Goal: Transaction & Acquisition: Purchase product/service

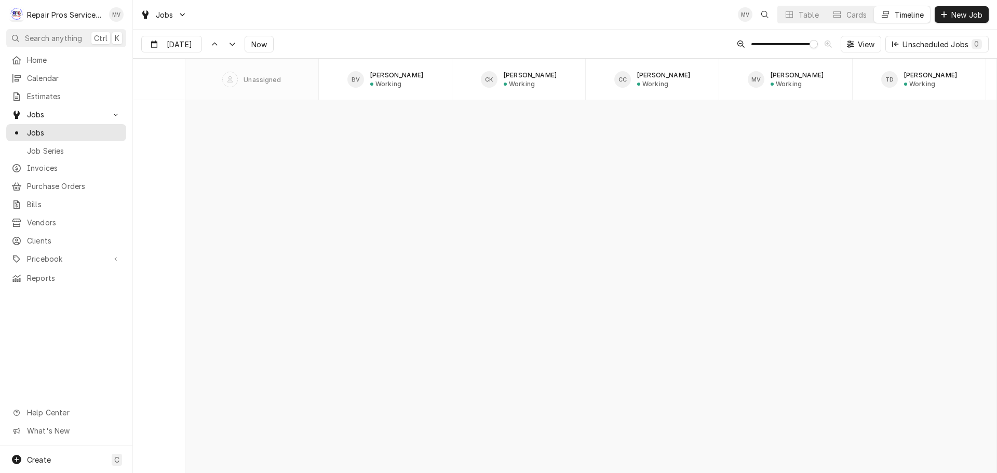
scroll to position [7793, 0]
click at [32, 109] on span "Jobs" at bounding box center [66, 114] width 78 height 11
click at [850, 15] on div "Cards" at bounding box center [856, 14] width 21 height 11
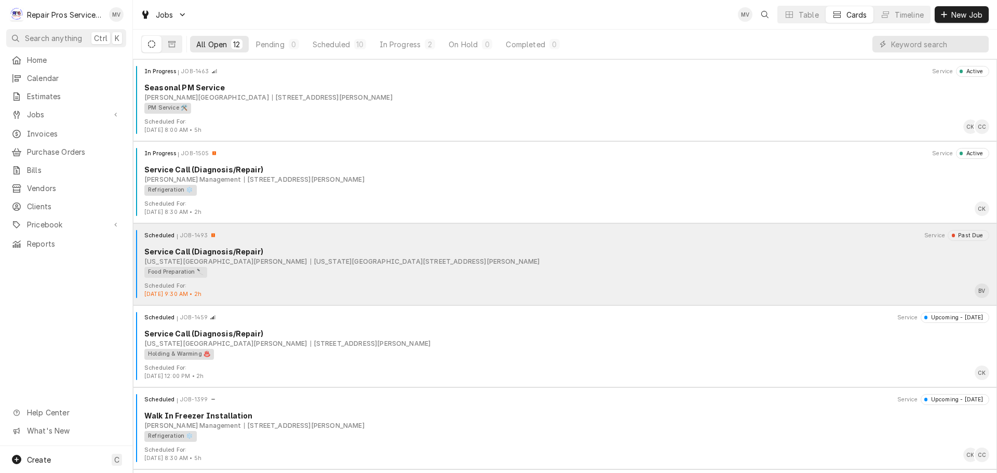
click at [261, 278] on div "Scheduled JOB-1493 Service Past Due Service Call (Diagnosis/Repair) Texas Roadh…" at bounding box center [565, 256] width 856 height 52
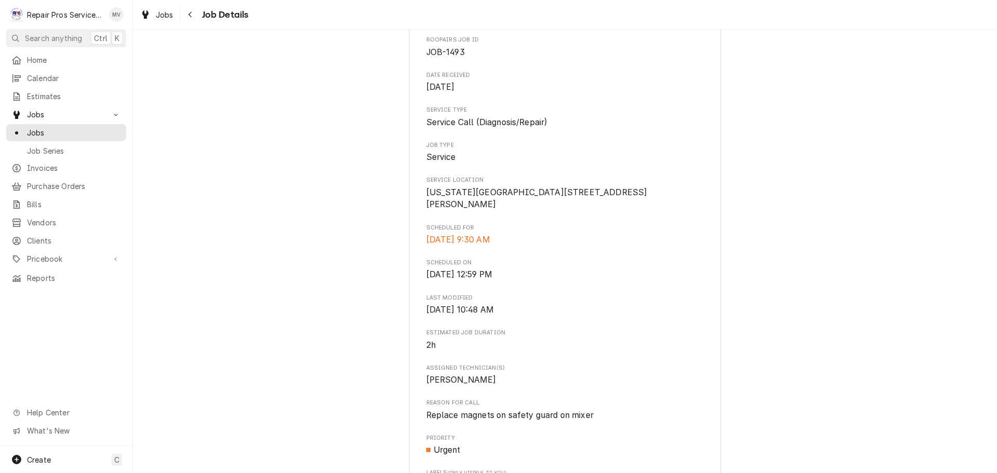
scroll to position [52, 0]
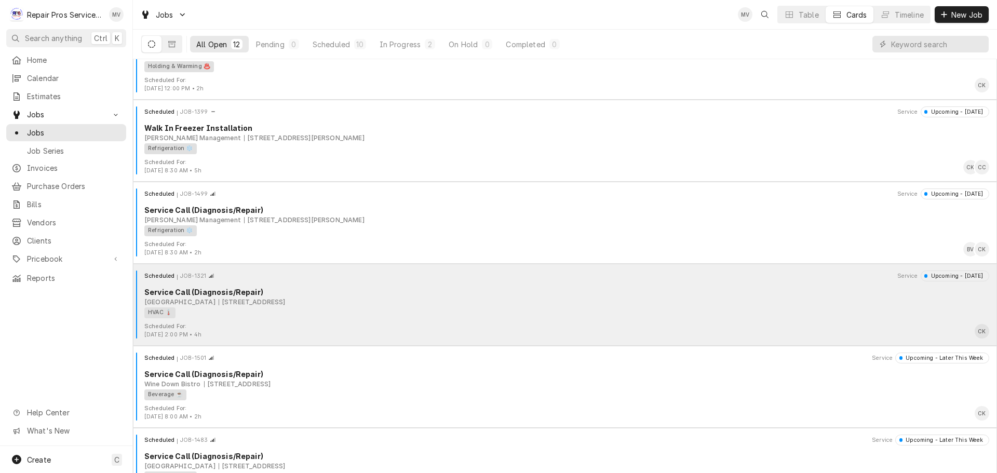
scroll to position [312, 0]
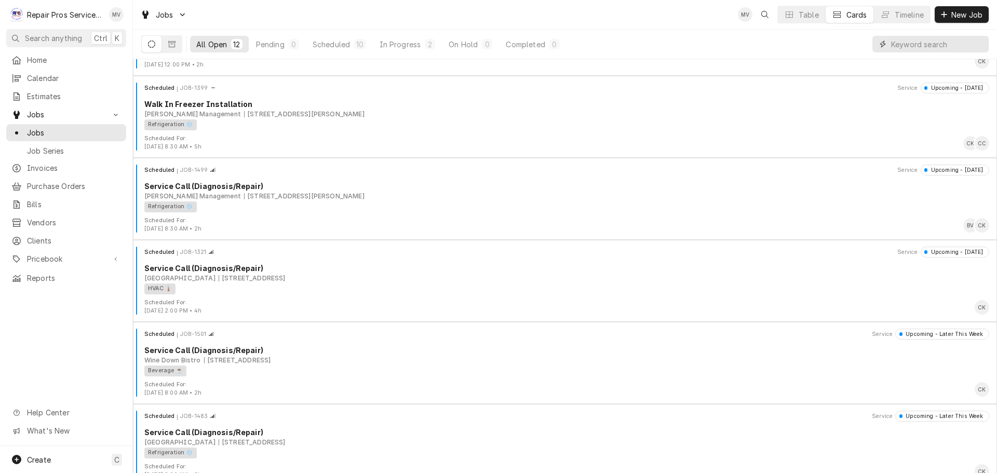
click at [919, 47] on input "Dynamic Content Wrapper" at bounding box center [937, 44] width 92 height 17
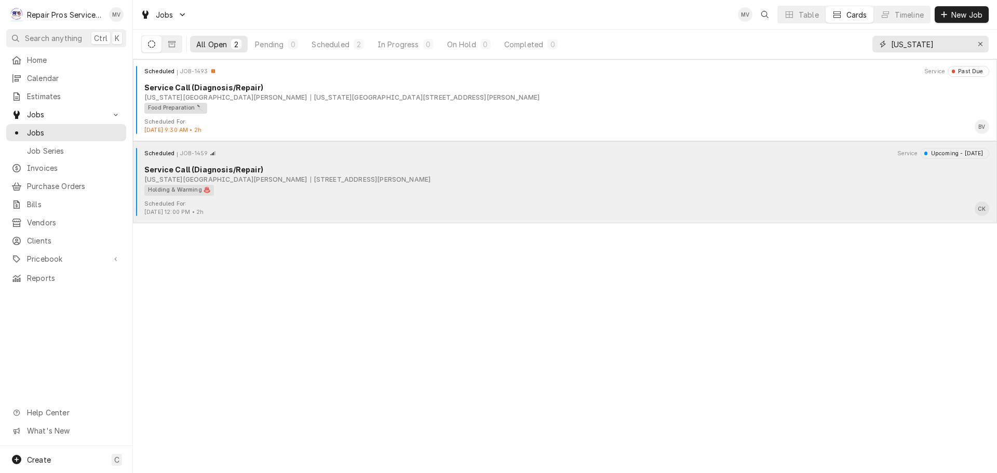
type input "texas"
click at [289, 197] on div "Scheduled JOB-1459 Service Upcoming - Today Service Call (Diagnosis/Repair) Tex…" at bounding box center [565, 174] width 856 height 52
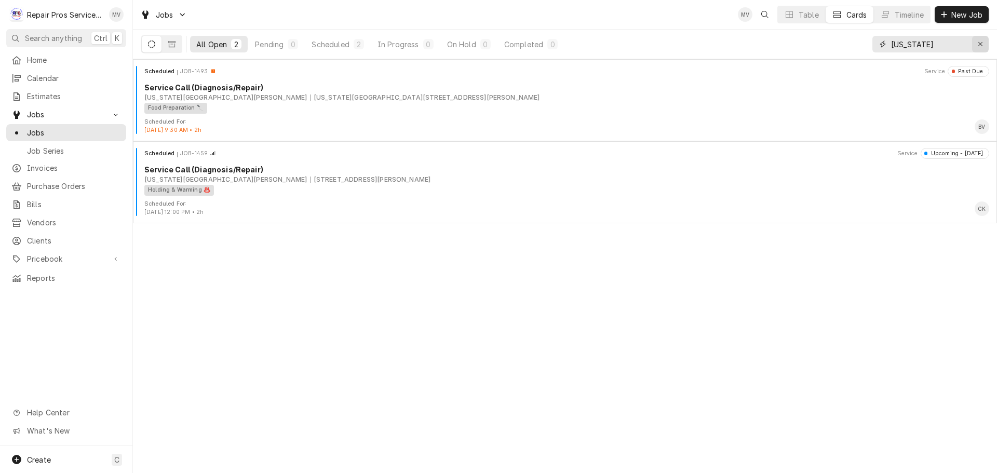
click at [978, 40] on div "Erase input" at bounding box center [980, 44] width 10 height 10
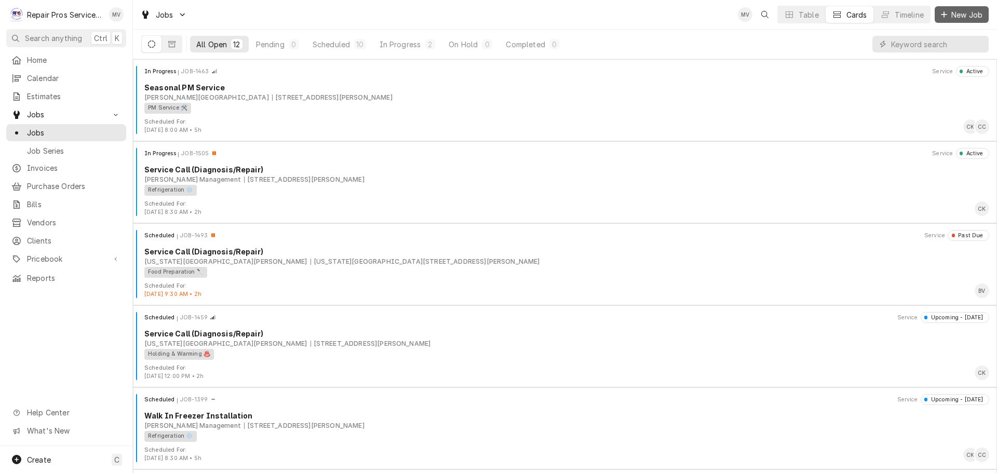
click at [974, 10] on span "New Job" at bounding box center [966, 14] width 35 height 11
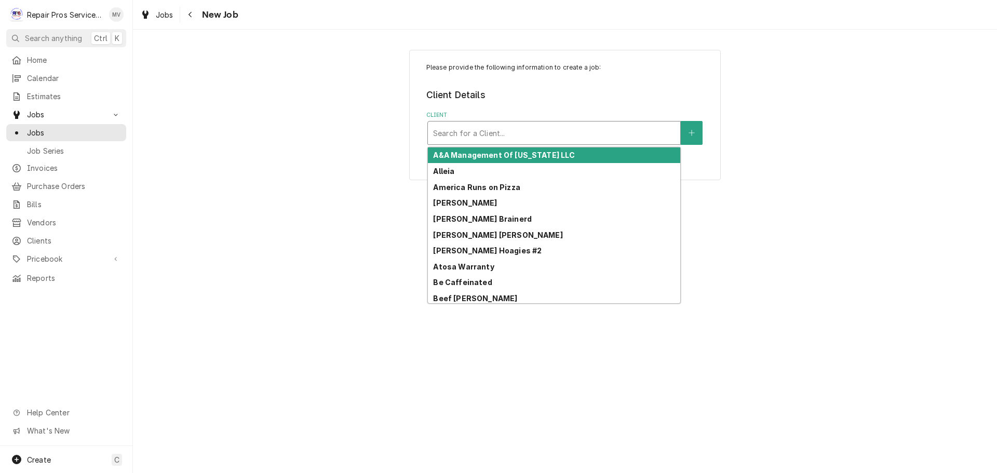
click at [462, 134] on div "Client" at bounding box center [554, 133] width 242 height 19
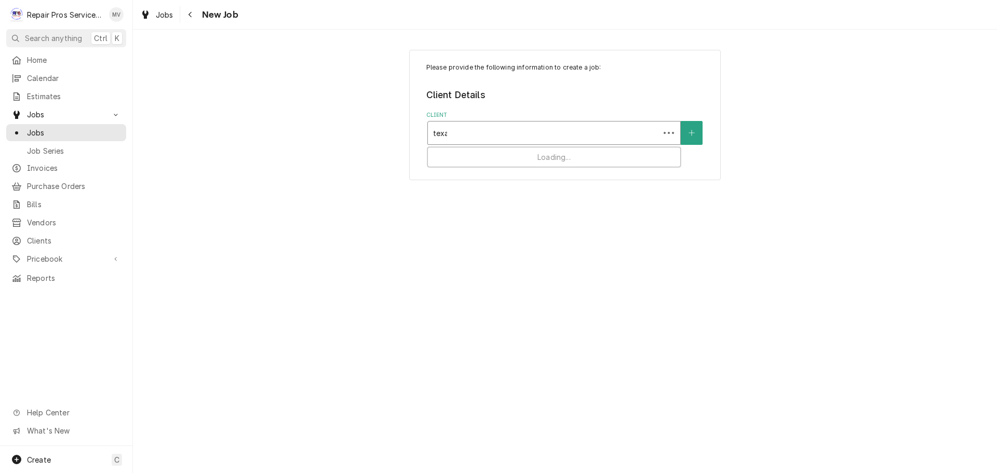
type input "[US_STATE]"
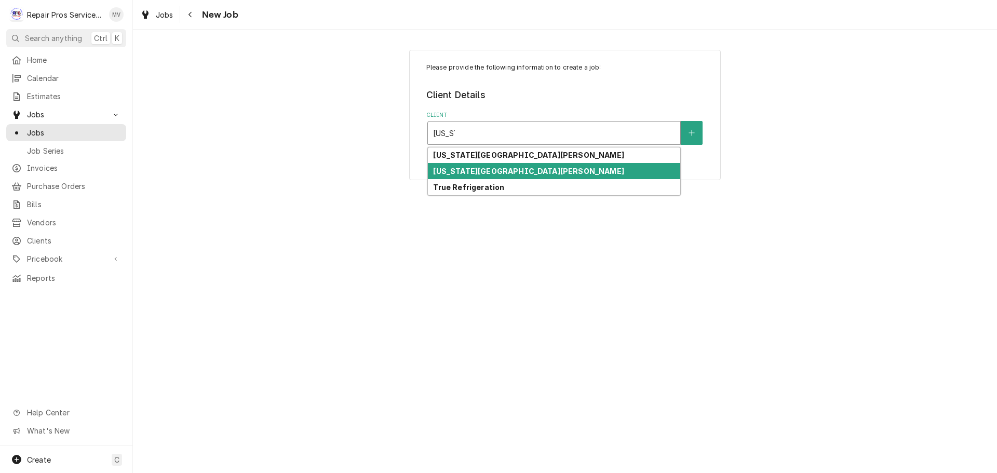
click at [496, 166] on div "[US_STATE][GEOGRAPHIC_DATA][PERSON_NAME]" at bounding box center [554, 171] width 252 height 16
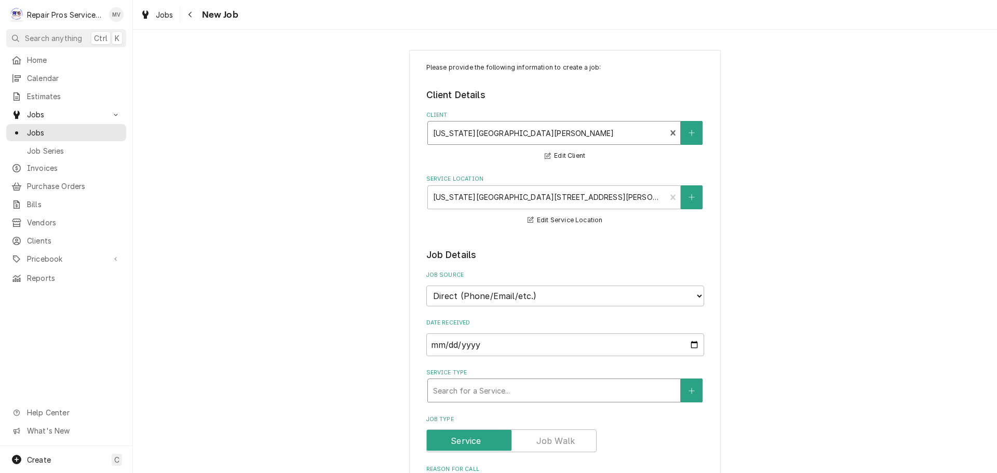
click at [458, 385] on div "Service Type" at bounding box center [554, 390] width 242 height 19
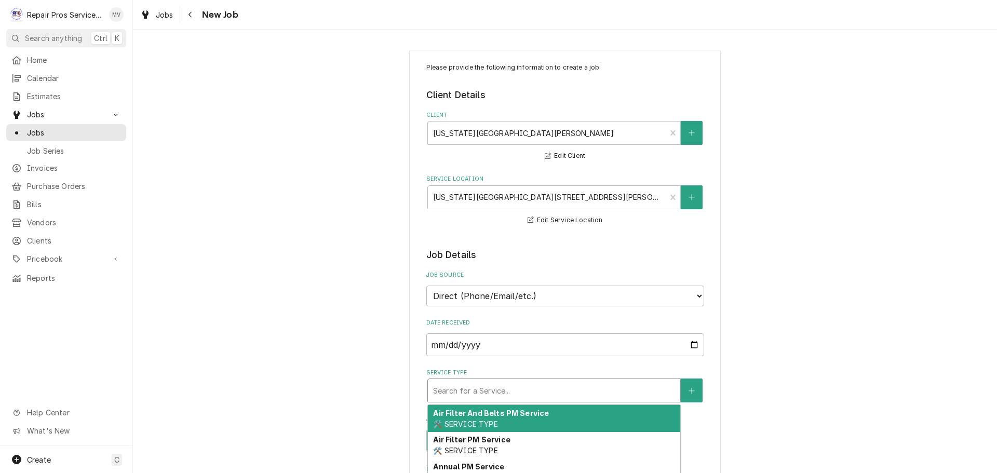
type textarea "x"
type input "d"
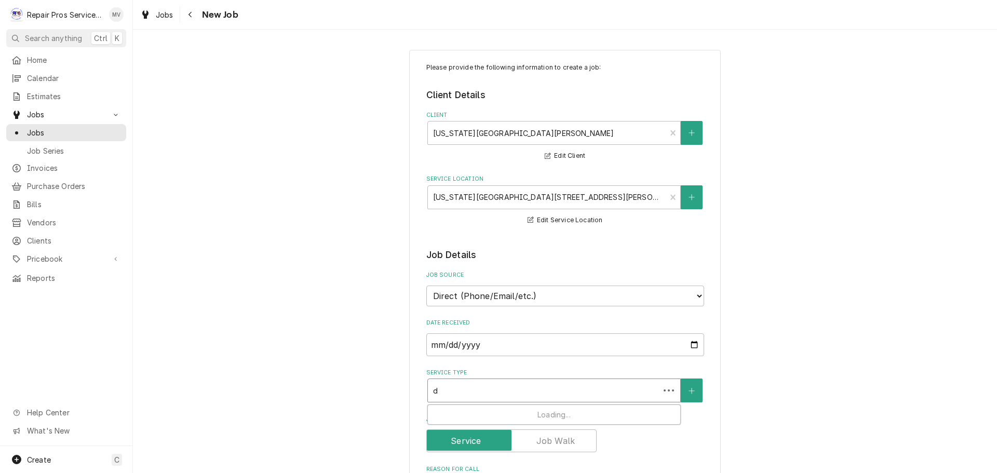
type textarea "x"
type input "di"
type textarea "x"
type input "dia"
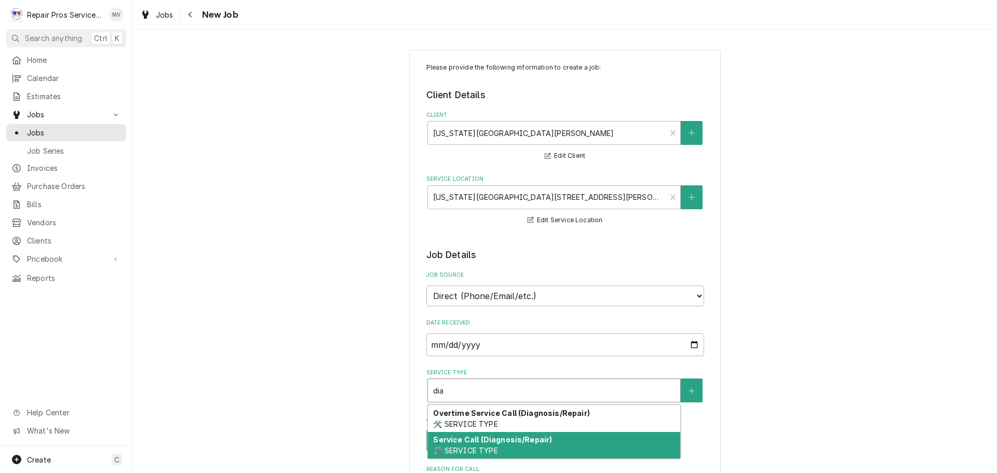
click at [457, 446] on span "🛠️ SERVICE TYPE" at bounding box center [465, 450] width 64 height 9
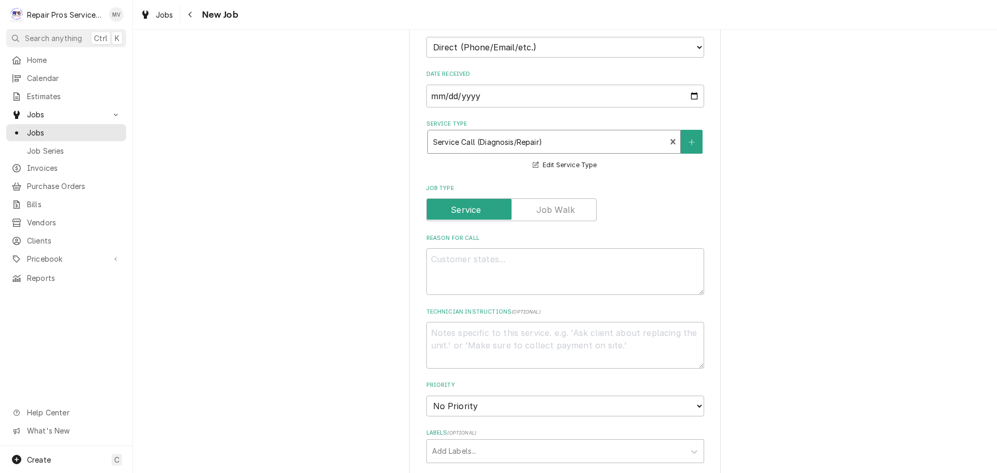
scroll to position [260, 0]
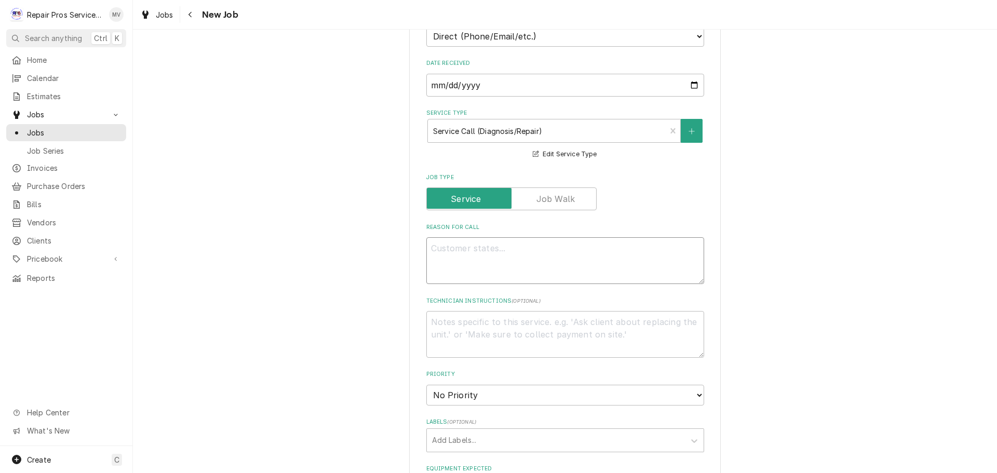
click at [439, 249] on textarea "Reason For Call" at bounding box center [565, 260] width 278 height 47
type textarea "x"
type textarea "R"
type textarea "x"
type textarea "Re"
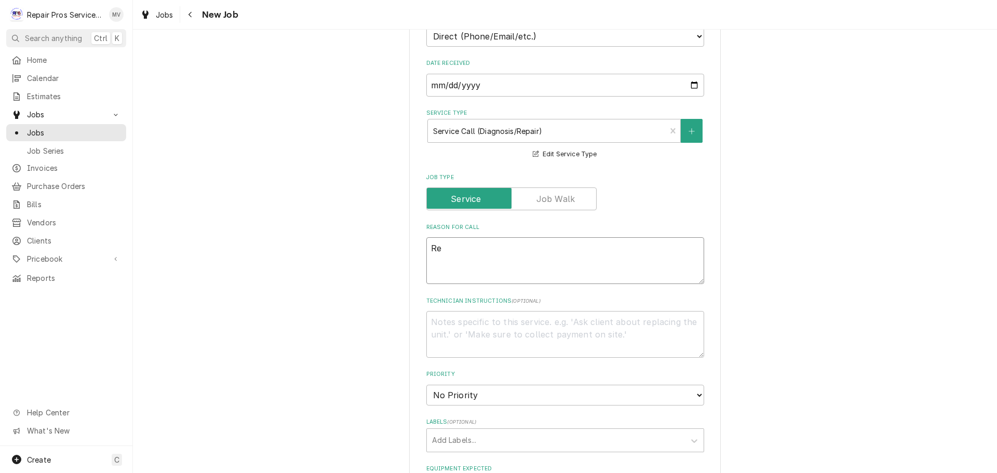
type textarea "x"
type textarea "Rep"
type textarea "x"
type textarea "Repl"
type textarea "x"
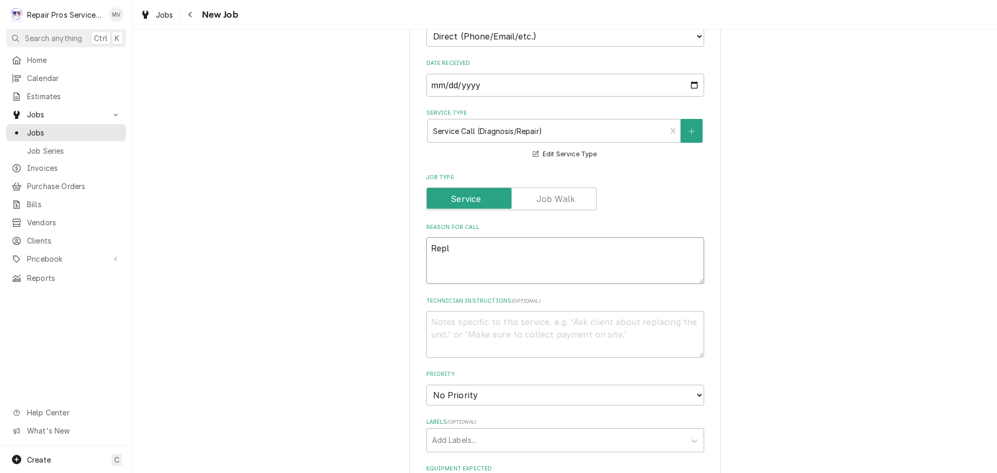
type textarea "Repla"
type textarea "x"
type textarea "Replac"
type textarea "x"
type textarea "Replace"
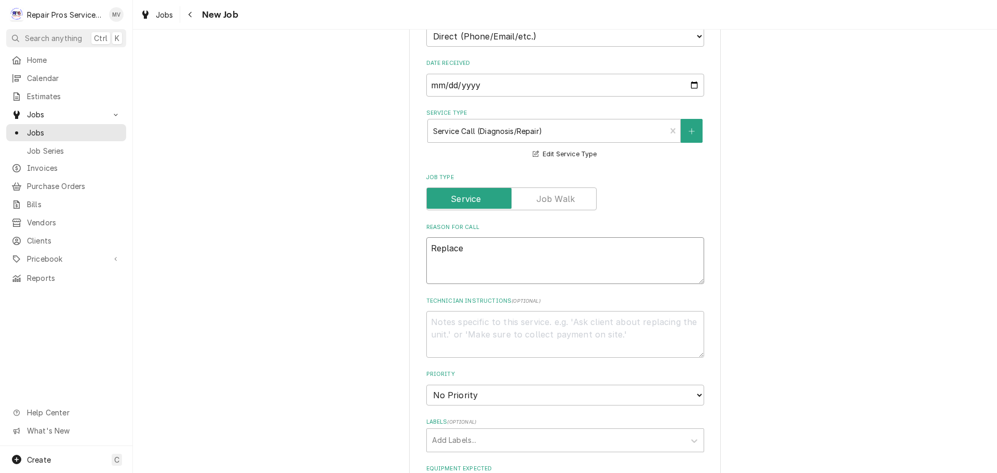
type textarea "x"
type textarea "Replace"
type textarea "x"
type textarea "Replace s"
type textarea "x"
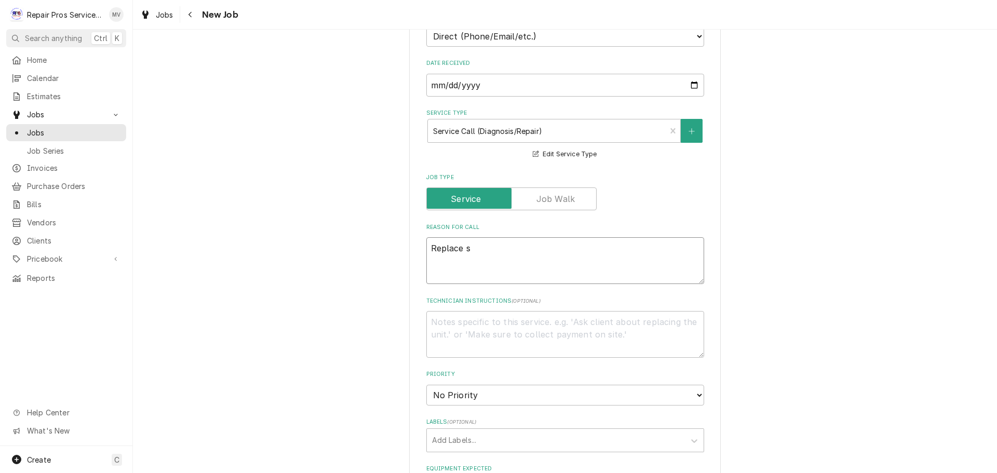
type textarea "Replace sp"
type textarea "x"
type textarea "Replace spl"
type textarea "x"
type textarea "Replace spla"
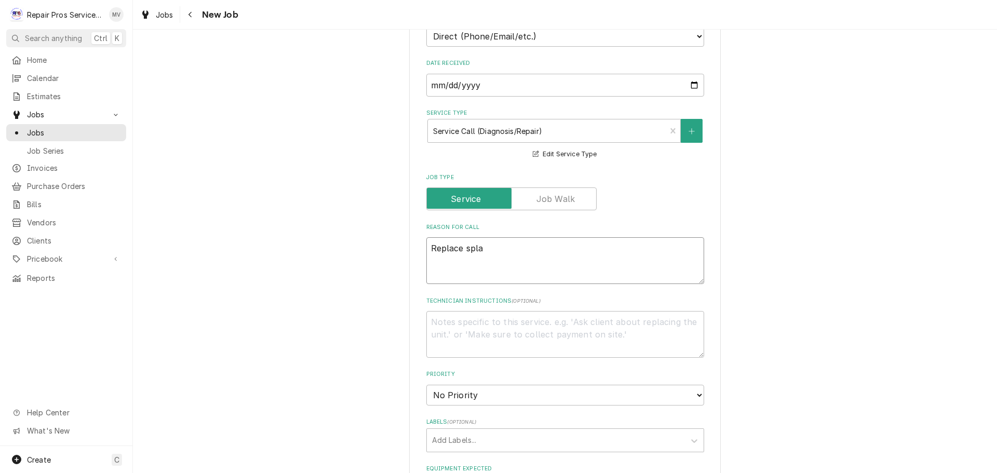
type textarea "x"
type textarea "Replace splas"
type textarea "x"
type textarea "Replace splash"
type textarea "x"
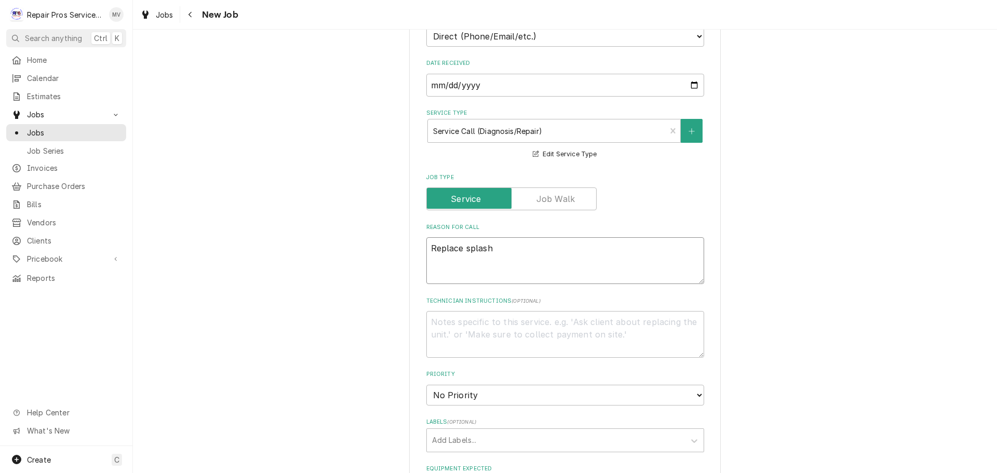
type textarea "Replace splash"
type textarea "x"
type textarea "Replace splash a"
type textarea "x"
type textarea "Replace splash an"
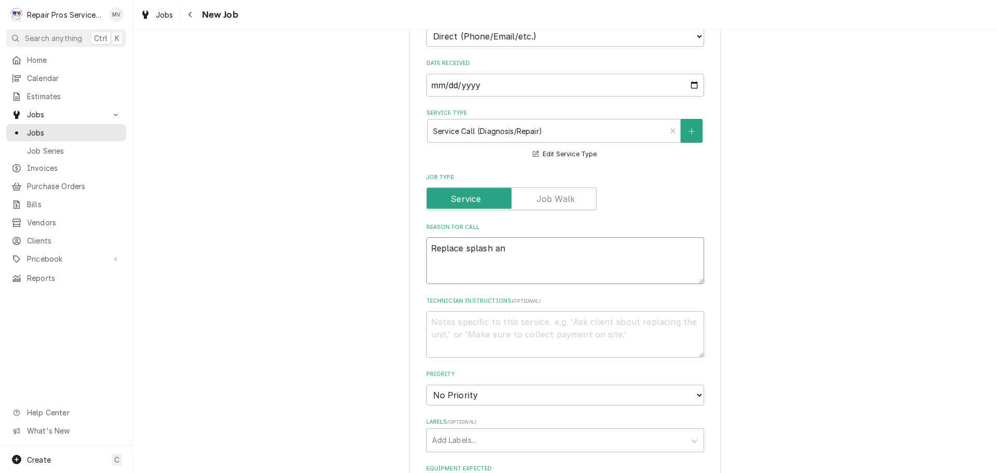
type textarea "x"
type textarea "Replace splash and"
type textarea "x"
type textarea "Replace splash and"
type textarea "x"
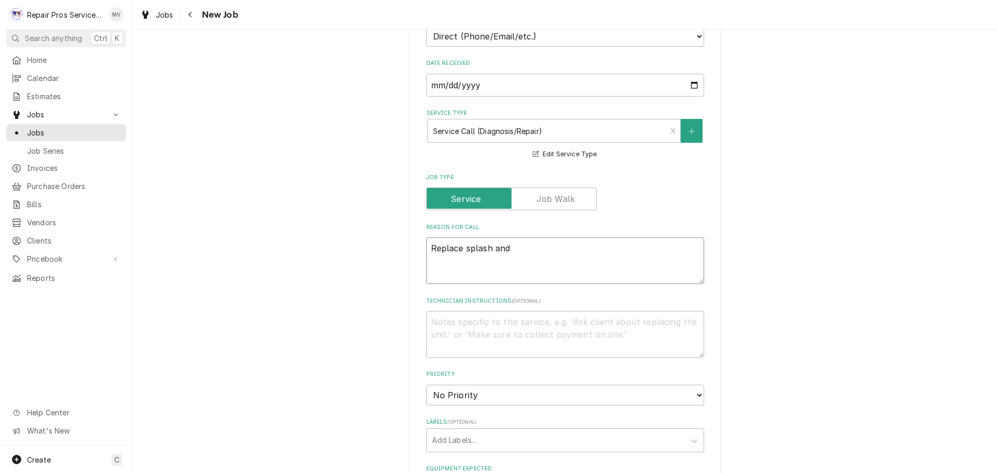
type textarea "Replace splash and d"
type textarea "x"
type textarea "Replace splash and dr"
type textarea "x"
type textarea "Replace splash and dri"
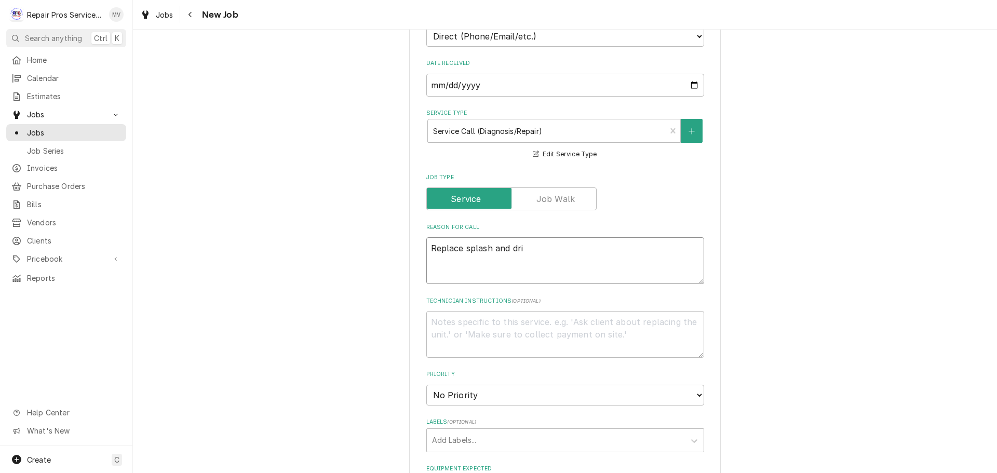
type textarea "x"
type textarea "Replace splash and drip"
type textarea "x"
type textarea "Replace splash and drip"
type textarea "x"
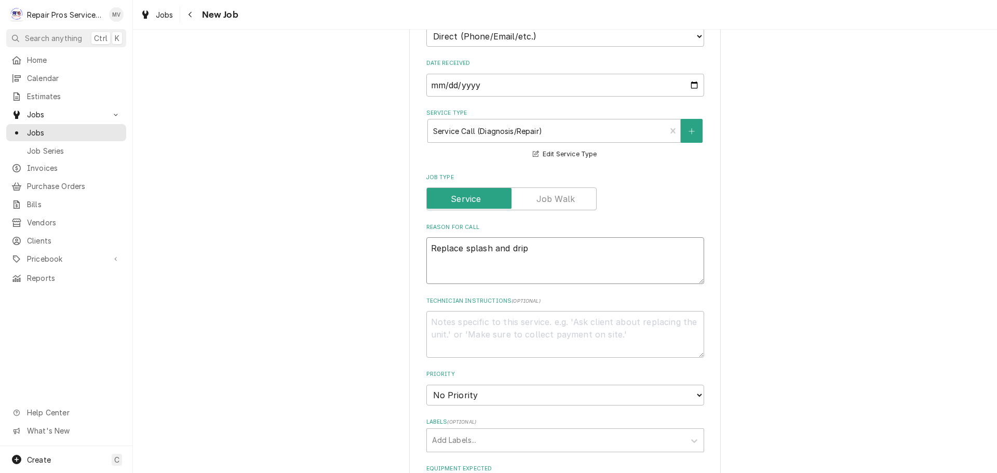
type textarea "Replace splash and drip g"
type textarea "x"
type textarea "Replace splash and drip gu"
type textarea "x"
type textarea "Replace splash and drip gua"
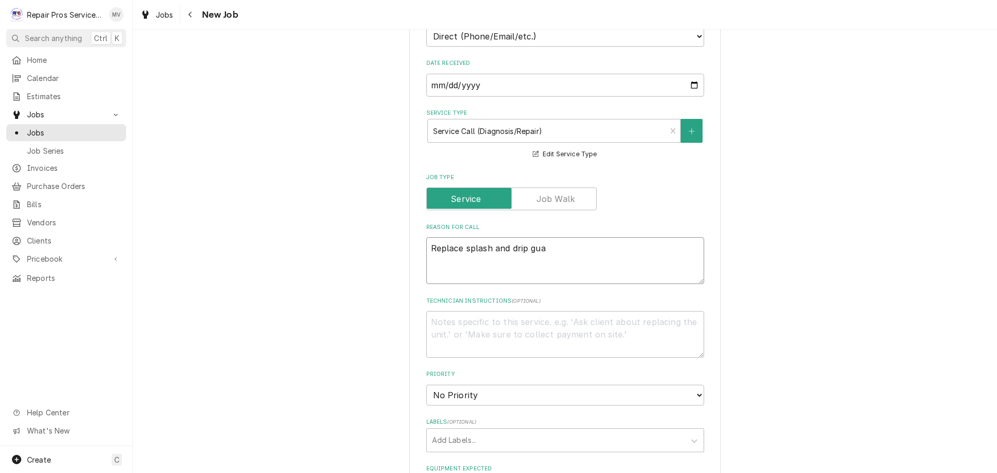
type textarea "x"
type textarea "Replace splash and drip guar"
type textarea "x"
type textarea "Replace splash and drip guard"
type textarea "x"
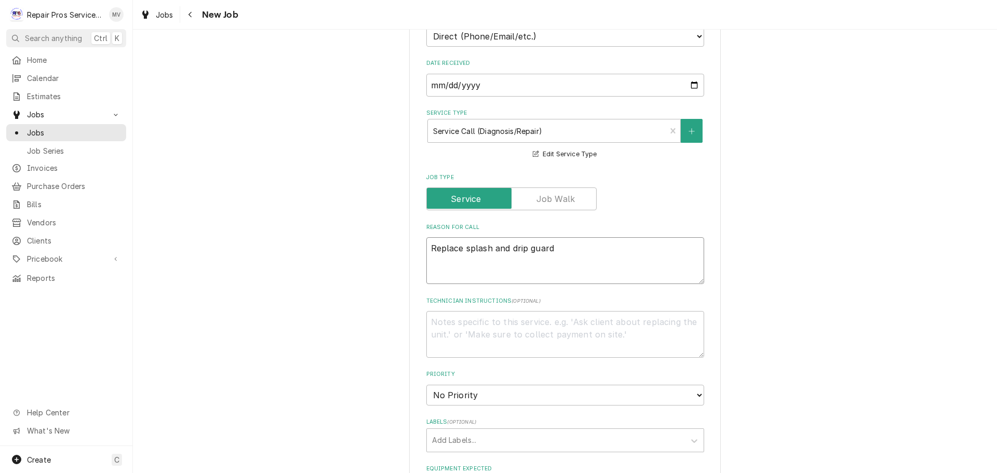
type textarea "Replace splash and drip guard"
type textarea "x"
type textarea "Replace splash and drip guard o"
type textarea "x"
type textarea "Replace splash and drip guard on"
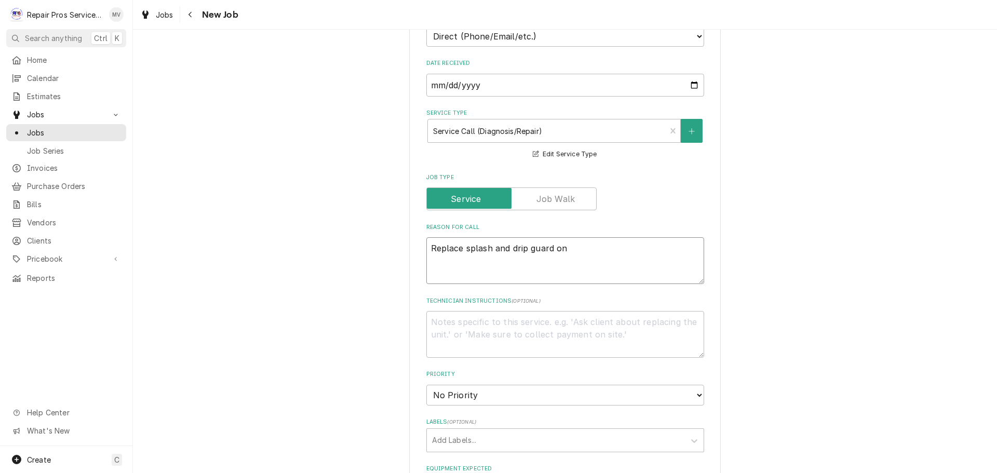
type textarea "x"
type textarea "Replace splash and drip guard o"
type textarea "x"
type textarea "Replace splash and drip guard"
type textarea "x"
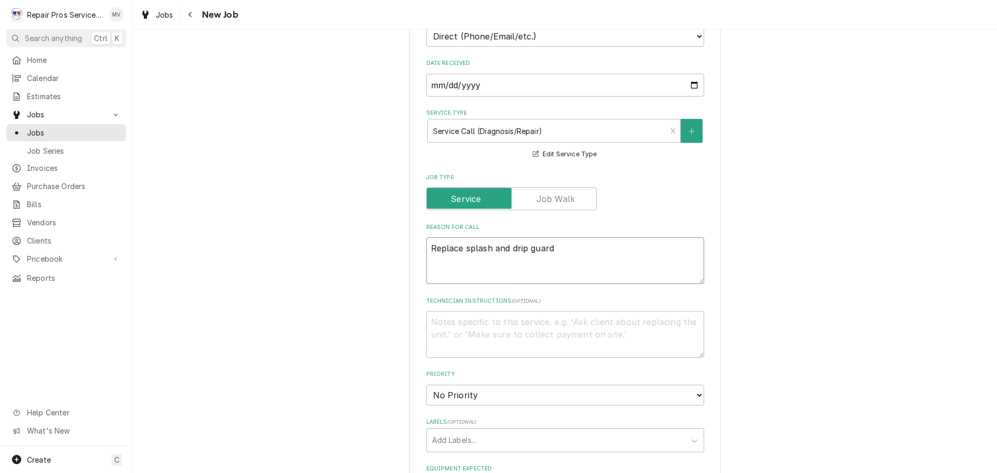
type textarea "Replace splash and drip guard"
type textarea "x"
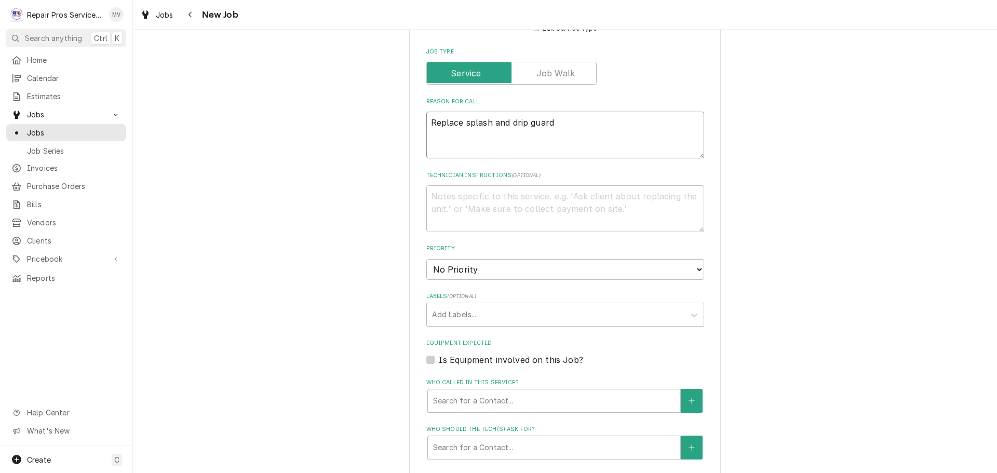
scroll to position [415, 0]
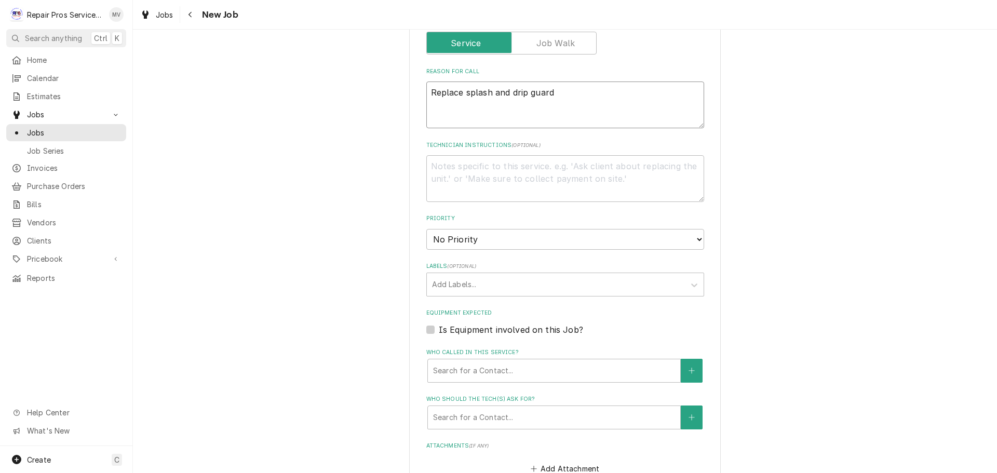
type textarea "Replace splash and drip guard"
click at [469, 236] on select "No Priority Urgent High Medium Low" at bounding box center [565, 239] width 278 height 21
select select "3"
click at [426, 229] on select "No Priority Urgent High Medium Low" at bounding box center [565, 239] width 278 height 21
click at [437, 166] on textarea "Technician Instructions ( optional )" at bounding box center [565, 178] width 278 height 47
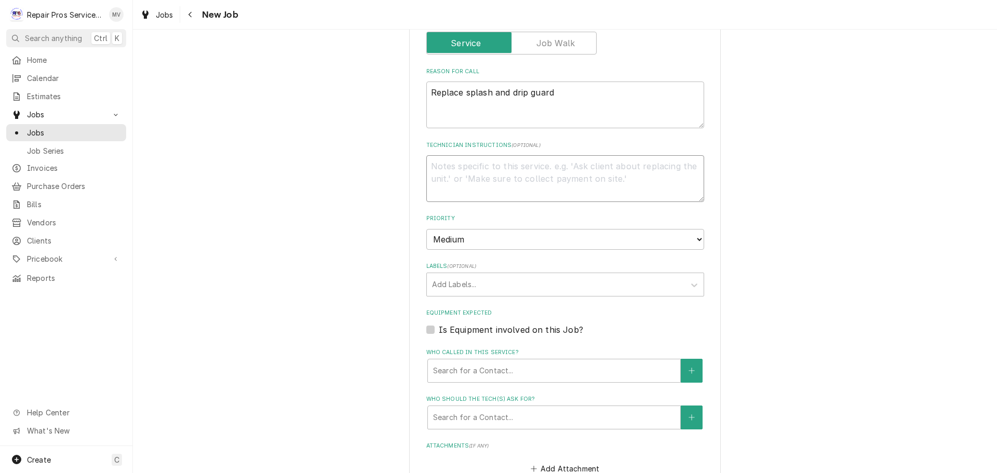
type textarea "x"
type textarea "P"
type textarea "x"
type textarea "Pa"
type textarea "x"
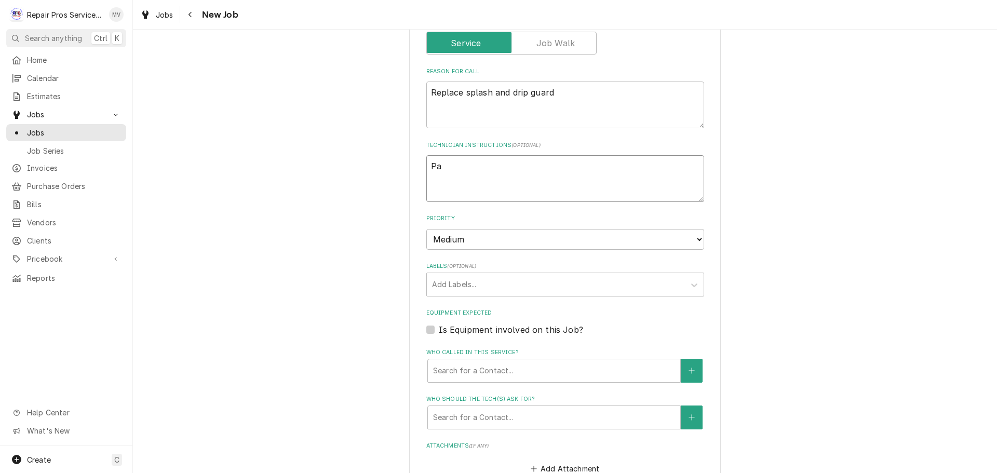
type textarea "Par"
type textarea "x"
type textarea "Part"
type textarea "x"
type textarea "Part"
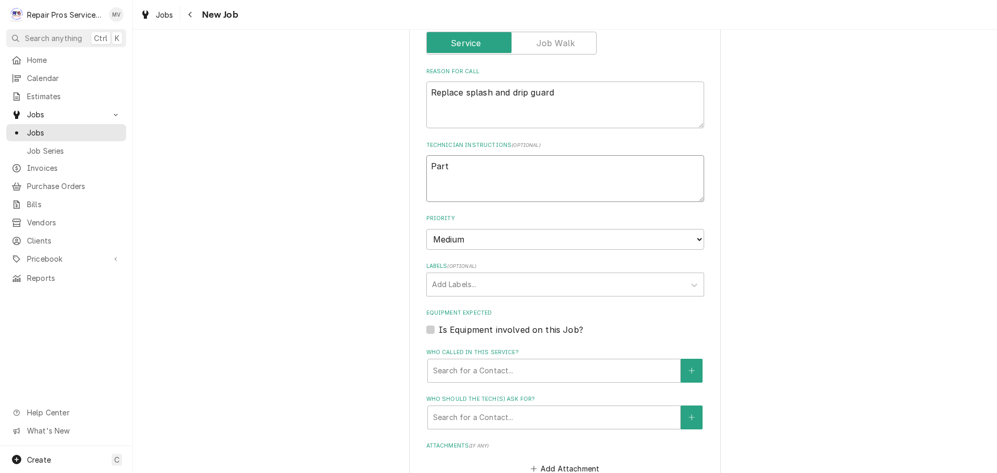
type textarea "x"
type textarea "Part o"
type textarea "x"
type textarea "Part on"
type textarea "x"
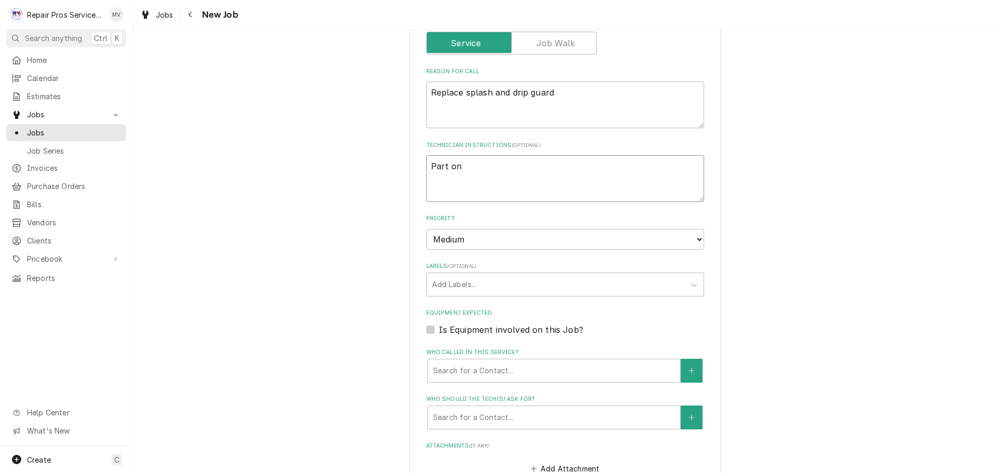
type textarea "Part on"
type textarea "x"
type textarea "Part on b"
type textarea "x"
type textarea "Part on ba"
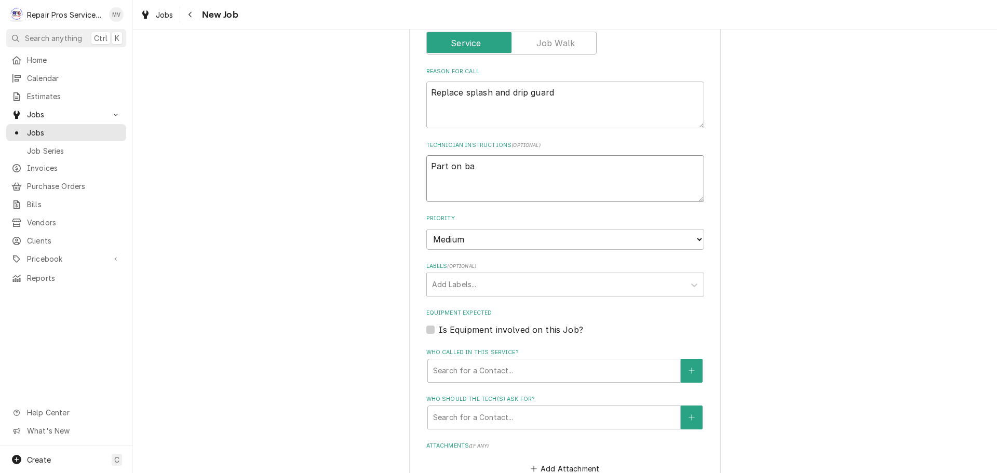
type textarea "x"
type textarea "Part on bac"
type textarea "x"
type textarea "Part on back"
type textarea "x"
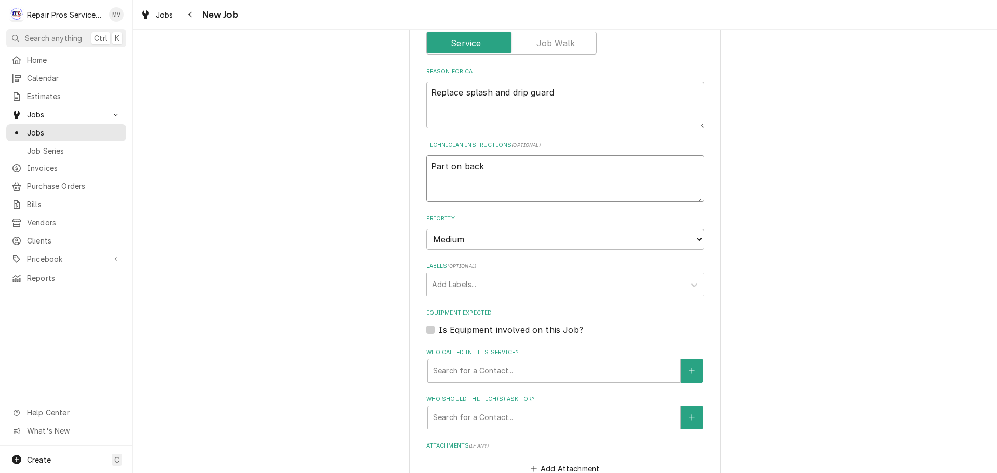
type textarea "Part on back"
type textarea "x"
type textarea "Part on back o"
type textarea "x"
type textarea "Part on back or"
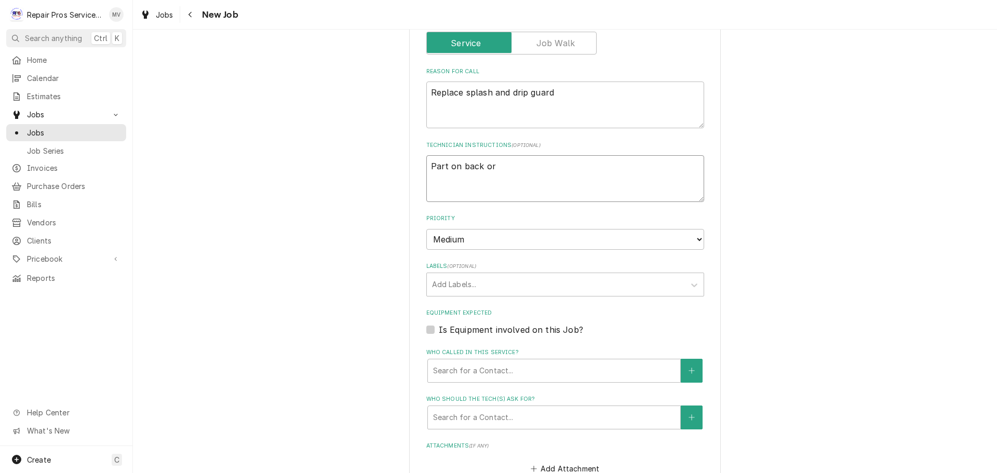
type textarea "x"
type textarea "Part on back ord"
type textarea "x"
type textarea "Part on back orde"
type textarea "x"
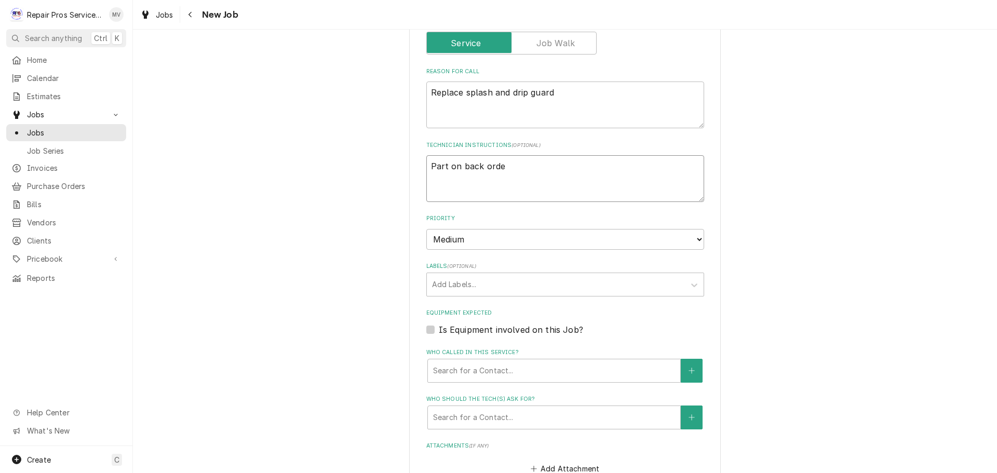
type textarea "Part on back order"
type textarea "x"
drag, startPoint x: 505, startPoint y: 166, endPoint x: 414, endPoint y: 165, distance: 90.9
click at [414, 165] on div "Please provide the following information to create a job: Client Details Client…" at bounding box center [565, 216] width 312 height 1164
type textarea "Part on back order"
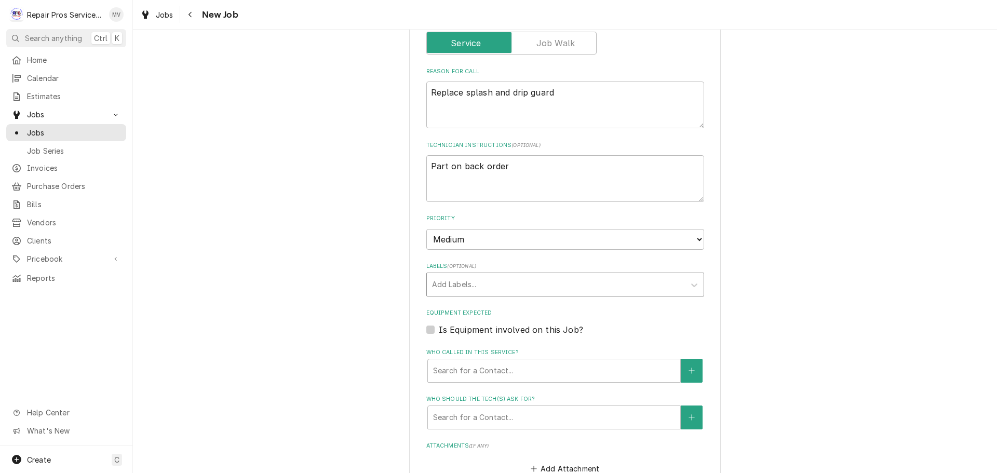
click at [478, 282] on div "Labels" at bounding box center [556, 284] width 248 height 19
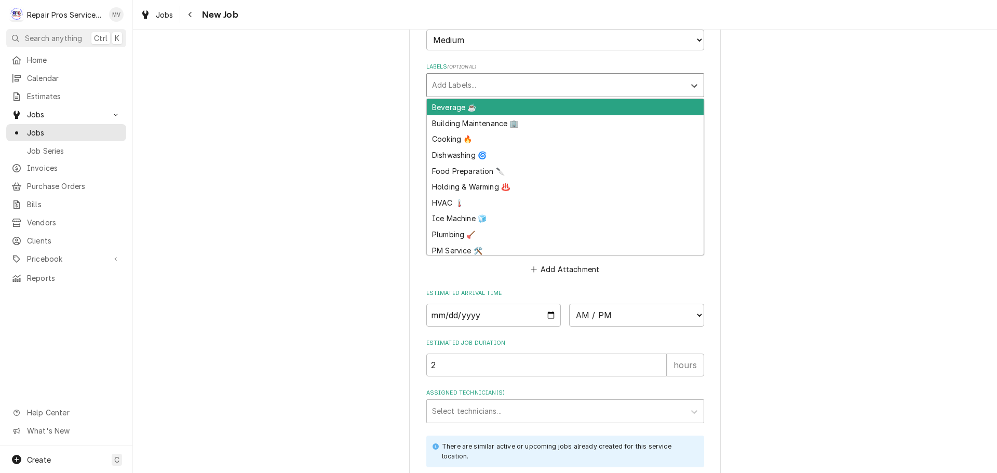
scroll to position [623, 0]
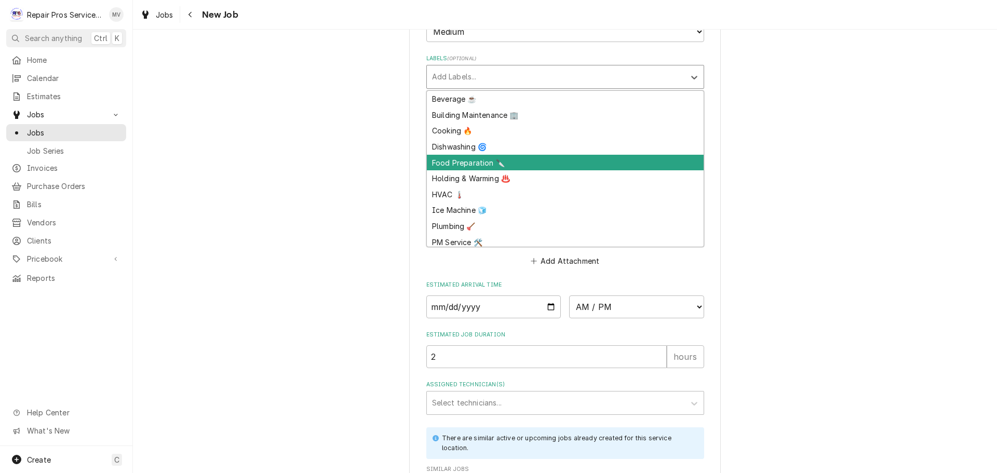
click at [455, 161] on div "Food Preparation 🔪" at bounding box center [565, 163] width 277 height 16
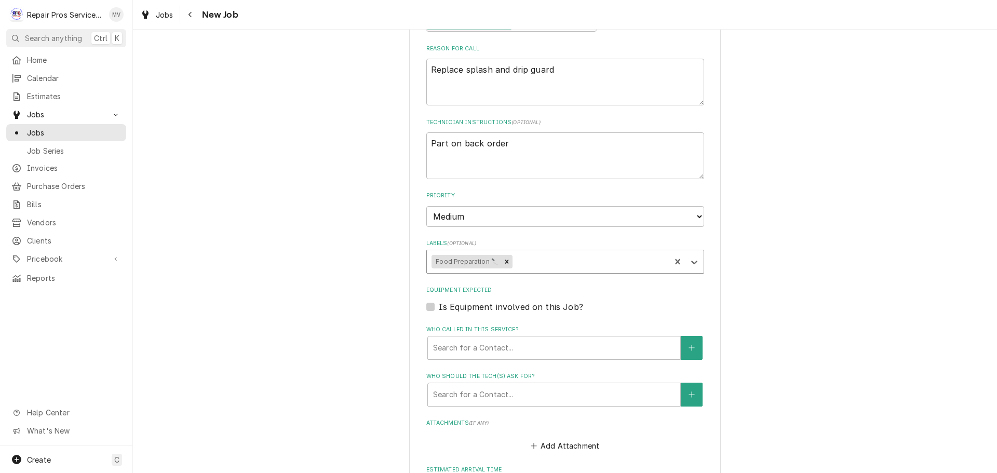
scroll to position [415, 0]
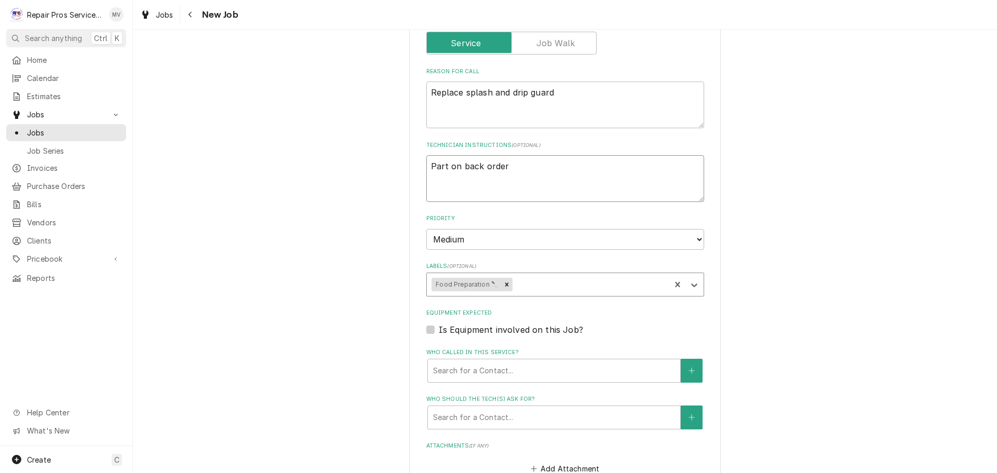
click at [534, 171] on textarea "Part on back order" at bounding box center [565, 178] width 278 height 47
click at [563, 93] on textarea "Replace splash and drip guard" at bounding box center [565, 105] width 278 height 47
type textarea "x"
type textarea "Replace splash and drip guard"
type textarea "x"
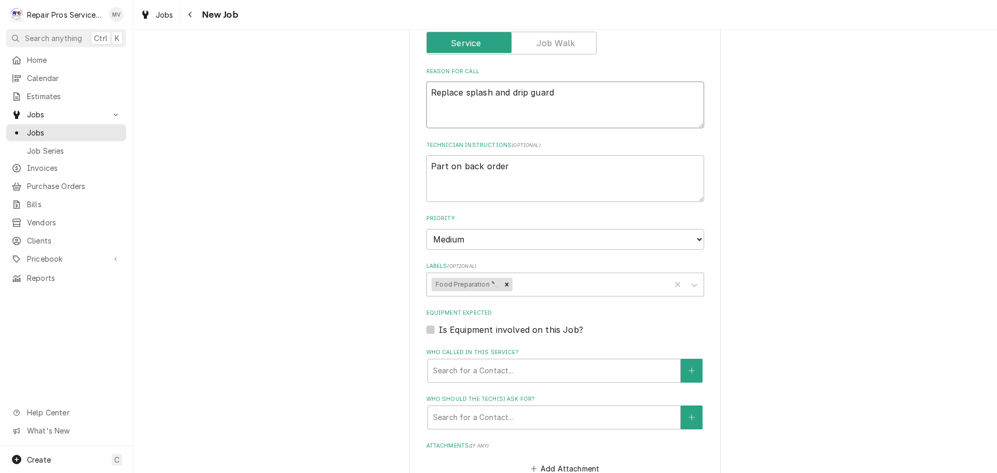
type textarea "Replace splash and drip guard o"
type textarea "x"
type textarea "Replace splash and drip guard on"
type textarea "x"
type textarea "Replace splash and drip guard on"
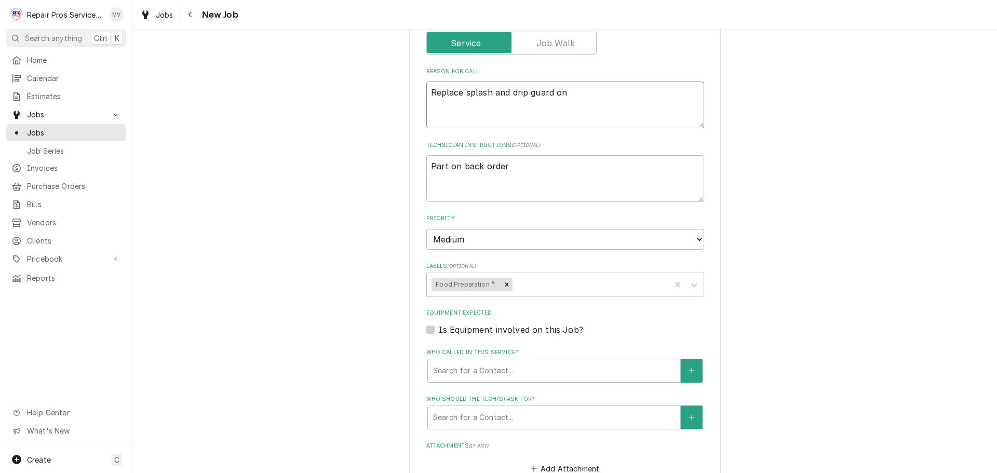
type textarea "x"
type textarea "Replace splash and drip guard on m"
type textarea "x"
type textarea "Replace splash and drip guard on mi"
type textarea "x"
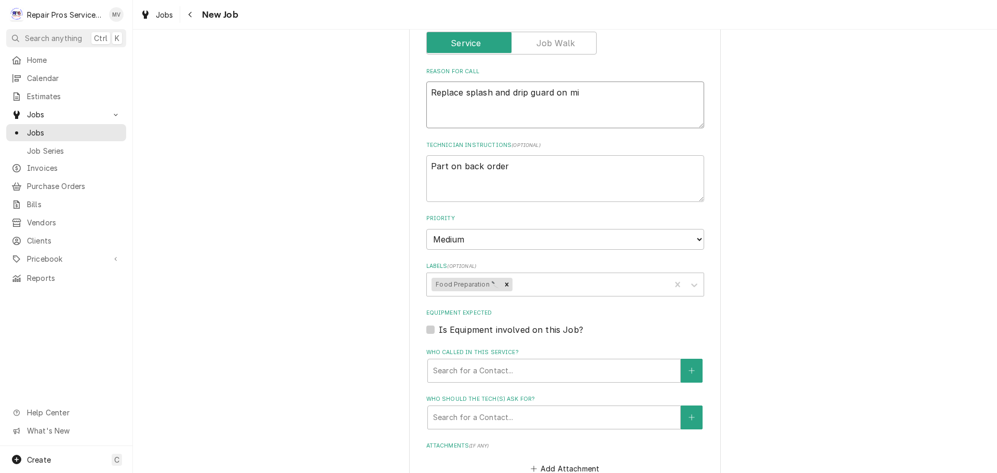
type textarea "Replace splash and drip guard on mix"
type textarea "x"
type textarea "Replace splash and drip guard on mixe"
type textarea "x"
type textarea "Replace splash and drip guard on mixer"
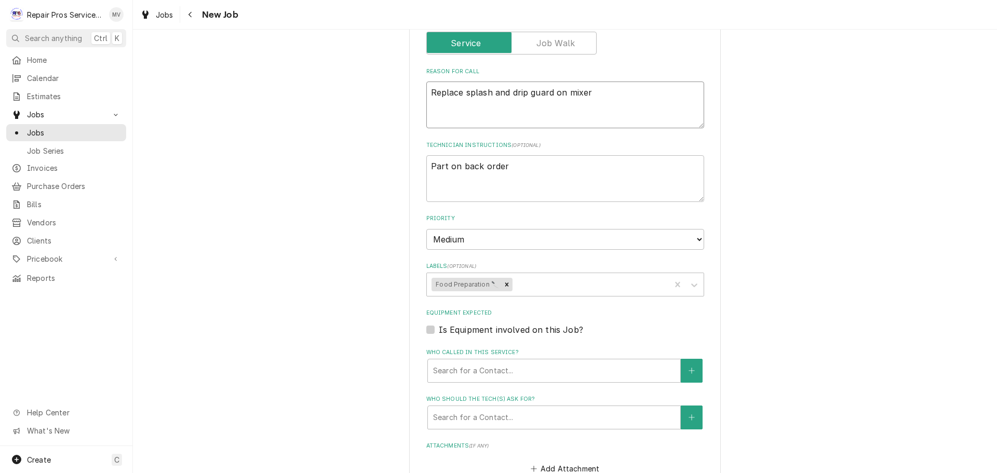
type textarea "x"
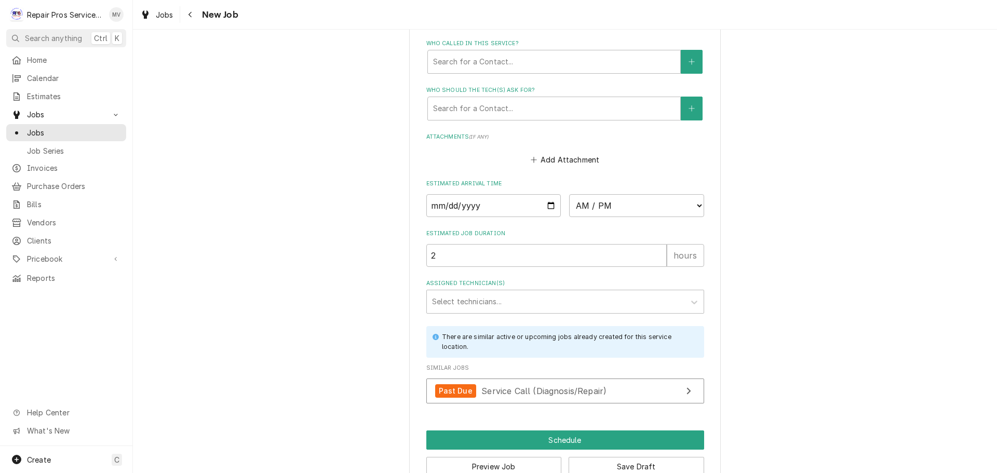
scroll to position [727, 0]
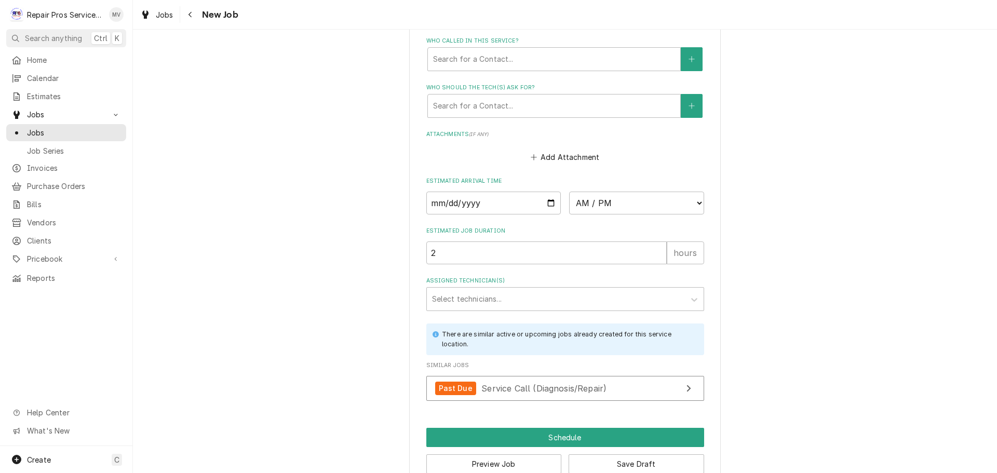
type textarea "Replace splash and drip guard on mixer"
click at [546, 204] on input "Date" at bounding box center [493, 203] width 135 height 23
type textarea "x"
type input "2025-09-25"
type textarea "x"
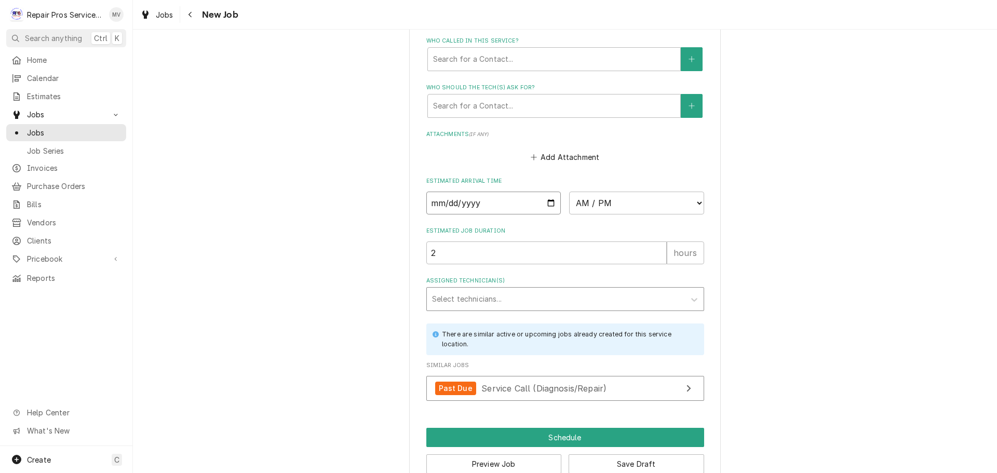
type input "2025-09-25"
click at [577, 204] on select "AM / PM 6:00 AM 6:15 AM 6:30 AM 6:45 AM 7:00 AM 7:15 AM 7:30 AM 7:45 AM 8:00 AM…" at bounding box center [636, 203] width 135 height 23
select select "08:00:00"
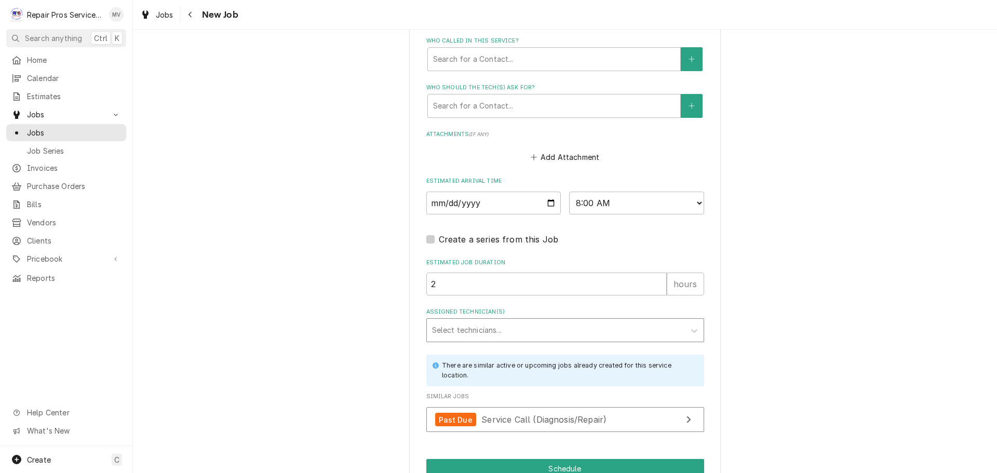
click at [442, 331] on div "Assigned Technician(s)" at bounding box center [556, 330] width 248 height 19
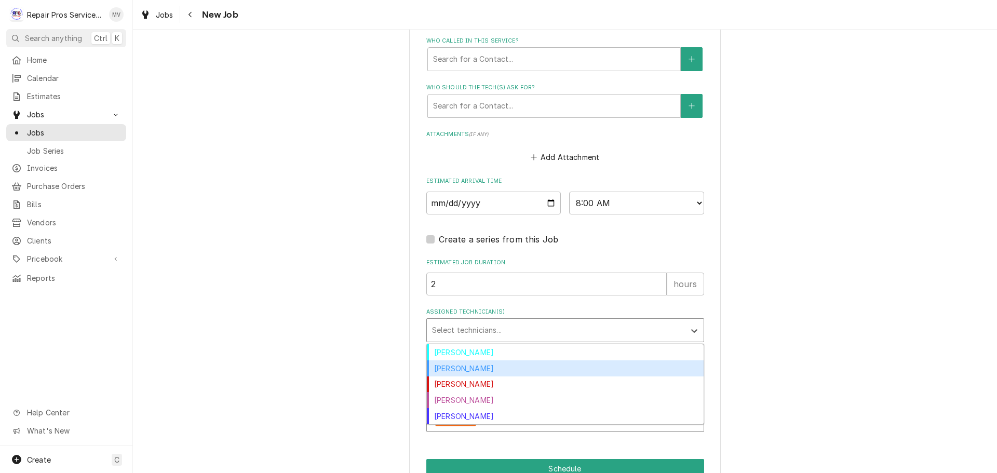
click at [449, 367] on div "Caleb Kvale" at bounding box center [565, 368] width 277 height 16
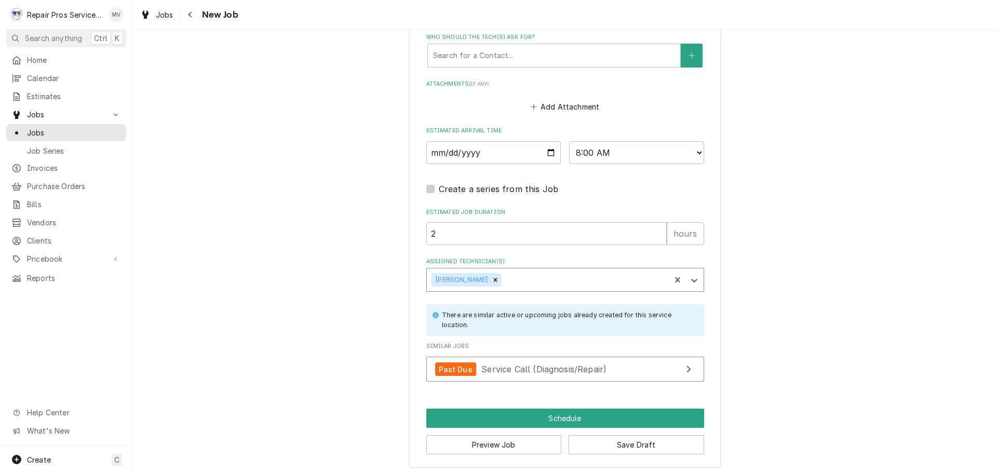
scroll to position [781, 0]
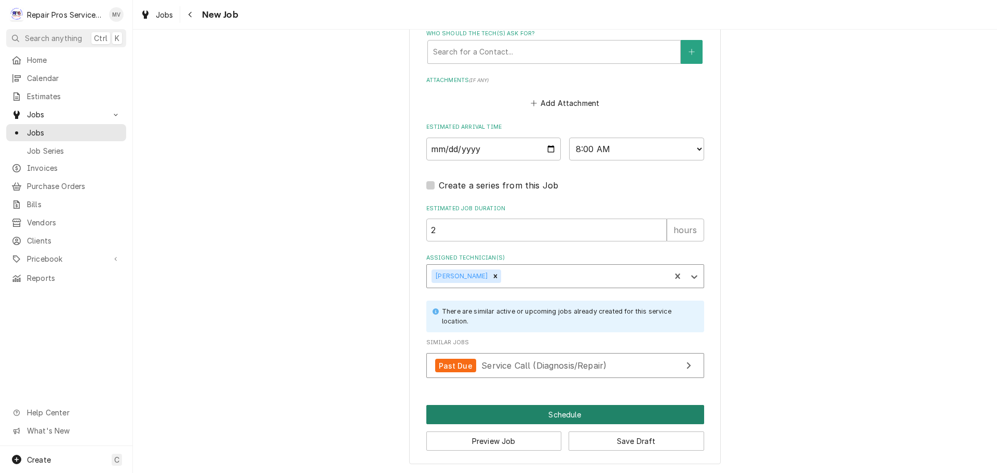
click at [563, 411] on button "Schedule" at bounding box center [565, 414] width 278 height 19
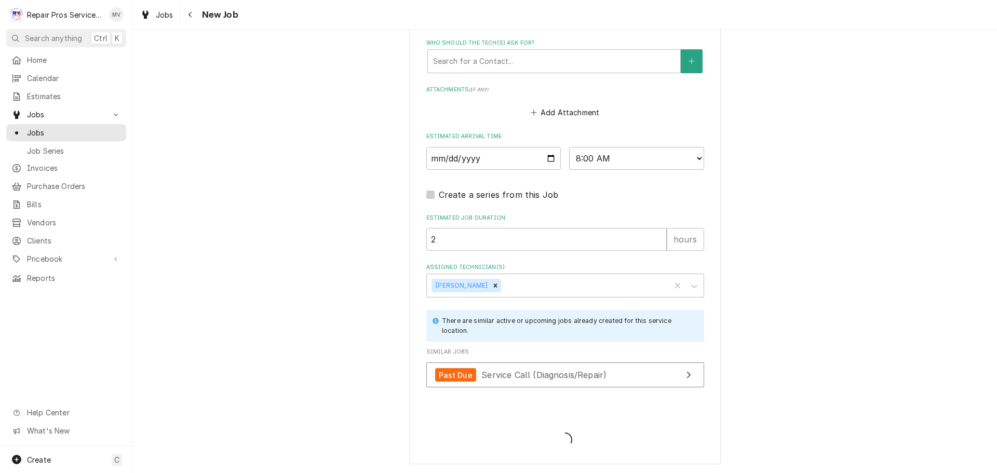
scroll to position [772, 0]
type textarea "x"
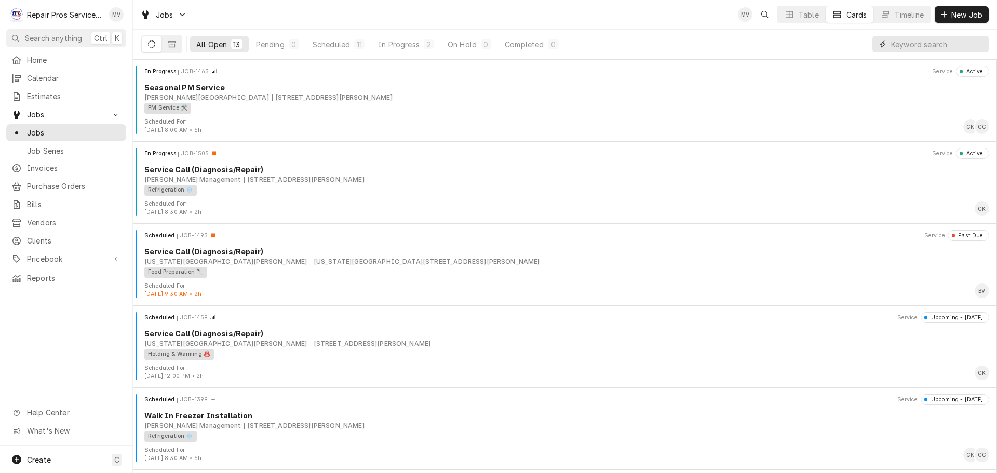
click at [910, 47] on input "Dynamic Content Wrapper" at bounding box center [937, 44] width 92 height 17
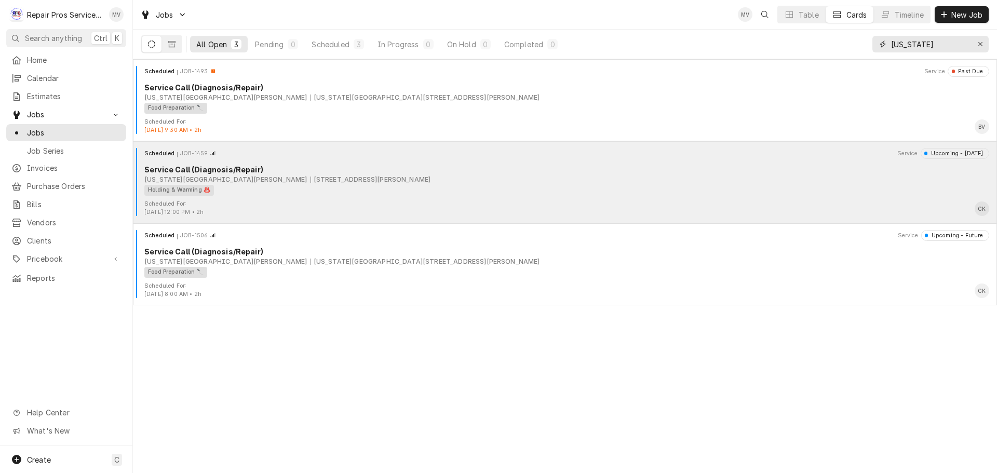
type input "texas"
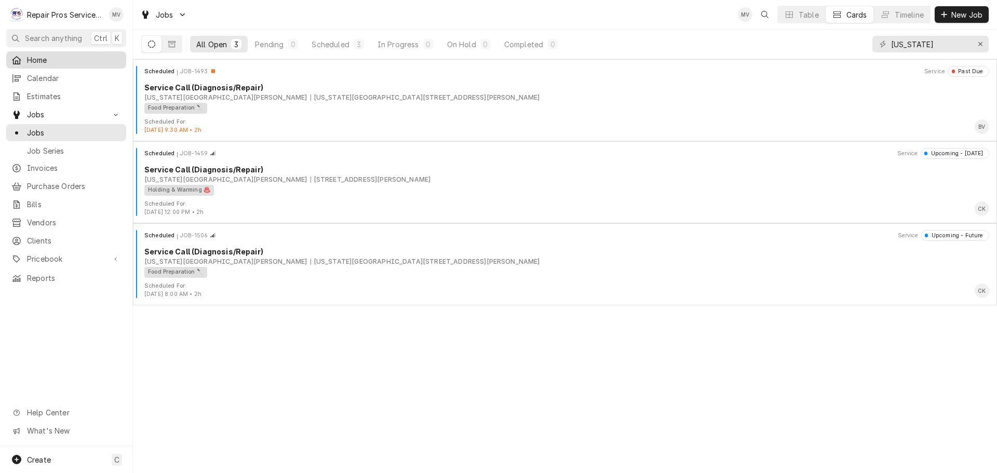
click at [39, 57] on span "Home" at bounding box center [74, 60] width 94 height 11
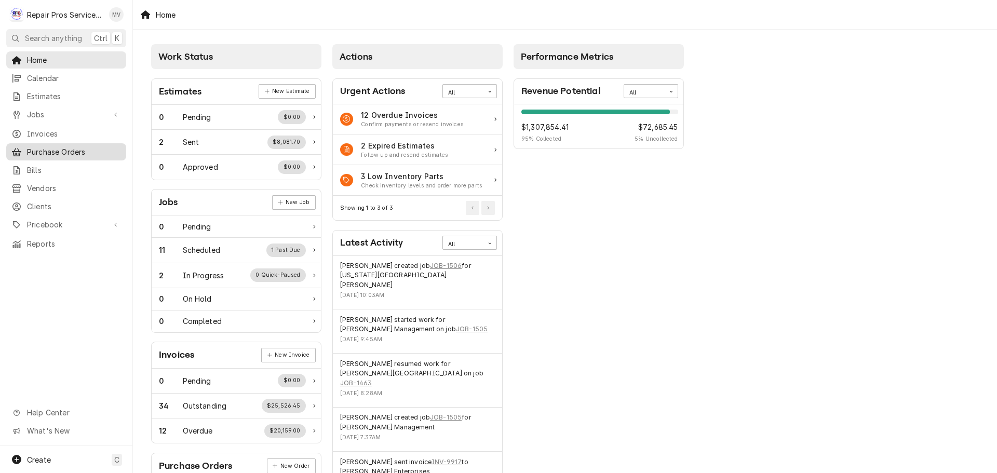
click at [75, 146] on span "Purchase Orders" at bounding box center [74, 151] width 94 height 11
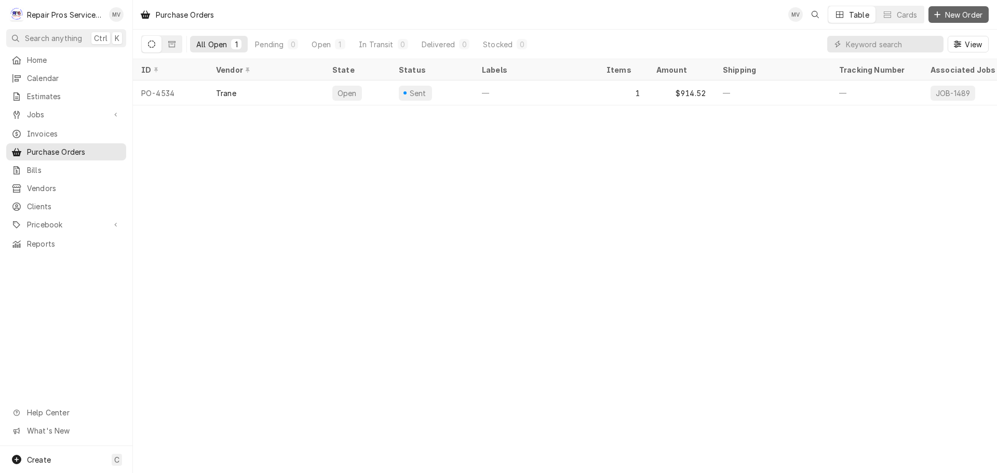
click at [957, 12] on span "New Order" at bounding box center [964, 14] width 42 height 11
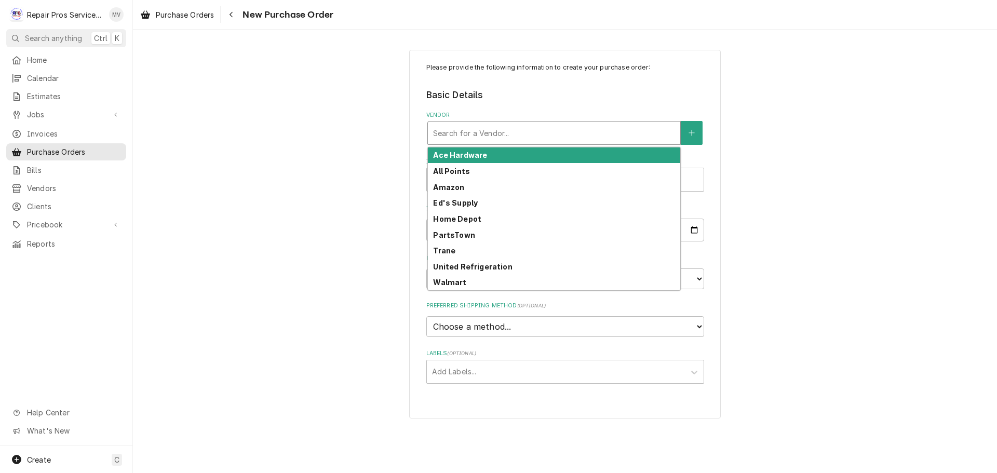
click at [493, 133] on div "Vendor" at bounding box center [554, 133] width 242 height 19
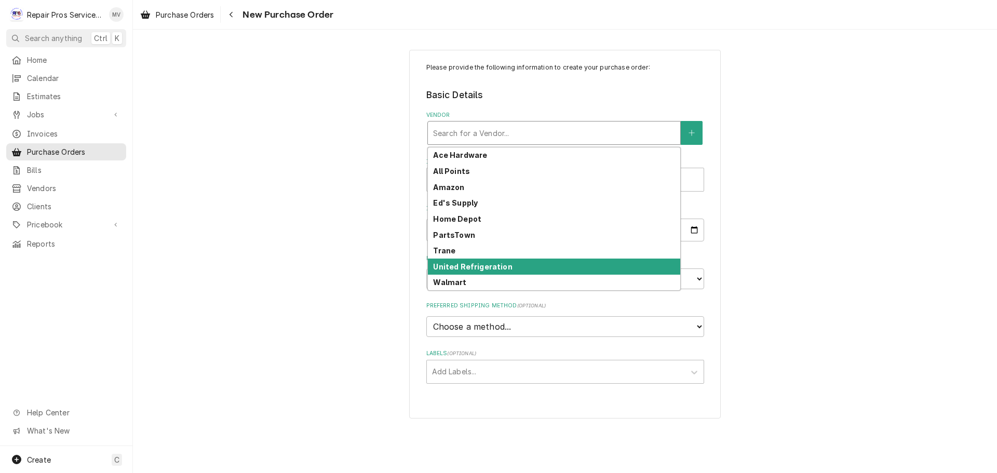
click at [463, 266] on strong "United Refrigeration" at bounding box center [472, 266] width 79 height 9
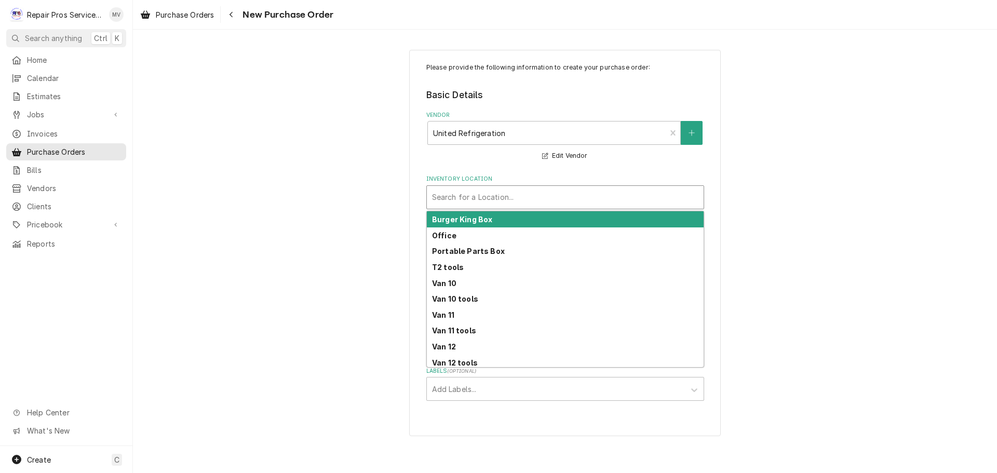
click at [466, 195] on div "Inventory Location" at bounding box center [565, 197] width 266 height 19
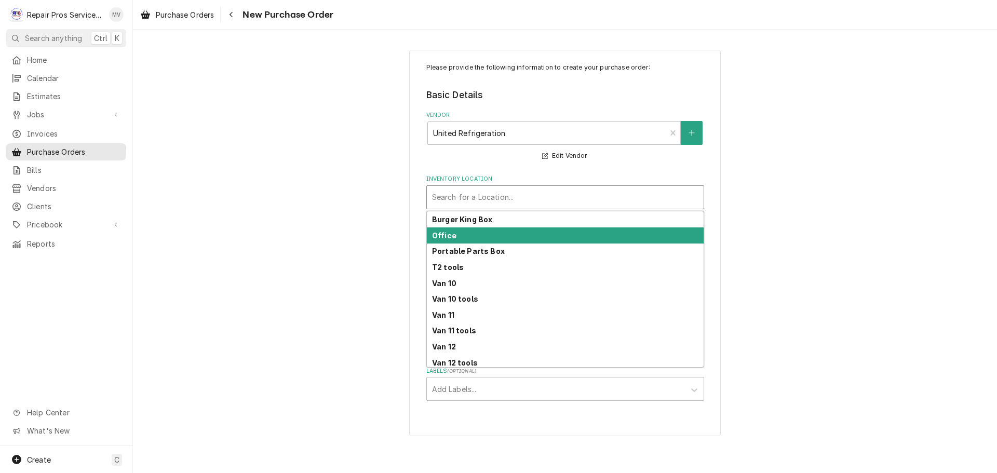
click at [450, 235] on strong "Office" at bounding box center [444, 235] width 24 height 9
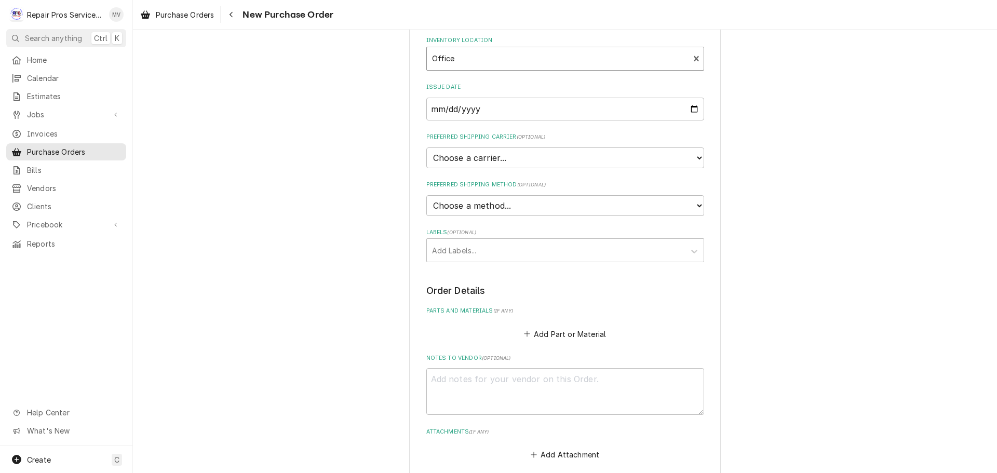
scroll to position [156, 0]
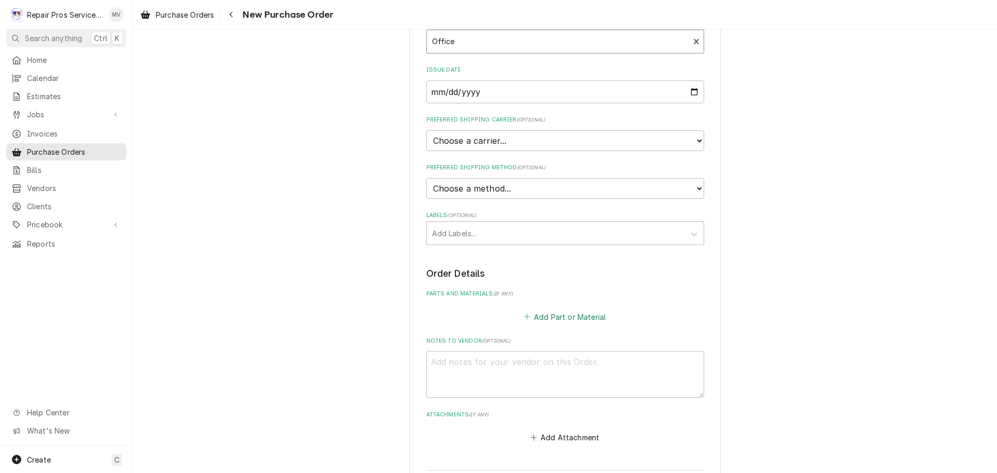
click at [576, 320] on button "Add Part or Material" at bounding box center [565, 316] width 86 height 15
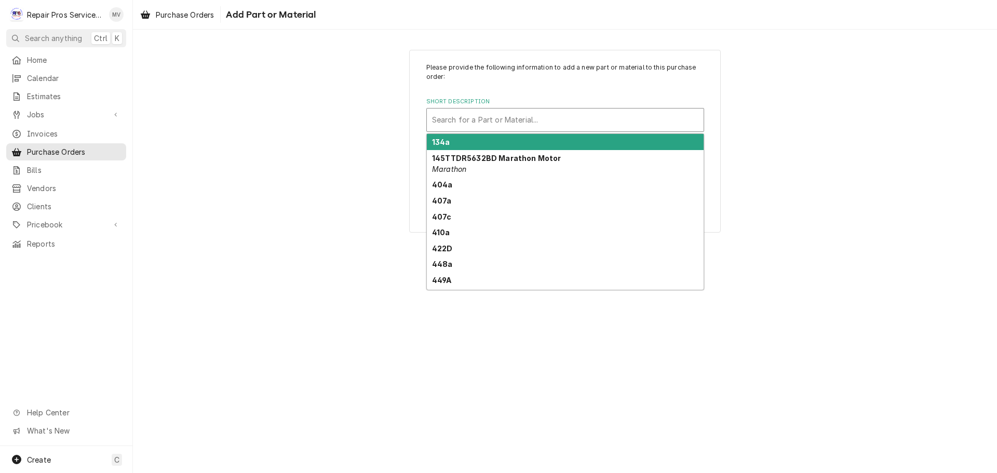
click at [464, 118] on div "Short Description" at bounding box center [565, 120] width 266 height 19
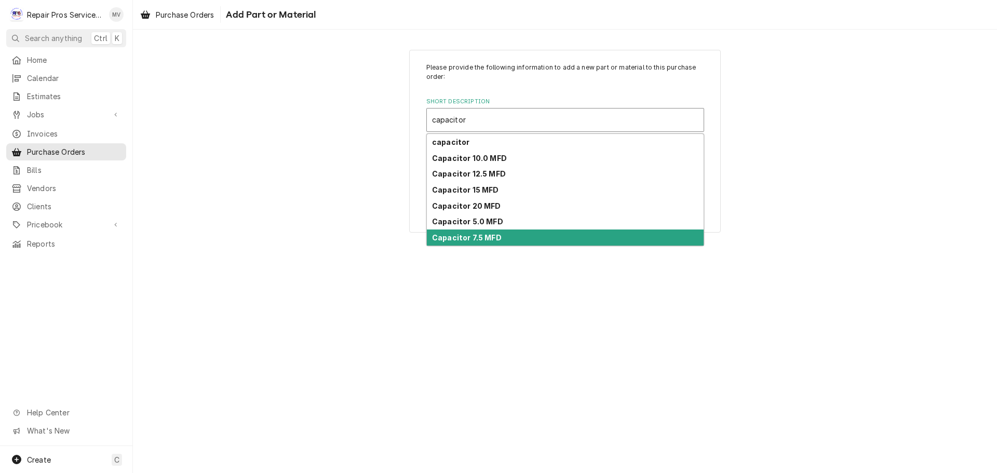
type input "capacitor"
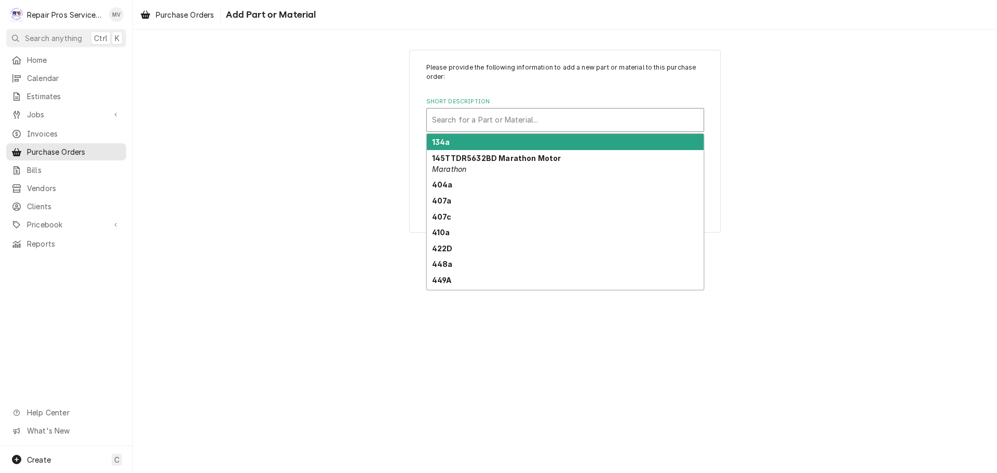
click at [468, 126] on div "Short Description" at bounding box center [565, 120] width 266 height 19
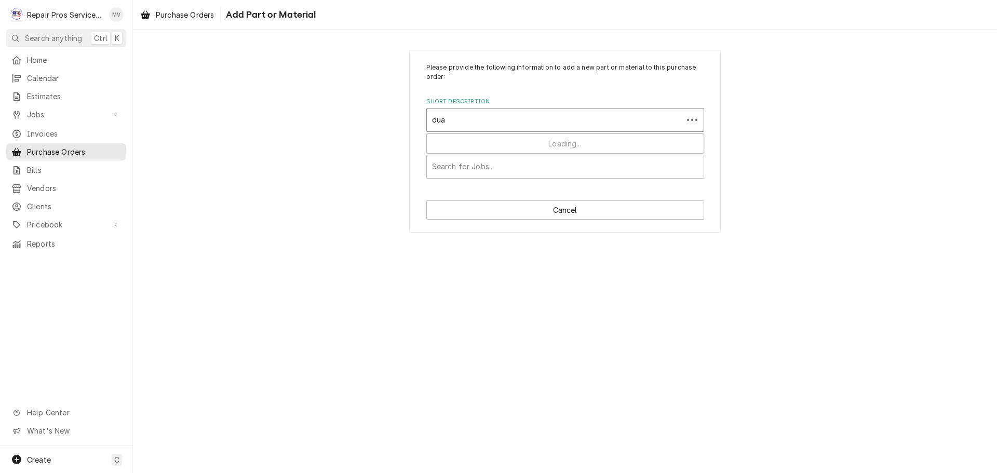
type input "dual"
drag, startPoint x: 459, startPoint y: 125, endPoint x: 427, endPoint y: 120, distance: 32.5
click at [427, 120] on div "Search for a Part or Material..." at bounding box center [565, 120] width 277 height 23
type input "capacitor"
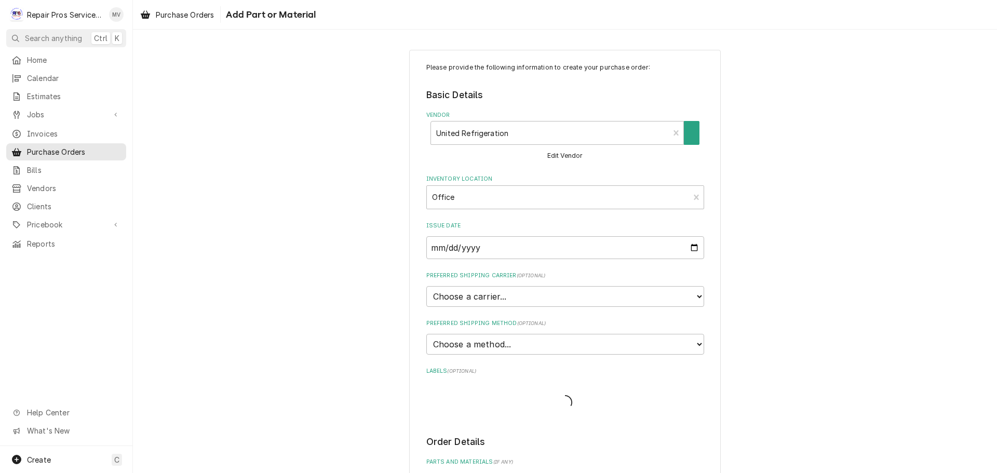
type textarea "x"
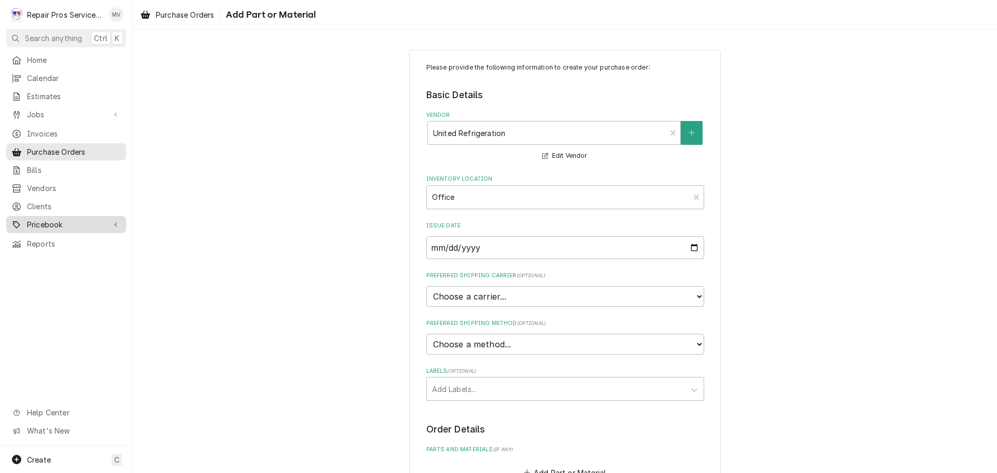
click at [63, 223] on span "Pricebook" at bounding box center [66, 224] width 78 height 11
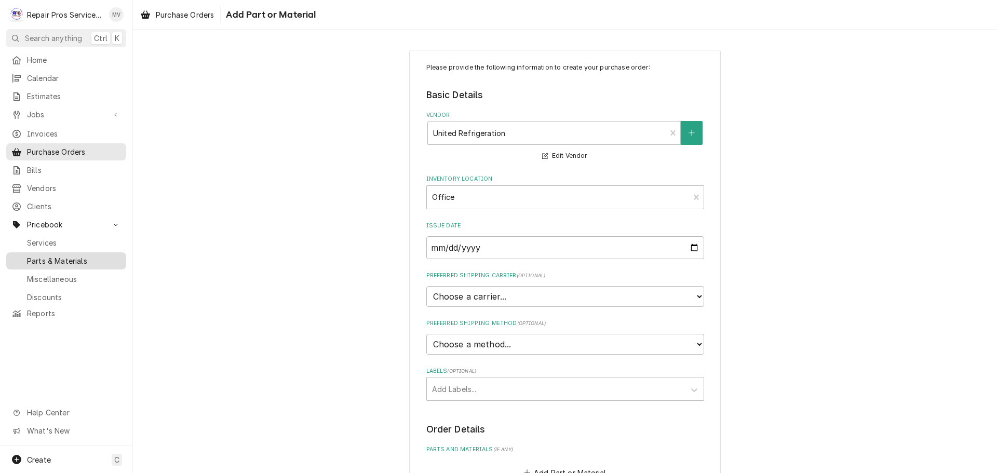
click at [69, 255] on span "Parts & Materials" at bounding box center [74, 260] width 94 height 11
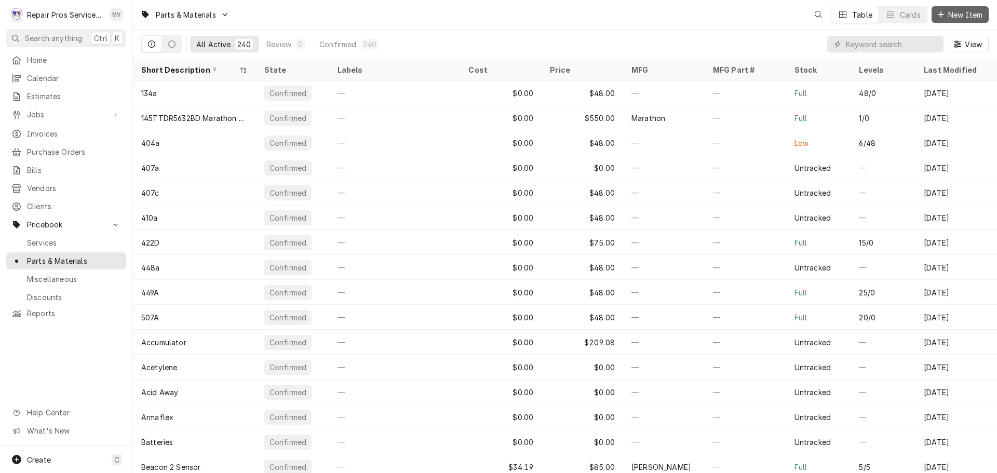
click at [949, 15] on span "New Item" at bounding box center [965, 14] width 38 height 11
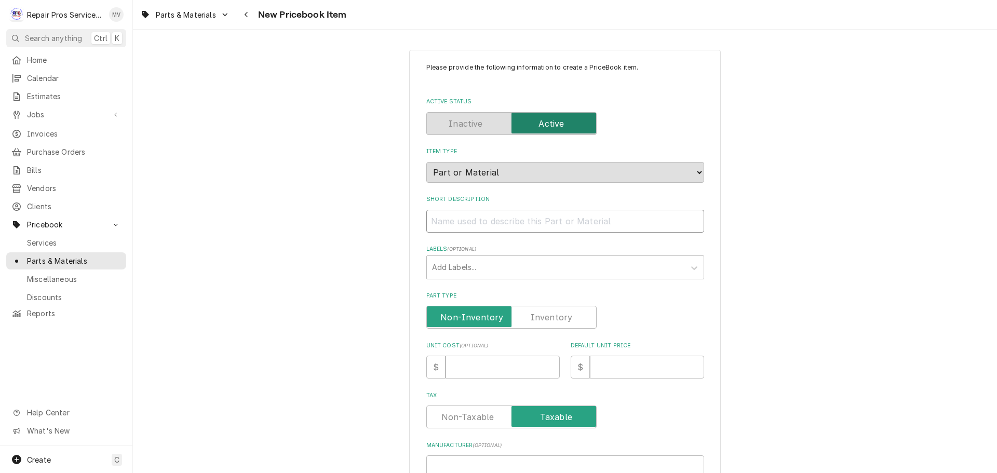
click at [441, 221] on input "Short Description" at bounding box center [565, 221] width 278 height 23
type textarea "x"
type input "3"
type textarea "x"
type input "35"
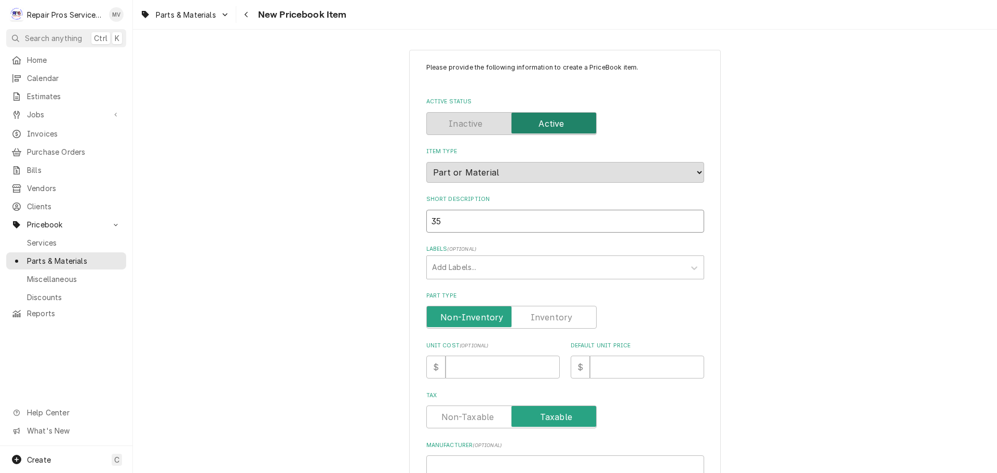
type textarea "x"
type input "35."
type textarea "x"
type input "35"
type textarea "x"
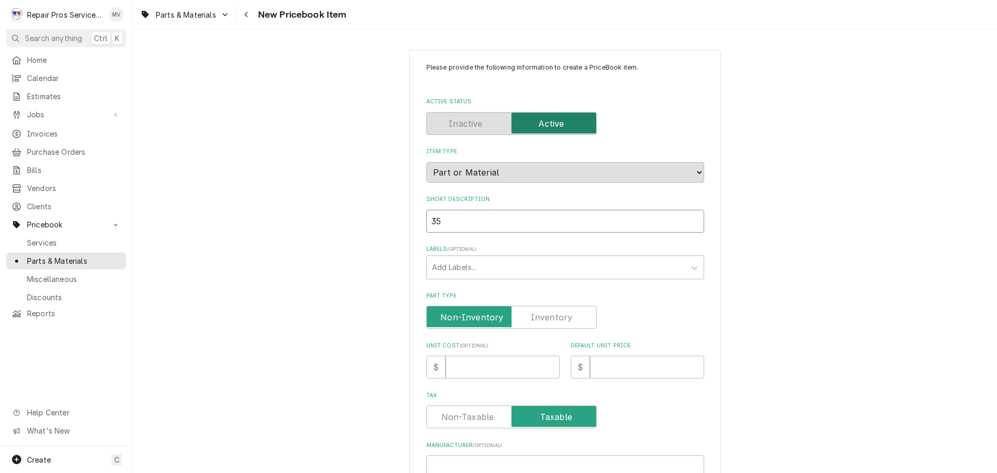
type input "35/"
type textarea "x"
type input "35/5"
type textarea "x"
type input "35/5"
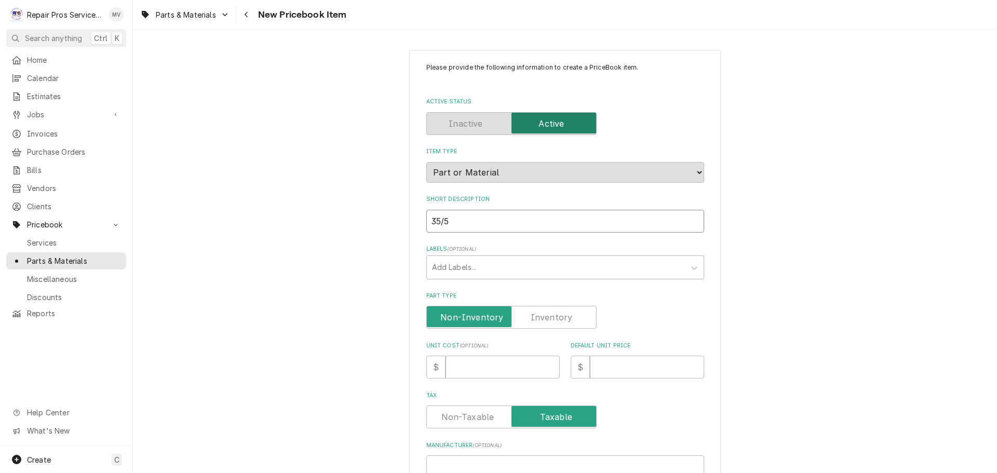
type textarea "x"
type input "35/5 <"
type textarea "x"
type input "35/5 <F"
type textarea "x"
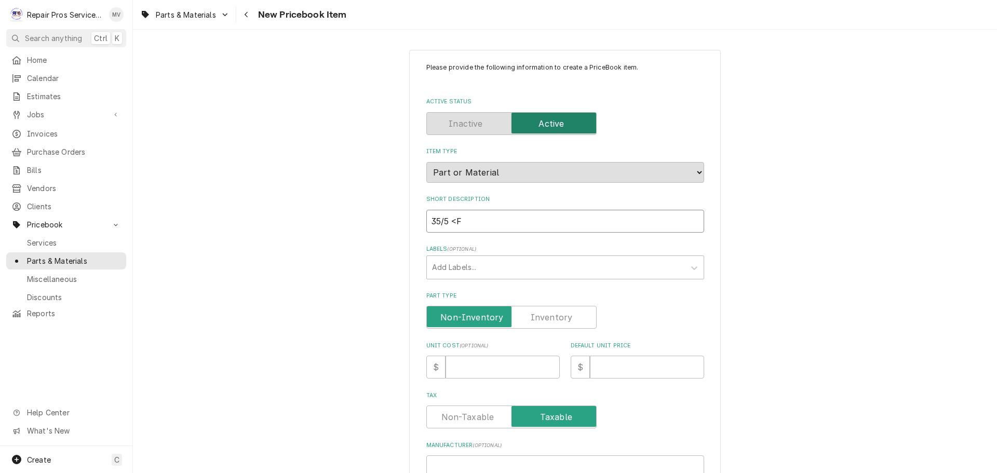
type input "35/5 <FD"
type textarea "x"
type input "35/5 <F"
type textarea "x"
type input "35/5 <"
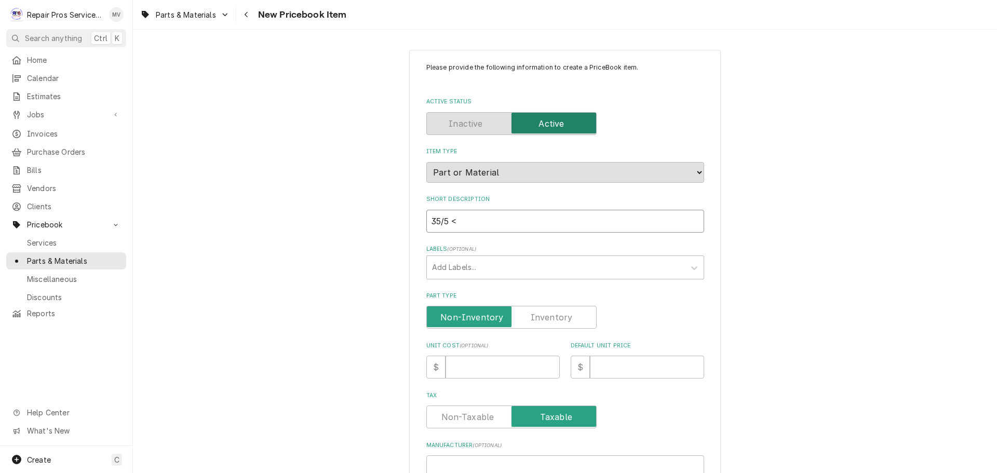
type textarea "x"
type input "35/5"
type textarea "x"
type input "35/5 <"
type textarea "x"
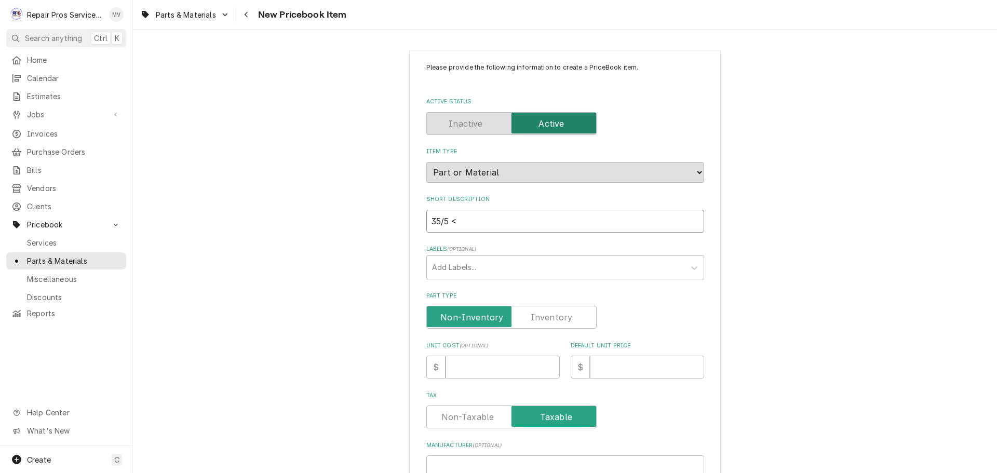
type input "35/5"
type textarea "x"
type input "35/5 M"
type textarea "x"
type input "35/5 MF"
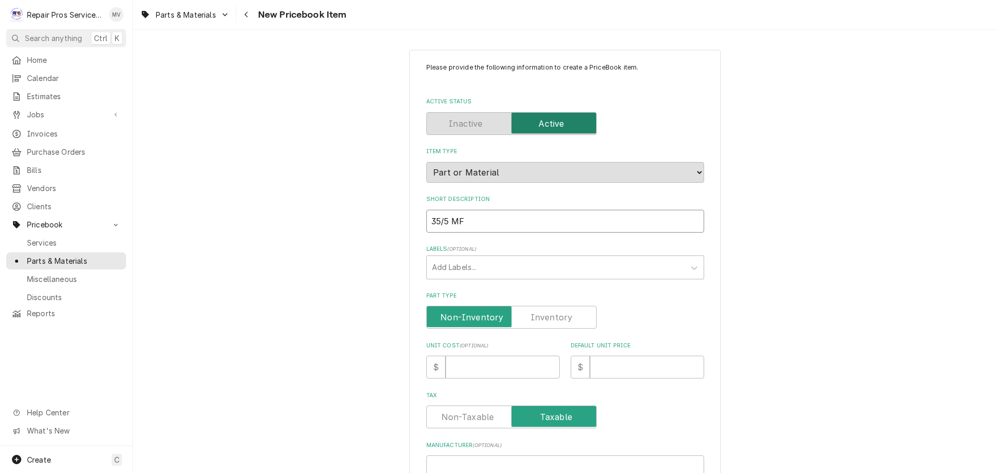
type textarea "x"
type input "35/5 MFD"
type textarea "x"
type input "35/5 MFD"
type textarea "x"
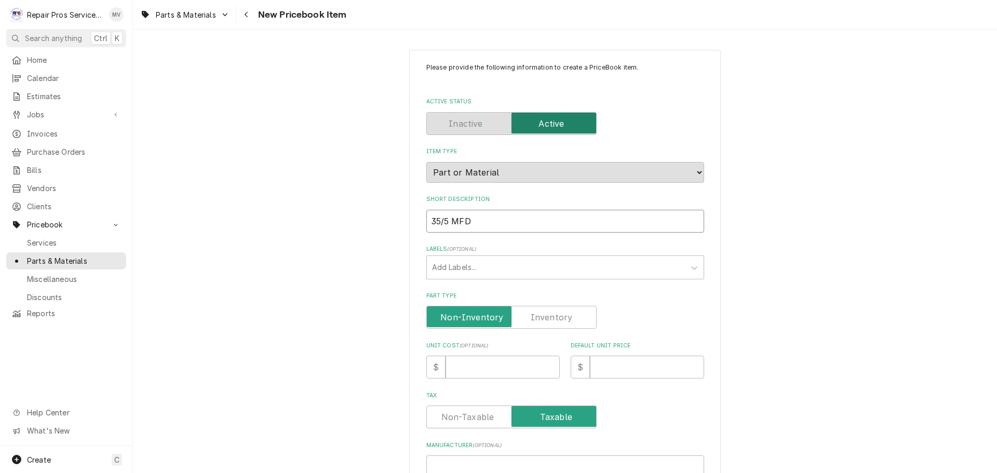
type input "35/5 MFD C"
type textarea "x"
type input "35/5 MFD Ca"
type textarea "x"
type input "35/5 MFD Cap"
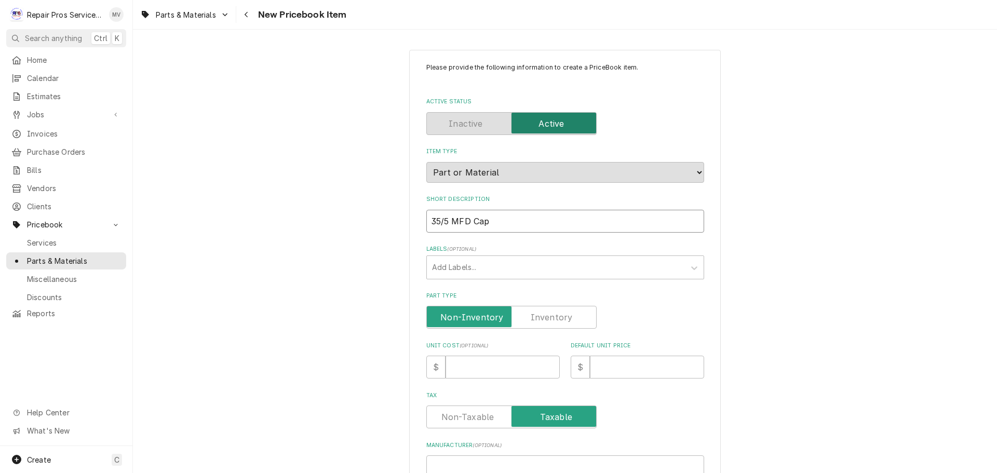
type textarea "x"
type input "35/5 MFD Capa"
type textarea "x"
type input "35/5 MFD Capac"
type textarea "x"
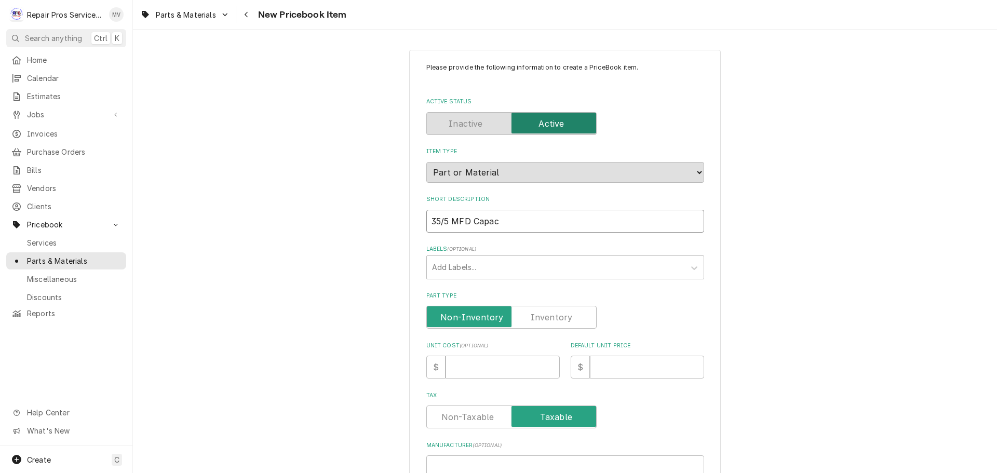
type input "35/5 MFD Capaci"
type textarea "x"
type input "35/5 MFD Capacit"
type textarea "x"
type input "35/5 MFD Capacito"
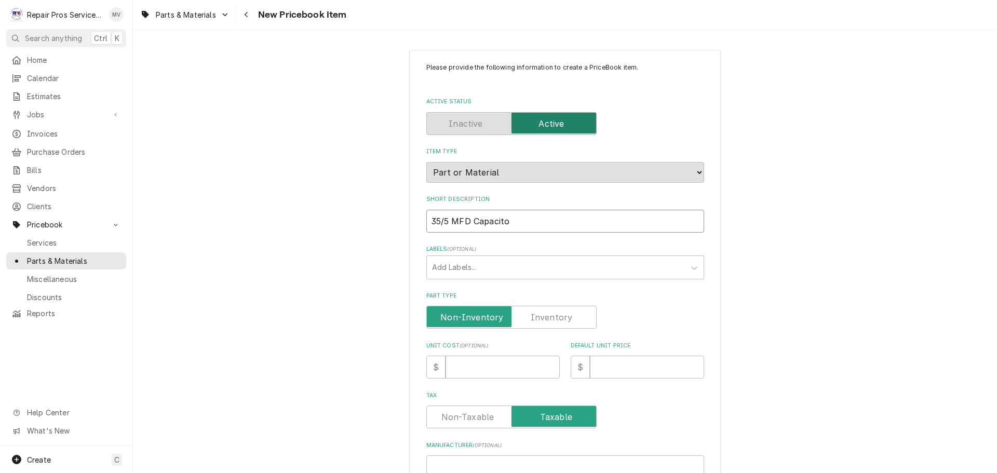
type textarea "x"
type input "35/5 MFD Capacitor"
type textarea "x"
type input "35/5 MFD Capacito"
type textarea "x"
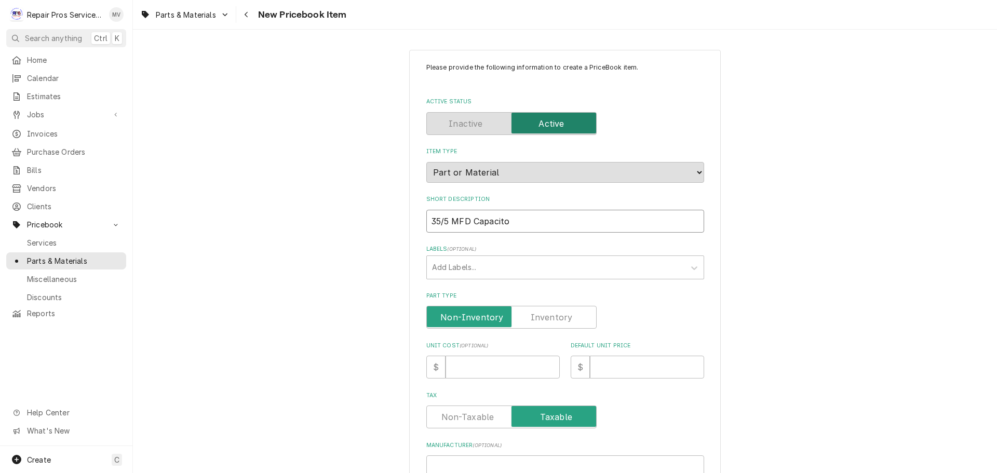
type input "35/5 MFD Capacit"
type textarea "x"
type input "35/5 MFD Capaci"
type textarea "x"
type input "35/5 MFD Capac"
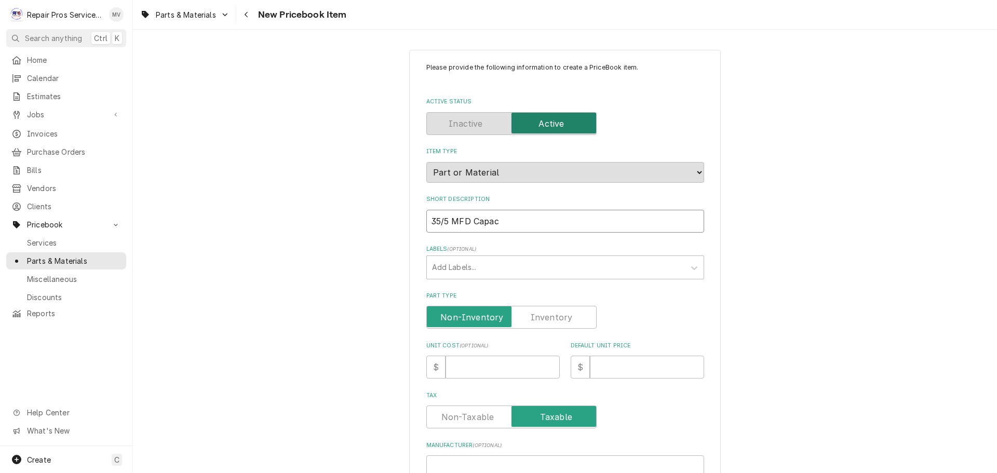
type textarea "x"
type input "35/5 MFD Capa"
type textarea "x"
type input "35/5 MFD Cap"
type textarea "x"
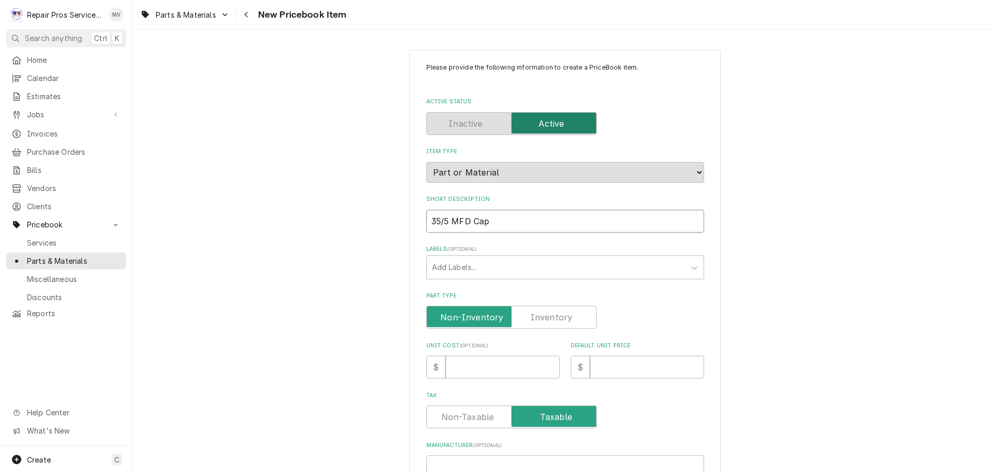
type input "35/5 MFD Ca"
type textarea "x"
type input "35/5 MFD C"
type textarea "x"
type input "35/5 MFD"
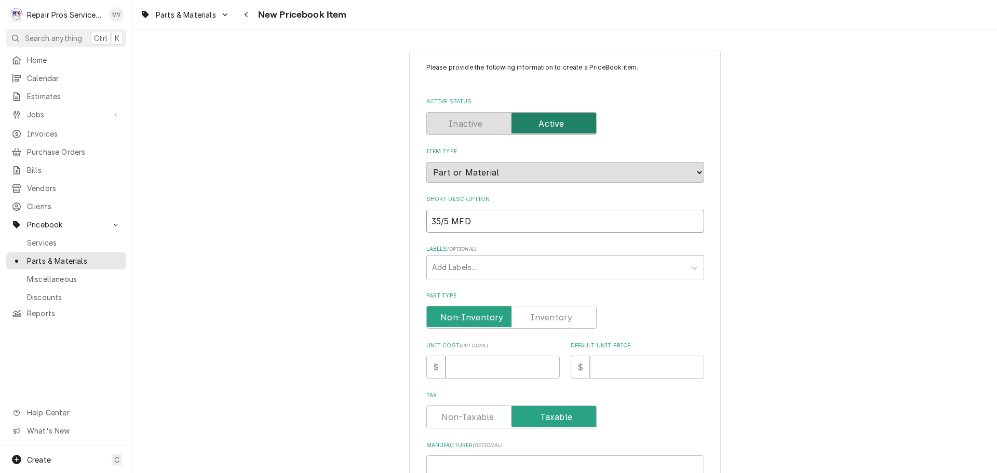
type textarea "x"
type input "35/5 MFD D"
type textarea "x"
type input "35/5 MFD Du"
type textarea "x"
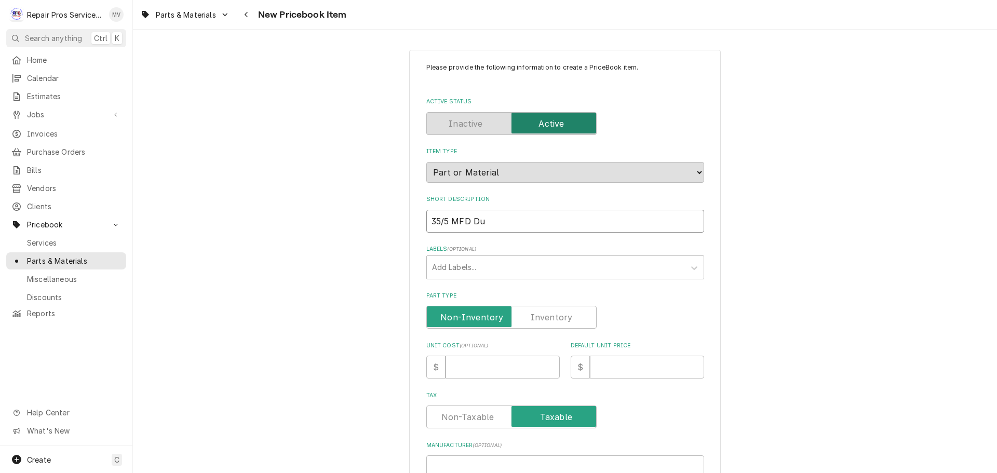
type input "35/5 MFD Dua"
type textarea "x"
type input "35/5 MFD Dual"
type textarea "x"
type input "35/5 MFD Dual"
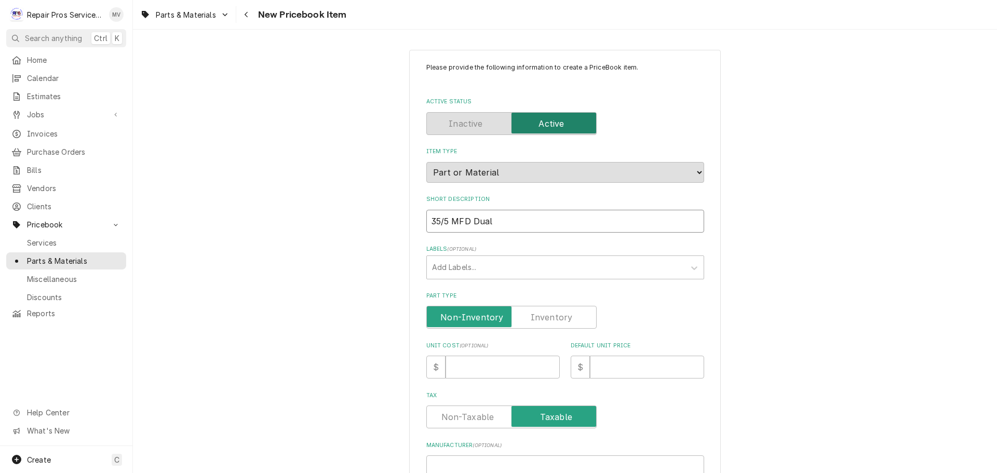
type textarea "x"
type input "35/5 MFD Dual C"
type textarea "x"
type input "35/5 MFD Dual Cp"
type textarea "x"
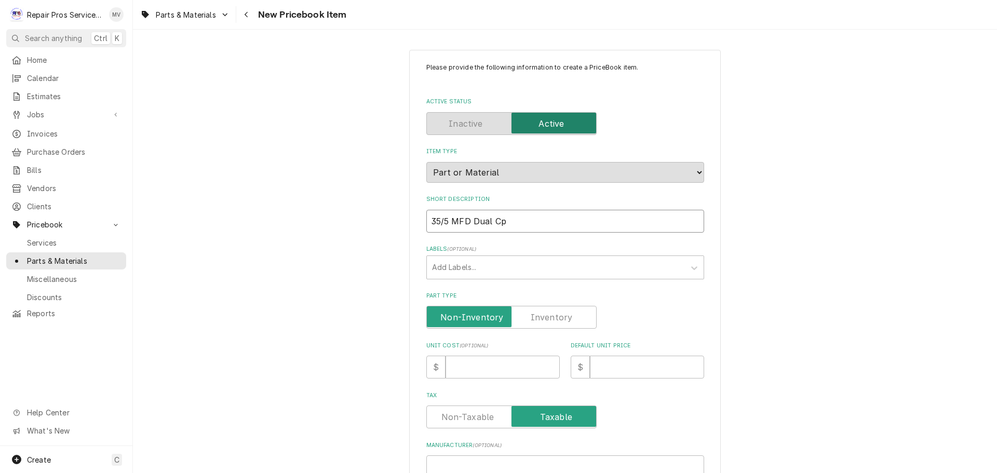
type input "35/5 MFD Dual Cpa"
type textarea "x"
type input "35/5 MFD Dual Cp"
type textarea "x"
type input "35/5 MFD Dual C"
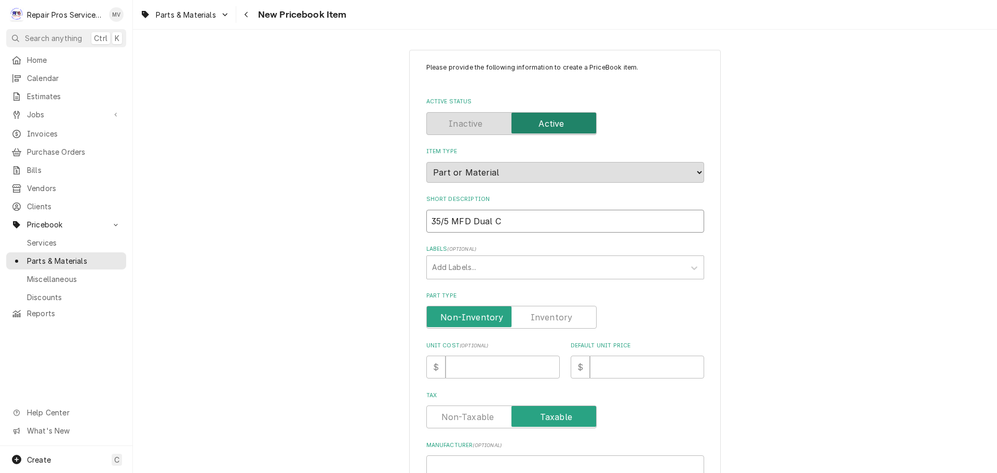
type textarea "x"
type input "35/5 MFD Dual Ca"
type textarea "x"
type input "35/5 MFD Dual Cap"
type textarea "x"
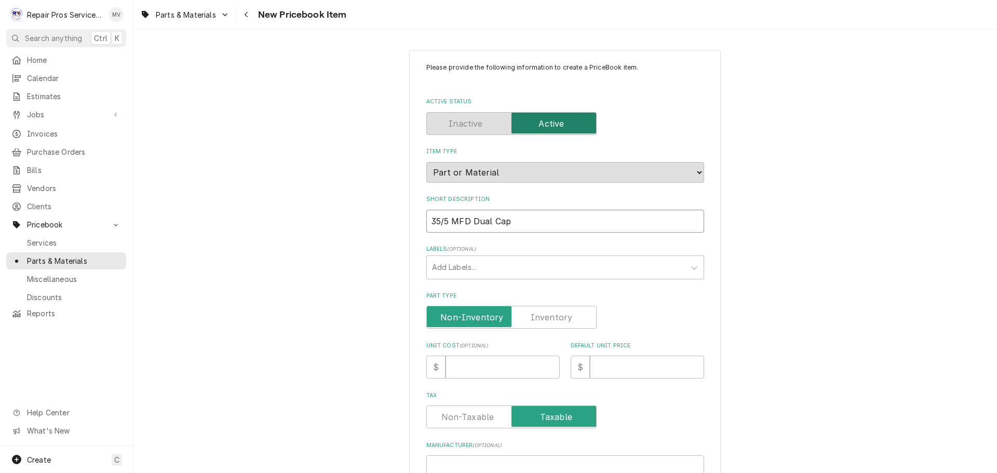
type input "35/5 MFD Dual Capa"
type textarea "x"
type input "35/5 MFD Dual Capac"
type textarea "x"
type input "35/5 MFD Dual Capaci"
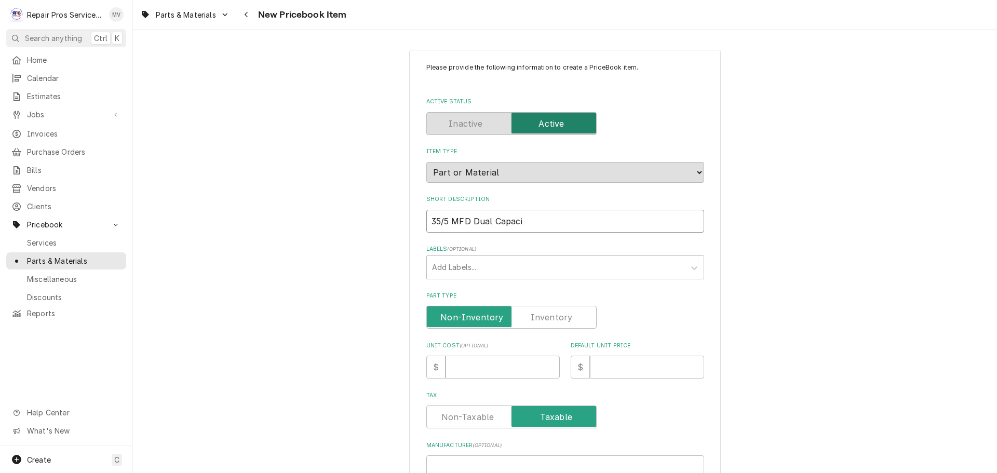
type textarea "x"
type input "35/5 MFD Dual Capacit"
type textarea "x"
type input "35/5 MFD Dual Capacito"
type textarea "x"
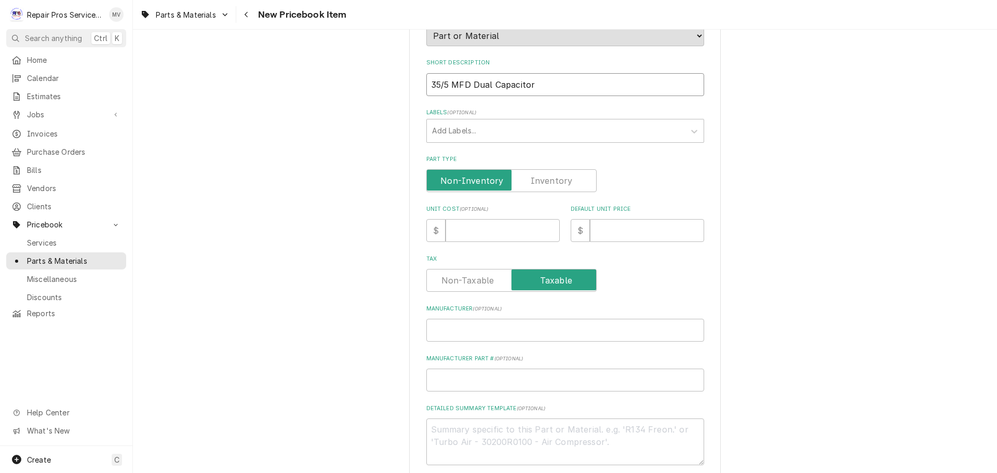
scroll to position [156, 0]
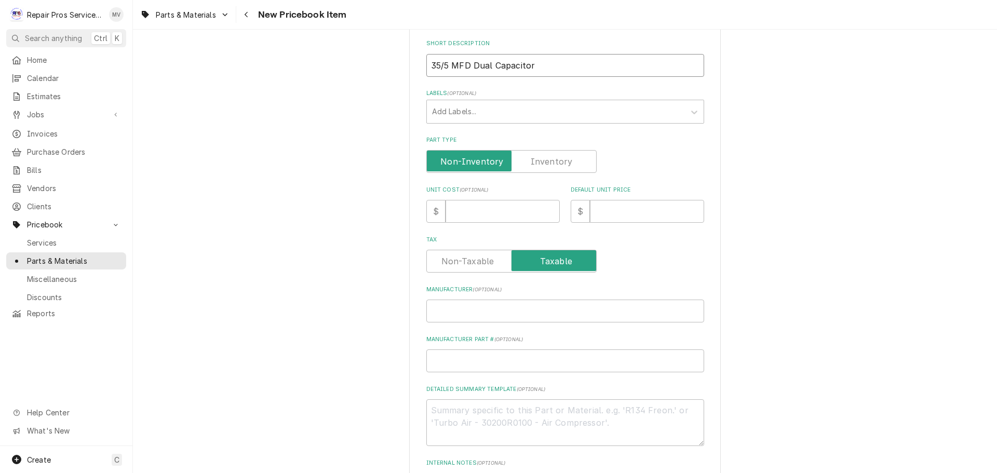
type input "35/5 MFD Dual Capacitor"
click at [627, 210] on input "Default Unit Price" at bounding box center [647, 211] width 114 height 23
type textarea "x"
type input "0"
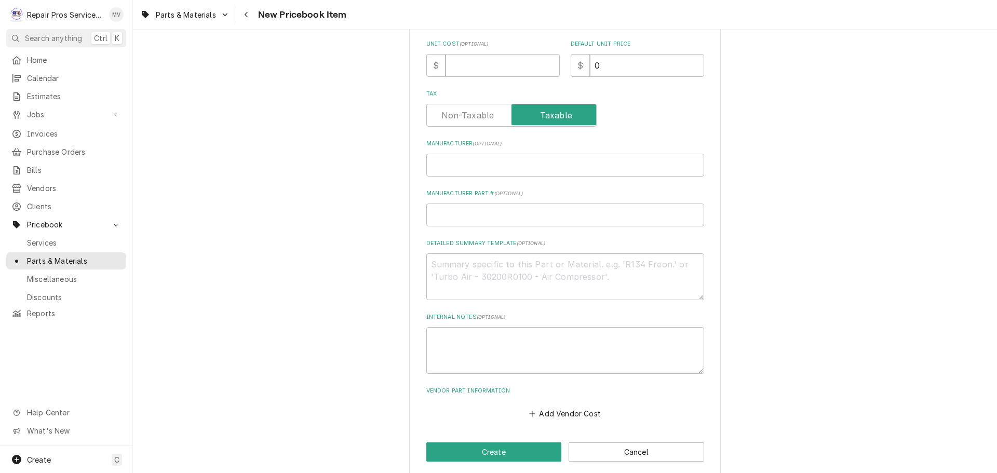
scroll to position [313, 0]
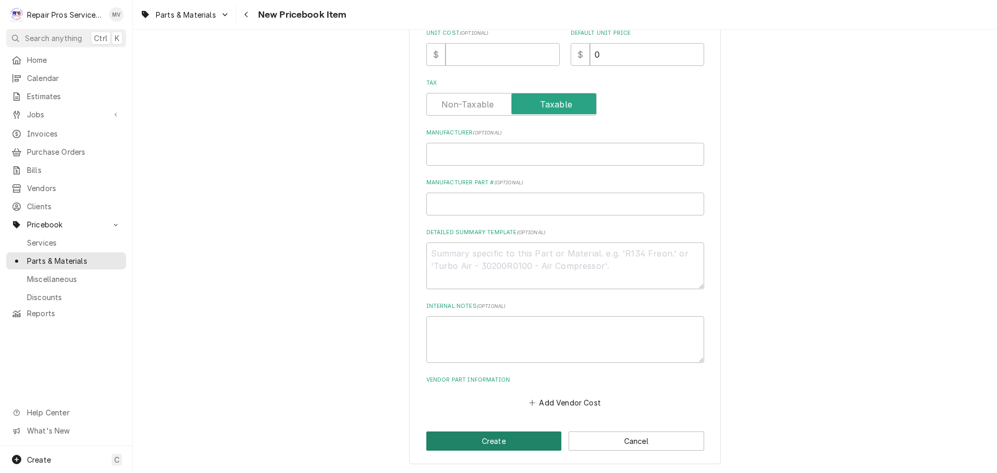
click at [483, 437] on button "Create" at bounding box center [494, 440] width 136 height 19
type textarea "x"
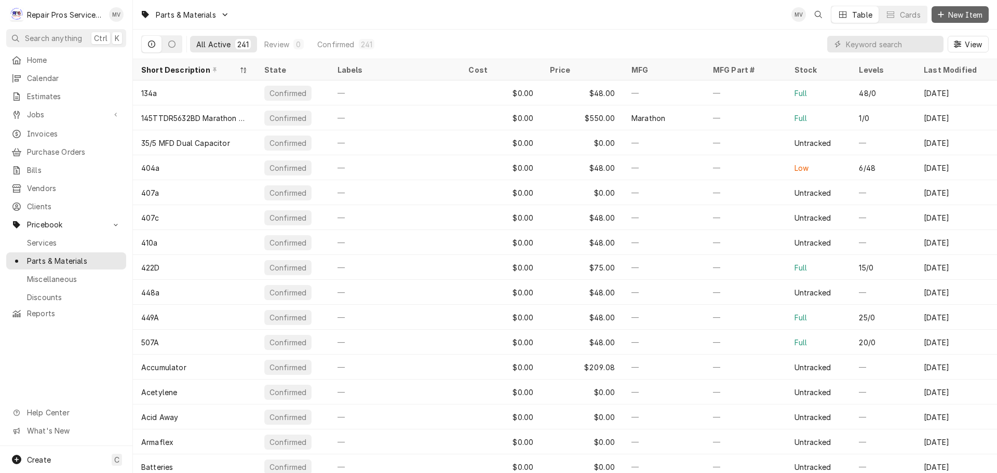
click at [962, 12] on span "New Item" at bounding box center [965, 14] width 38 height 11
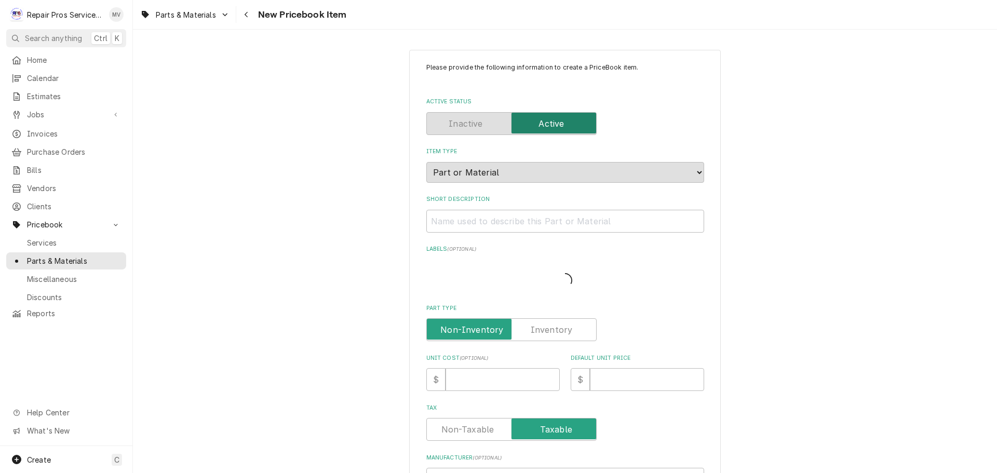
type textarea "x"
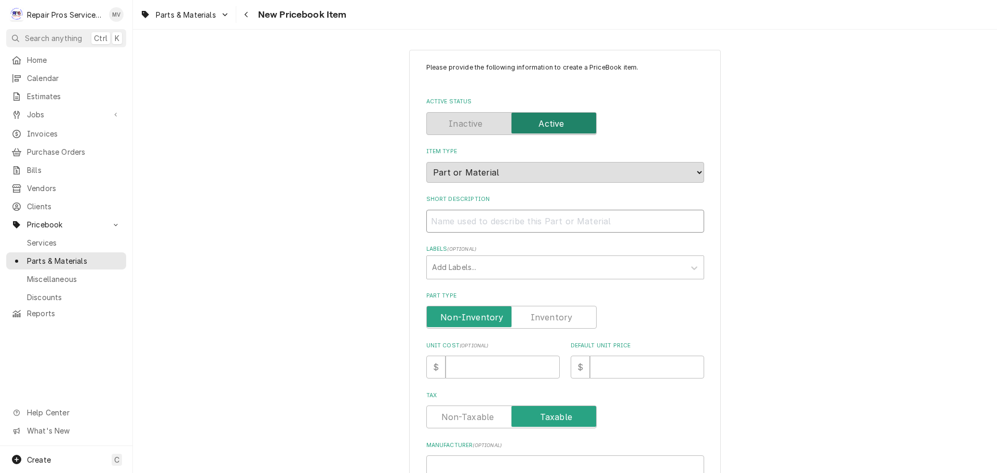
click at [472, 222] on input "Short Description" at bounding box center [565, 221] width 278 height 23
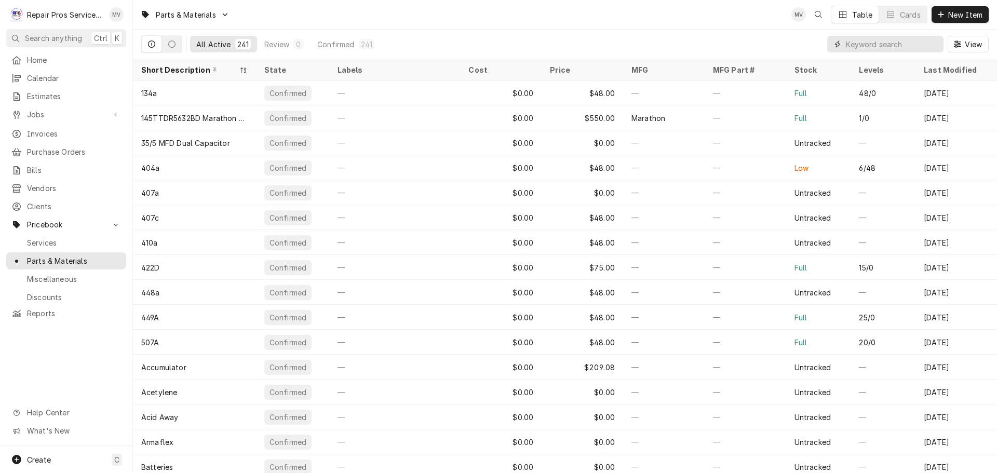
click at [886, 43] on input "Dynamic Content Wrapper" at bounding box center [892, 44] width 92 height 17
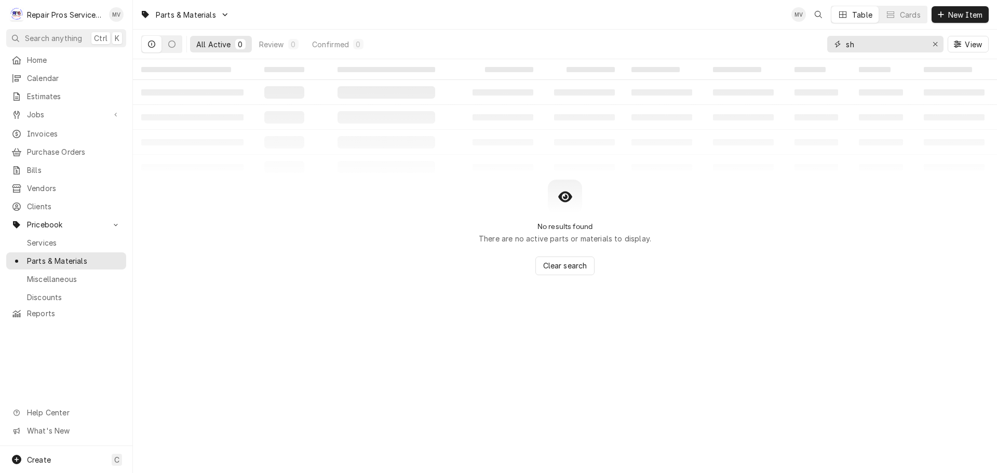
type input "s"
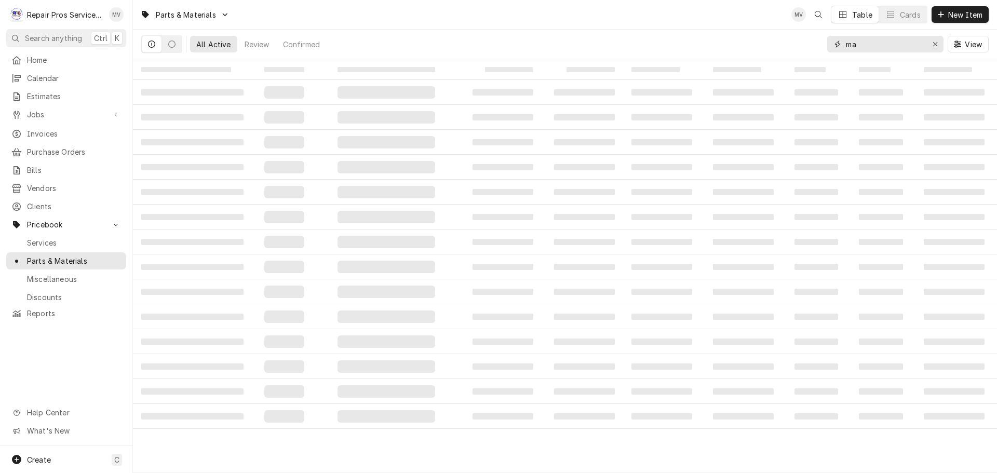
type input "m"
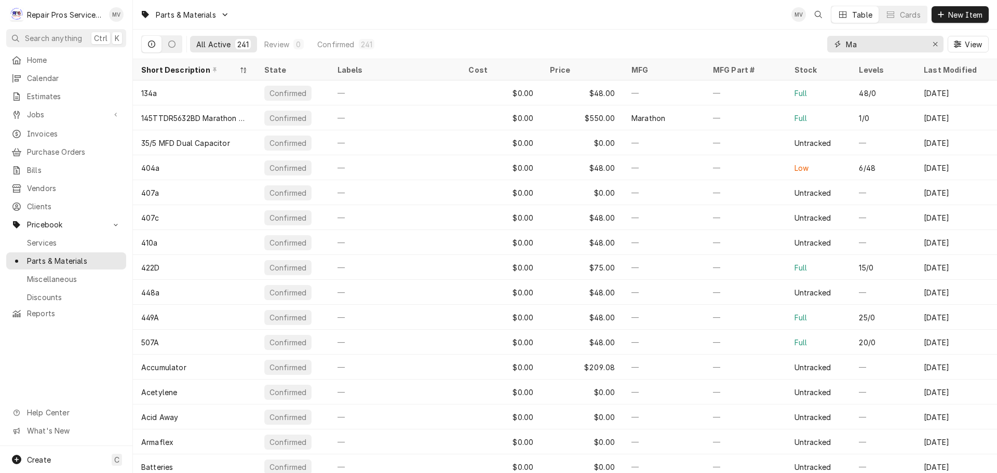
type input "M"
click at [960, 12] on span "New Item" at bounding box center [965, 14] width 38 height 11
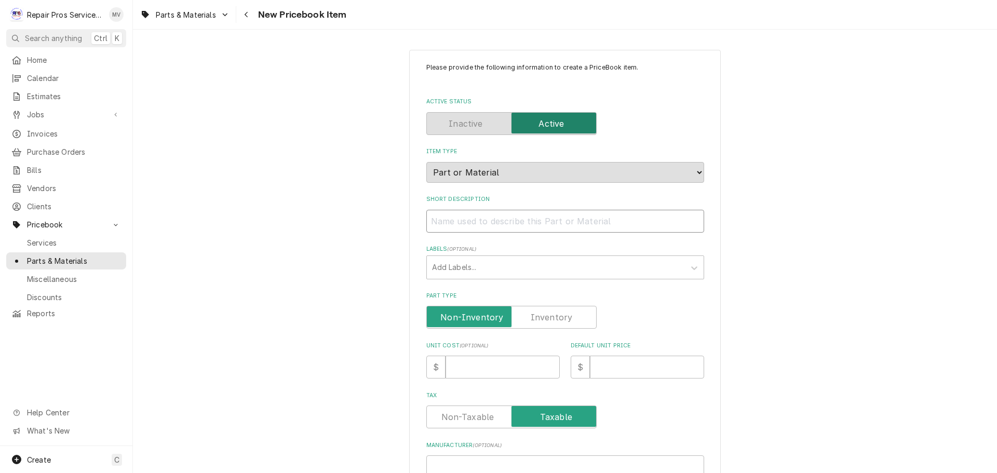
click at [478, 221] on input "Short Description" at bounding box center [565, 221] width 278 height 23
click at [448, 217] on input "Short Description" at bounding box center [565, 221] width 278 height 23
type textarea "x"
type input "S"
type textarea "x"
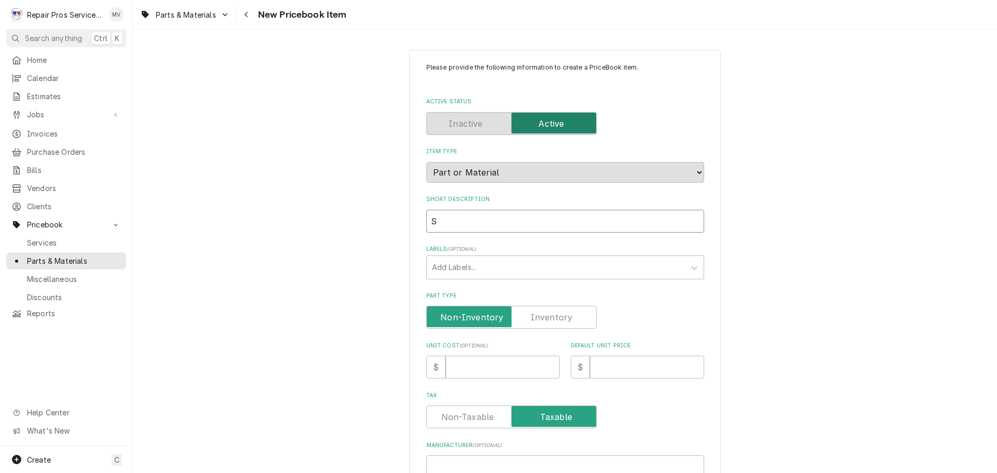
type input "Sh"
type textarea "x"
type input "Sho"
type textarea "x"
type input "Shoe"
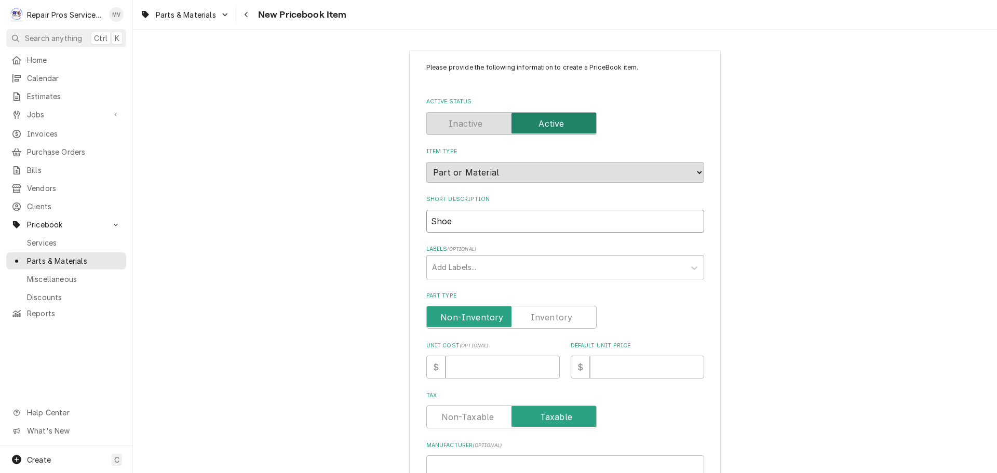
type textarea "x"
type input "Shoe"
type textarea "x"
type input "Shoe"
type textarea "x"
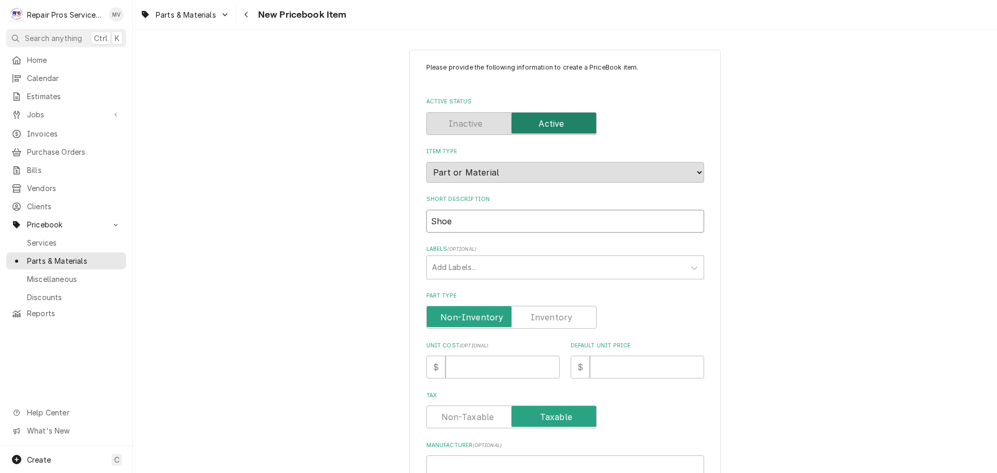
type input "Shoe,"
type textarea "x"
type input "Shoe,"
type textarea "x"
type input "Shoe, F"
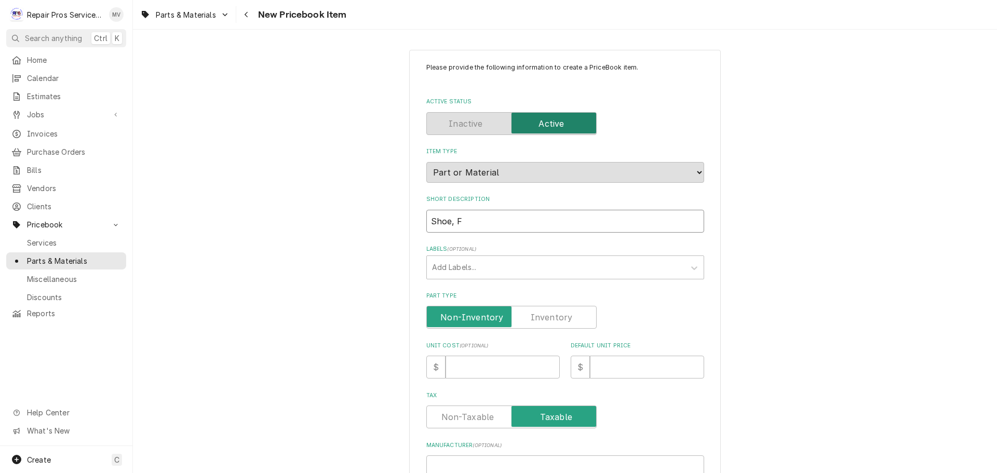
type textarea "x"
type input "Shoe, Fi"
type textarea "x"
type input "Shoe, Fix"
type textarea "x"
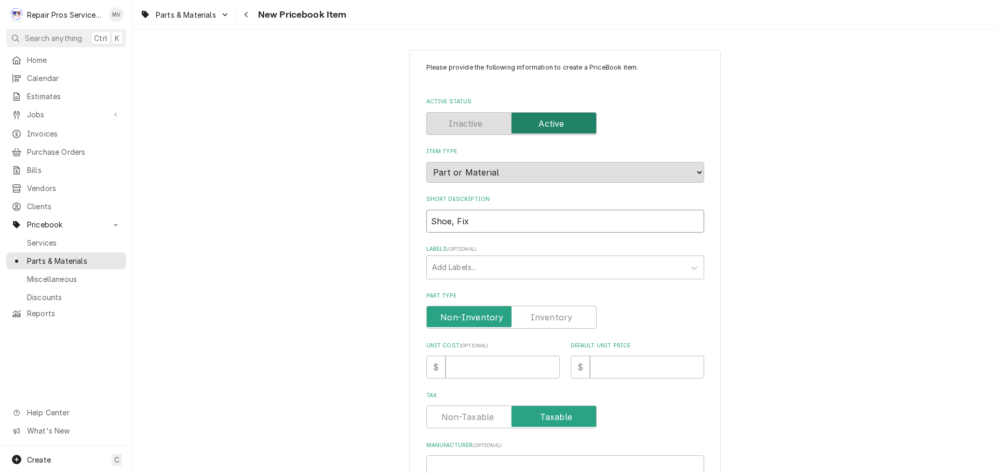
type input "Shoe, Fixe"
type textarea "x"
type input "Shoe, Fixed"
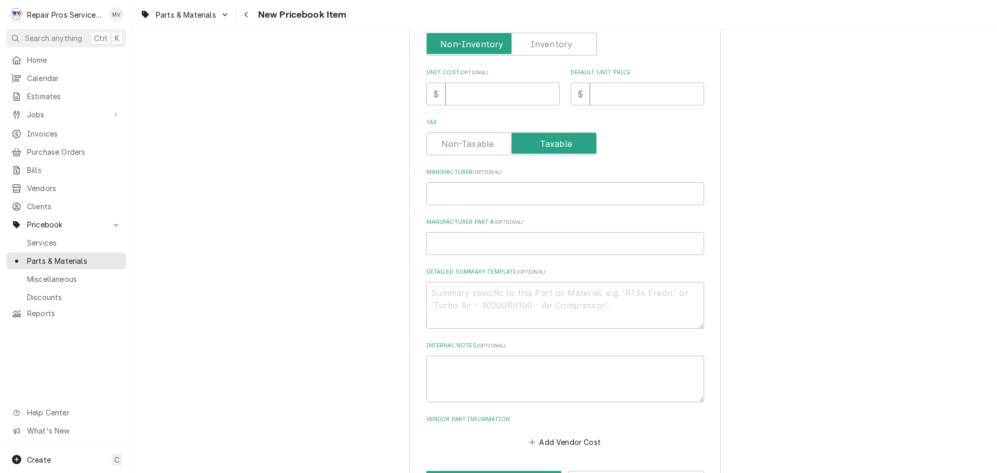
scroll to position [208, 0]
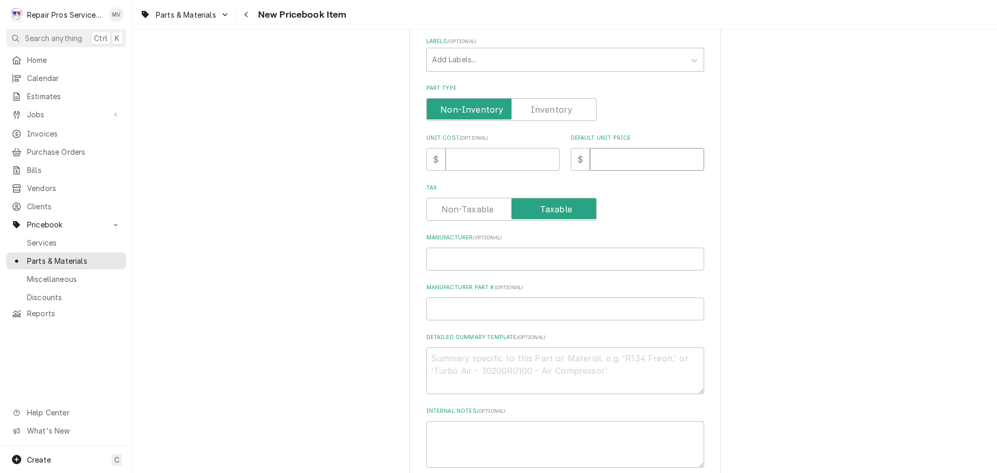
click at [610, 160] on input "Default Unit Price" at bounding box center [647, 159] width 114 height 23
type textarea "x"
type input "0"
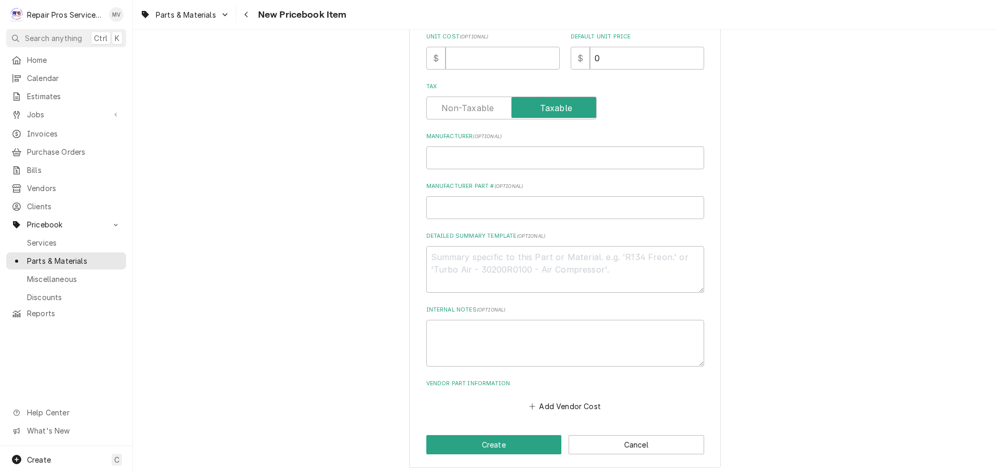
scroll to position [313, 0]
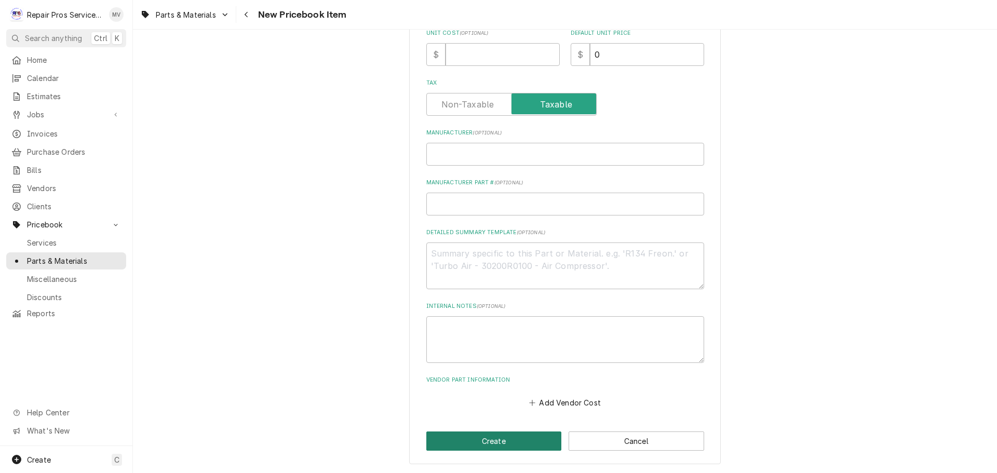
click at [521, 437] on button "Create" at bounding box center [494, 440] width 136 height 19
type textarea "x"
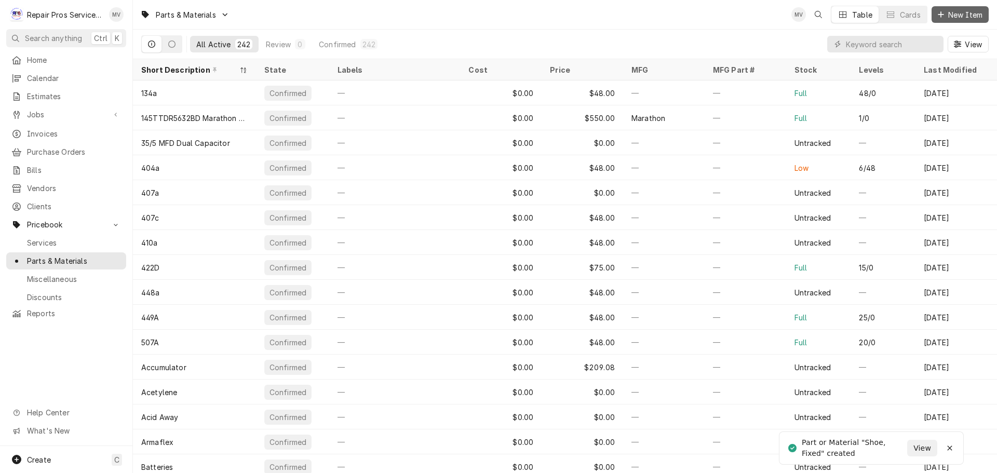
click at [961, 13] on span "New Item" at bounding box center [965, 14] width 38 height 11
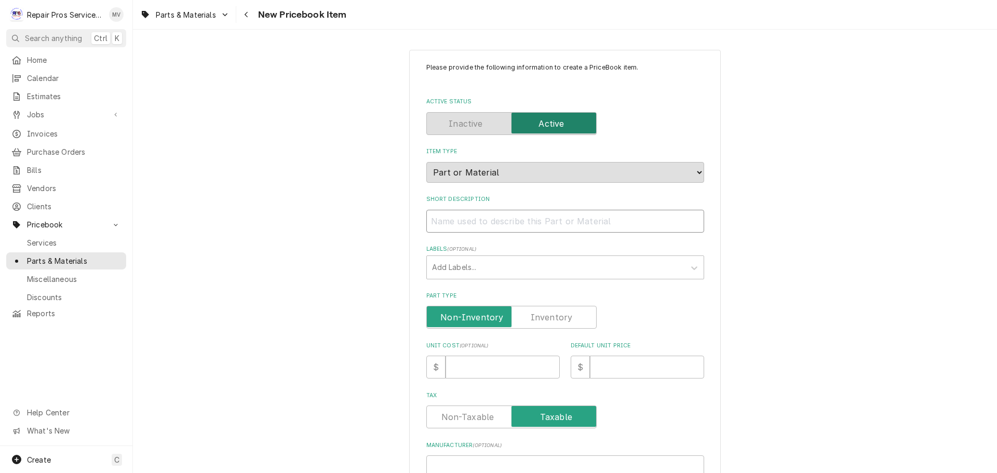
click at [443, 221] on input "Short Description" at bounding box center [565, 221] width 278 height 23
type textarea "x"
type input "K"
type textarea "x"
type input "Ki"
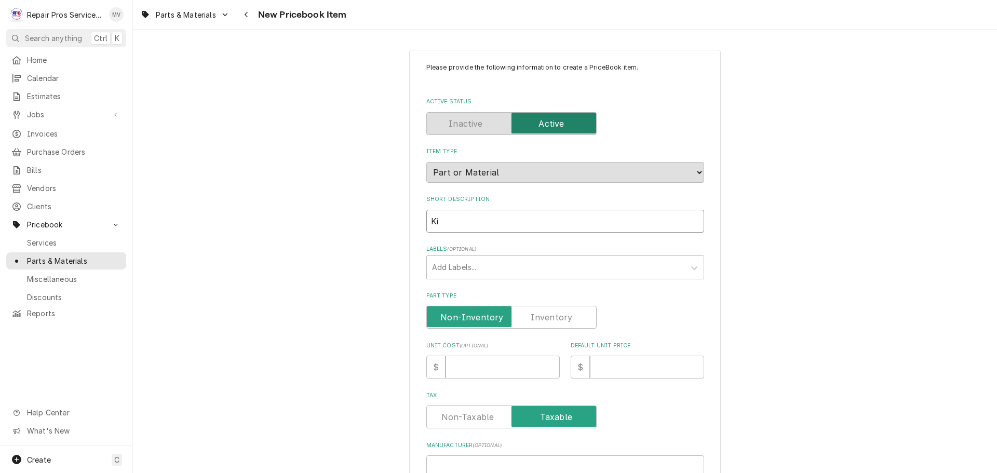
type textarea "x"
type input "Kit"
type textarea "x"
type input "Kit,"
type textarea "x"
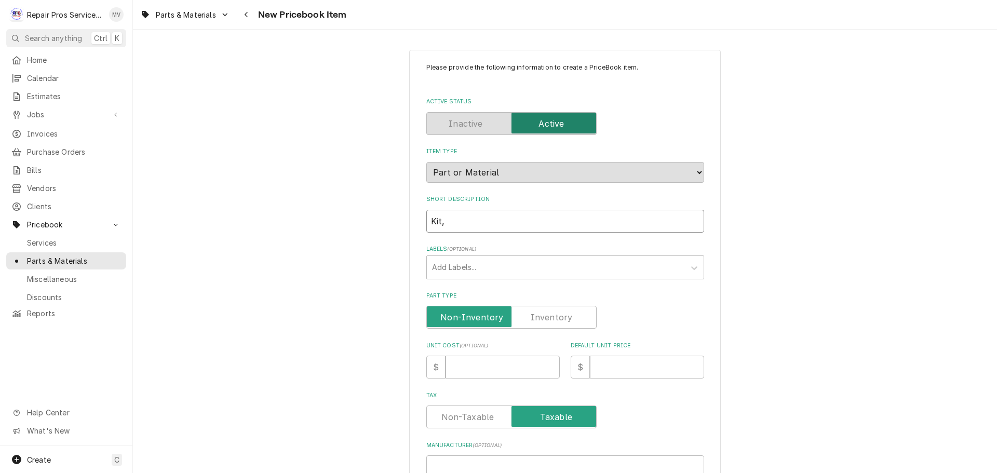
type input "Kit,"
type textarea "x"
type input "Kit, s"
type textarea "x"
type input "Kit, sh"
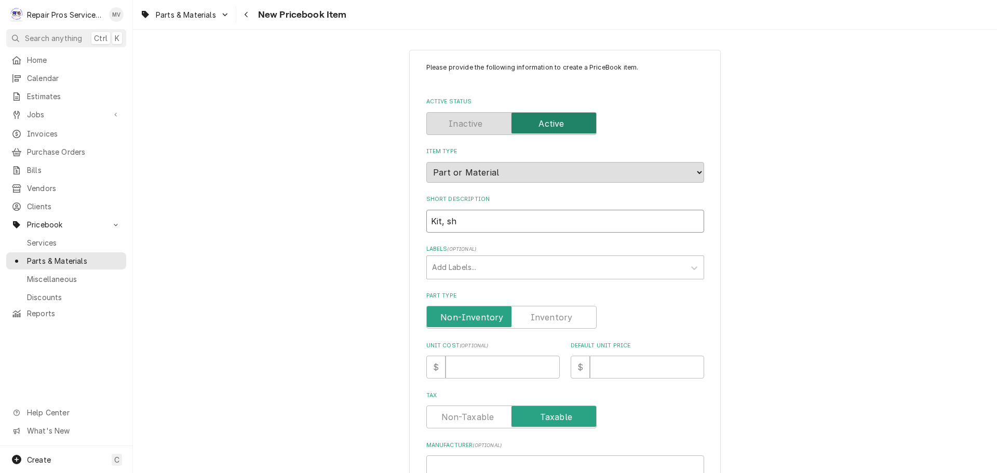
type textarea "x"
type input "Kit, sho"
type textarea "x"
type input "Kit, shoe"
type textarea "x"
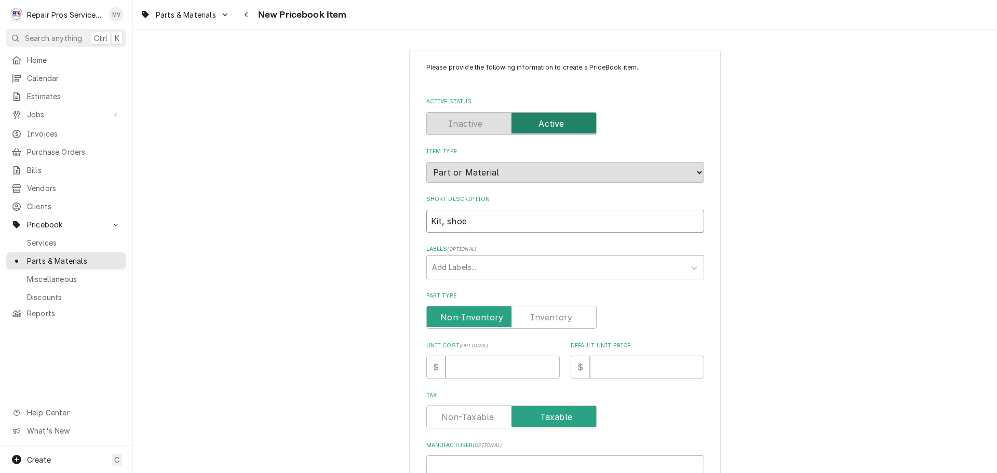
type input "Kit, shoe"
type textarea "x"
type input "Kit, shoe f"
type textarea "x"
type input "Kit, shoe fi"
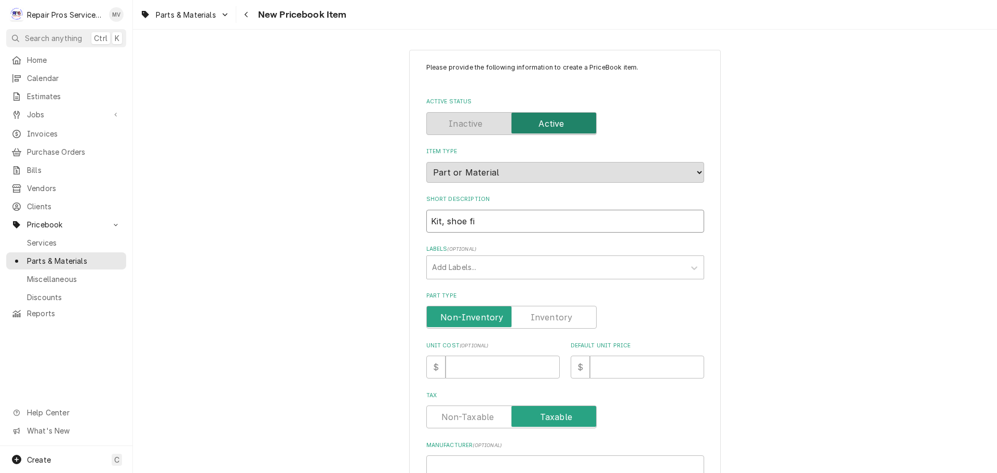
type textarea "x"
type input "Kit, shoe fix"
type textarea "x"
type input "Kit, shoe fixe"
type textarea "x"
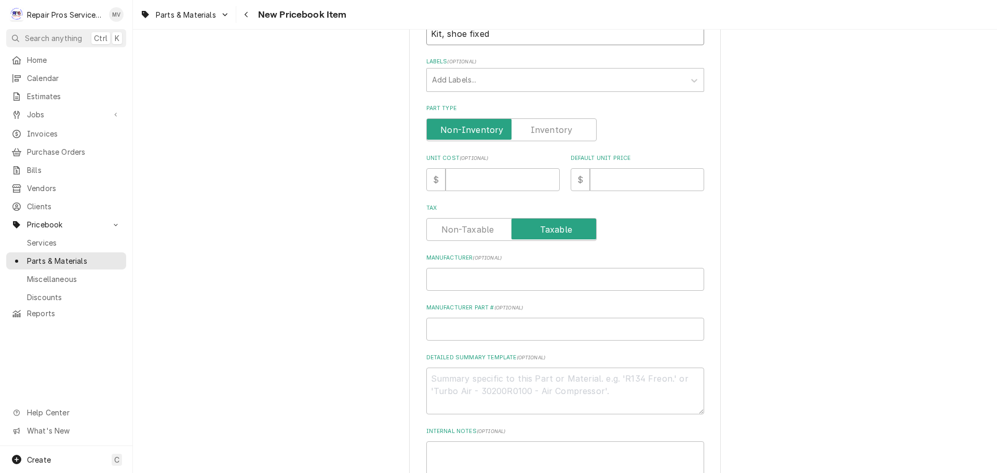
scroll to position [208, 0]
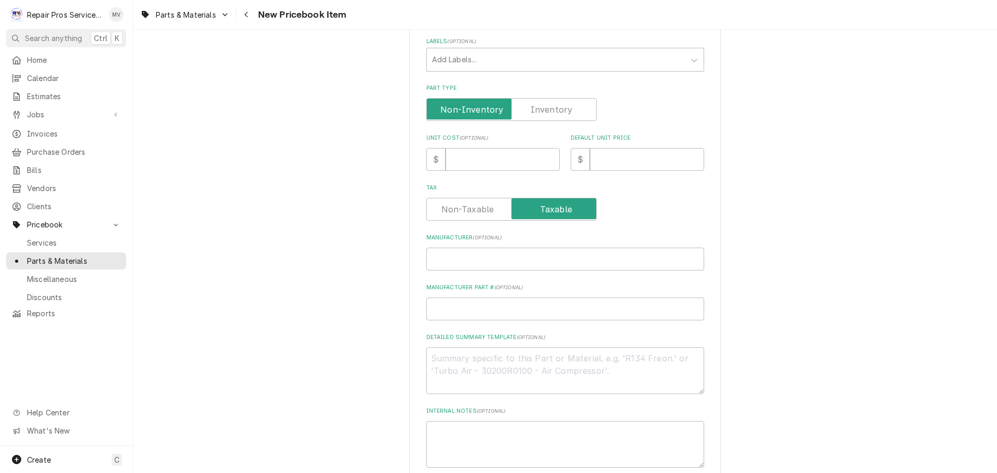
type input "Kit, shoe fixed"
click at [633, 160] on input "Default Unit Price" at bounding box center [647, 159] width 114 height 23
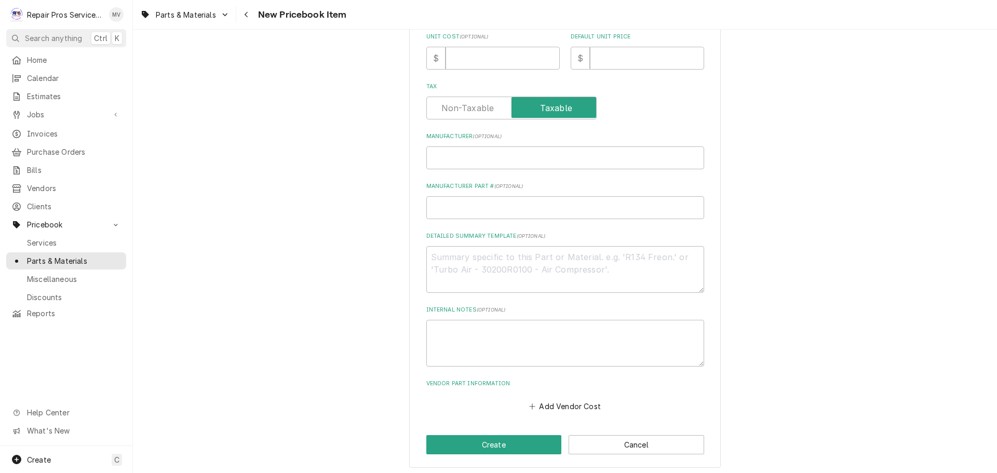
scroll to position [312, 0]
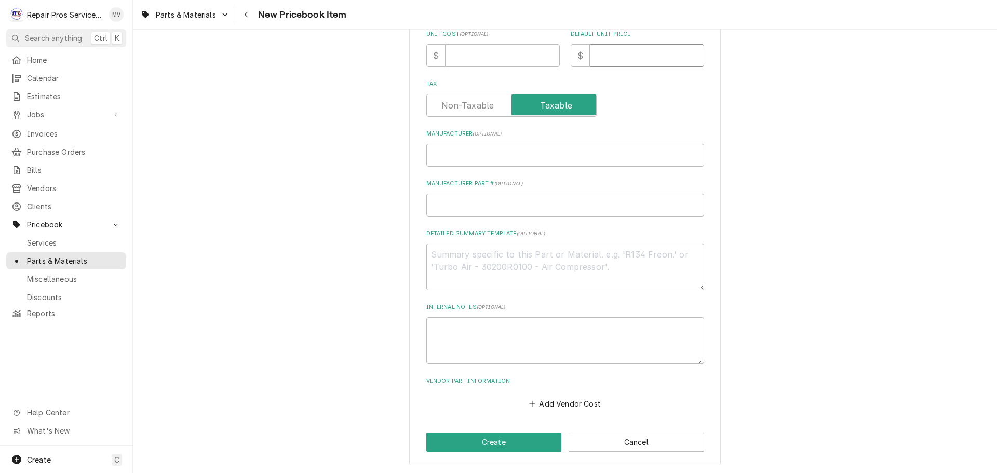
click at [611, 59] on input "Default Unit Price" at bounding box center [647, 55] width 114 height 23
type textarea "x"
type input "0"
click at [534, 436] on button "Create" at bounding box center [494, 441] width 136 height 19
type textarea "x"
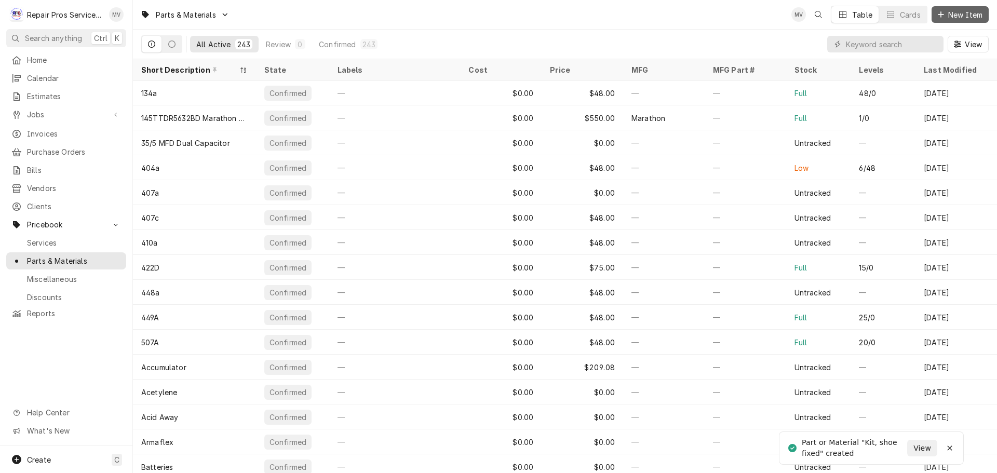
click at [964, 15] on span "New Item" at bounding box center [965, 14] width 38 height 11
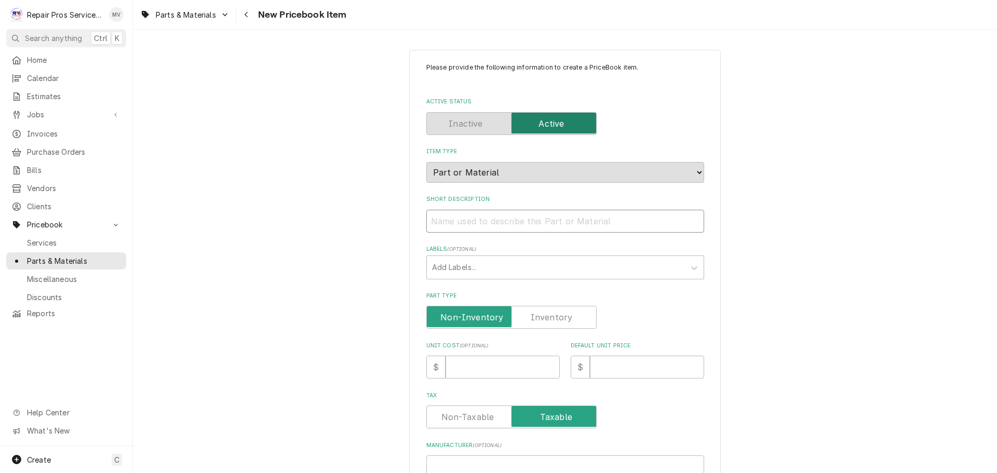
click at [462, 221] on input "Short Description" at bounding box center [565, 221] width 278 height 23
type textarea "x"
type input "K"
type textarea "x"
type input "Ki"
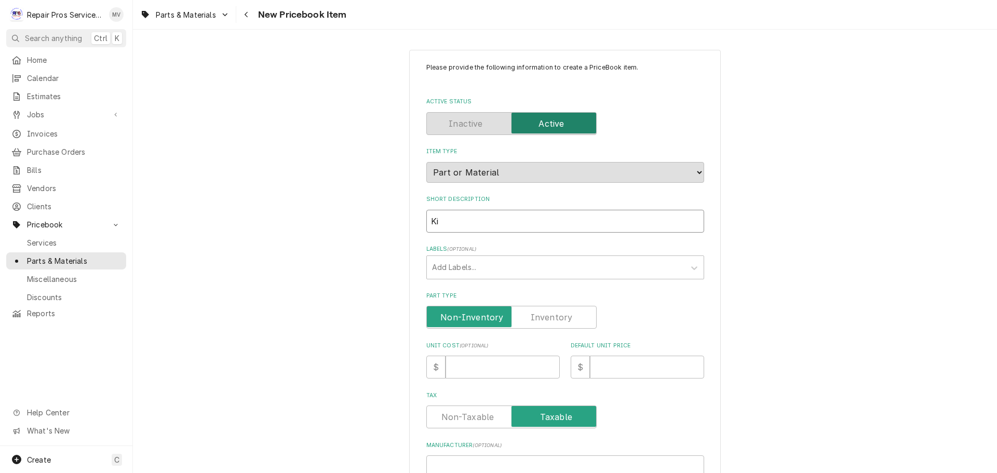
type textarea "x"
type input "Kit"
type textarea "x"
type input "Kit,"
type textarea "x"
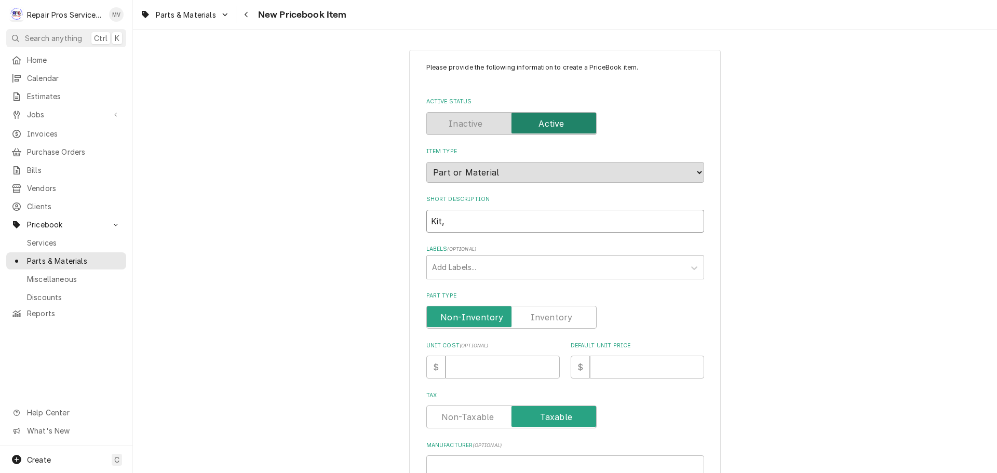
type input "Kit,"
type textarea "x"
type input "Kit, F"
type textarea "x"
type input "Kit, Fr"
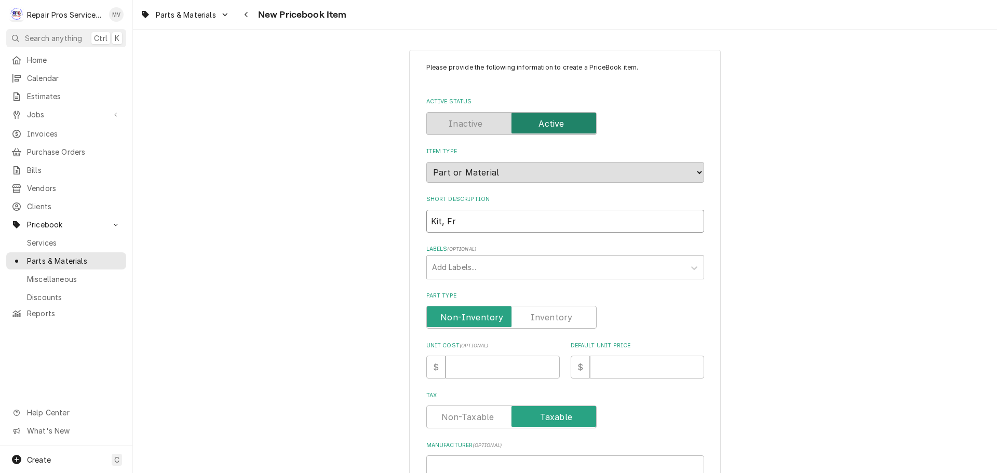
type textarea "x"
type input "Kit, Fro"
type textarea "x"
type input "Kit, Fron"
type textarea "x"
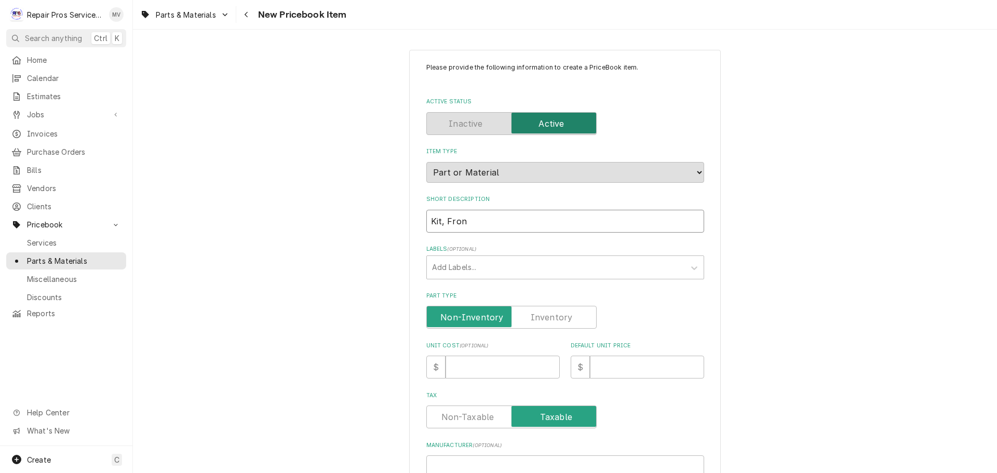
type input "Kit, Front"
type textarea "x"
type input "Kit, Front"
type textarea "x"
type input "Kit, Front s"
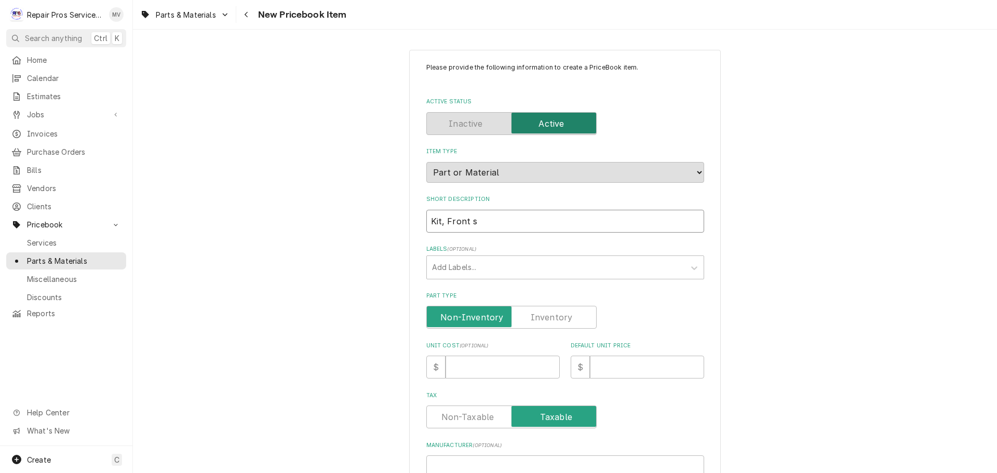
type textarea "x"
type input "Kit, Front sh"
type textarea "x"
type input "Kit, Front sho"
type textarea "x"
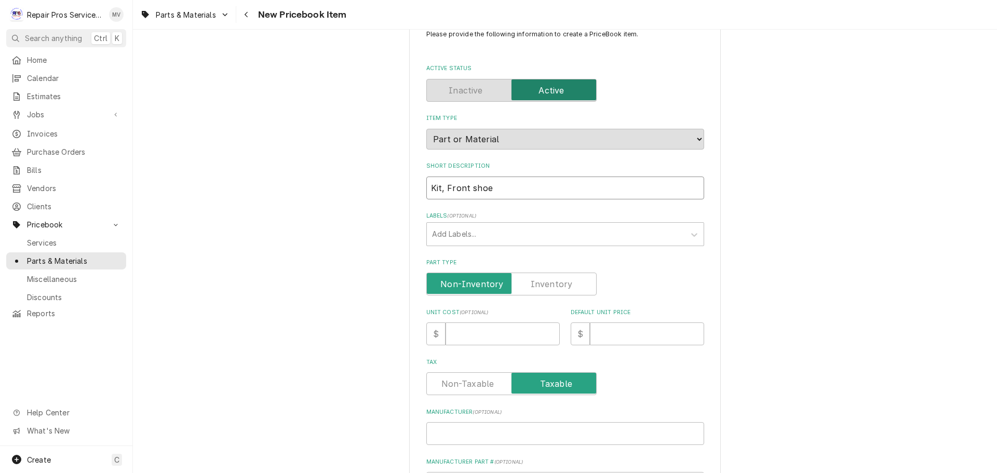
scroll to position [52, 0]
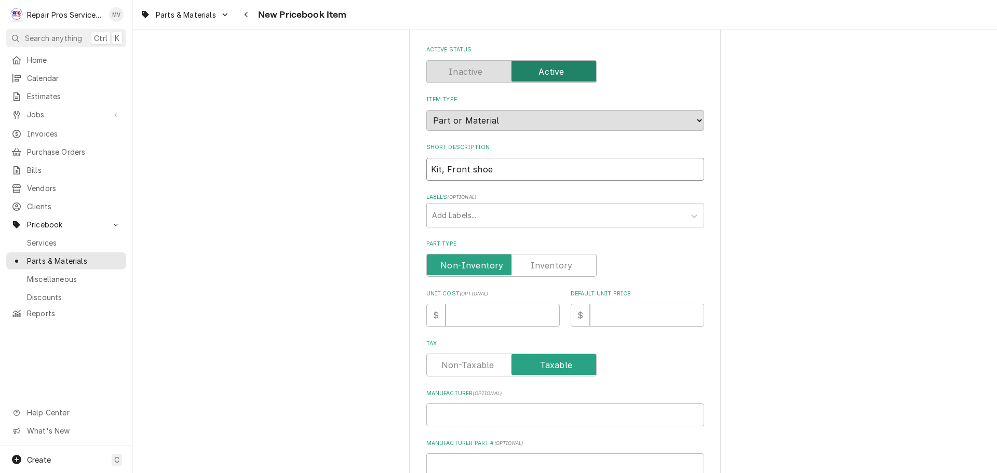
type input "Kit, Front shoe"
click at [611, 311] on input "Default Unit Price" at bounding box center [647, 315] width 114 height 23
type textarea "x"
type input "0"
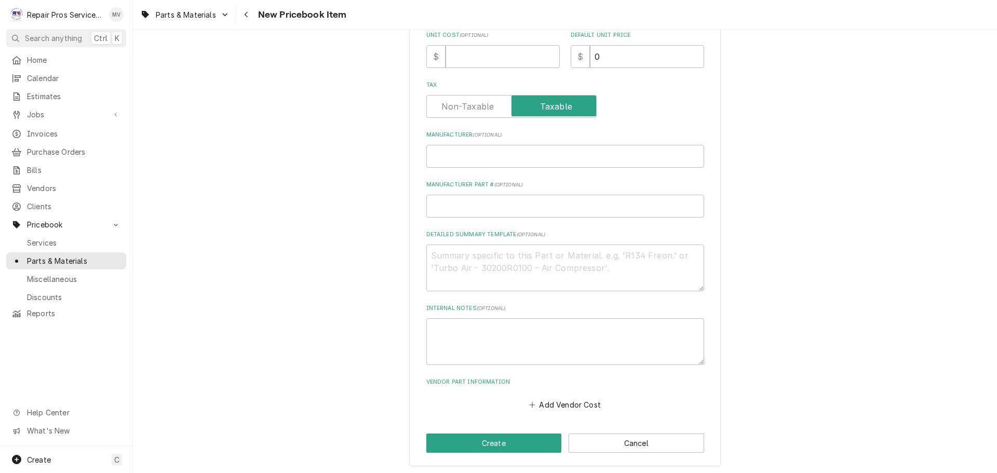
scroll to position [313, 0]
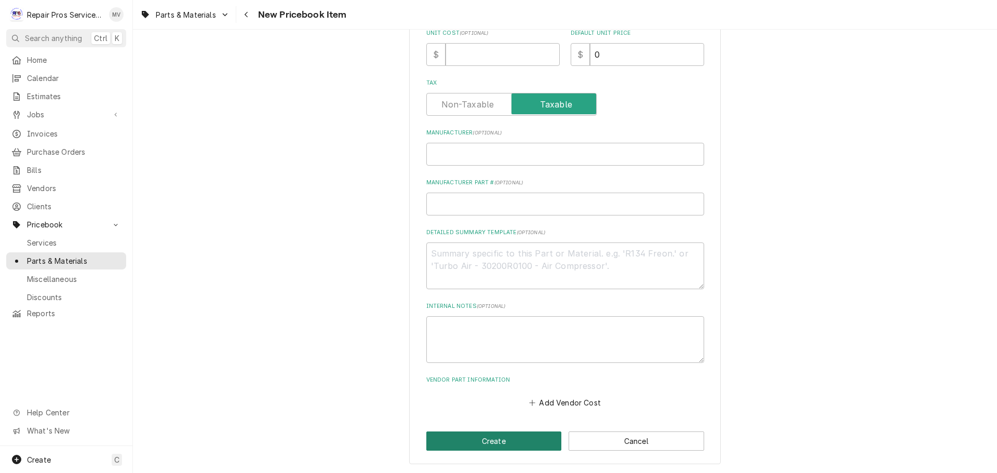
click at [484, 435] on button "Create" at bounding box center [494, 440] width 136 height 19
type textarea "x"
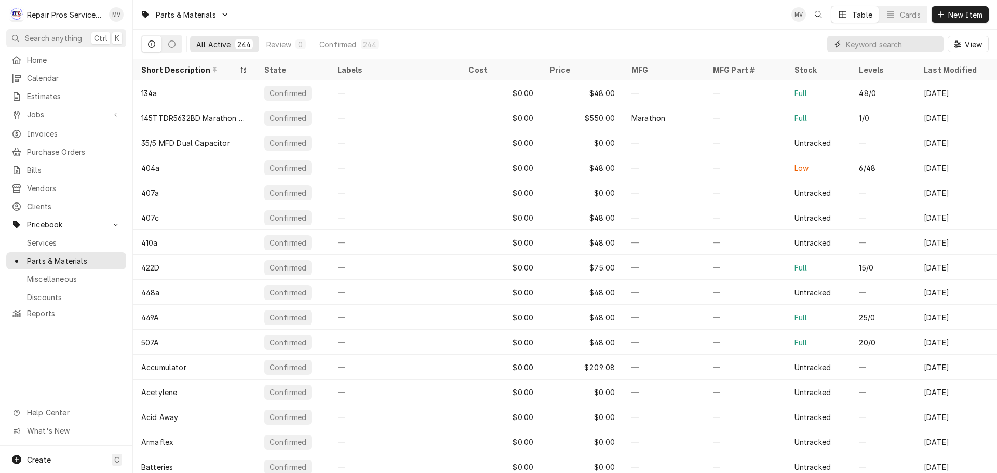
click at [873, 44] on input "Dynamic Content Wrapper" at bounding box center [892, 44] width 92 height 17
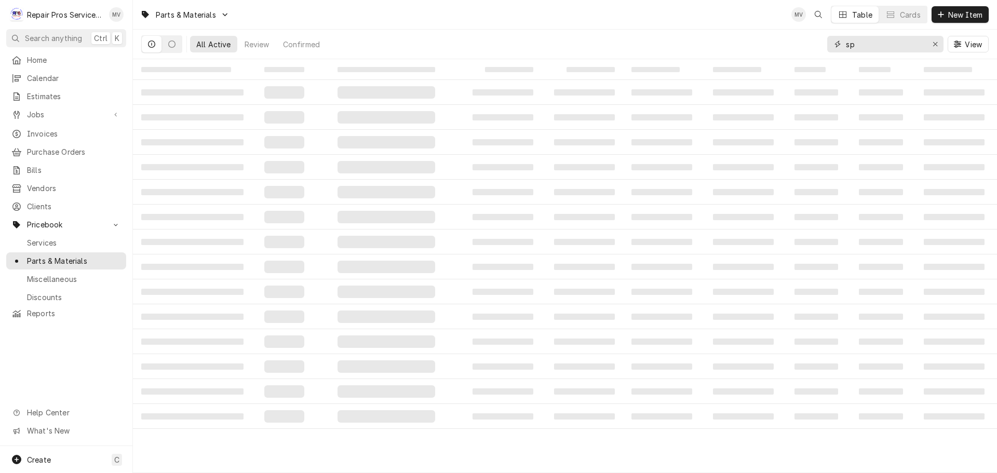
type input "s"
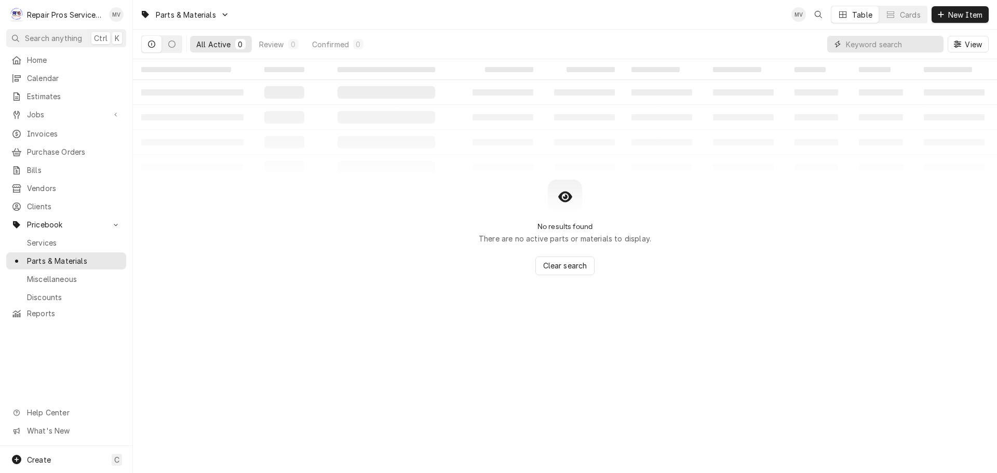
type input "g"
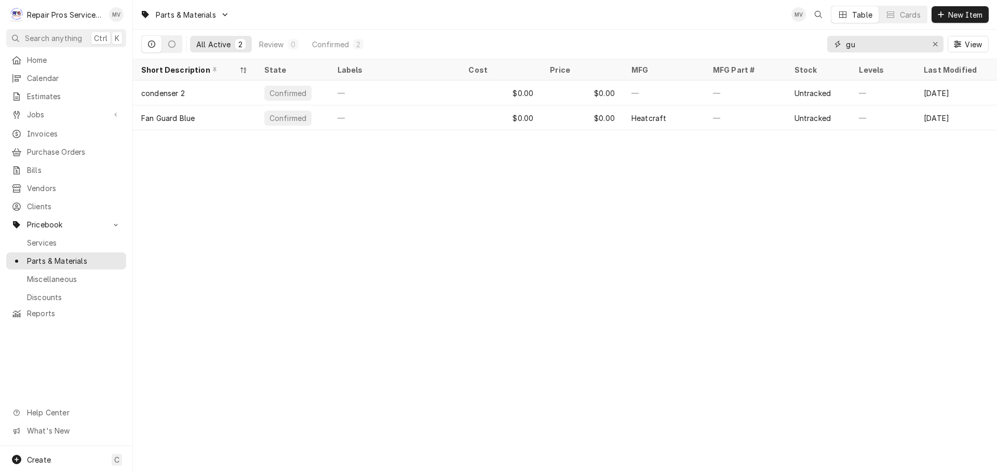
type input "g"
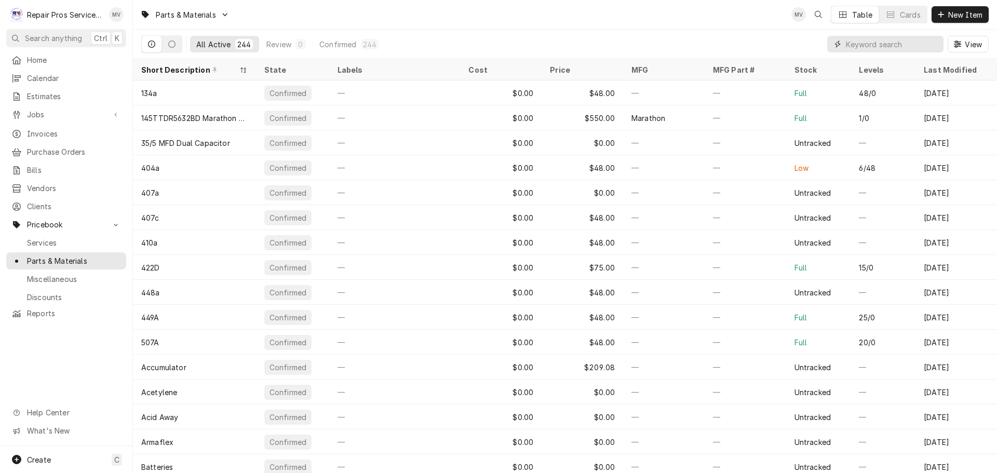
type input "S"
click at [961, 10] on span "New Item" at bounding box center [965, 14] width 38 height 11
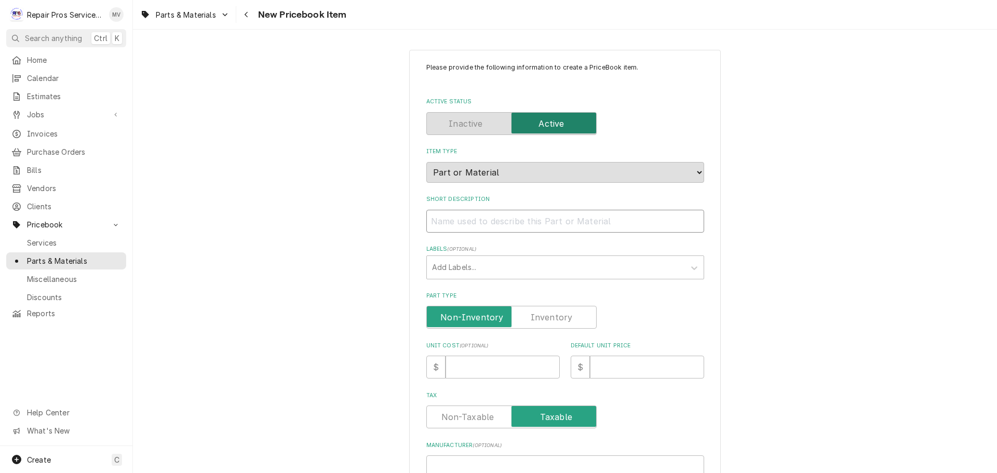
click at [525, 223] on input "Short Description" at bounding box center [565, 221] width 278 height 23
type textarea "x"
type input "s"
type textarea "x"
type input "sp"
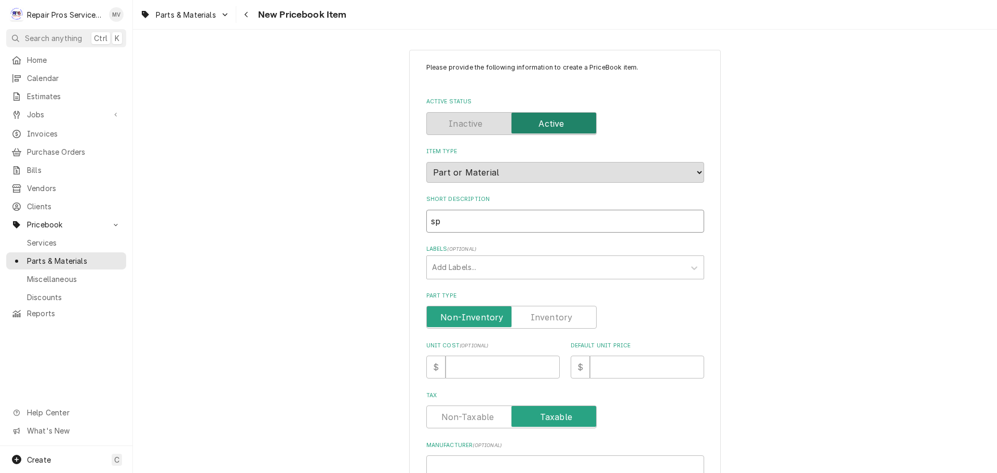
type textarea "x"
type input "spl"
type textarea "x"
type input "spla"
type textarea "x"
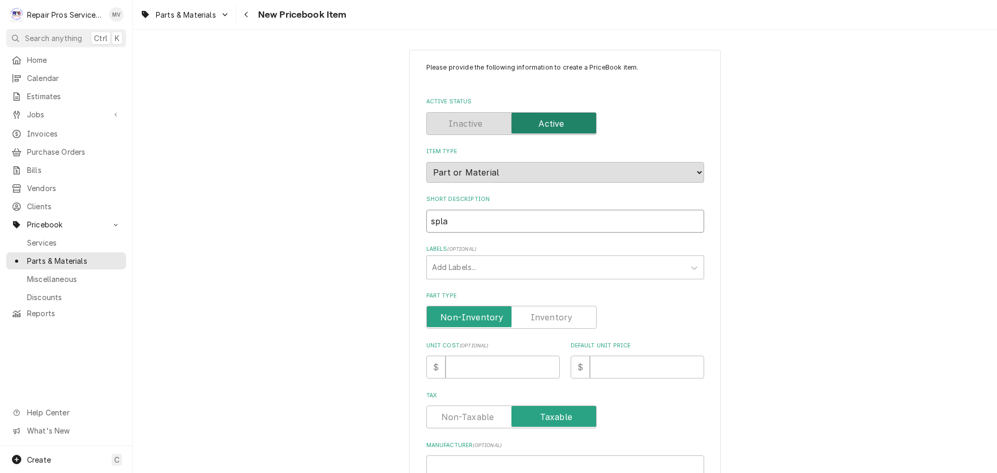
type input "splas"
type textarea "x"
type input "splash"
type textarea "x"
type input "splash"
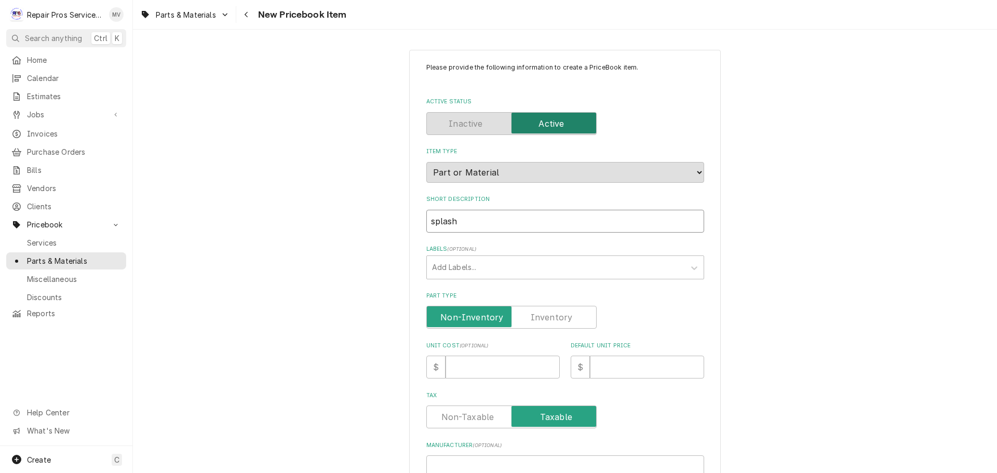
type textarea "x"
type input "splash a"
type textarea "x"
type input "splash an"
type textarea "x"
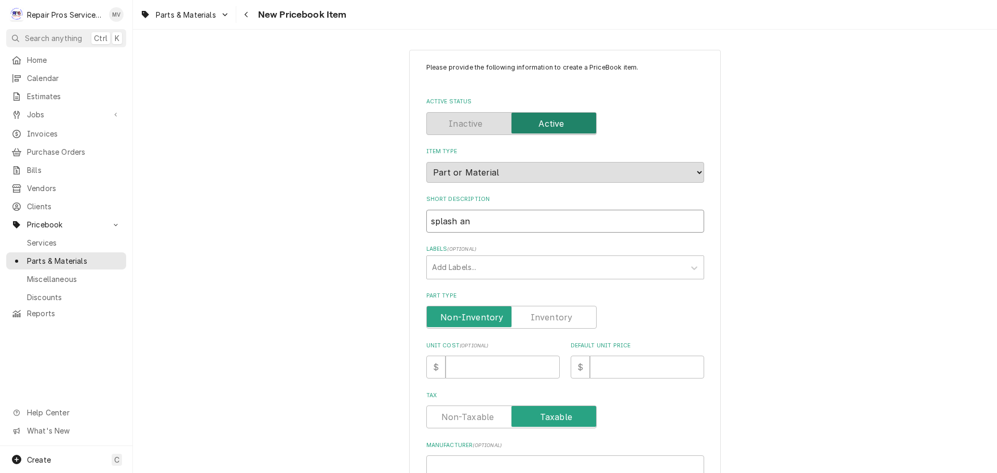
type input "splash and"
type textarea "x"
type input "splash and"
type textarea "x"
type input "splash and s"
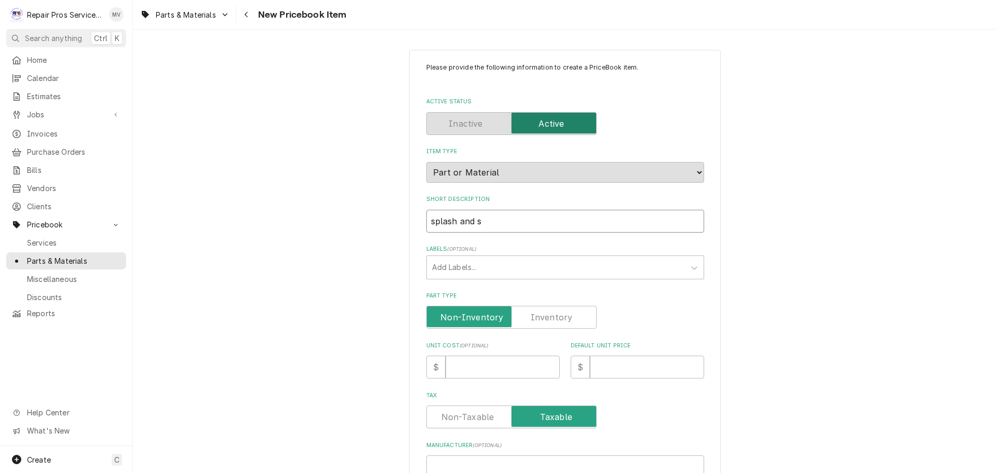
type textarea "x"
type input "splash and"
type textarea "x"
type input "splash and e"
type textarea "x"
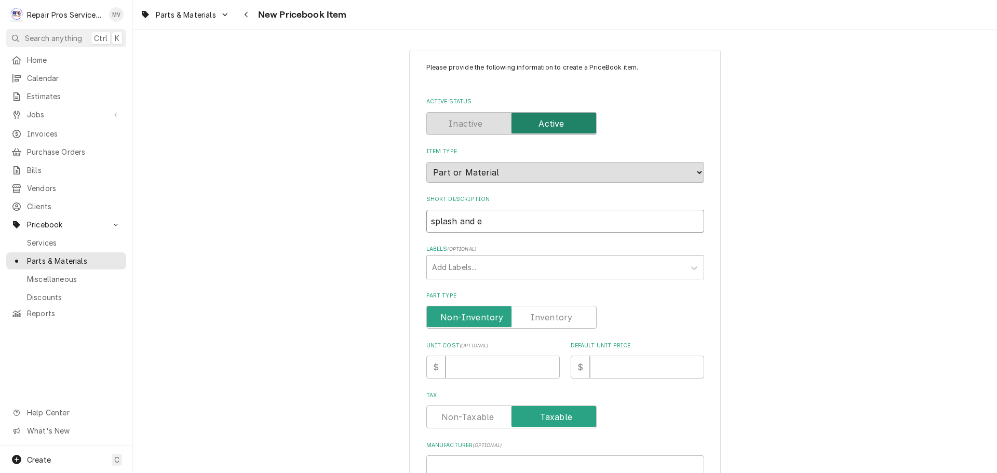
type input "splash and er"
type textarea "x"
type input "splash and e"
type textarea "x"
type input "splash and"
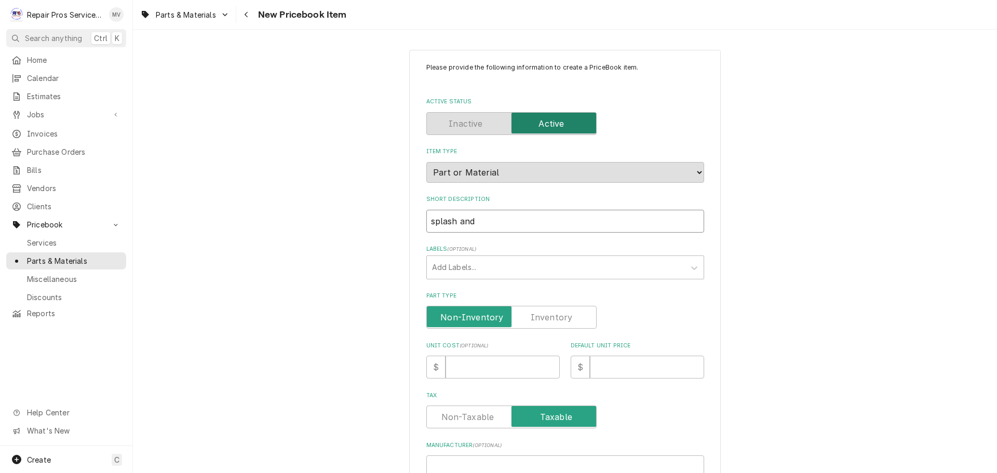
type textarea "x"
type input "splash and d"
type textarea "x"
type input "splash and dr"
type textarea "x"
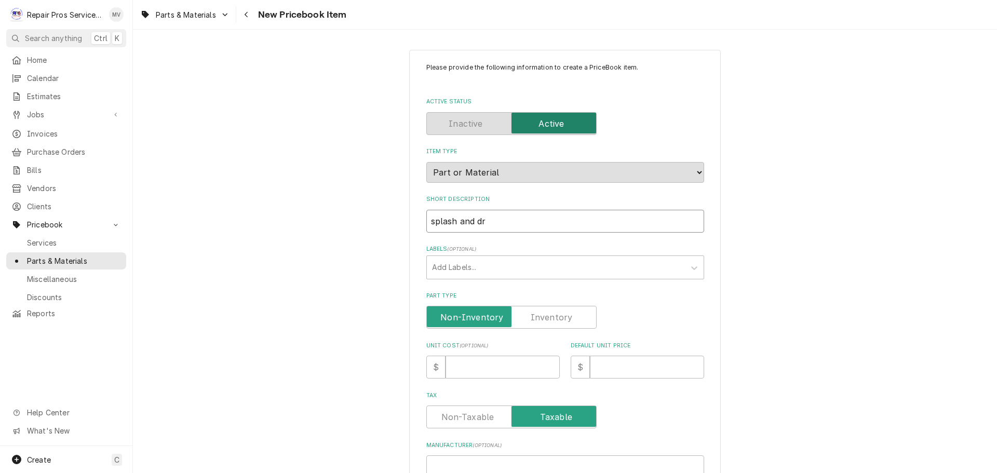
type input "splash and dri"
type textarea "x"
type input "splash and drip"
type textarea "x"
type input "splash and drip"
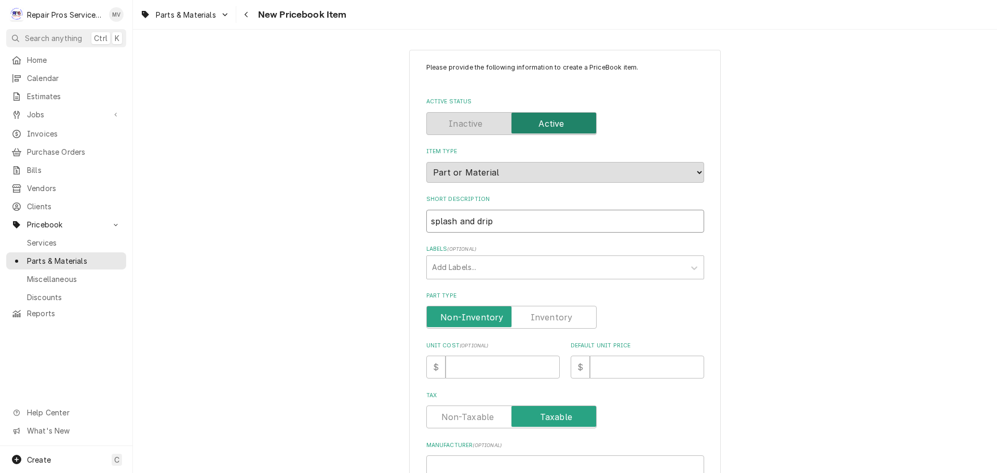
type textarea "x"
type input "splash and drip g"
type textarea "x"
type input "splash and drip gu"
type textarea "x"
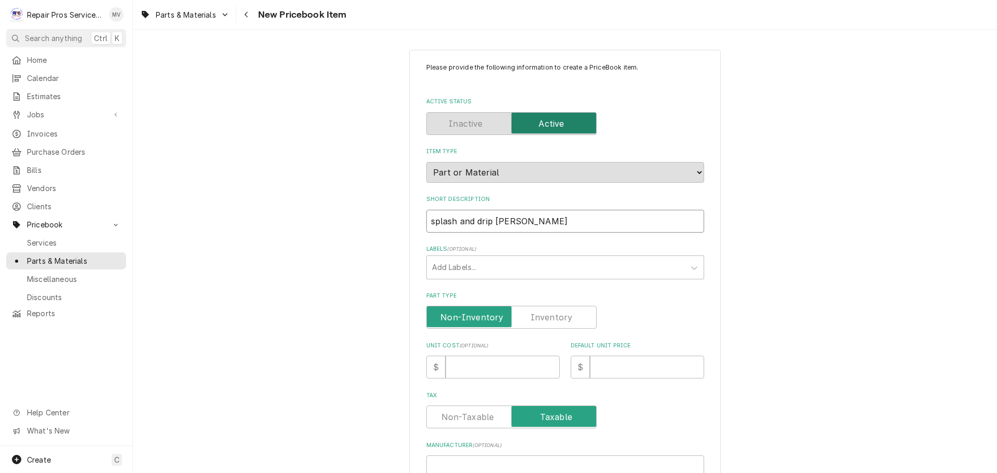
type input "splash and drip gua"
type textarea "x"
type input "splash and drip guar"
type textarea "x"
type input "splash and drip guard"
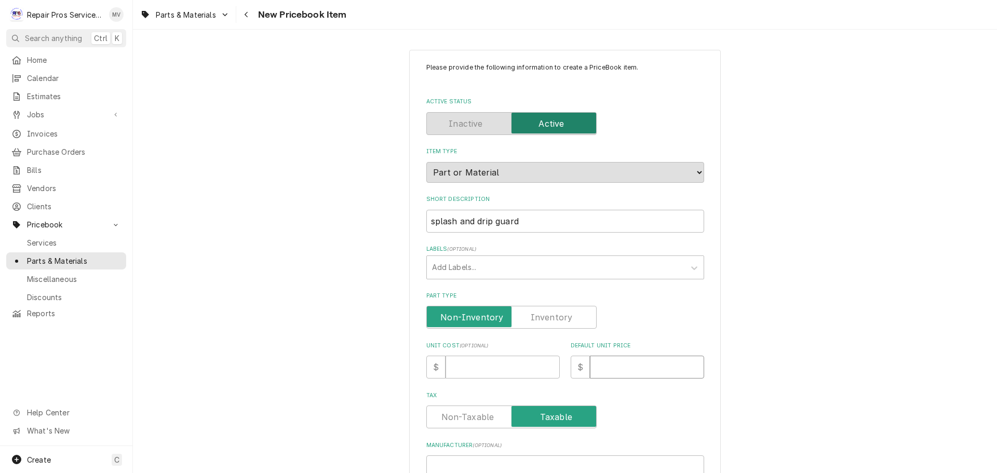
click at [637, 370] on input "Default Unit Price" at bounding box center [647, 367] width 114 height 23
type textarea "x"
type input "0"
type textarea "x"
type input "09"
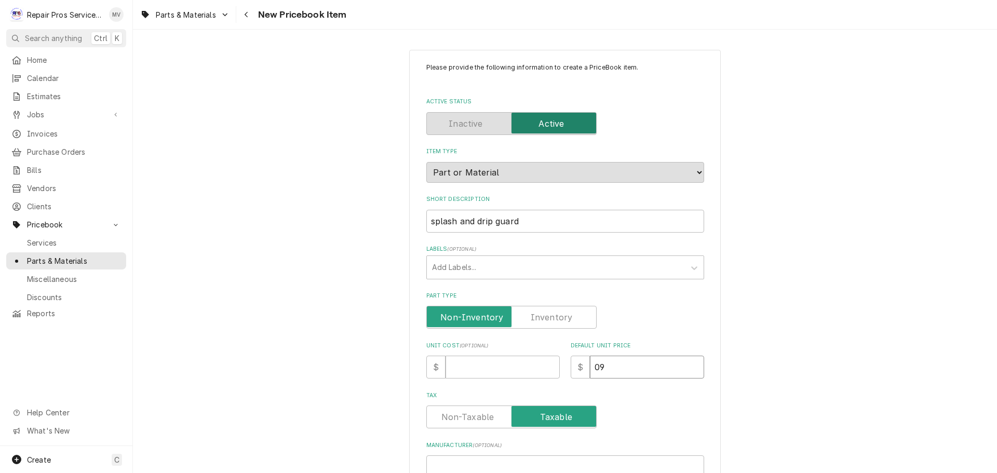
type textarea "x"
type input "0"
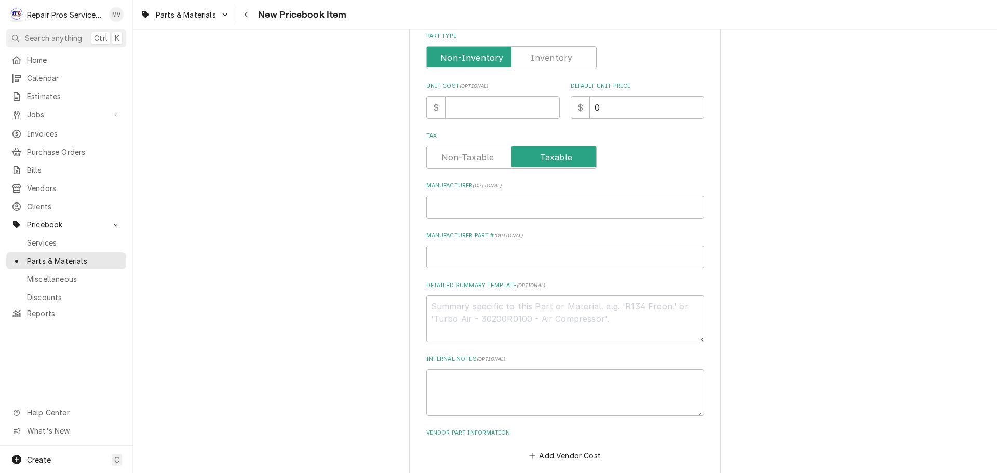
scroll to position [312, 0]
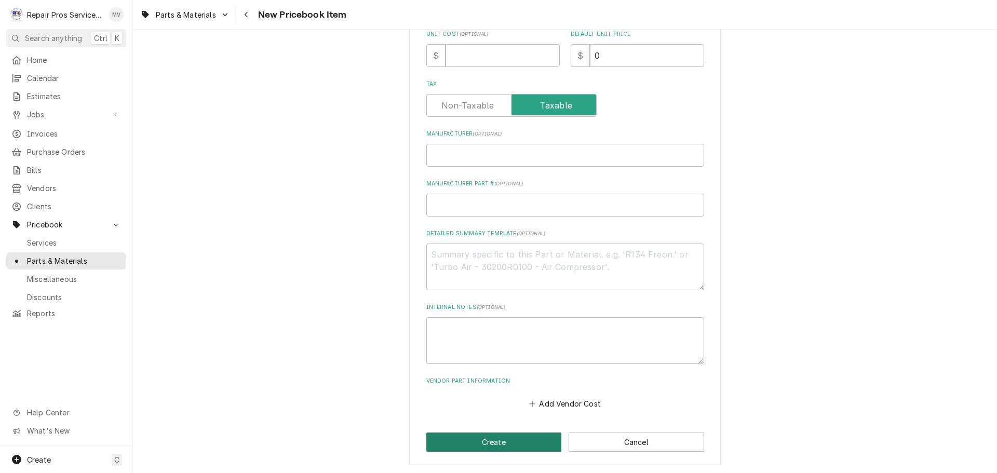
click at [530, 443] on button "Create" at bounding box center [494, 441] width 136 height 19
type textarea "x"
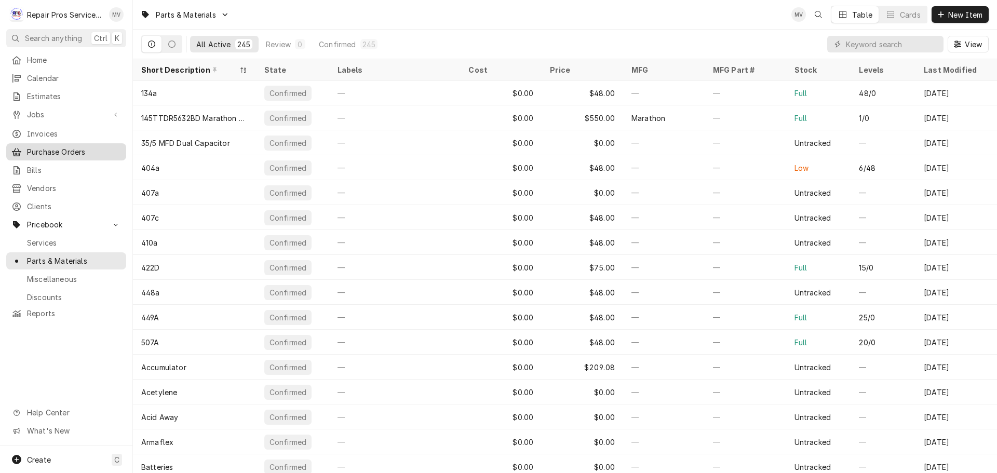
click at [66, 147] on span "Purchase Orders" at bounding box center [74, 151] width 94 height 11
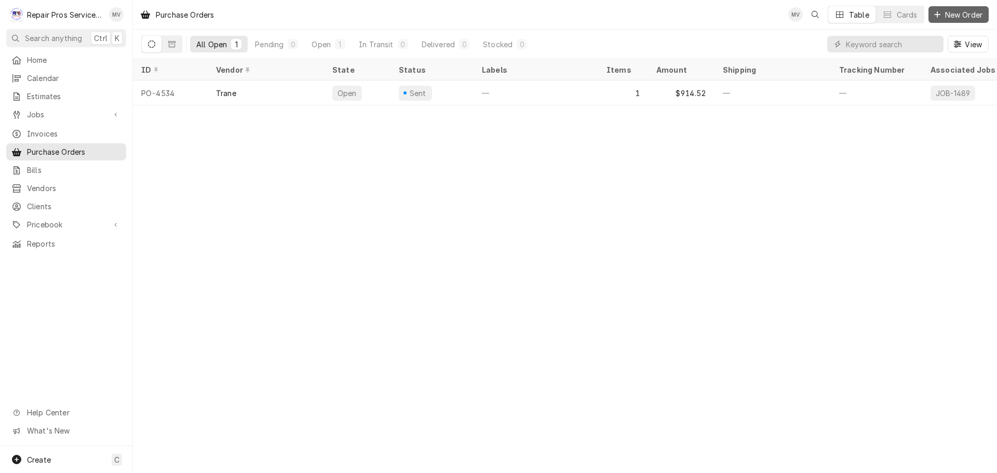
click at [959, 11] on span "New Order" at bounding box center [964, 14] width 42 height 11
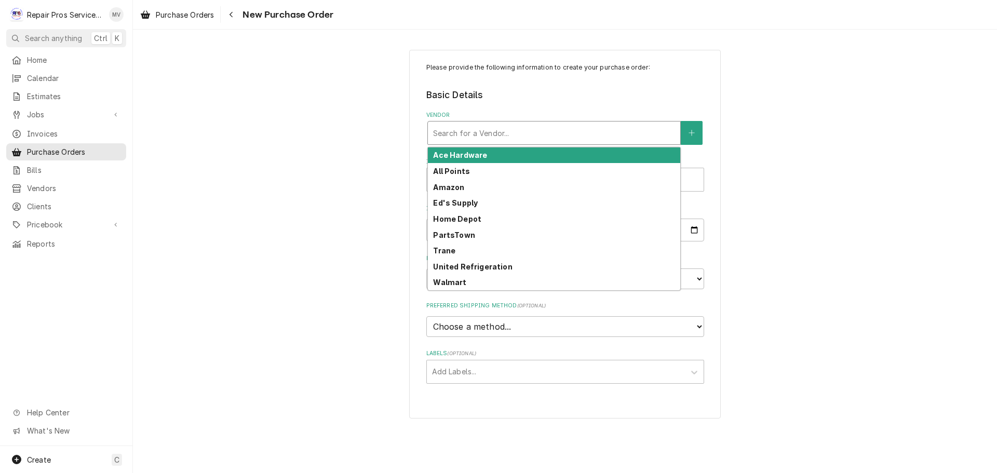
click at [473, 132] on div "Vendor" at bounding box center [554, 133] width 242 height 19
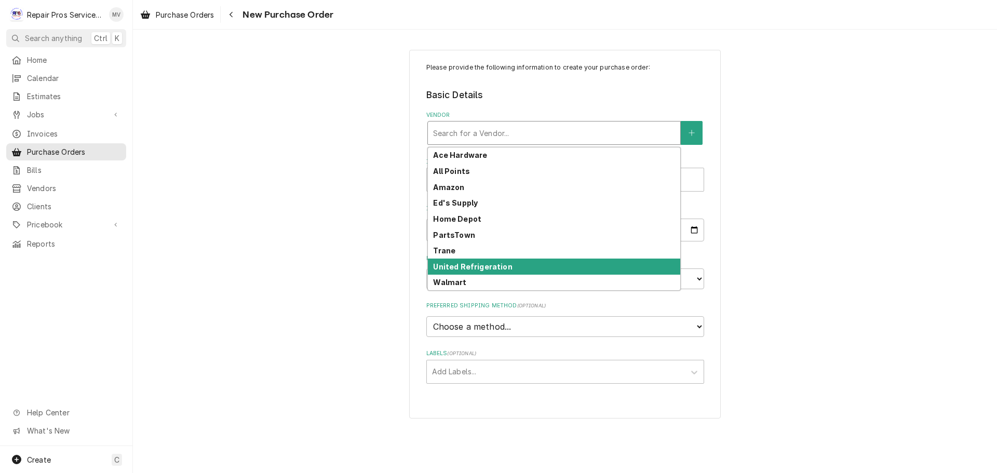
click at [463, 269] on strong "United Refrigeration" at bounding box center [472, 266] width 79 height 9
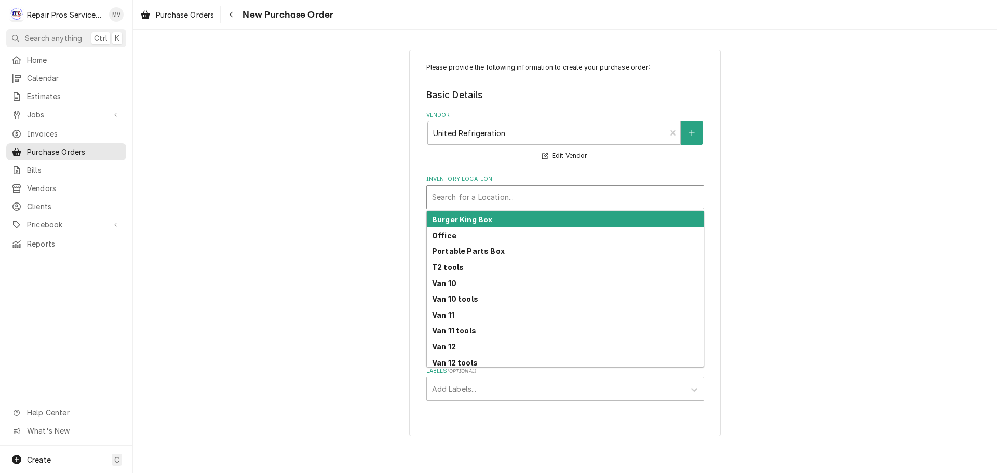
click at [469, 195] on div "Inventory Location" at bounding box center [565, 197] width 266 height 19
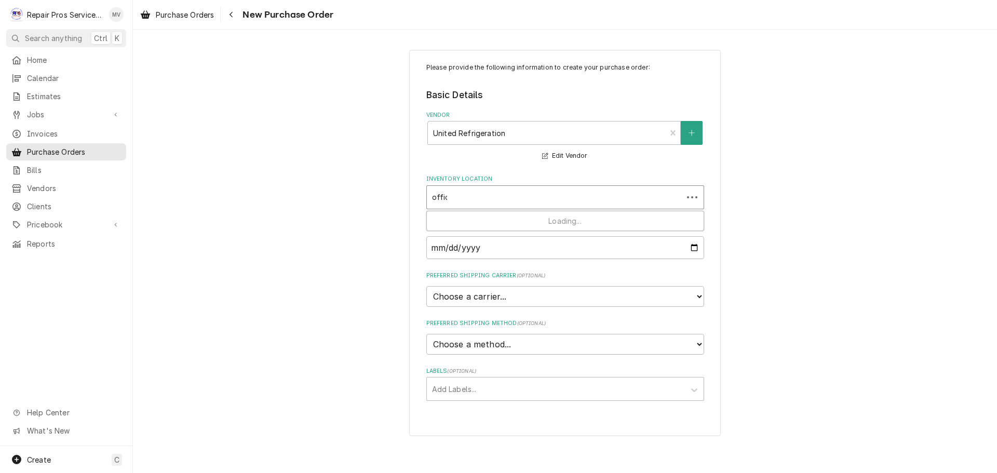
type input "office"
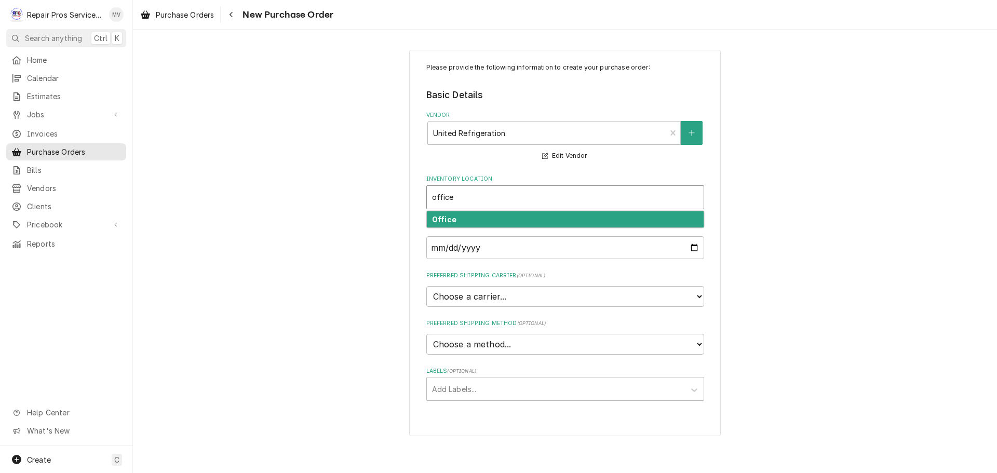
click at [494, 214] on div "Office" at bounding box center [565, 219] width 277 height 16
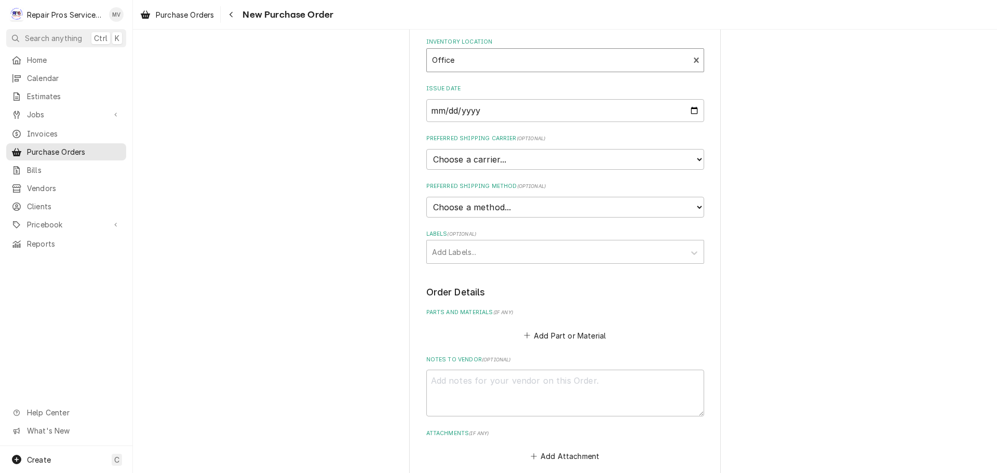
scroll to position [156, 0]
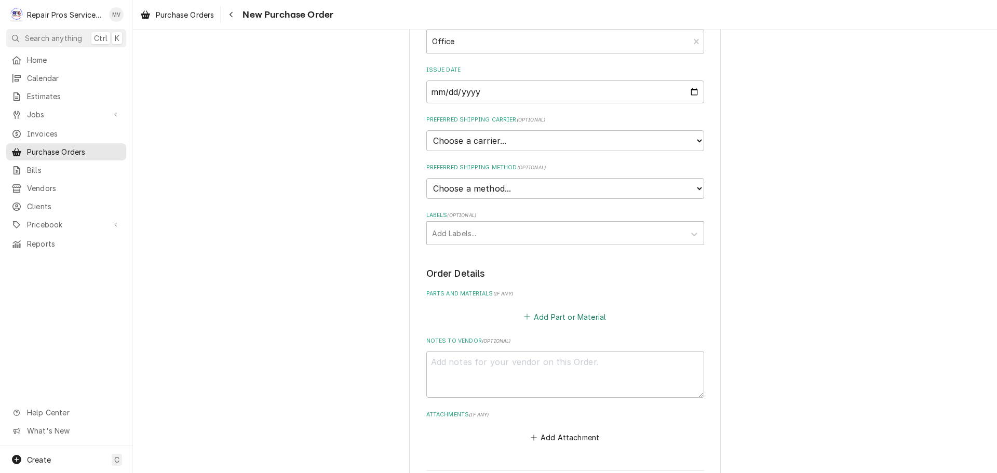
click at [537, 318] on button "Add Part or Material" at bounding box center [565, 316] width 86 height 15
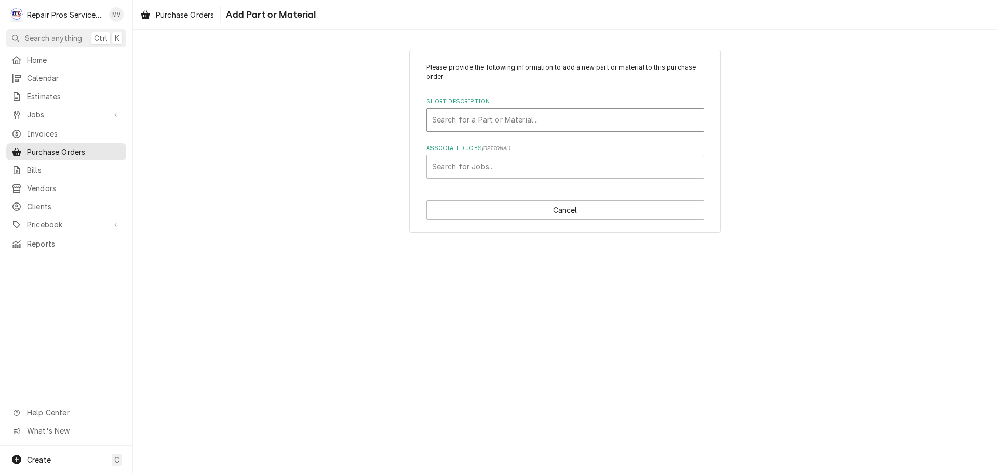
click at [503, 122] on div "Short Description" at bounding box center [565, 120] width 266 height 19
type input "35/5"
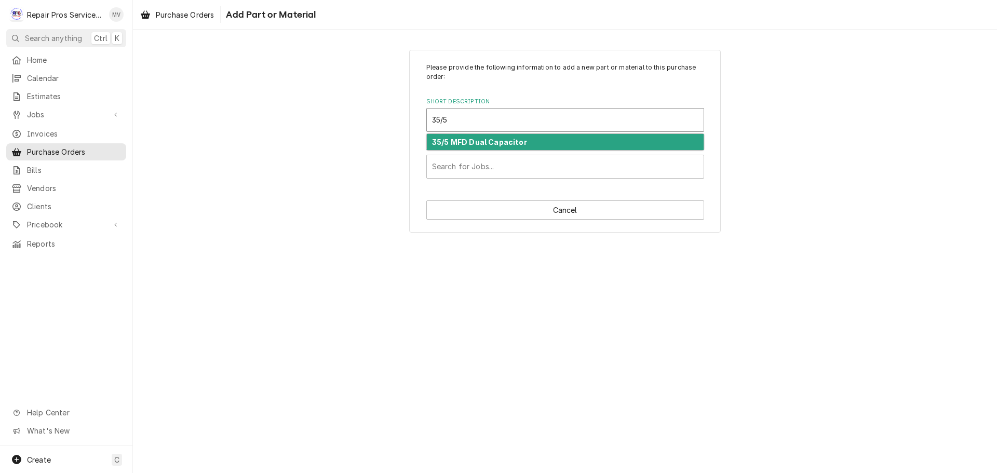
click at [500, 138] on strong "35/5 MFD Dual Capacitor" at bounding box center [479, 142] width 95 height 9
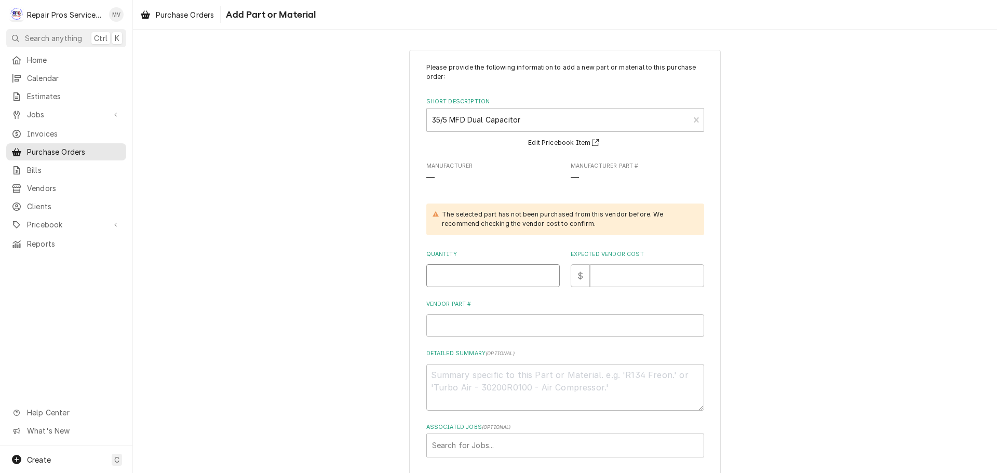
click at [465, 274] on input "Quantity" at bounding box center [492, 275] width 133 height 23
type textarea "x"
type input "1"
type textarea "x"
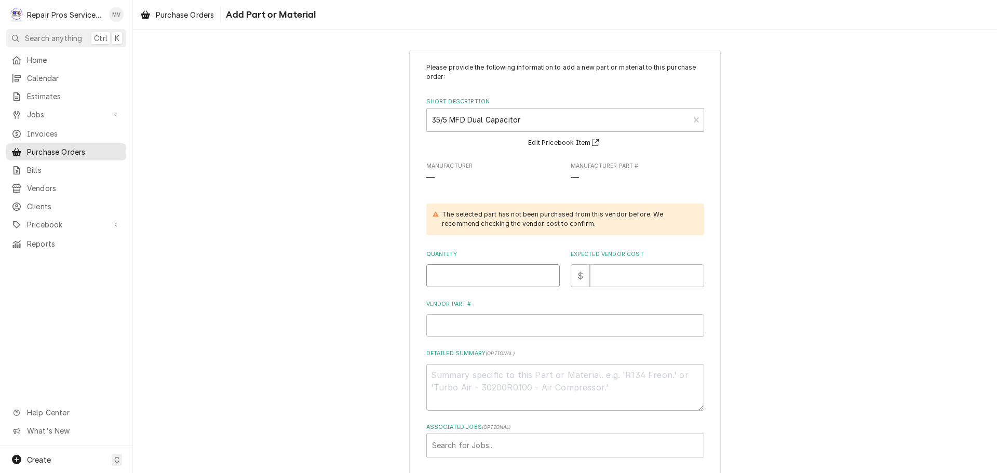
type input "4"
type textarea "x"
type input "41"
type textarea "x"
type input "411"
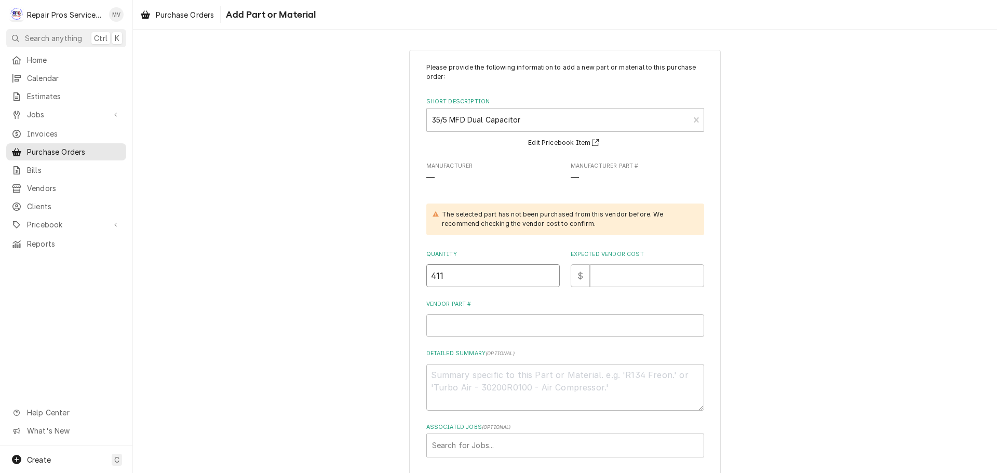
type textarea "x"
type input "4112"
type textarea "x"
type input "4112.7"
type textarea "x"
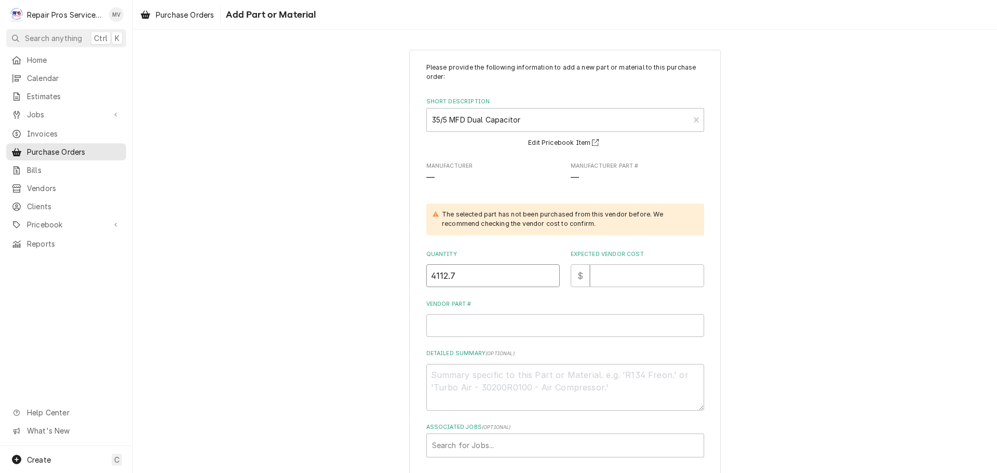
type input "4112.73"
type textarea "x"
type input "4112.7"
type textarea "x"
type input "4112"
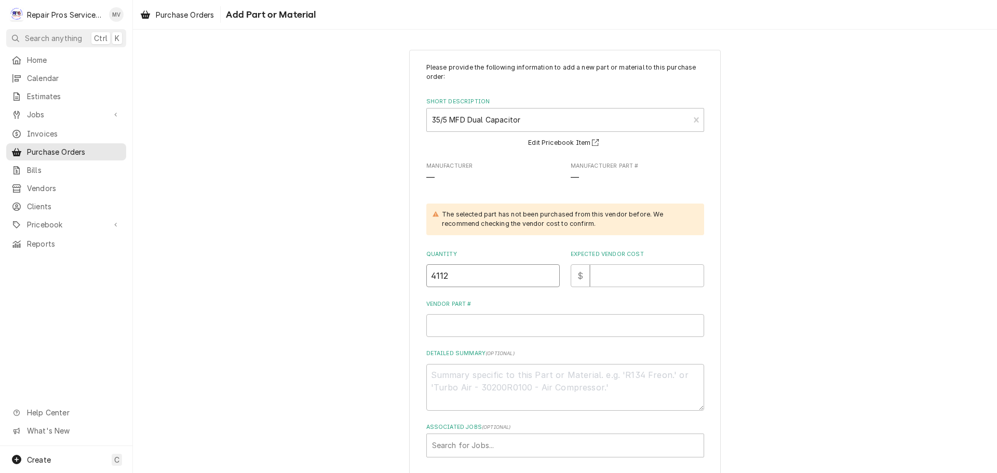
type textarea "x"
type input "411"
type textarea "x"
type input "41"
type textarea "x"
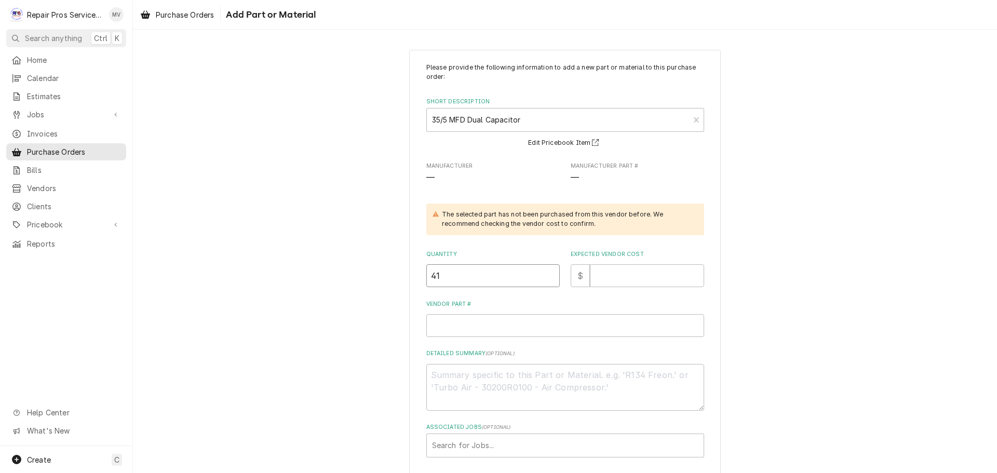
type input "4"
type textarea "x"
type input "41"
type textarea "x"
type input "4"
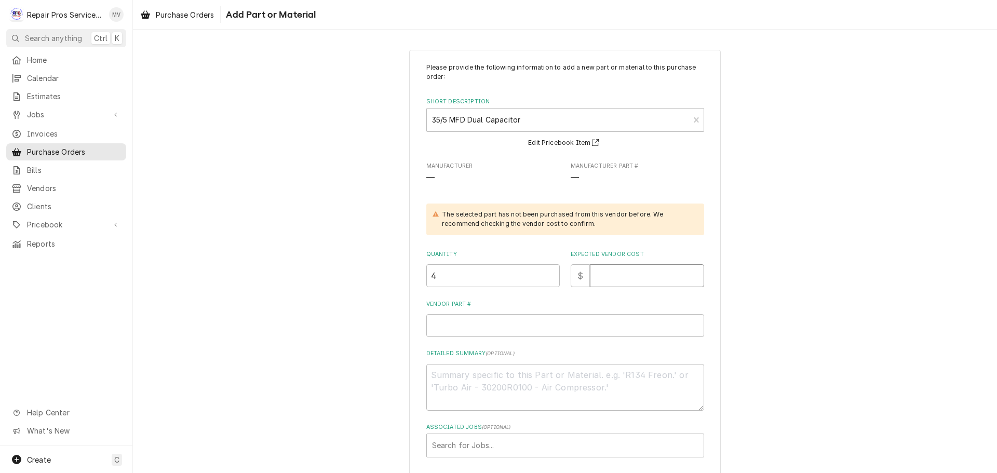
type textarea "x"
type input "1"
type textarea "x"
type input "12"
type textarea "x"
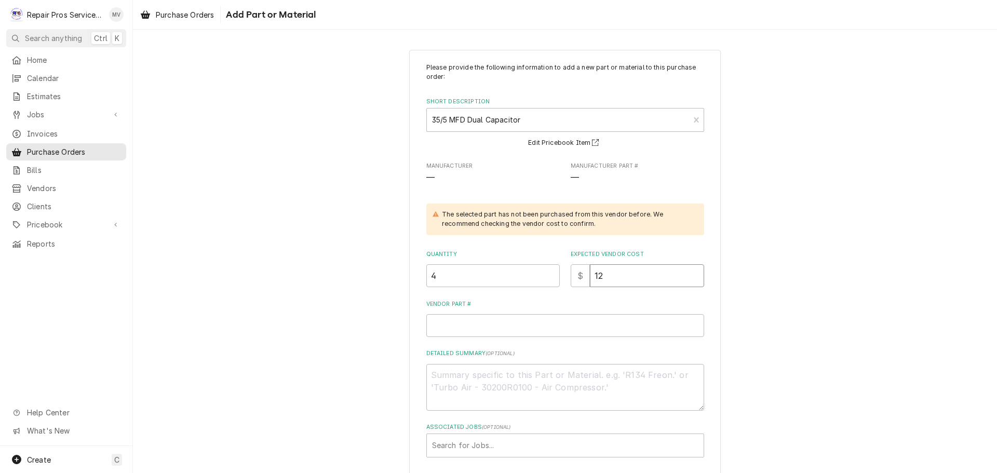
type input "12.7"
type textarea "x"
type input "12.73"
click at [451, 331] on input "Vendor Part #" at bounding box center [565, 325] width 278 height 23
type textarea "x"
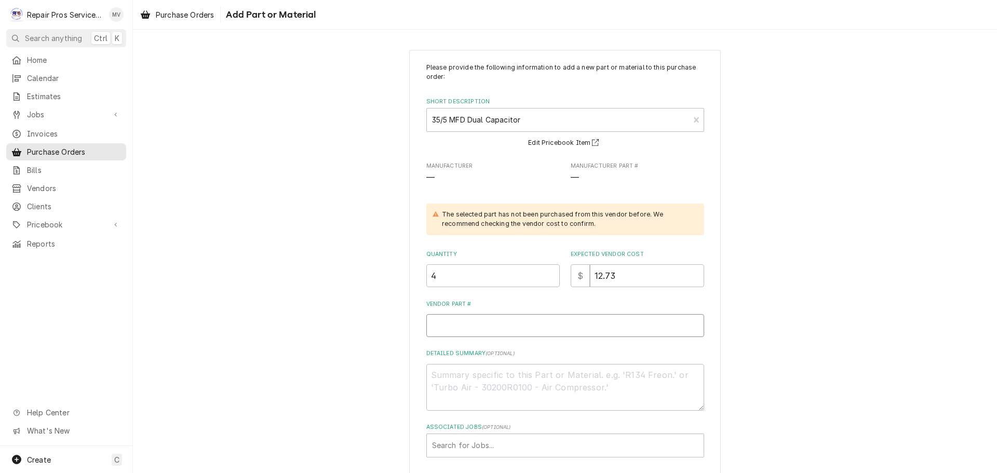
type input "C"
type textarea "x"
type input "CD"
type textarea "x"
type input "CD3"
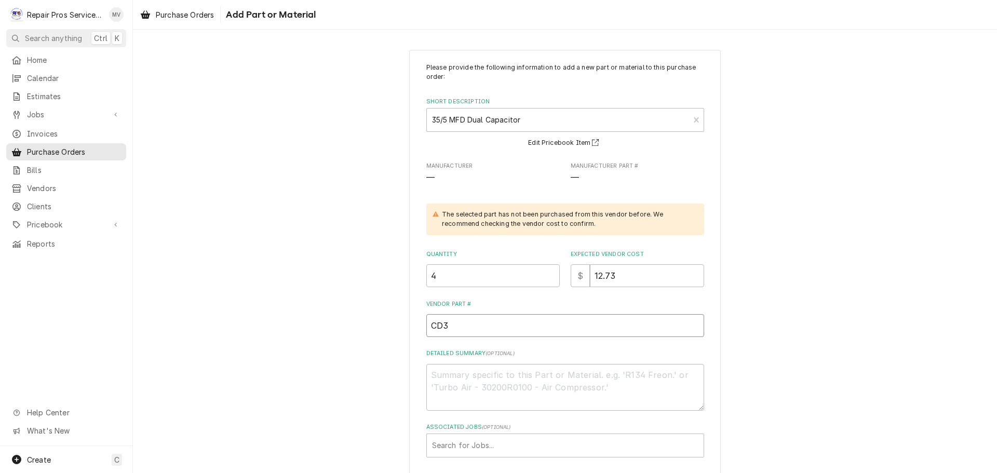
type textarea "x"
type input "CD35"
type textarea "x"
type input "CD35/"
type textarea "x"
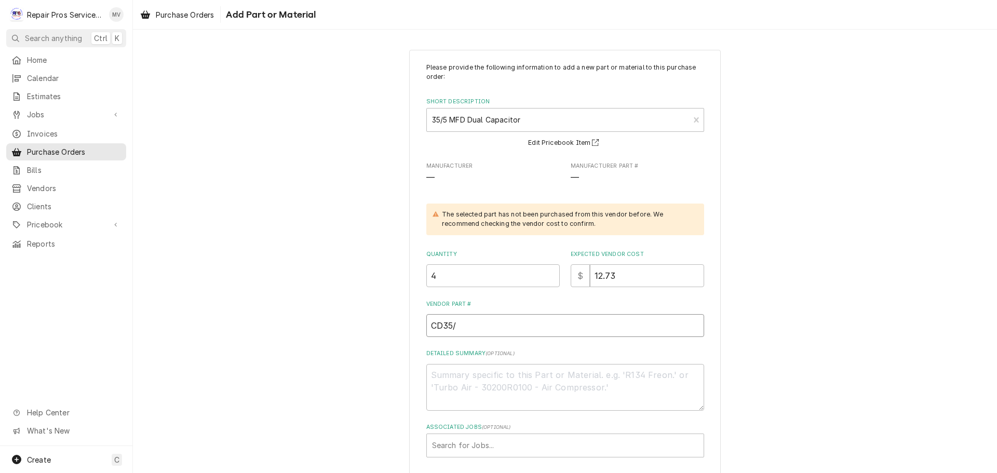
type input "CD35/5"
type textarea "x"
type input "CD35/5X"
type textarea "x"
type input "CD35/5X4"
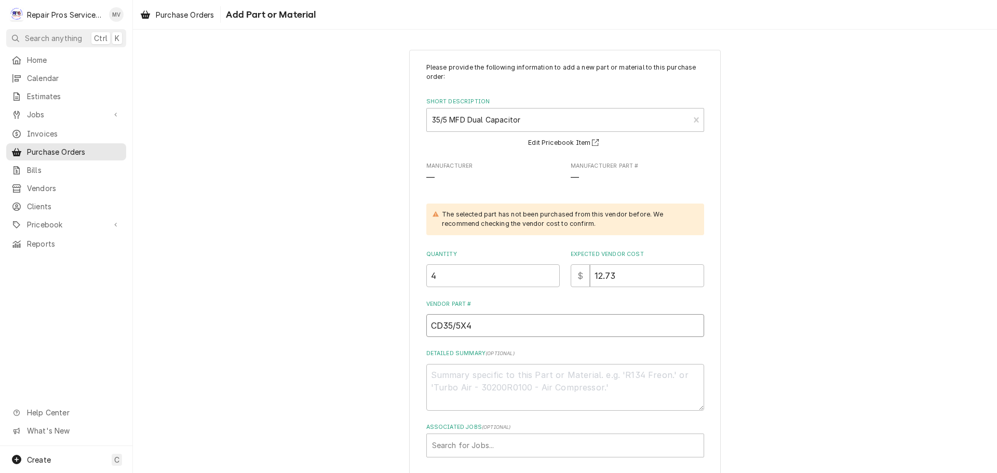
type textarea "x"
type input "CD35/5X44"
type textarea "x"
type input "CD35/5X440"
type textarea "x"
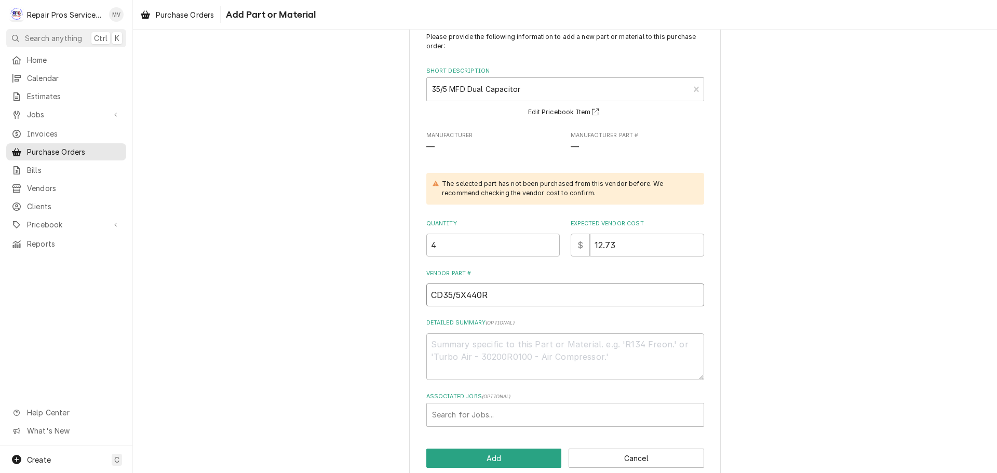
scroll to position [48, 0]
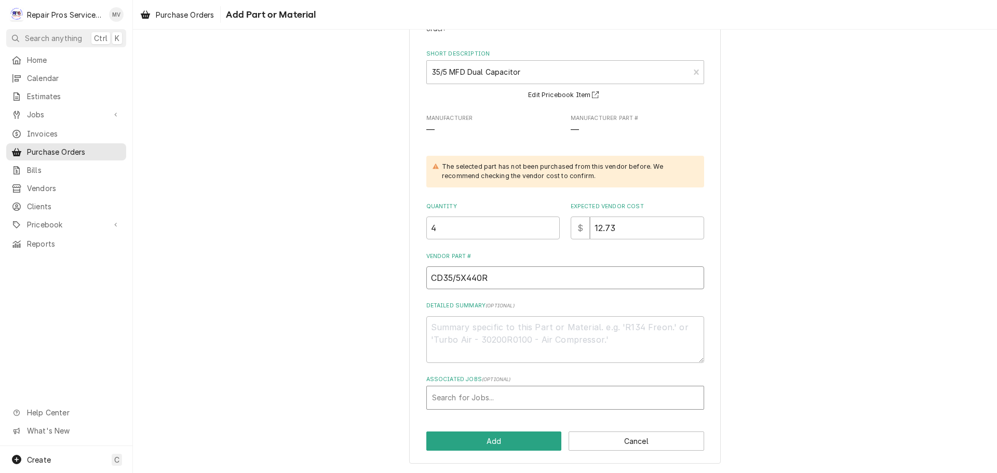
type input "CD35/5X440R"
click at [445, 400] on div "Associated Jobs" at bounding box center [565, 397] width 266 height 19
click at [439, 401] on div "Associated Jobs" at bounding box center [565, 397] width 266 height 19
type input "1463"
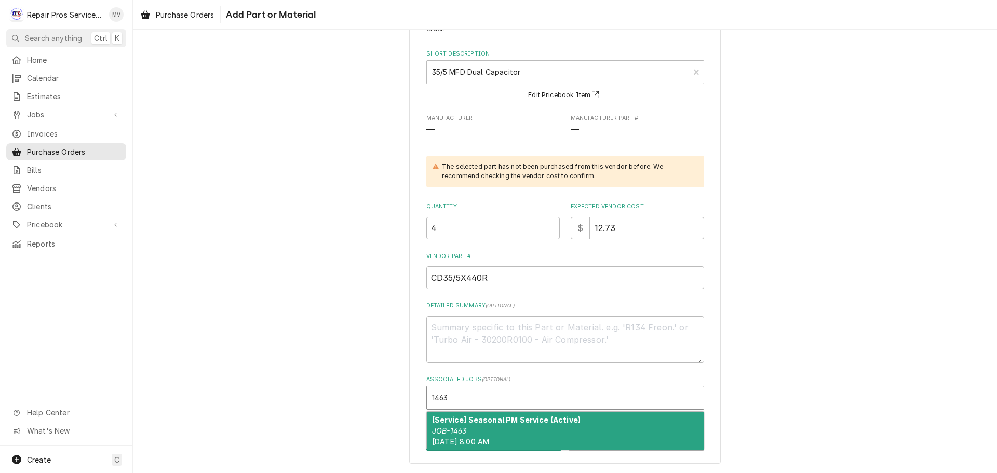
click at [452, 437] on span "Fri, Aug 22nd, 2025 - 8:00 AM" at bounding box center [460, 441] width 57 height 9
type textarea "x"
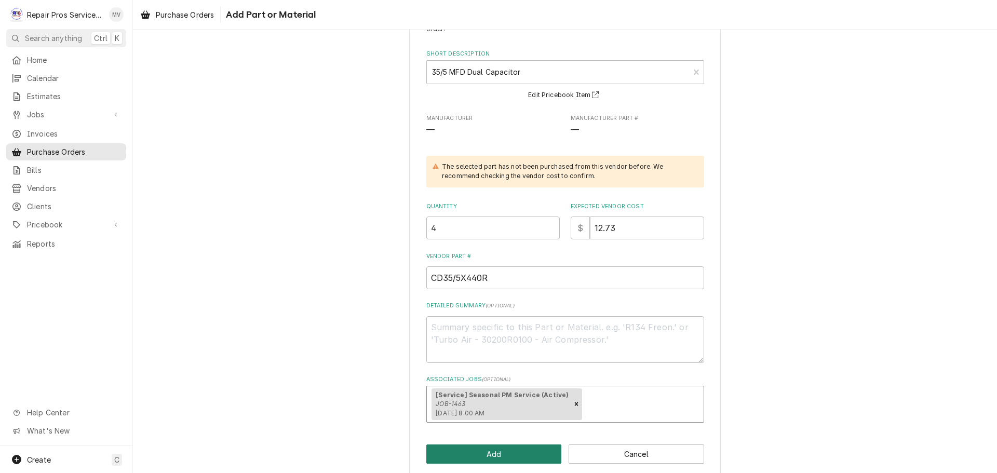
click at [473, 448] on button "Add" at bounding box center [494, 453] width 136 height 19
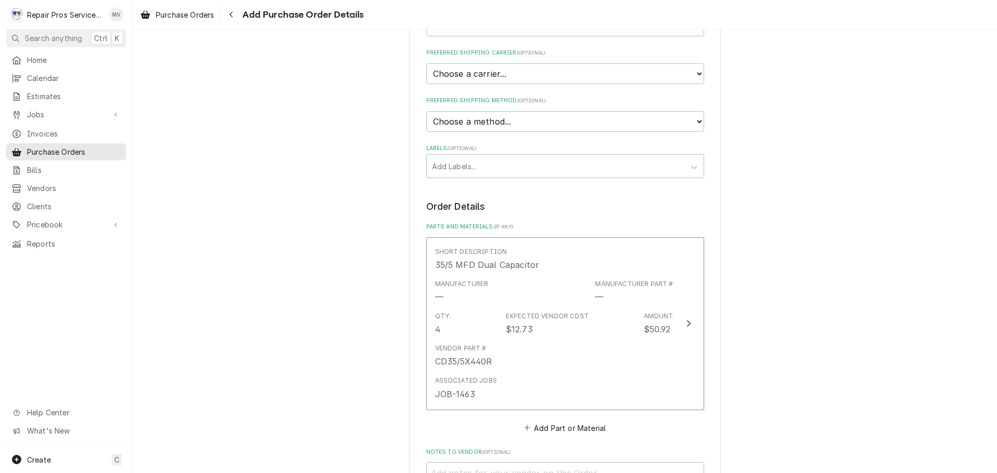
scroll to position [451, 0]
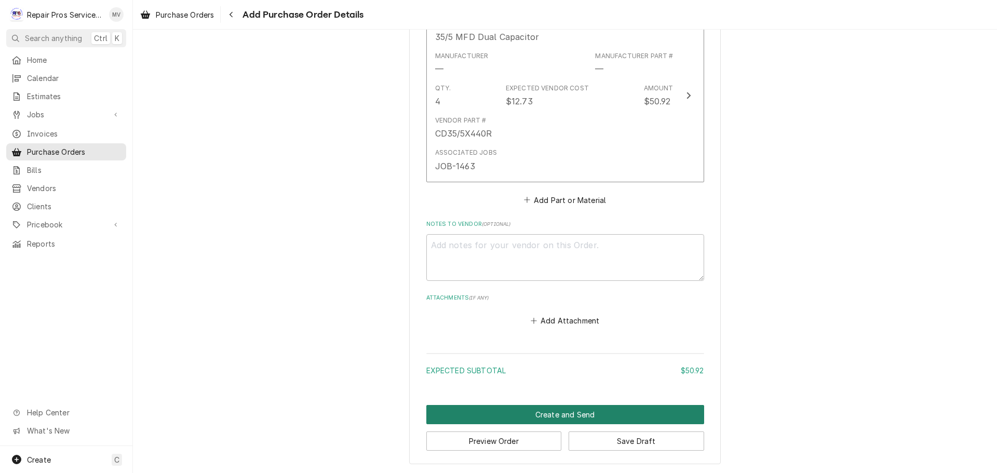
click at [533, 411] on button "Create and Send" at bounding box center [565, 414] width 278 height 19
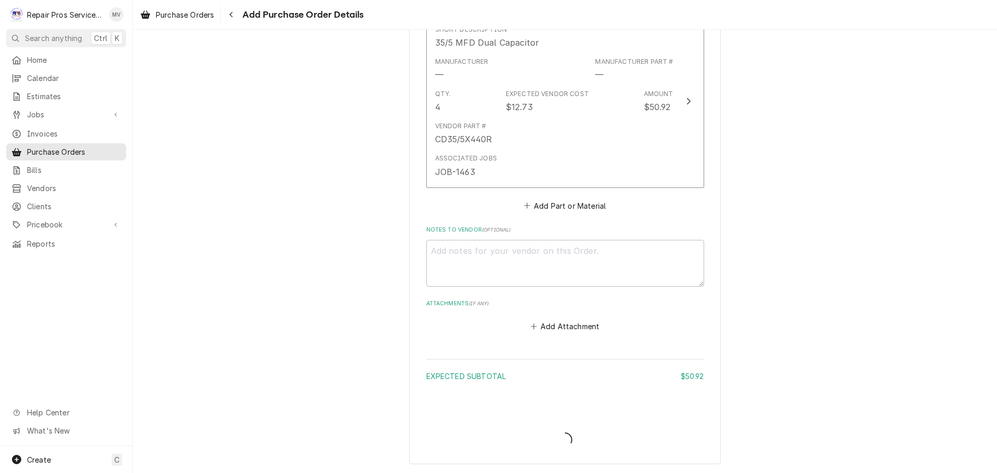
type textarea "x"
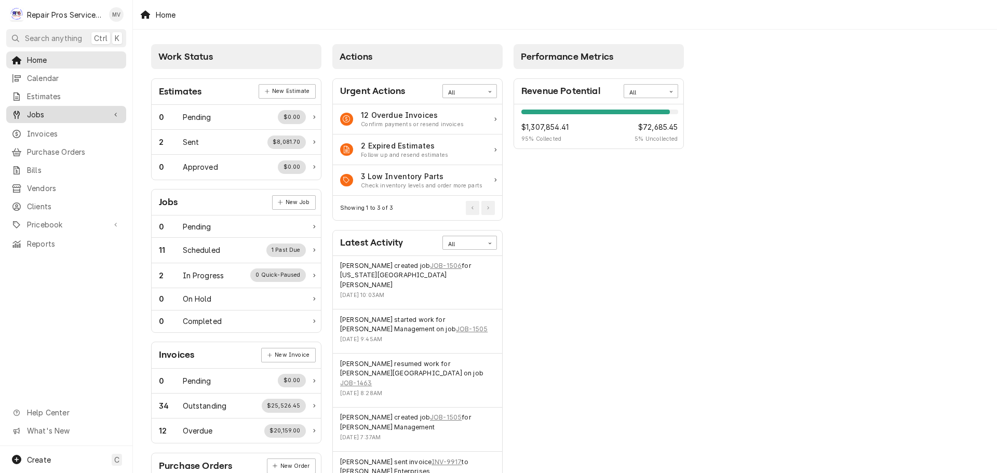
click at [18, 113] on icon "Dynamic Content Wrapper" at bounding box center [16, 115] width 6 height 8
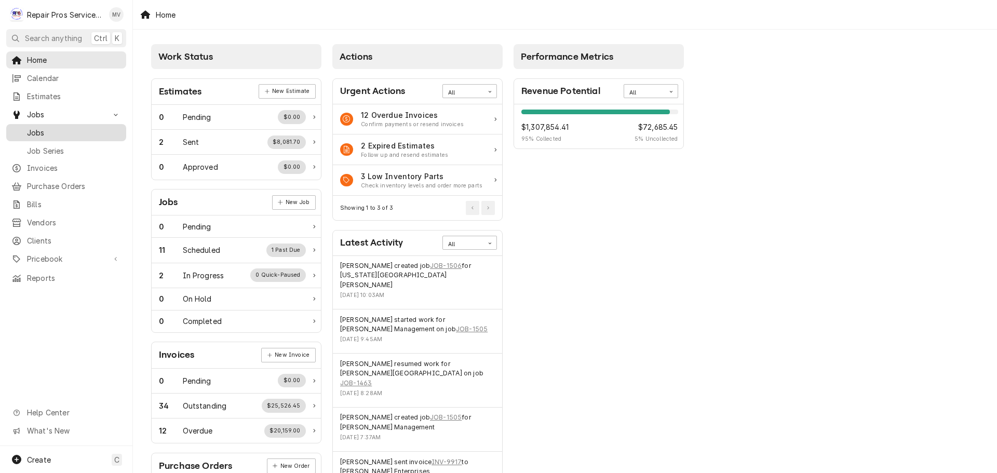
click at [61, 132] on span "Jobs" at bounding box center [74, 132] width 94 height 11
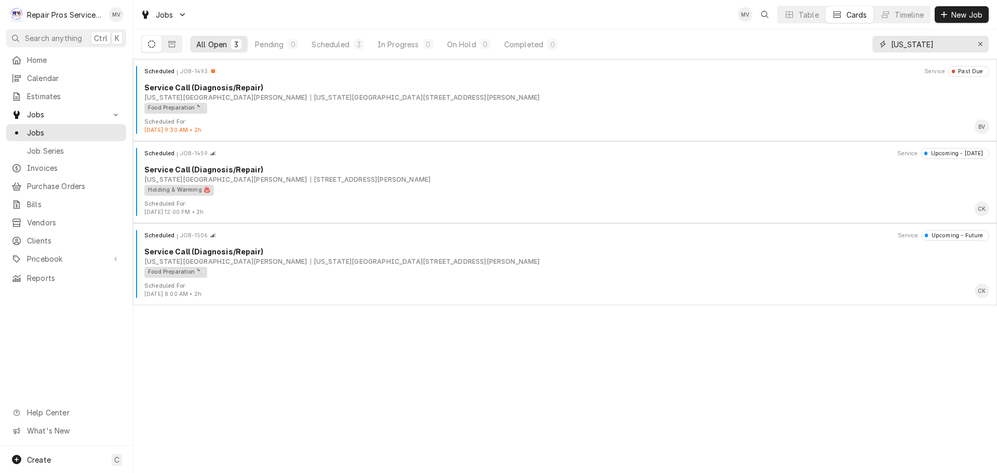
drag, startPoint x: 930, startPoint y: 46, endPoint x: 877, endPoint y: 36, distance: 53.9
click at [879, 39] on div "[US_STATE]" at bounding box center [930, 44] width 116 height 17
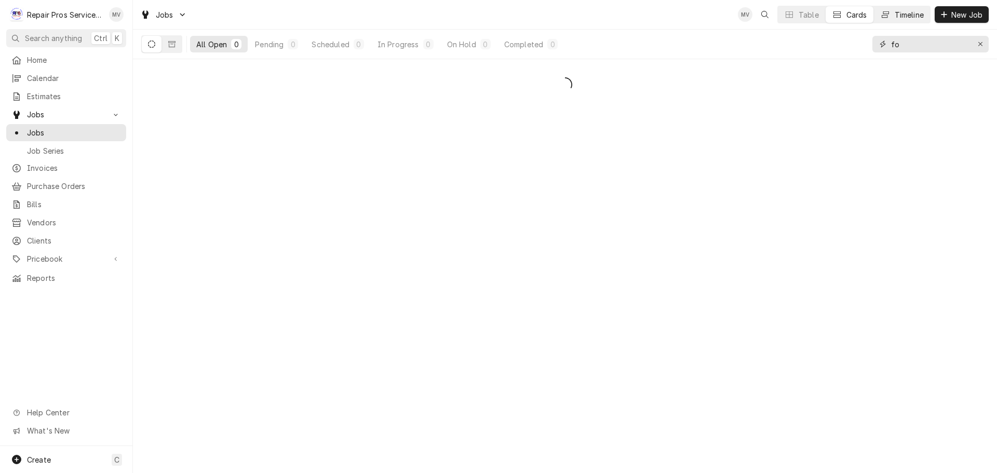
type input "f"
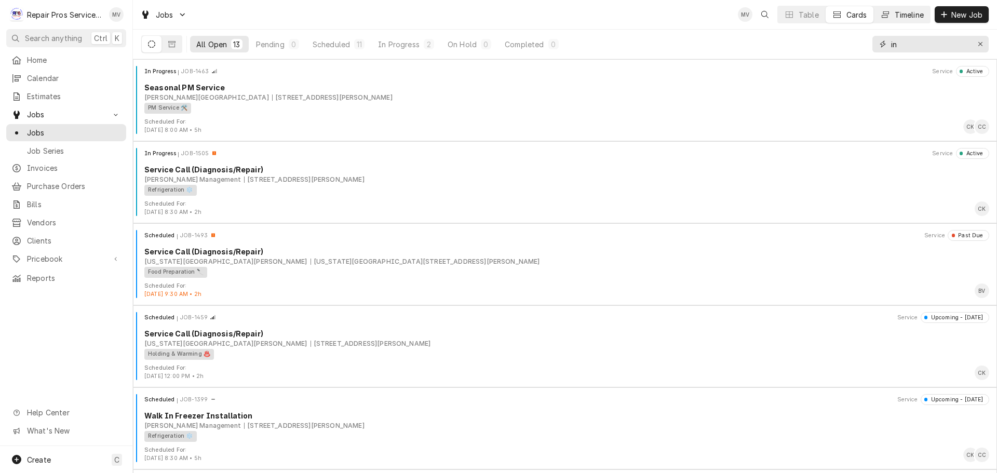
type input "i"
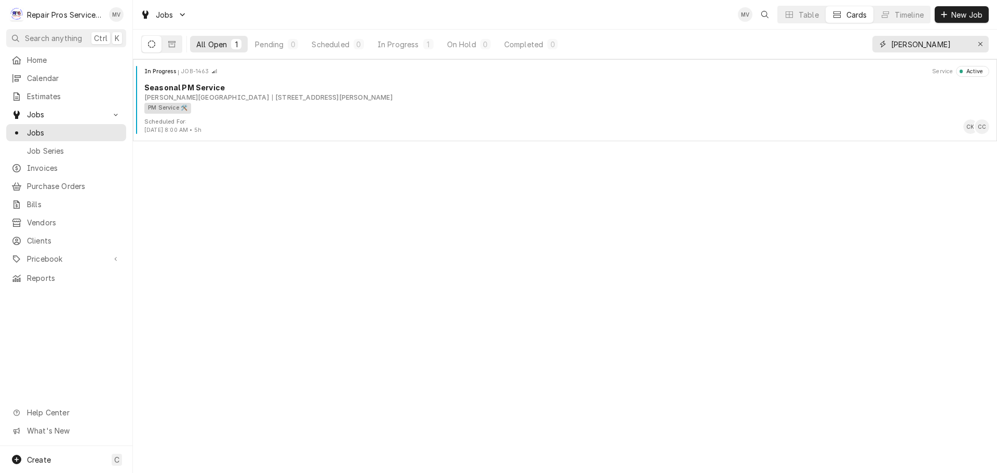
type input "[PERSON_NAME]"
click at [39, 127] on span "Jobs" at bounding box center [74, 132] width 94 height 11
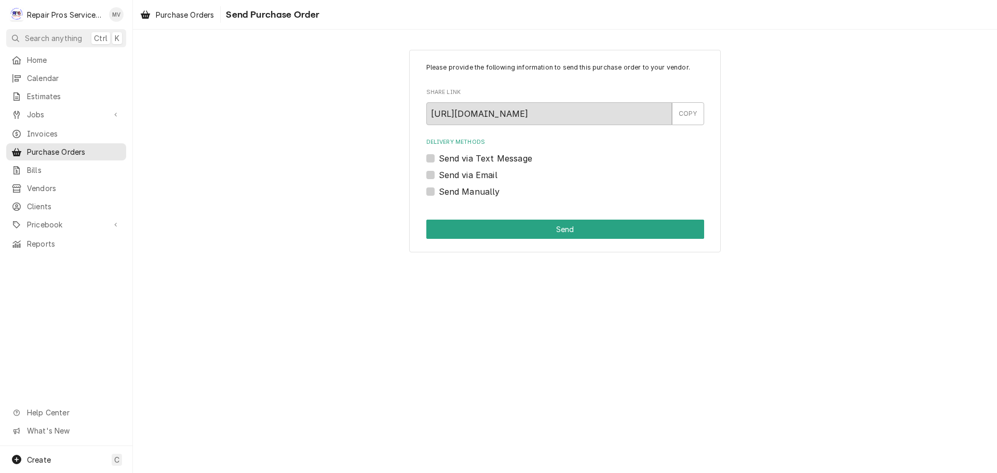
click at [458, 188] on label "Send Manually" at bounding box center [469, 191] width 61 height 12
click at [458, 188] on input "Send Manually" at bounding box center [578, 196] width 278 height 23
checkbox input "true"
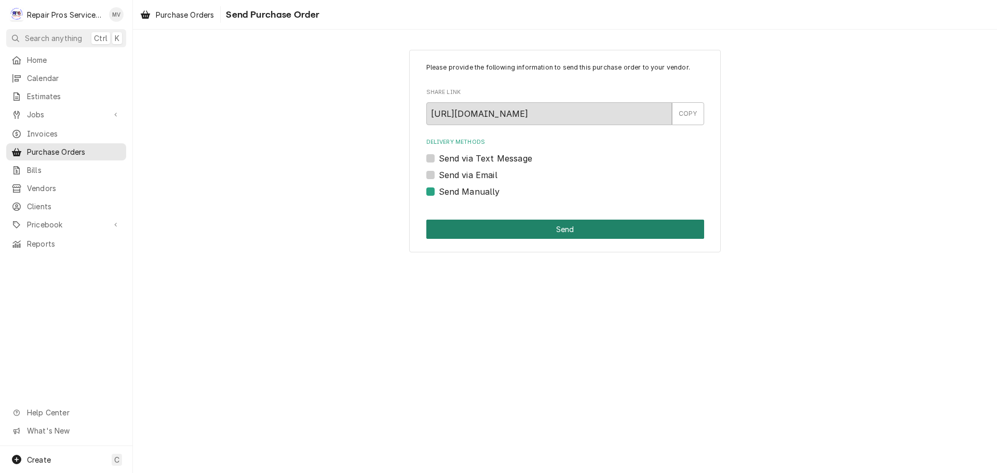
click at [553, 225] on button "Send" at bounding box center [565, 229] width 278 height 19
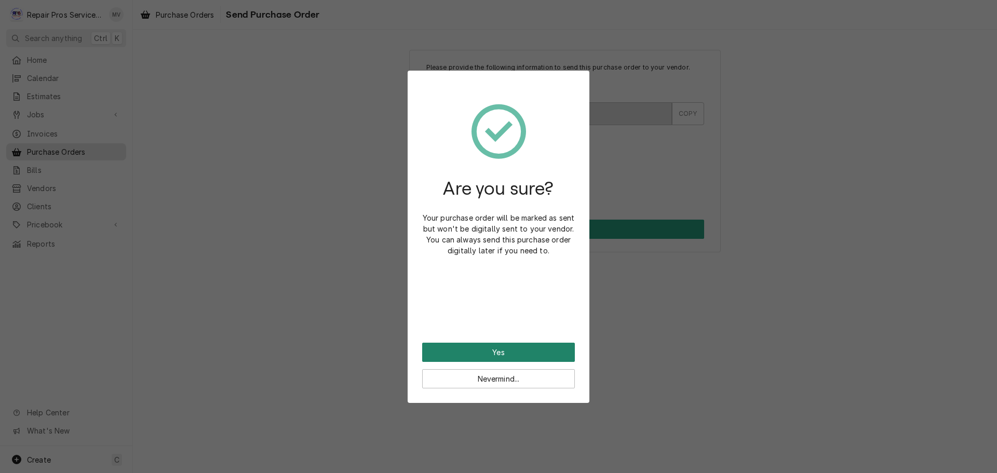
click at [491, 350] on button "Yes" at bounding box center [498, 352] width 153 height 19
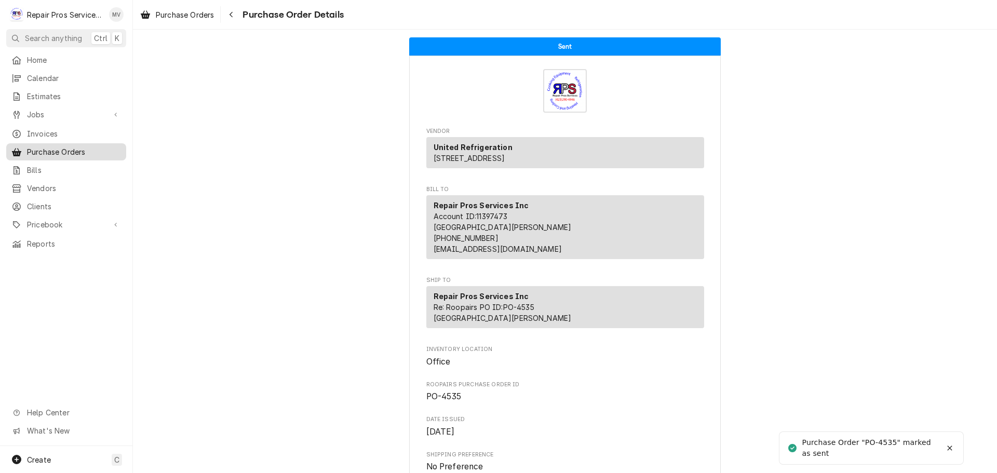
click at [49, 148] on span "Purchase Orders" at bounding box center [74, 151] width 94 height 11
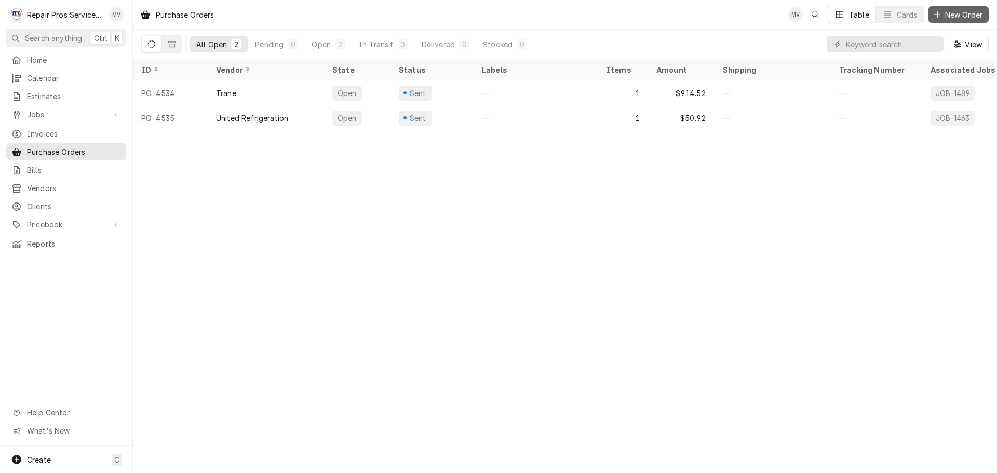
click at [958, 10] on span "New Order" at bounding box center [964, 14] width 42 height 11
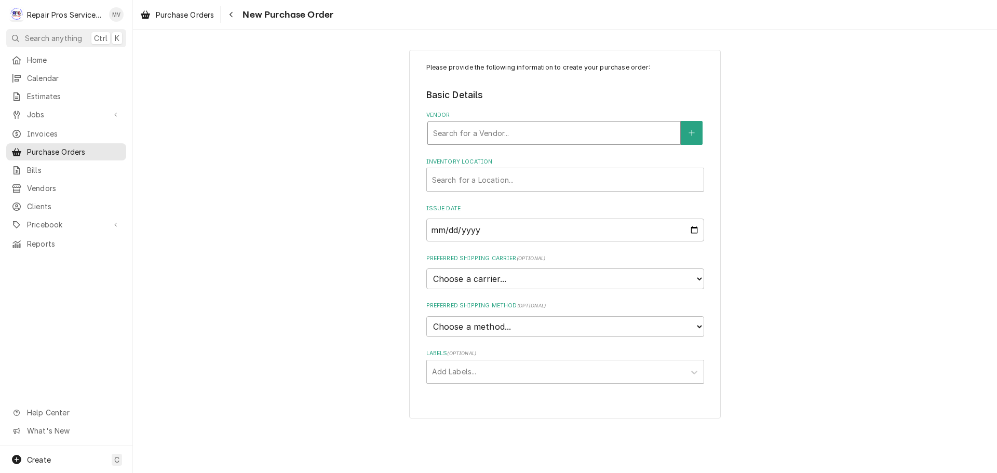
click at [502, 131] on div "Vendor" at bounding box center [554, 133] width 242 height 19
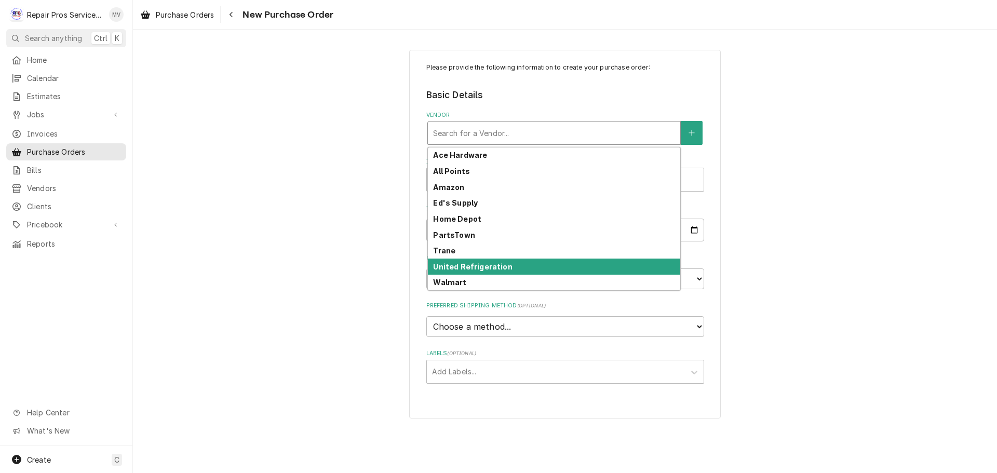
click at [494, 269] on strong "United Refrigeration" at bounding box center [472, 266] width 79 height 9
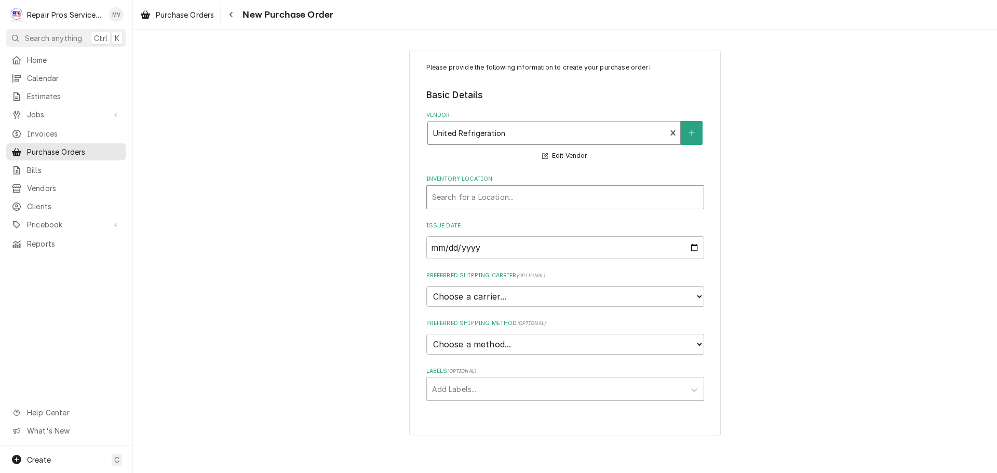
click at [479, 200] on div "Inventory Location" at bounding box center [565, 197] width 266 height 19
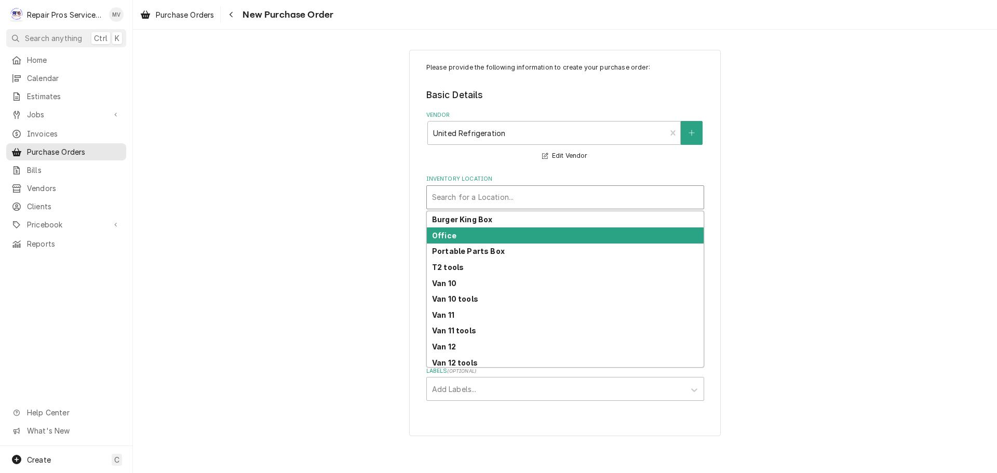
click at [475, 235] on div "Office" at bounding box center [565, 235] width 277 height 16
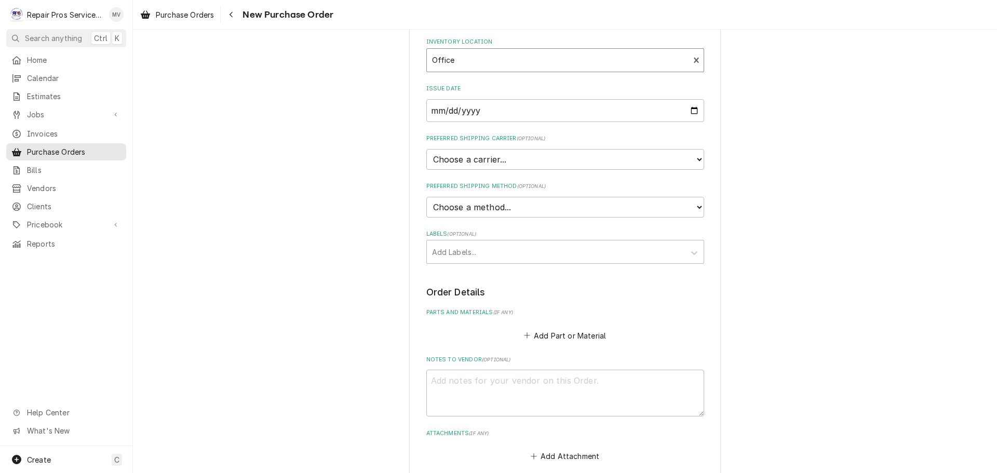
scroll to position [156, 0]
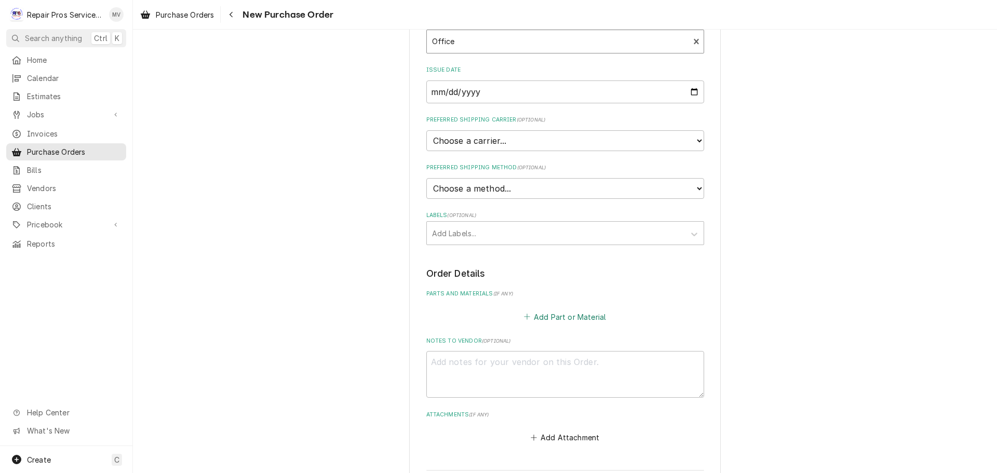
click at [556, 315] on button "Add Part or Material" at bounding box center [565, 316] width 86 height 15
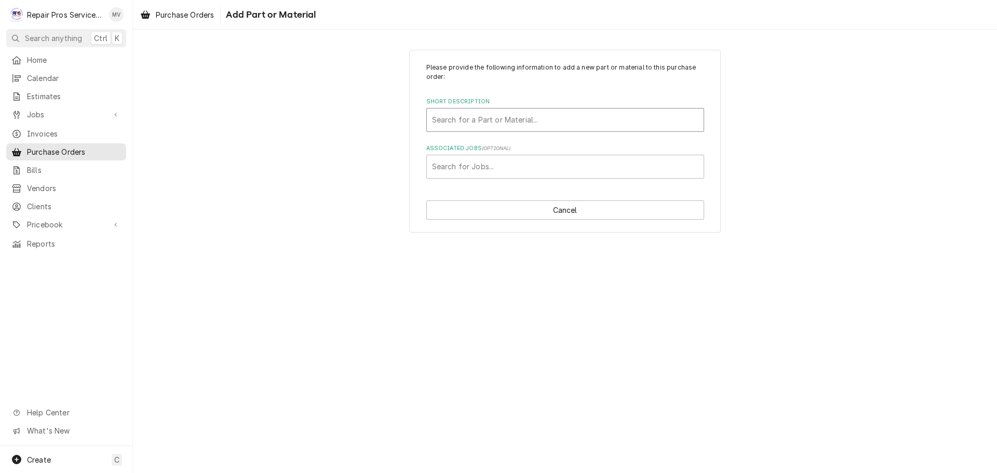
click at [489, 120] on div "Short Description" at bounding box center [565, 120] width 266 height 19
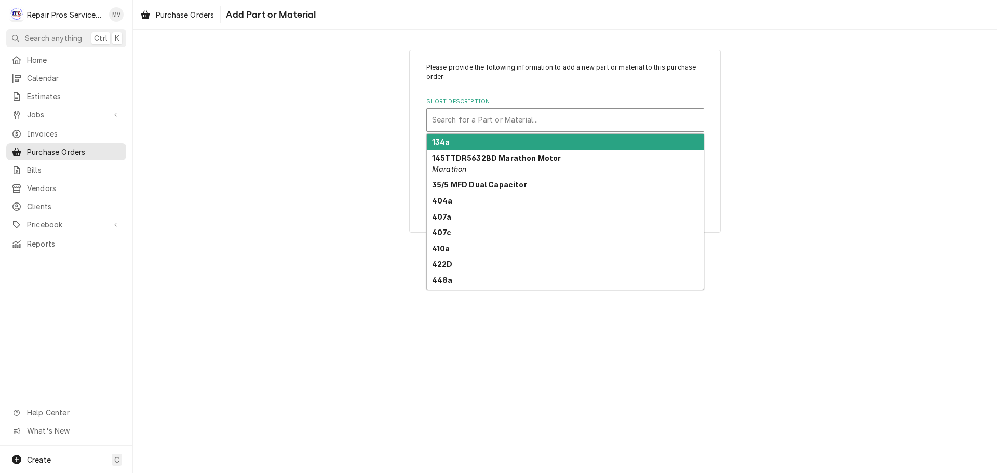
type input "j"
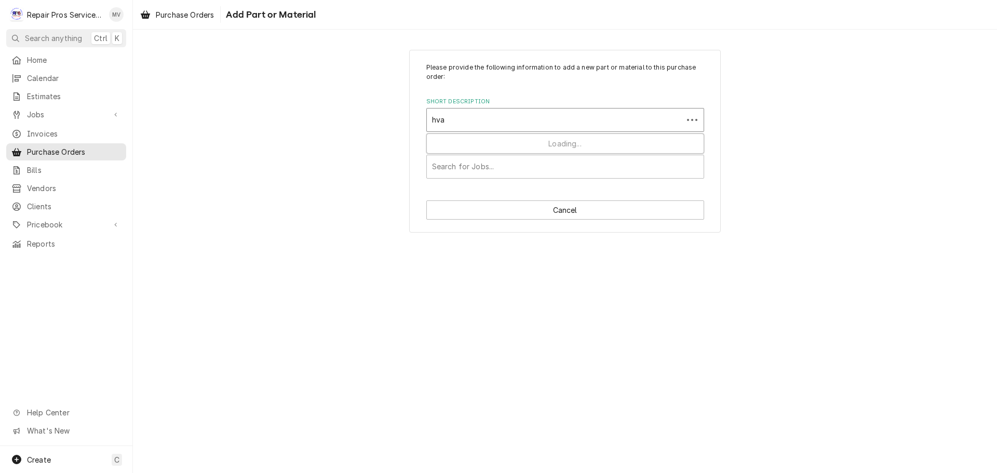
type input "hvac"
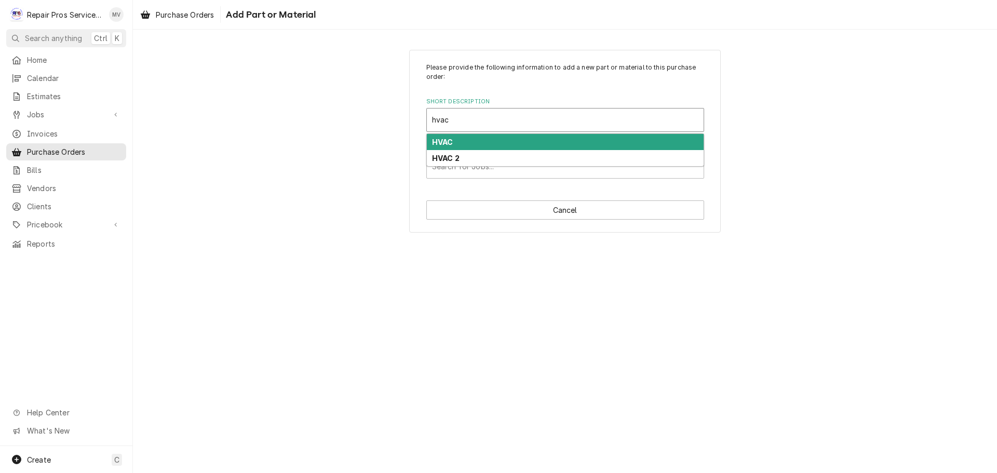
click at [456, 143] on div "HVAC" at bounding box center [565, 142] width 277 height 16
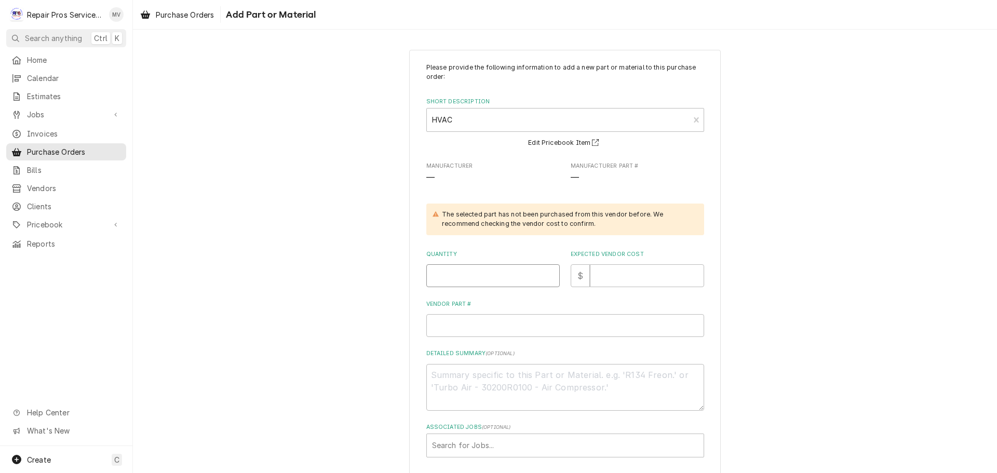
click at [448, 277] on input "Quantity" at bounding box center [492, 275] width 133 height 23
type textarea "x"
type input "1"
click at [634, 272] on input "Expected Vendor Cost" at bounding box center [647, 275] width 114 height 23
type textarea "x"
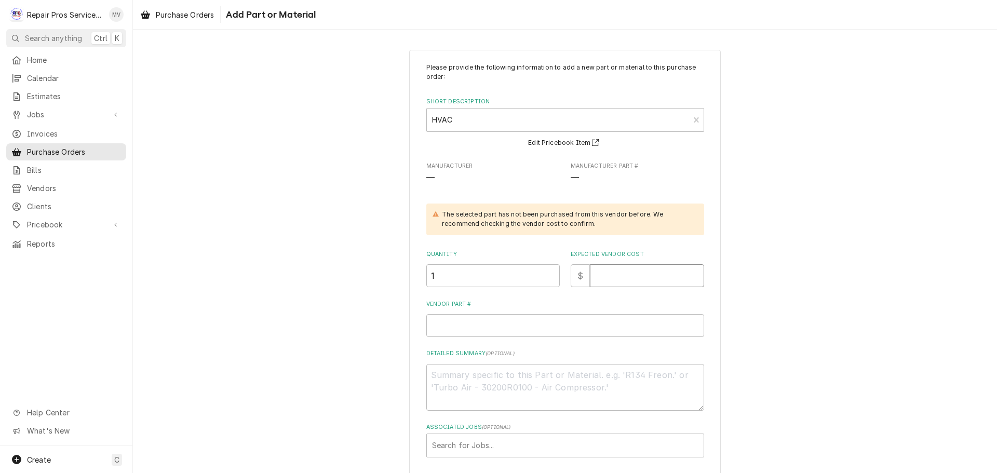
type input "5"
type textarea "x"
type input "53"
type textarea "x"
type input "53.2"
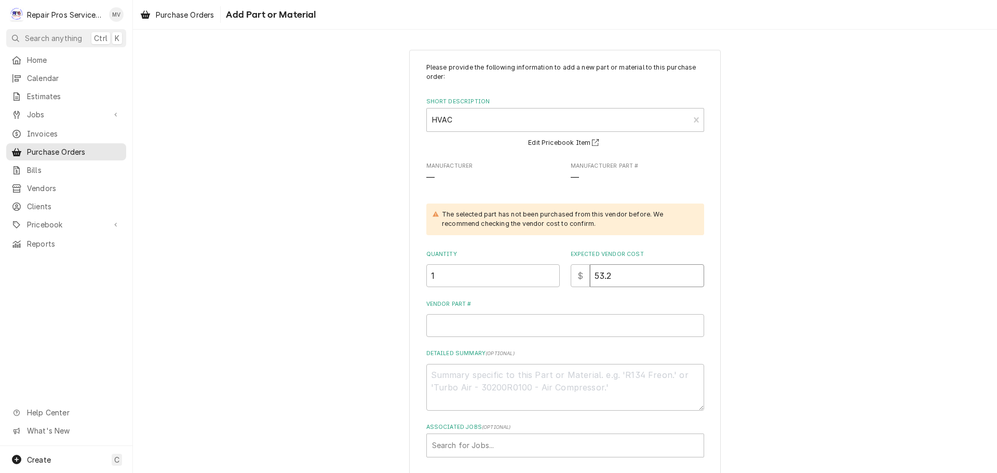
type textarea "x"
type input "53.21"
click at [450, 382] on textarea "Detailed Summary ( optional )" at bounding box center [565, 387] width 278 height 47
type textarea "x"
type textarea "W"
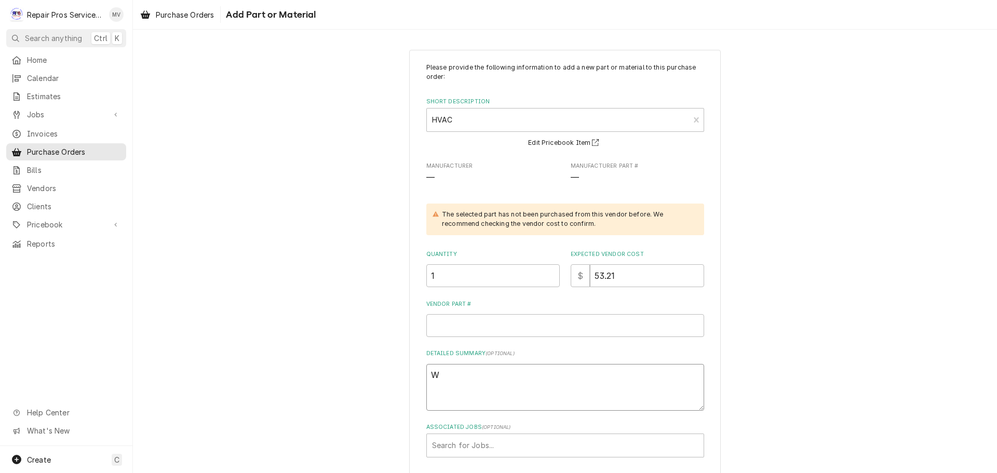
type textarea "x"
type textarea "Wi"
type textarea "x"
type textarea "Wif"
type textarea "x"
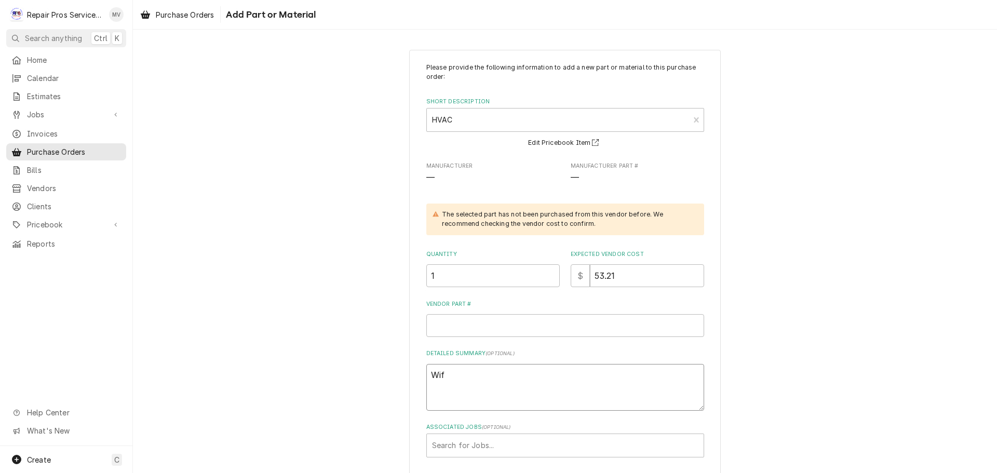
type textarea "Wifi"
type textarea "x"
type textarea "Wifi"
type textarea "x"
type textarea "Wifi R"
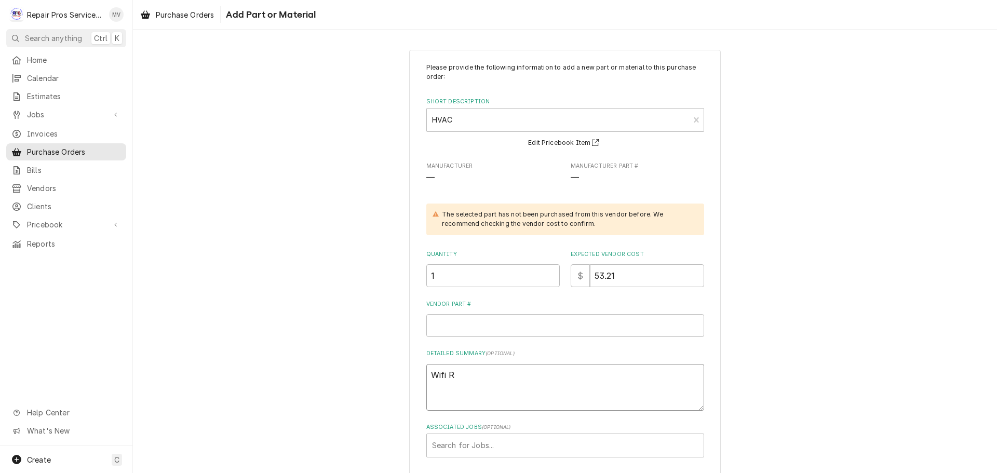
type textarea "x"
type textarea "Wifi Re"
type textarea "x"
type textarea "Wifi Rem"
type textarea "x"
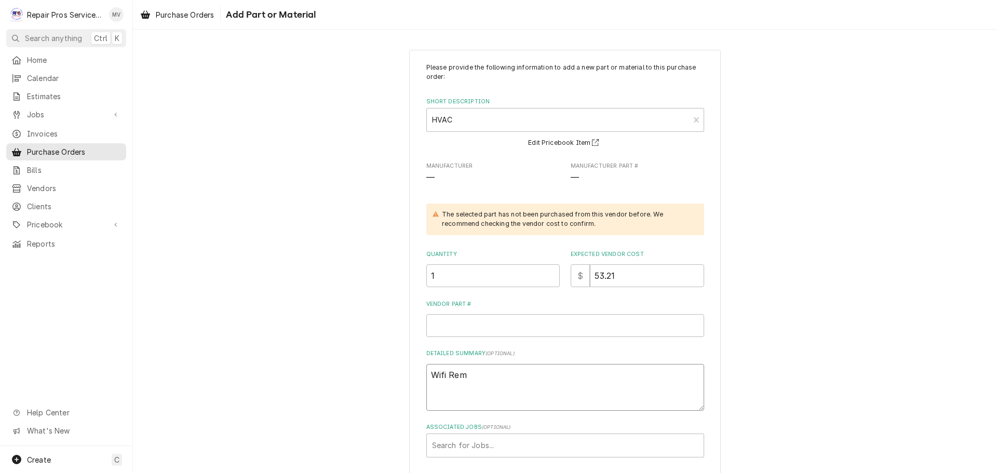
type textarea "Wifi Remo"
type textarea "x"
type textarea "Wifi Remot"
type textarea "x"
type textarea "Wifi Remote"
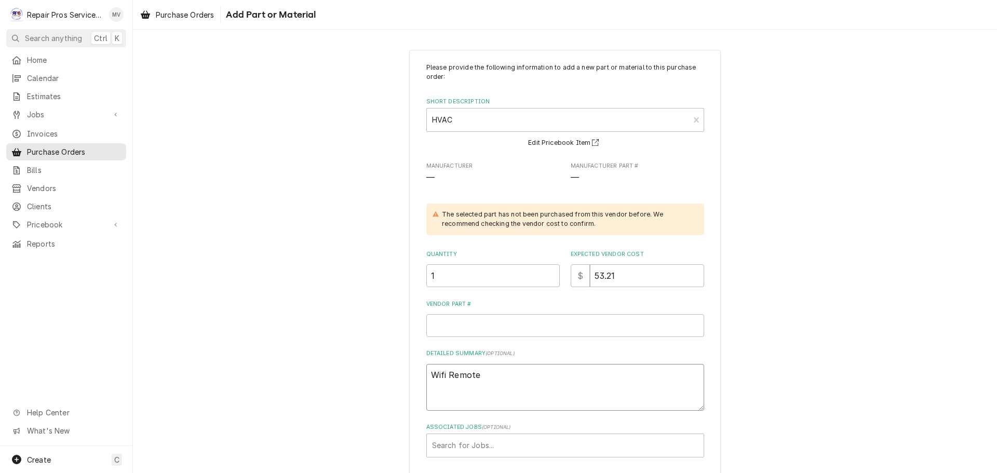
type textarea "x"
type textarea "Wifi Remote"
type textarea "x"
type textarea "Wifi Remote f"
type textarea "x"
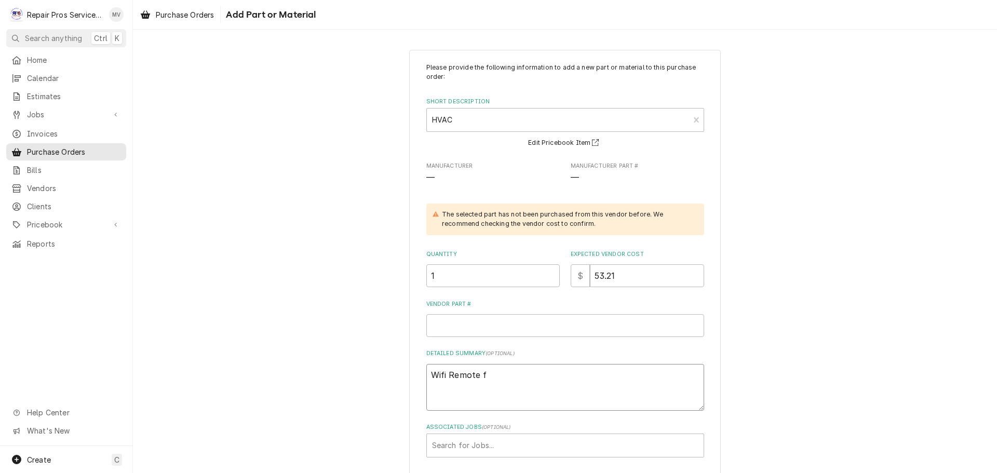
type textarea "Wifi Remote fo"
type textarea "x"
type textarea "Wifi Remote for"
type textarea "x"
type textarea "Wifi Remote for"
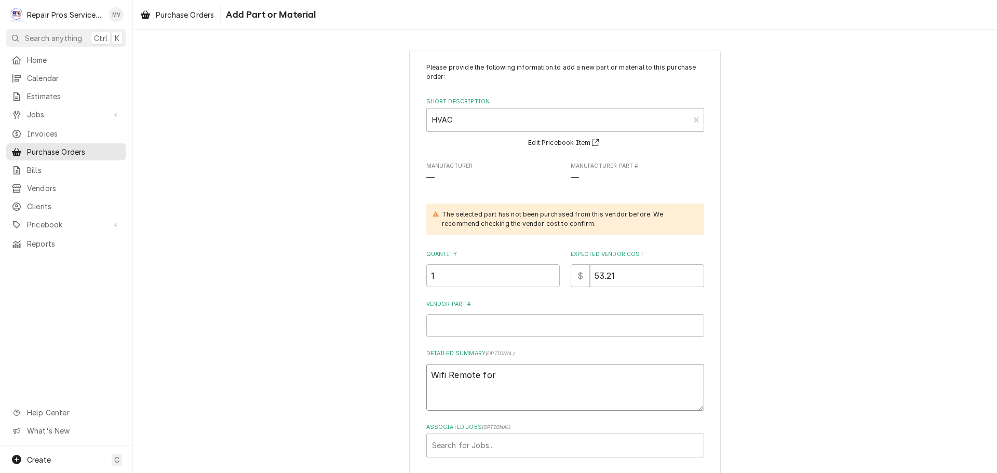
type textarea "x"
type textarea "Wifi Remote for S"
type textarea "x"
type textarea "Wifi Remote for Se"
type textarea "x"
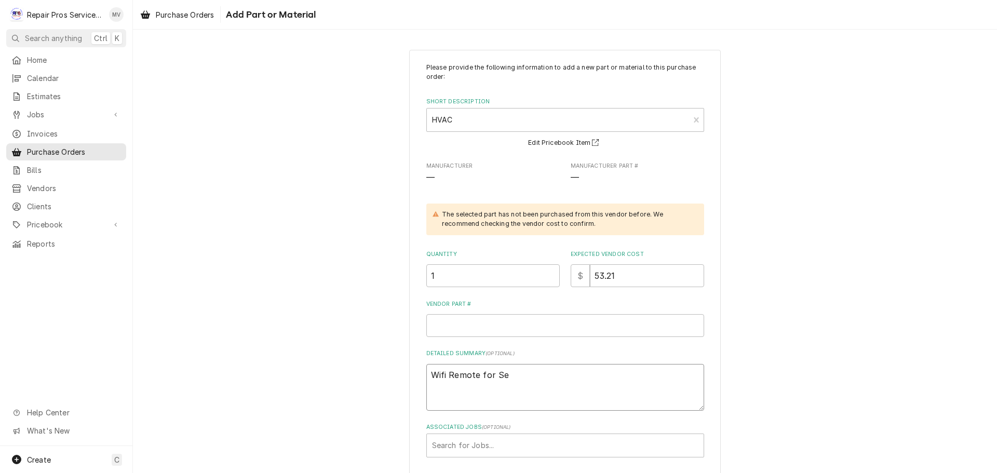
type textarea "Wifi Remote for Sea"
type textarea "x"
type textarea "Wifi Remote for Seab"
type textarea "x"
type textarea "Wifi Remote for Seabr"
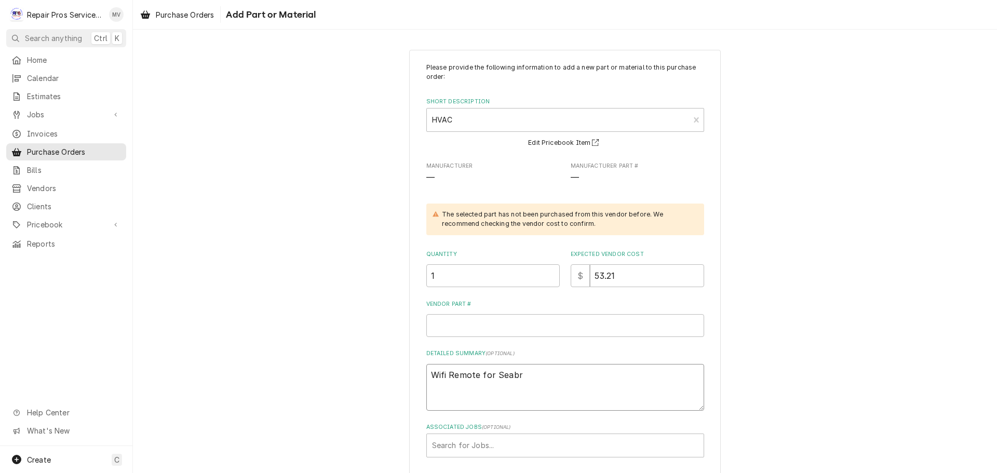
type textarea "x"
type textarea "Wifi Remote for Seabre"
type textarea "x"
type textarea "Wifi Remote for Seabrea"
type textarea "x"
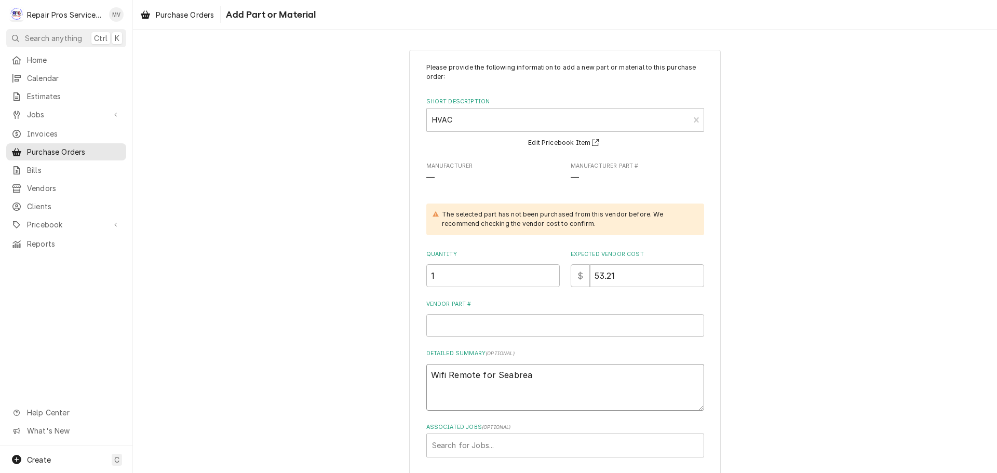
type textarea "Wifi Remote for Seabre"
type textarea "x"
type textarea "Wifi Remote for Seabree"
type textarea "x"
type textarea "Wifi Remote for Seabreez"
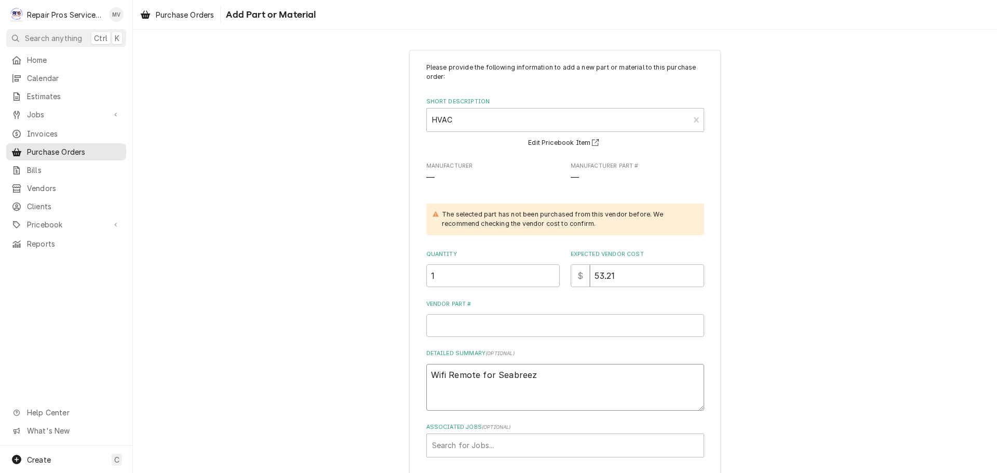
type textarea "x"
type textarea "Wifi Remote for Seabreeze"
type textarea "x"
type textarea "Wifi Remote for Seabreeze"
type textarea "x"
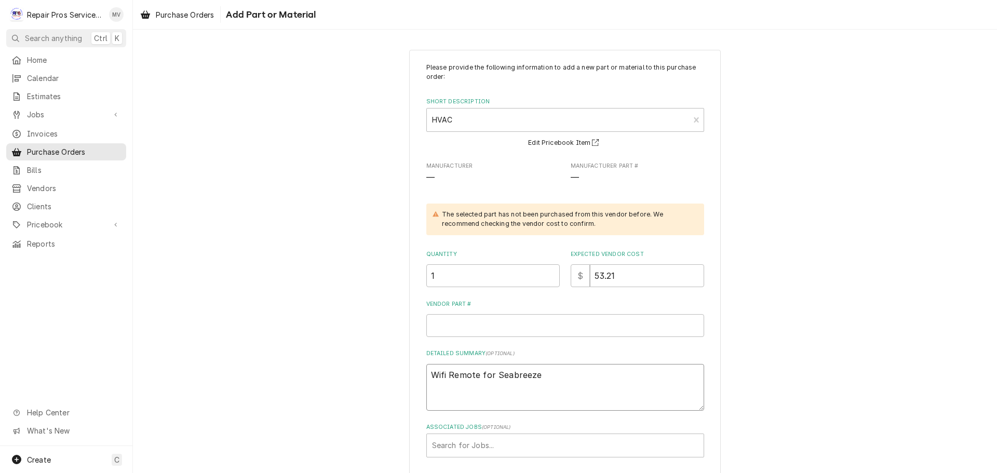
type textarea "Wifi Remote for Seabreeze M"
type textarea "x"
type textarea "Wifi Remote for Seabreeze Mi"
type textarea "x"
type textarea "Wifi Remote for Seabreeze Min"
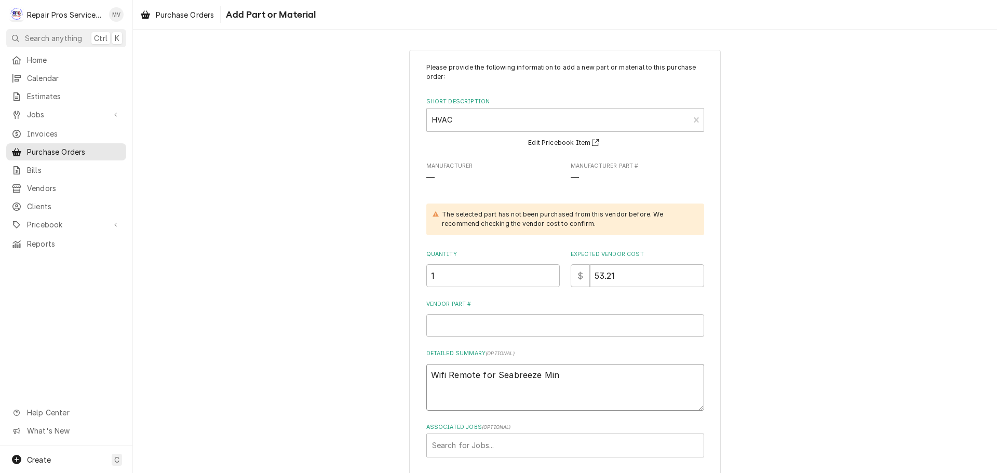
type textarea "x"
type textarea "Wifi Remote for Seabreeze Mini"
type textarea "x"
type textarea "Wifi Remote for Seabreeze Mini"
type textarea "x"
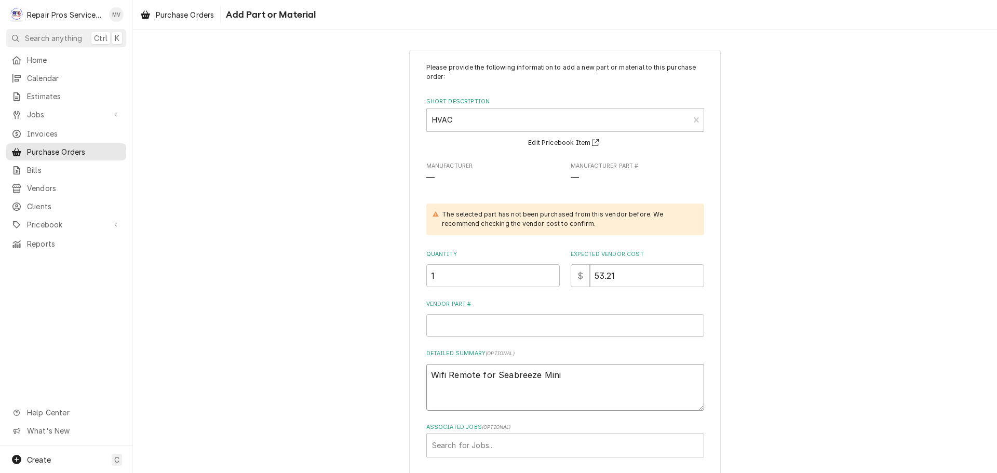
type textarea "Wifi Remote for Seabreeze Mini S"
type textarea "x"
type textarea "Wifi Remote for Seabreeze Mini Sp"
type textarea "x"
type textarea "Wifi Remote for Seabreeze Mini Spl"
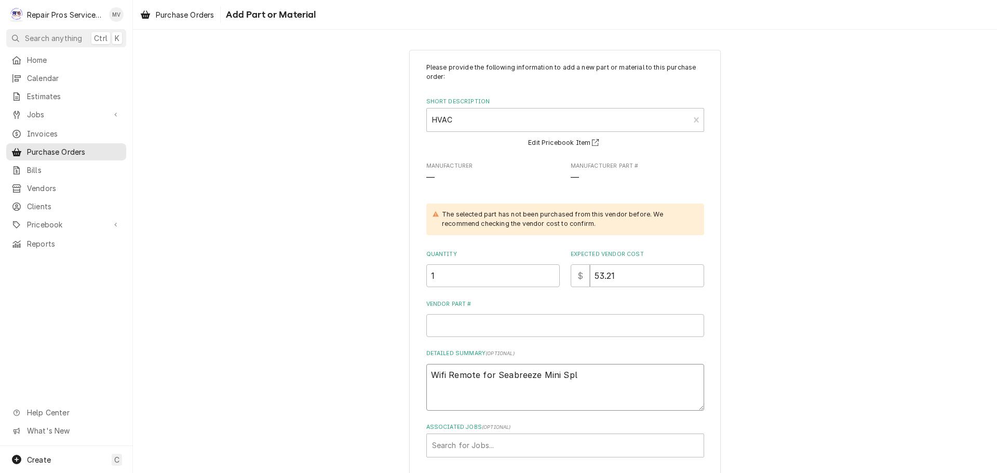
type textarea "x"
type textarea "Wifi Remote for Seabreeze Mini Spli"
type textarea "x"
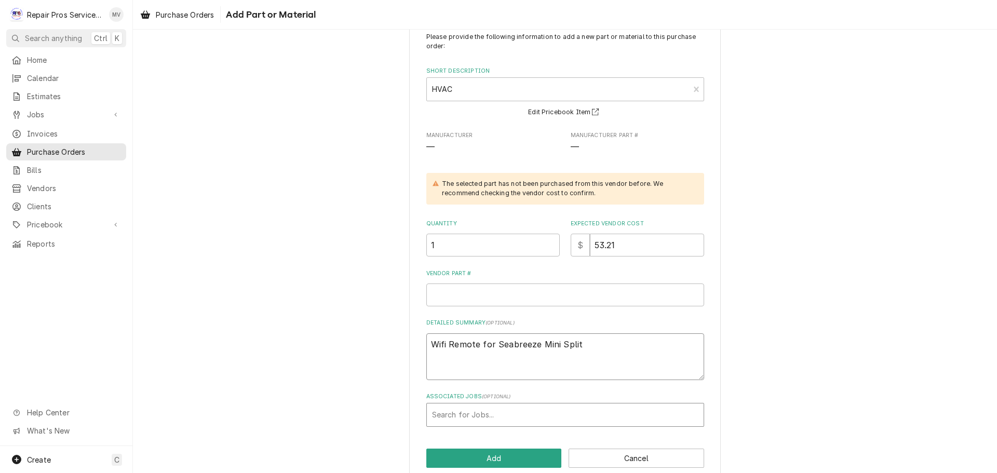
scroll to position [48, 0]
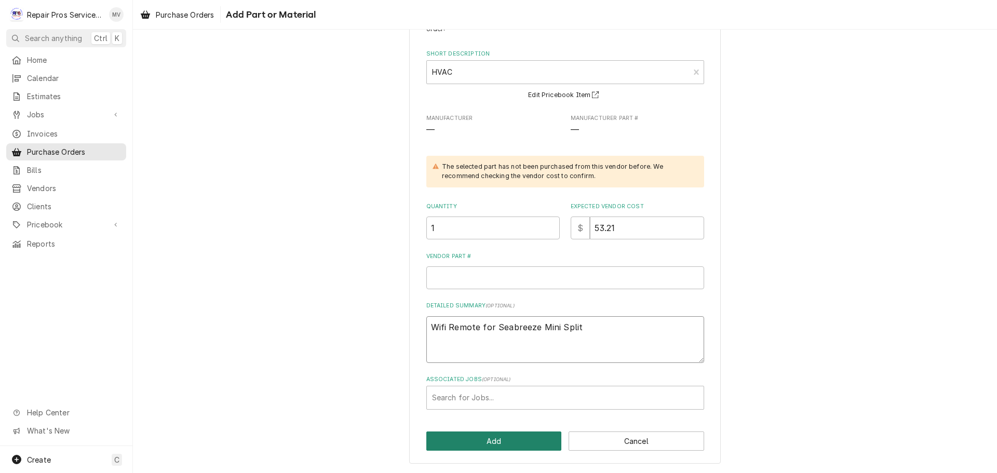
type textarea "Wifi Remote for Seabreeze Mini Split"
click at [496, 441] on button "Add" at bounding box center [494, 440] width 136 height 19
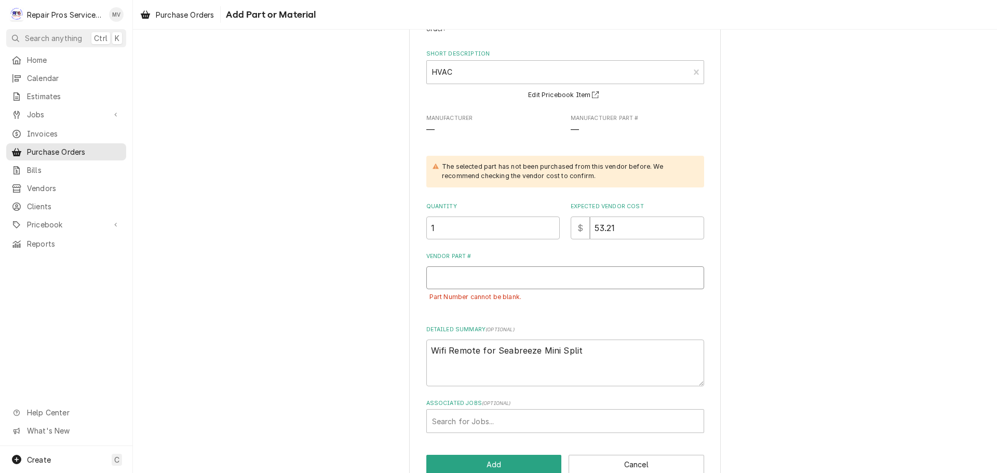
click at [444, 278] on input "Vendor Part #" at bounding box center [565, 277] width 278 height 23
click at [454, 291] on div "Part Number cannot be blank." at bounding box center [565, 297] width 278 height 16
click at [455, 285] on input "Vendor Part #" at bounding box center [565, 277] width 278 height 23
type textarea "x"
type input "W"
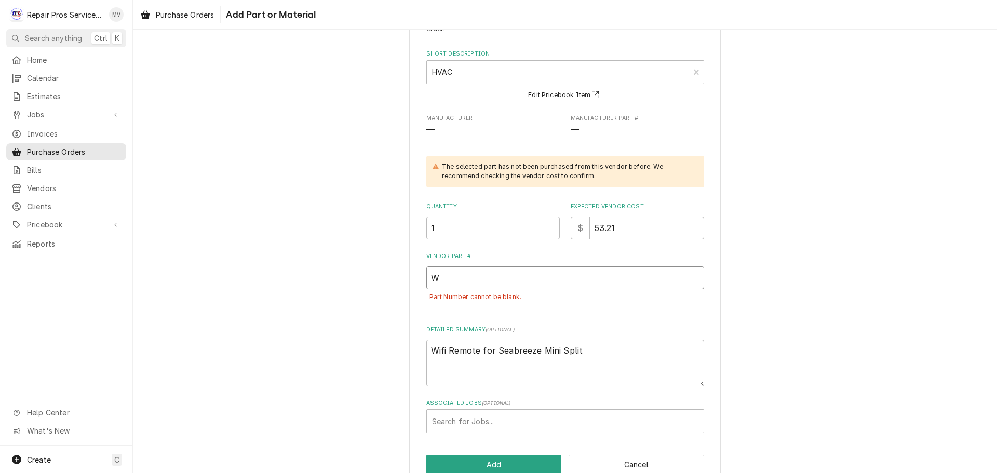
type textarea "x"
type input "WK"
type textarea "x"
type input "WKW"
type textarea "x"
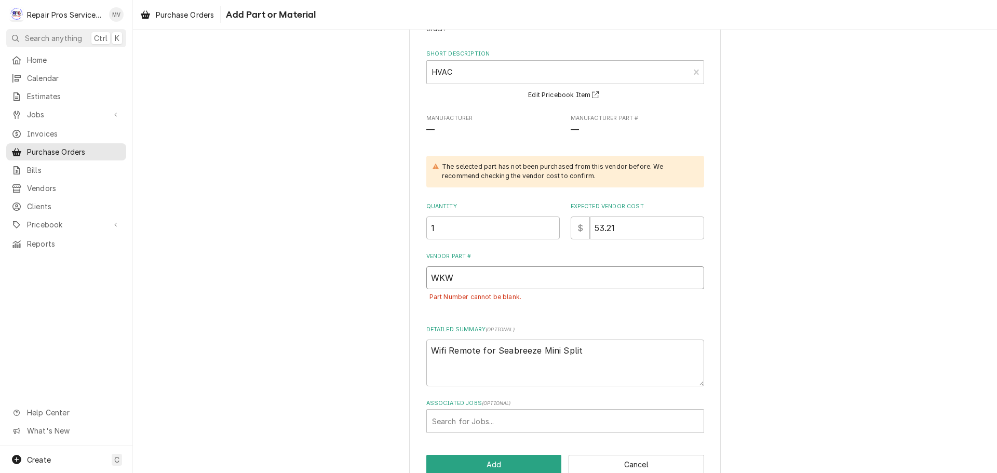
type input "WKWH"
type textarea "x"
type input "WKWH2"
type textarea "x"
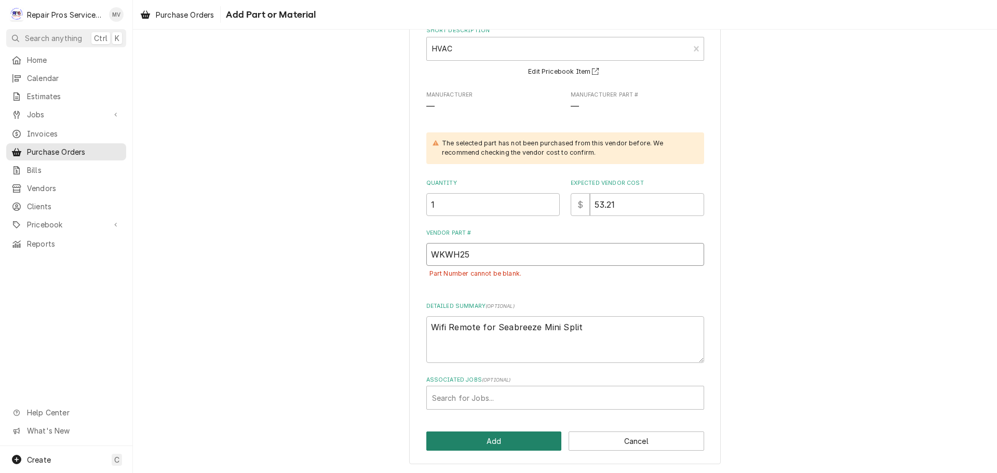
type input "WKWH25"
click at [482, 436] on button "Add" at bounding box center [494, 440] width 136 height 19
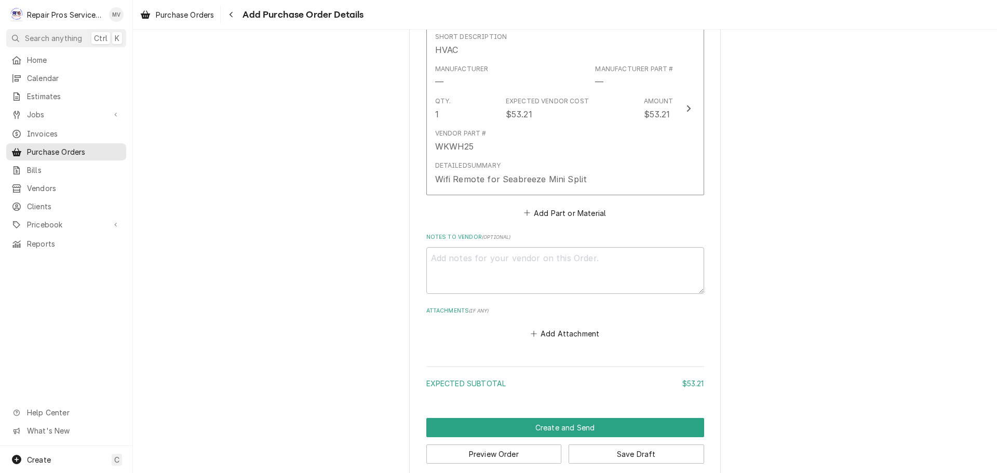
scroll to position [451, 0]
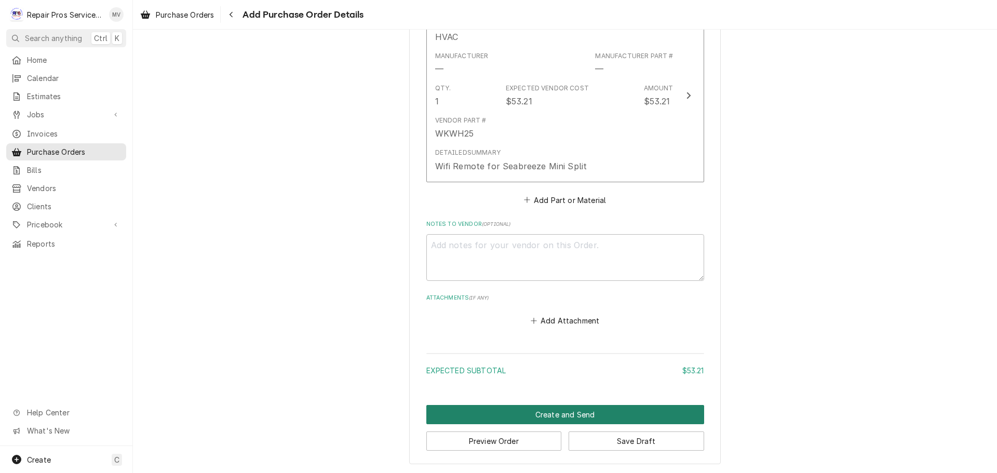
click at [549, 413] on button "Create and Send" at bounding box center [565, 414] width 278 height 19
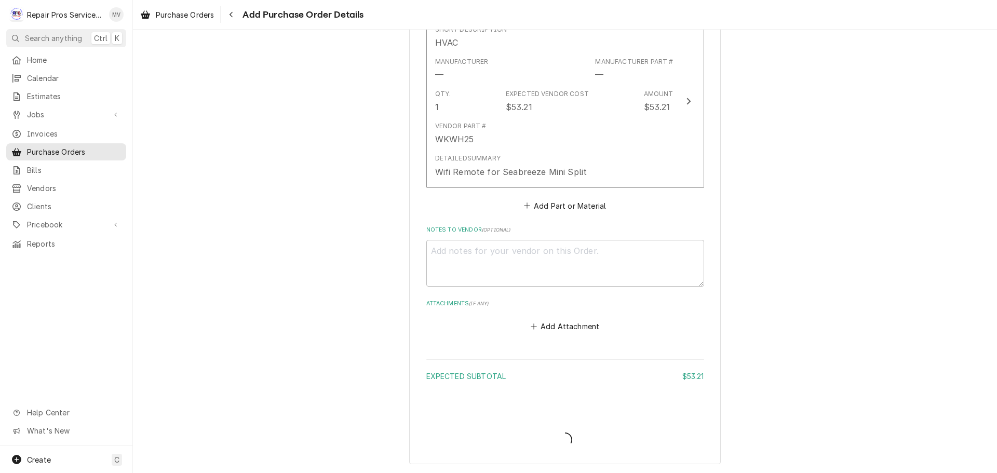
type textarea "x"
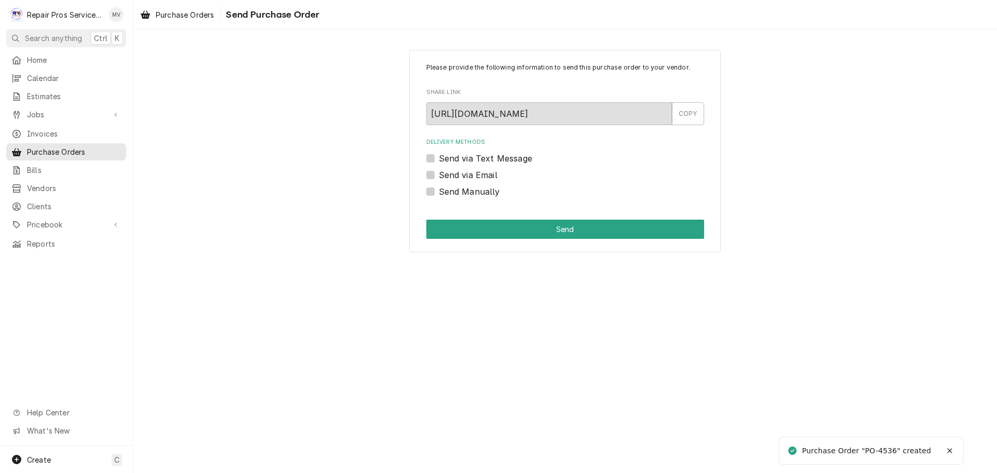
click at [473, 192] on label "Send Manually" at bounding box center [469, 191] width 61 height 12
click at [473, 192] on input "Send Manually" at bounding box center [578, 196] width 278 height 23
checkbox input "true"
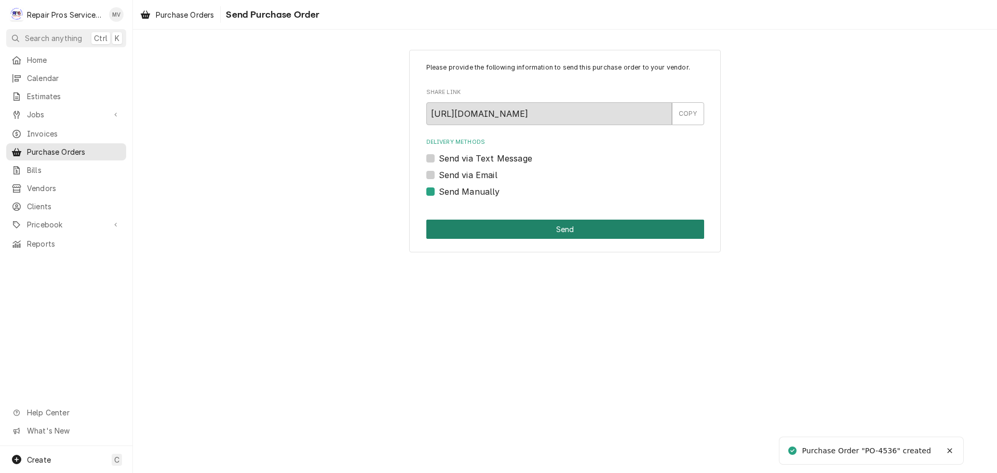
click at [565, 233] on button "Send" at bounding box center [565, 229] width 278 height 19
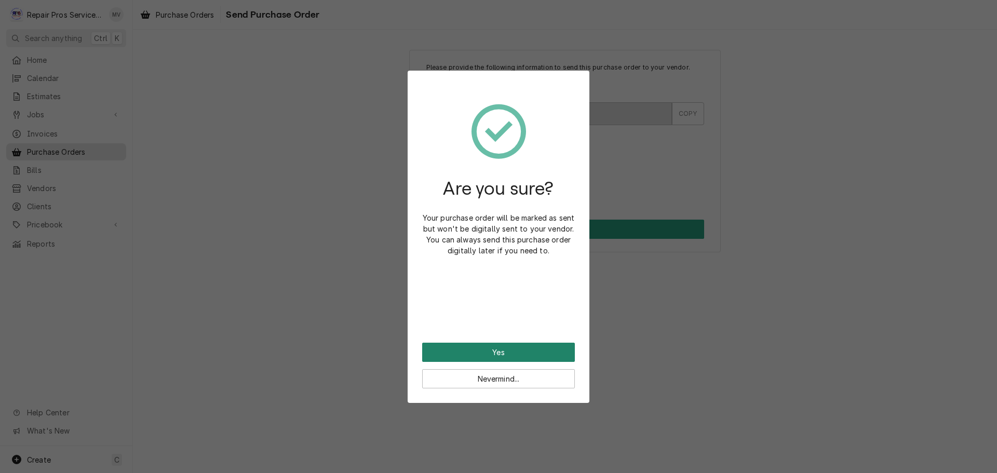
click at [540, 347] on button "Yes" at bounding box center [498, 352] width 153 height 19
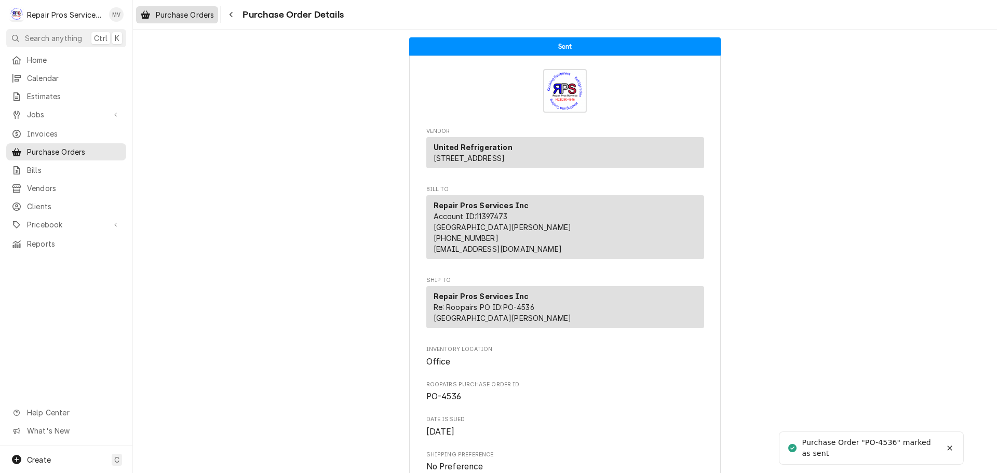
click at [163, 12] on span "Purchase Orders" at bounding box center [185, 14] width 58 height 11
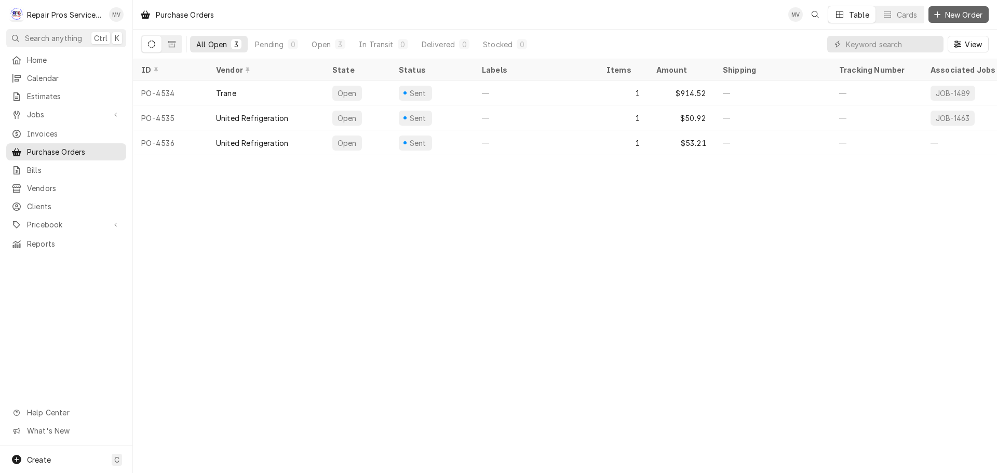
click at [965, 11] on span "New Order" at bounding box center [964, 14] width 42 height 11
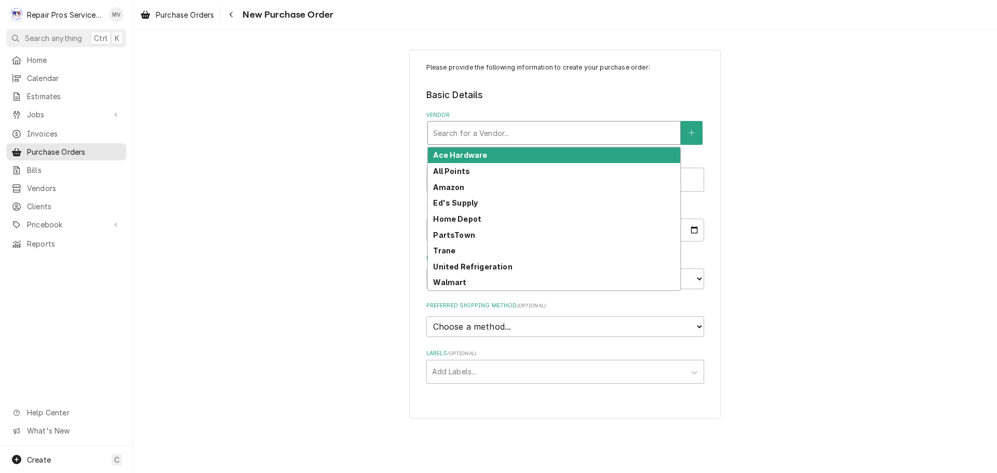
click at [475, 132] on div "Vendor" at bounding box center [554, 133] width 242 height 19
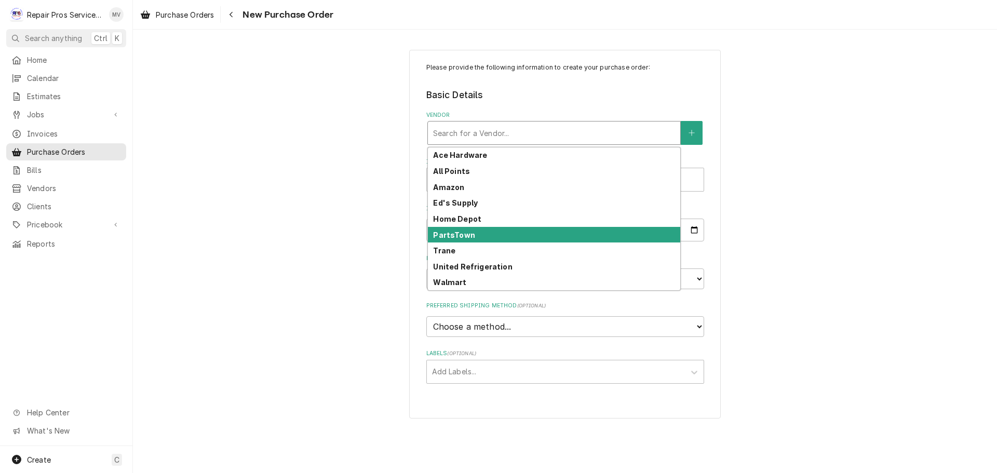
click at [470, 235] on strong "PartsTown" at bounding box center [454, 235] width 42 height 9
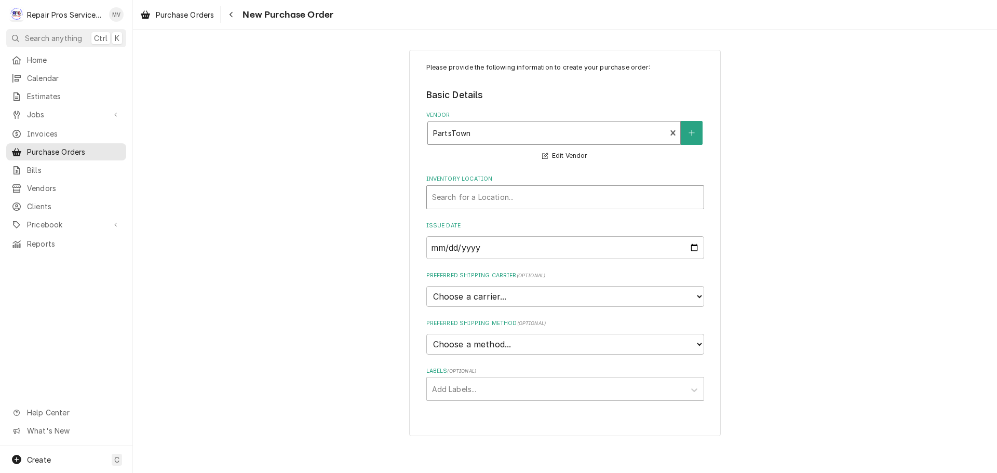
click at [457, 197] on div "Inventory Location" at bounding box center [565, 197] width 266 height 19
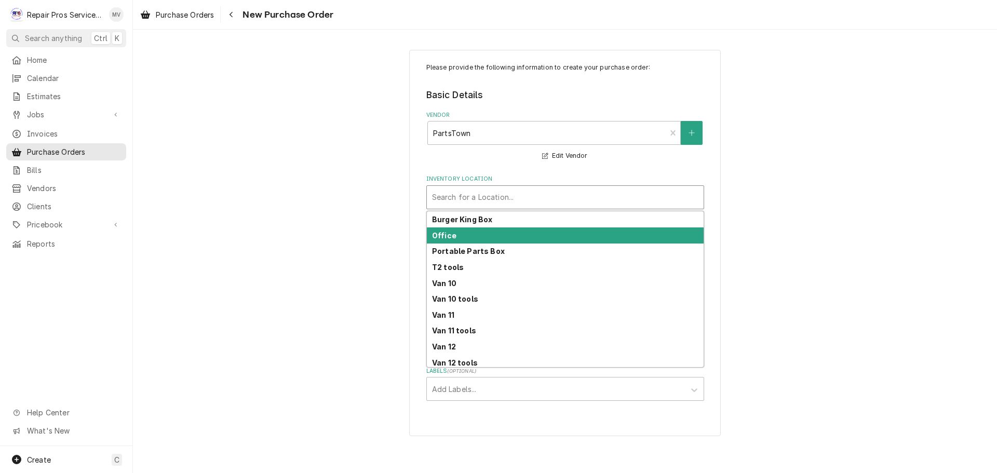
click at [454, 236] on strong "Office" at bounding box center [444, 235] width 24 height 9
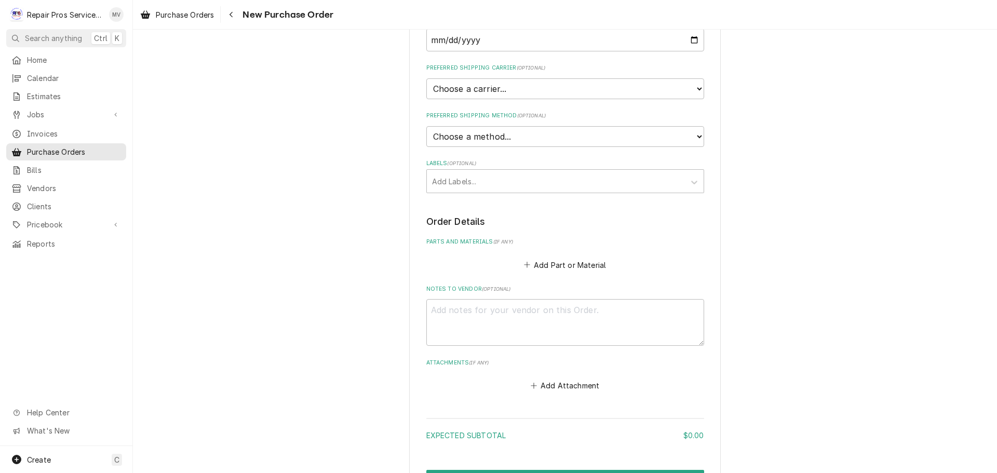
scroll to position [260, 0]
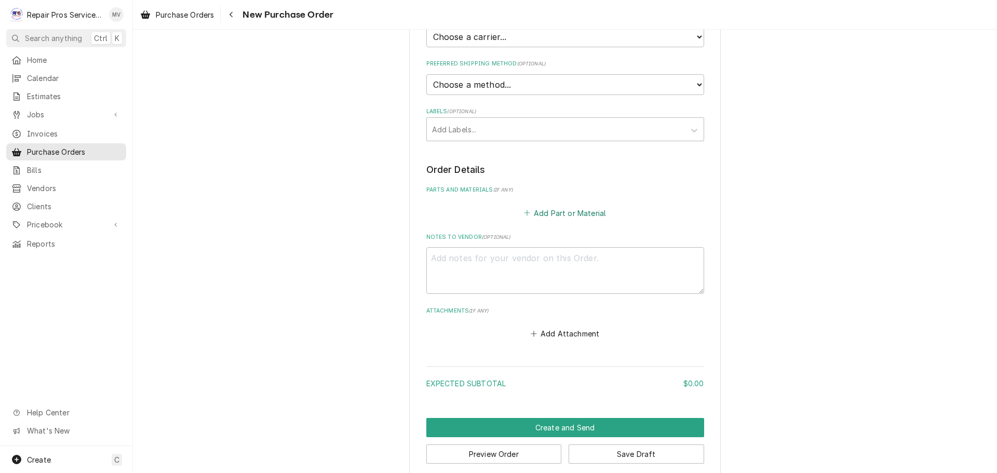
click at [570, 215] on button "Add Part or Material" at bounding box center [565, 213] width 86 height 15
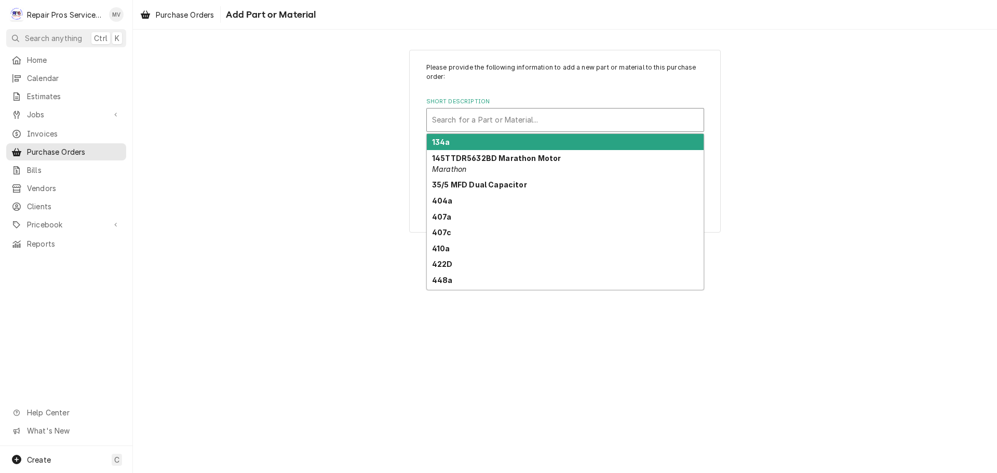
click at [455, 119] on div "Short Description" at bounding box center [565, 120] width 266 height 19
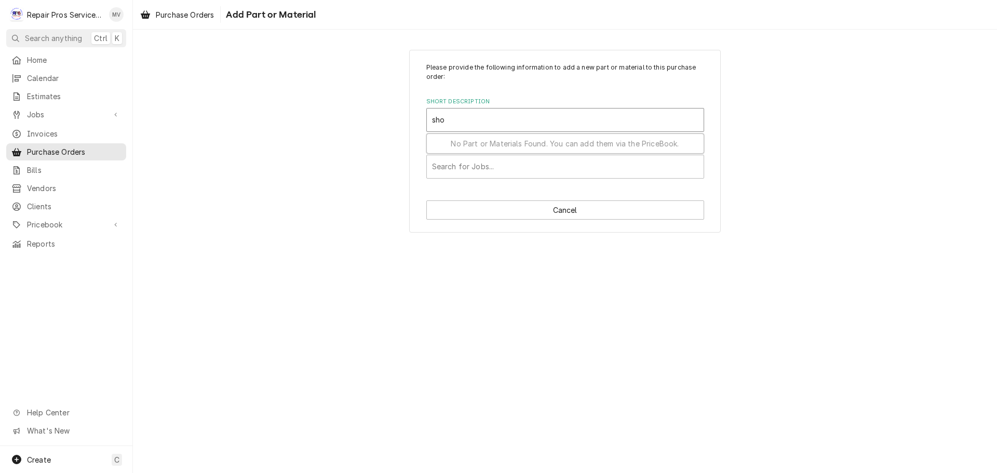
type input "shoe"
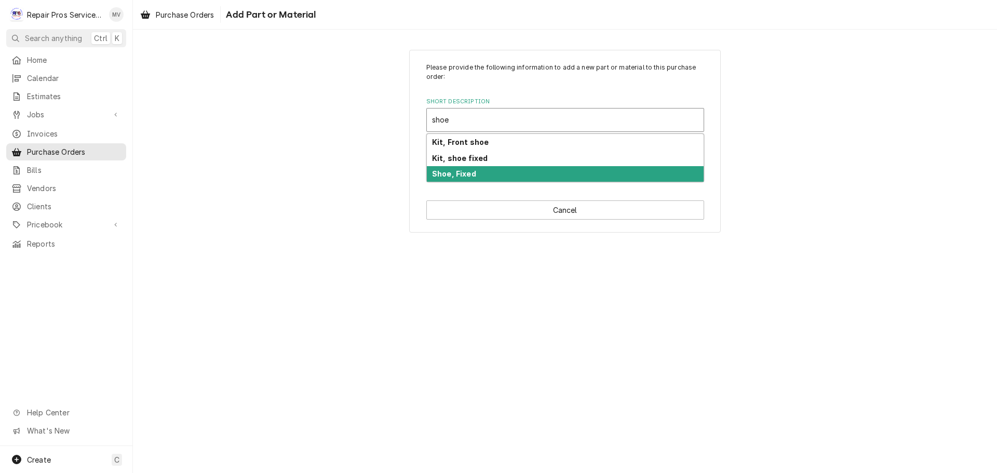
click at [458, 178] on strong "Shoe, Fixed" at bounding box center [454, 173] width 44 height 9
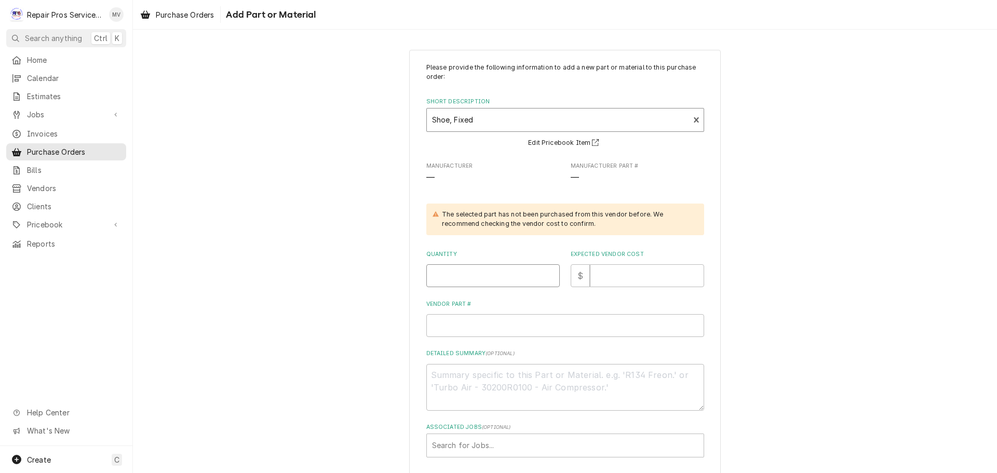
click at [451, 276] on input "Quantity" at bounding box center [492, 275] width 133 height 23
type textarea "x"
type input "2"
type textarea "x"
type input "2"
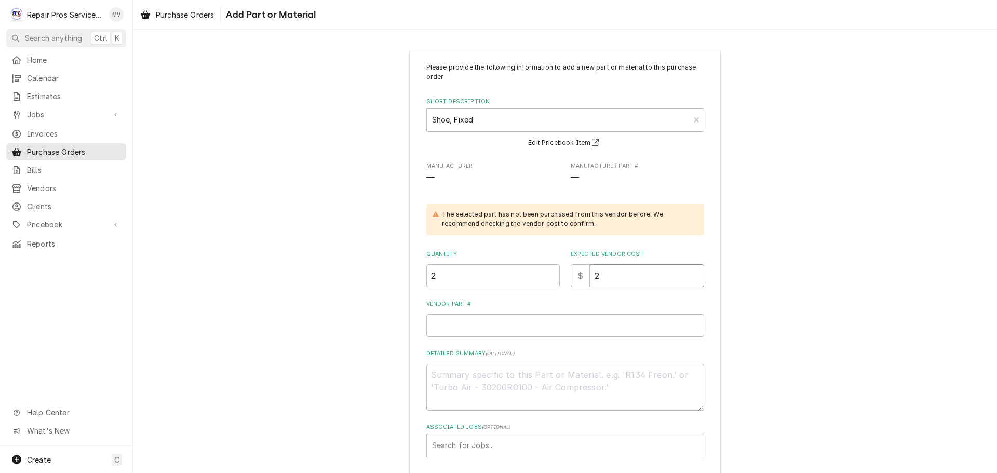
type textarea "x"
type input "24"
type textarea "x"
type input "240"
type textarea "x"
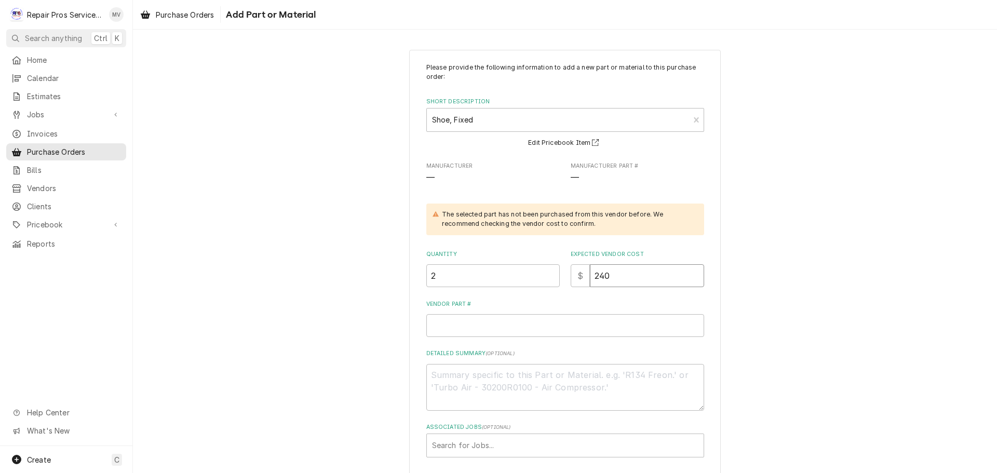
type input "240.3"
type textarea "x"
type input "240.33"
type textarea "x"
type input "H"
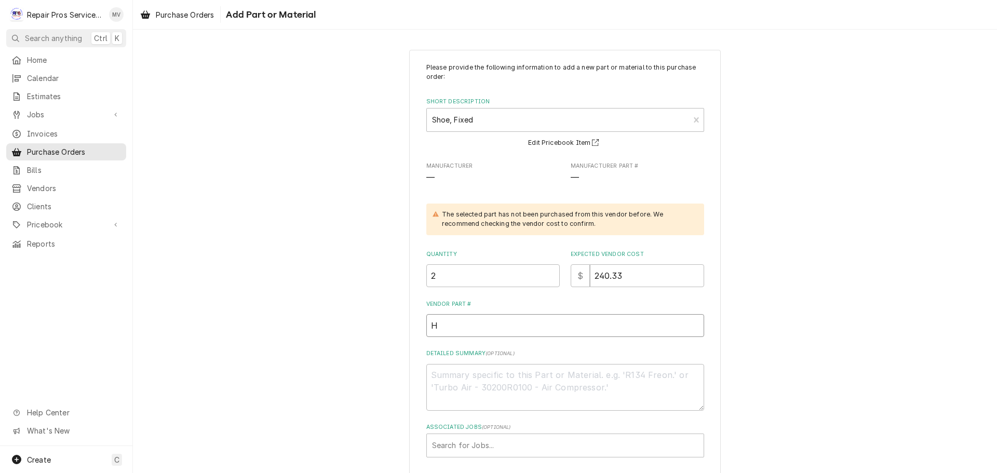
type textarea "x"
type input "HO"
type textarea "x"
type input "HOB"
type textarea "x"
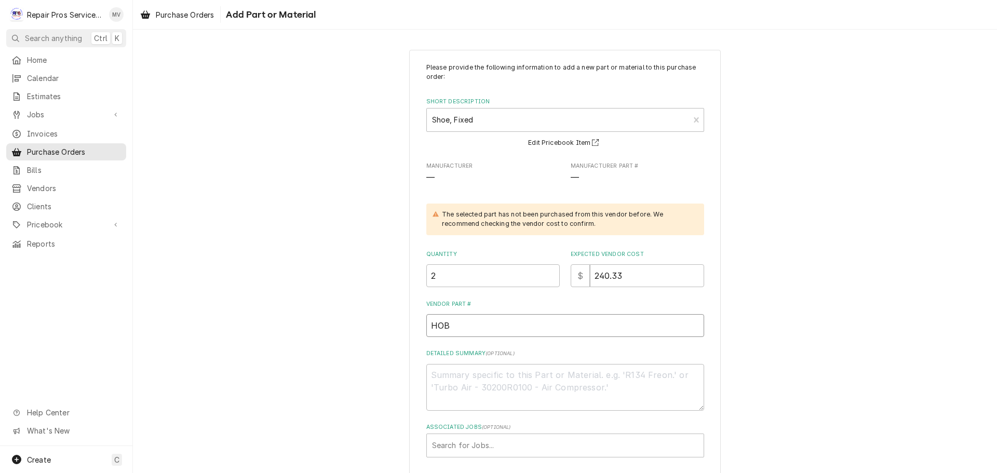
type input "HOB0"
type textarea "x"
type input "HOB00"
type textarea "x"
type input "HOB00-"
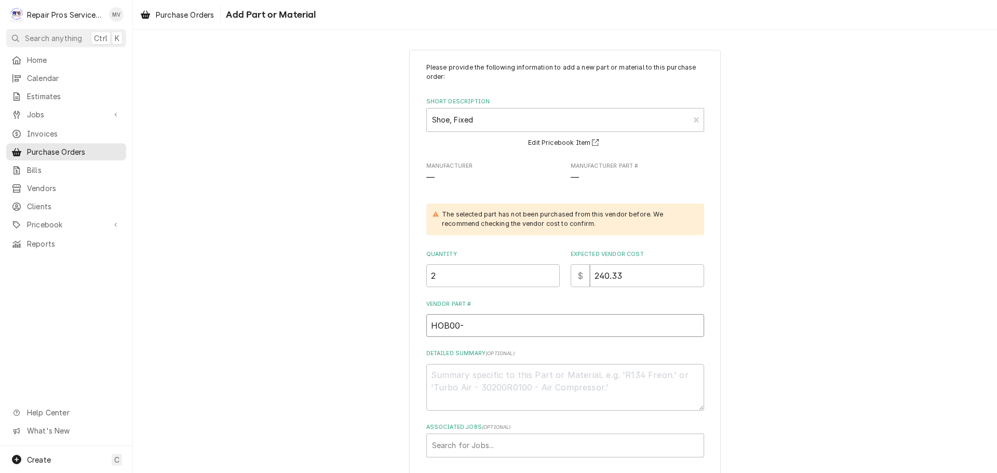
drag, startPoint x: 968, startPoint y: 336, endPoint x: 477, endPoint y: 328, distance: 491.2
click at [477, 328] on input "HOB00-" at bounding box center [565, 325] width 278 height 23
type textarea "x"
type input "HOB00-9"
type textarea "x"
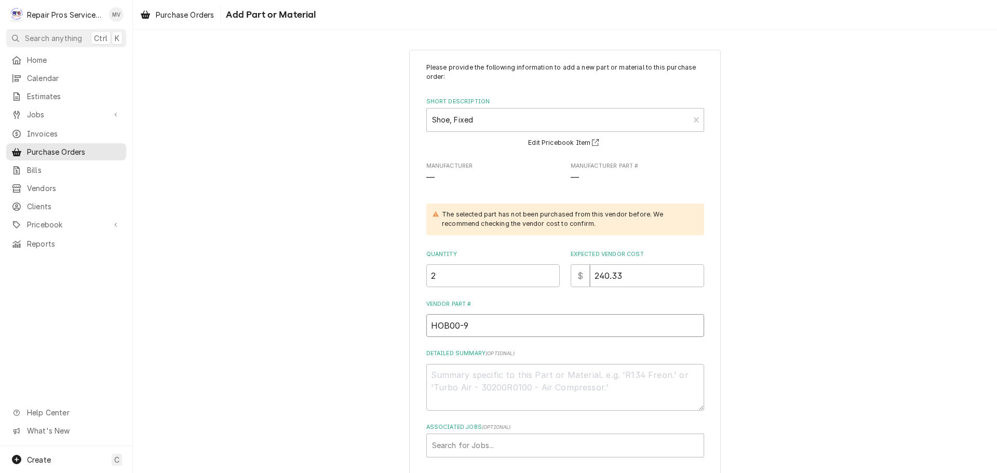
type input "HOB00-93"
type textarea "x"
type input "HOB00-938"
type textarea "x"
type input "HOB00-9386"
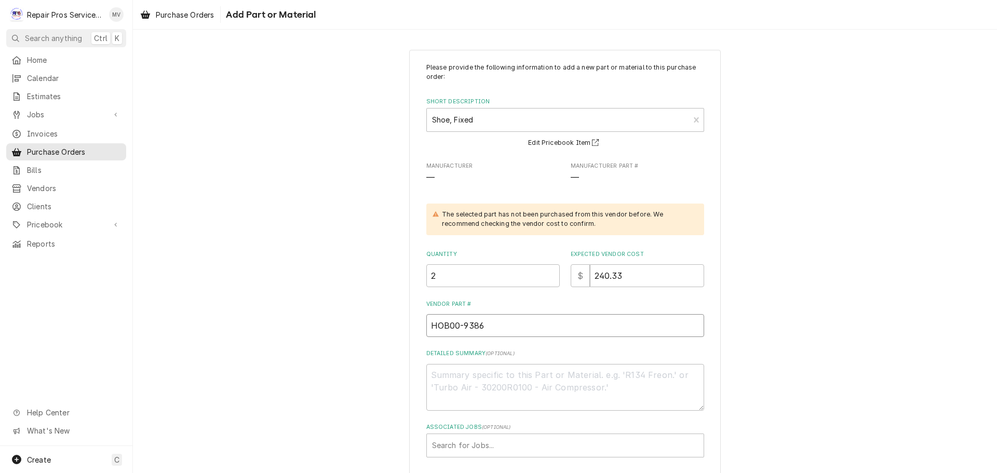
type textarea "x"
type input "HOB00-93868"
type textarea "x"
type input "HOB00-938684"
type textarea "x"
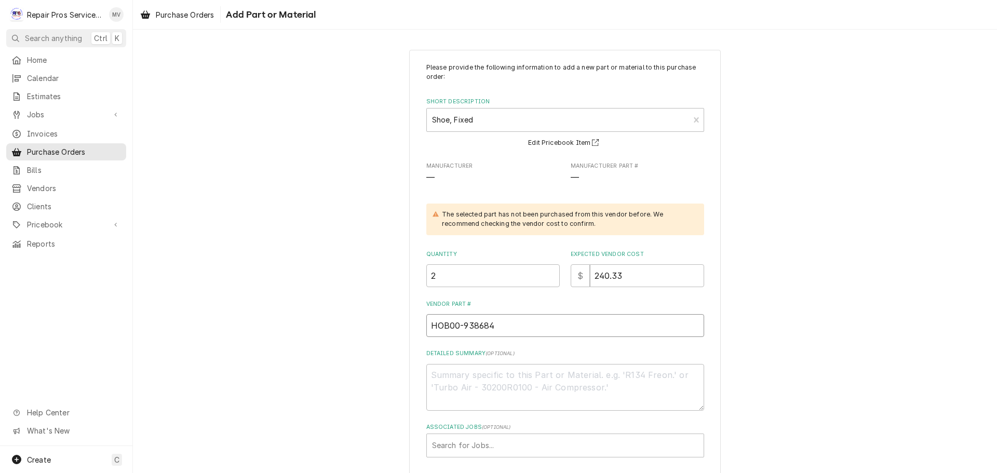
type input "HOB00-938684-"
type textarea "x"
type input "HOB00-938684-0"
type textarea "x"
type input "HOB00-938684-00"
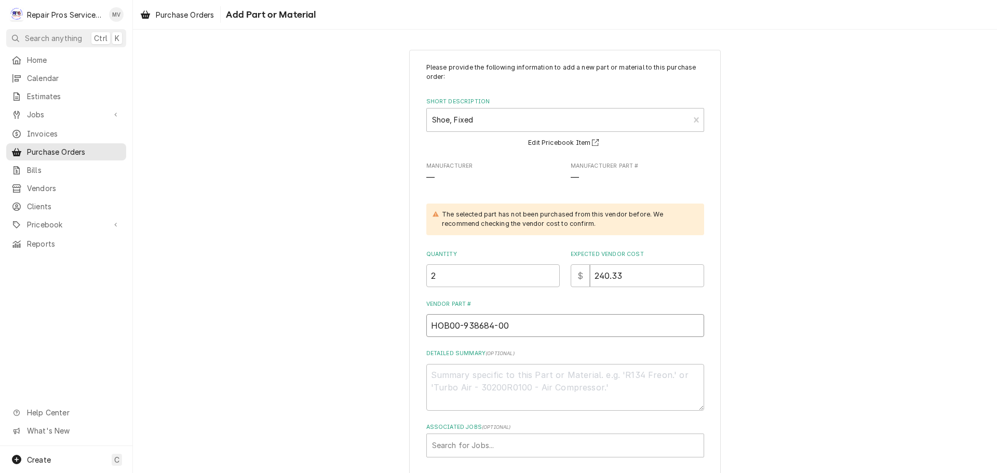
type textarea "x"
type input "HOB00-938684-000"
type textarea "x"
type input "HOB00-938684-0000"
type textarea "x"
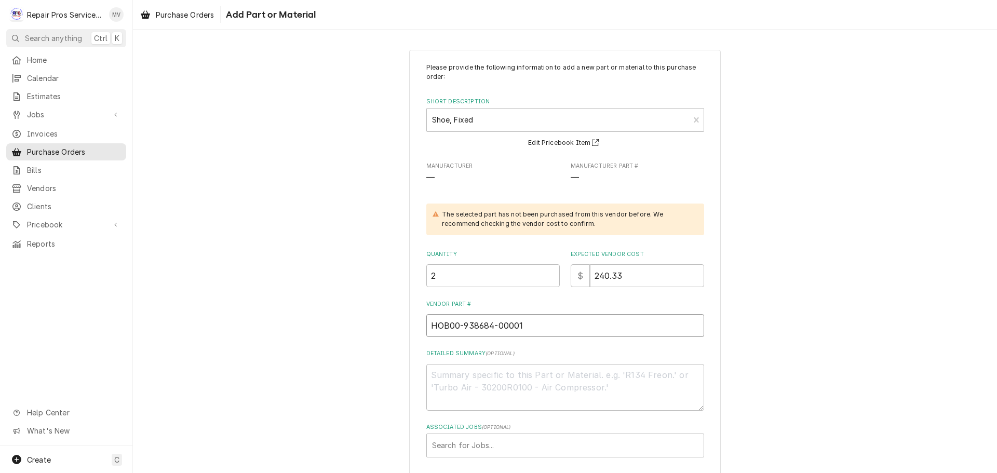
type input "HOB00-938684-00001"
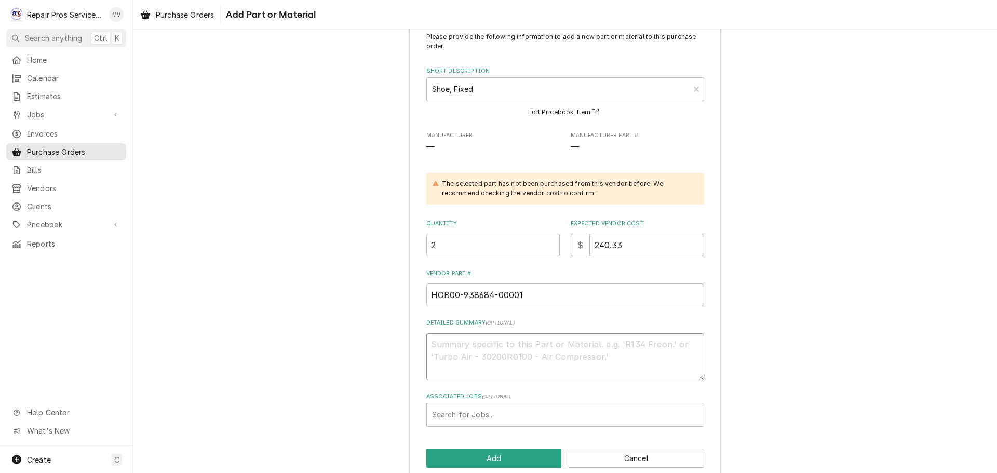
scroll to position [48, 0]
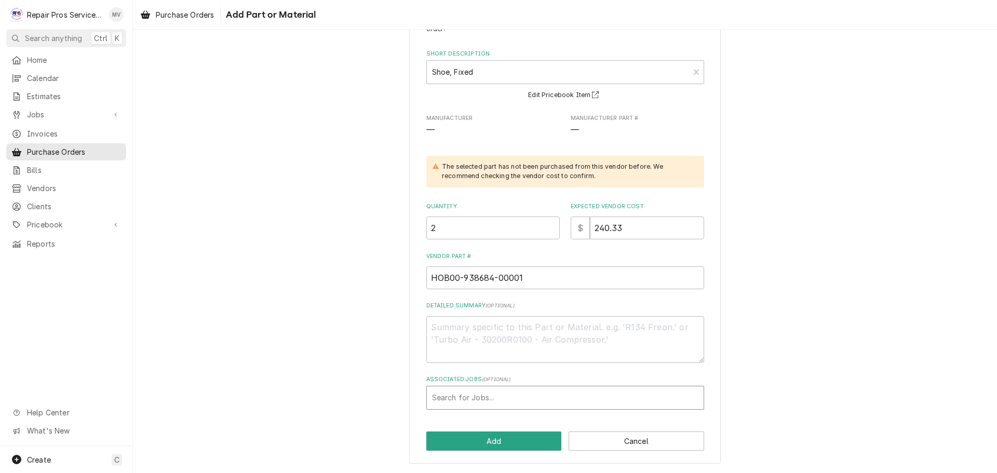
click at [452, 396] on div "Associated Jobs" at bounding box center [565, 397] width 266 height 19
type input "1493"
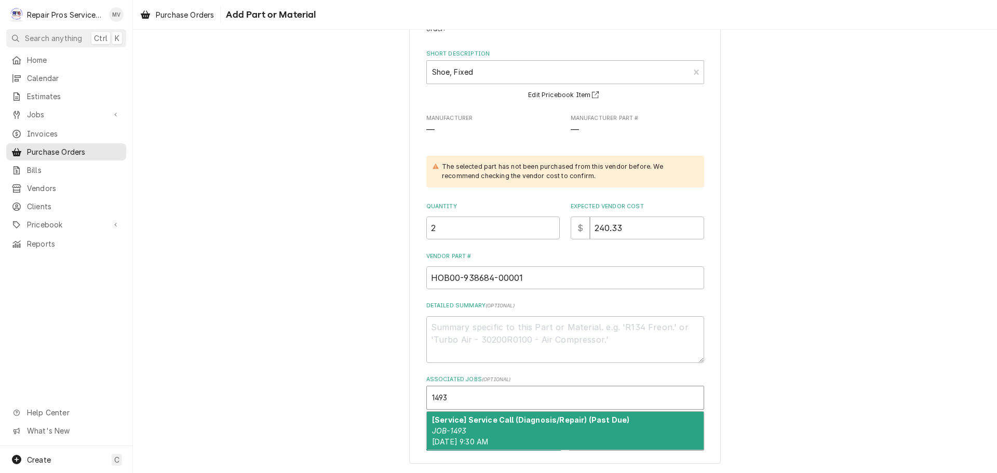
click at [447, 425] on div "[Service] Service Call (Diagnosis/Repair) (Past Due) JOB-1493 Mon, Aug 25th, 20…" at bounding box center [565, 431] width 277 height 38
type textarea "x"
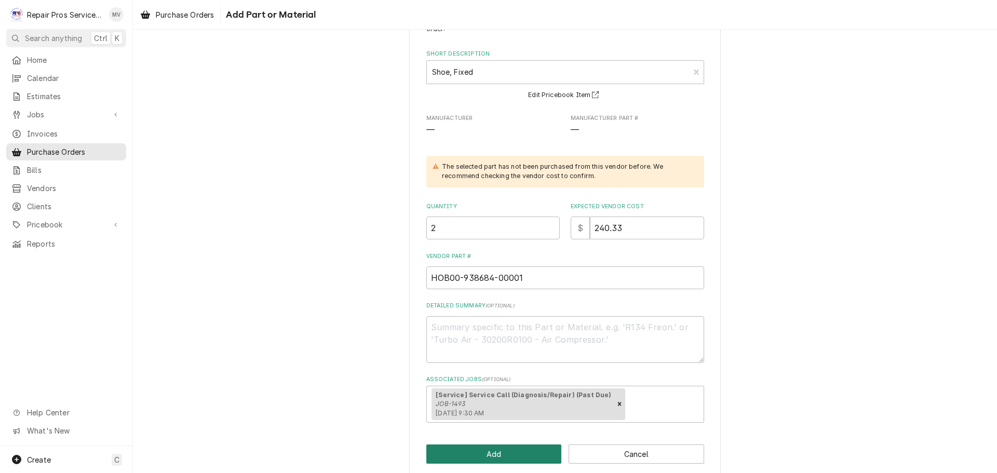
click at [483, 455] on button "Add" at bounding box center [494, 453] width 136 height 19
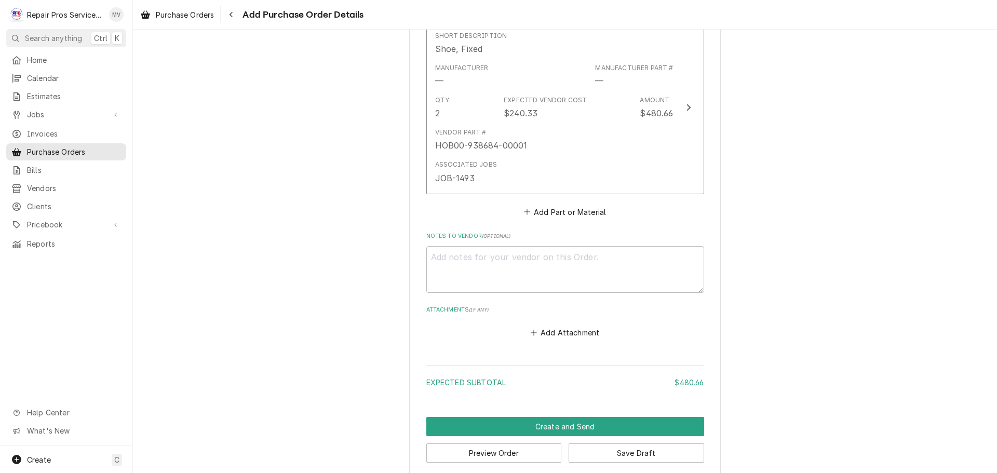
scroll to position [451, 0]
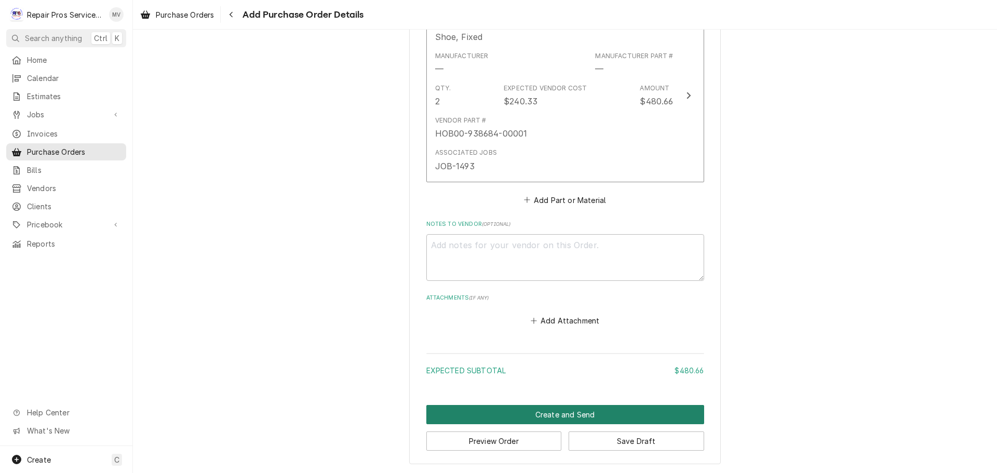
click at [530, 413] on button "Create and Send" at bounding box center [565, 414] width 278 height 19
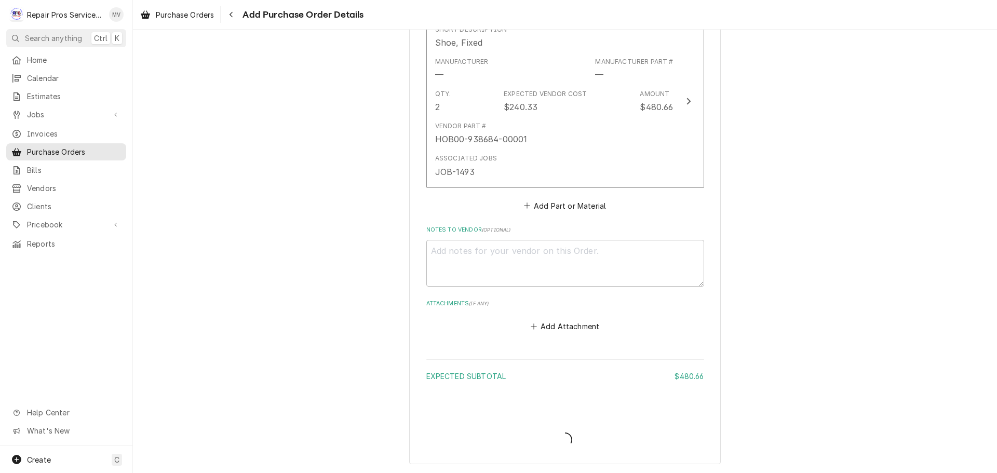
type textarea "x"
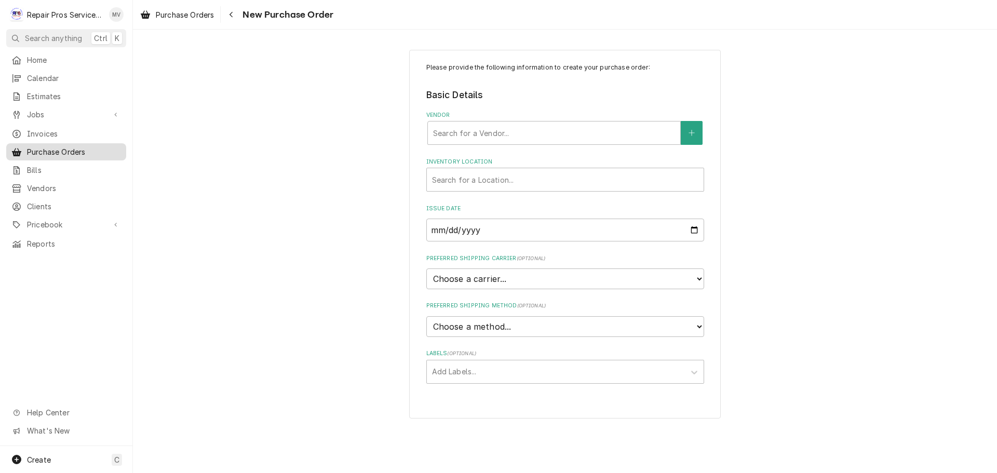
click at [55, 147] on span "Purchase Orders" at bounding box center [74, 151] width 94 height 11
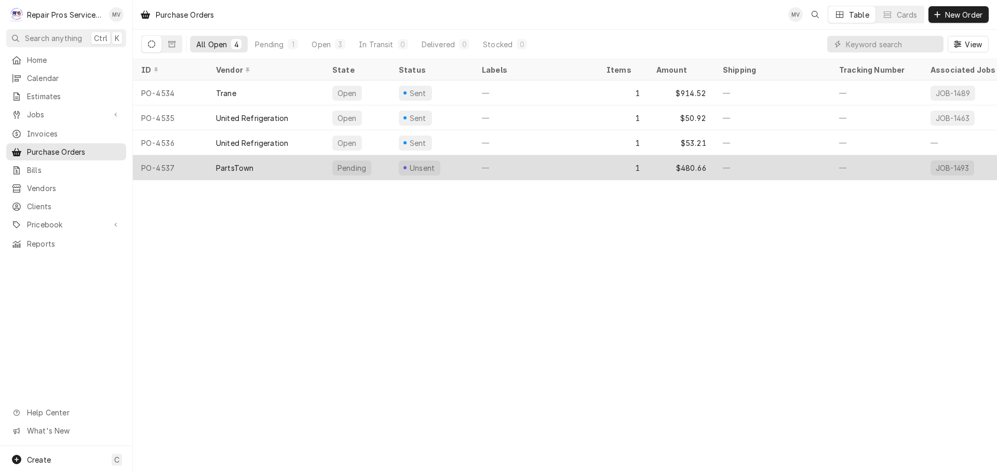
click at [279, 164] on div "PartsTown" at bounding box center [266, 167] width 116 height 25
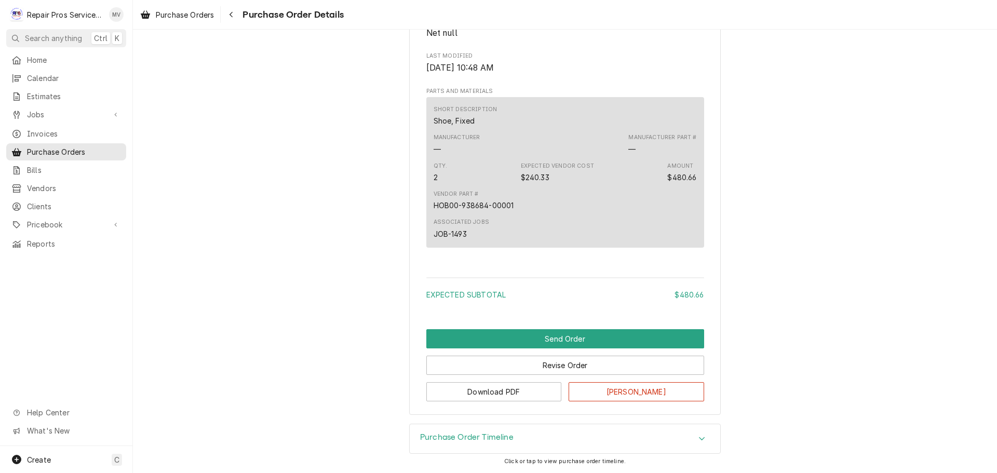
scroll to position [480, 0]
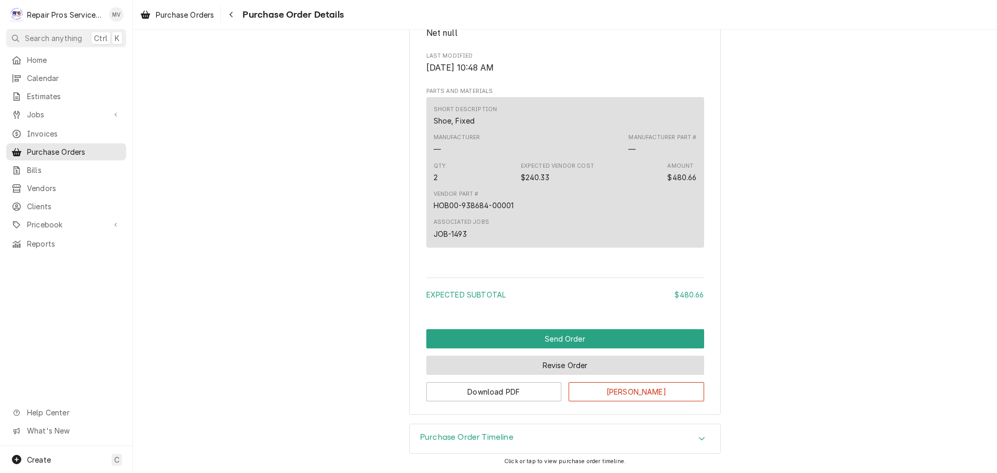
click at [575, 366] on button "Revise Order" at bounding box center [565, 365] width 278 height 19
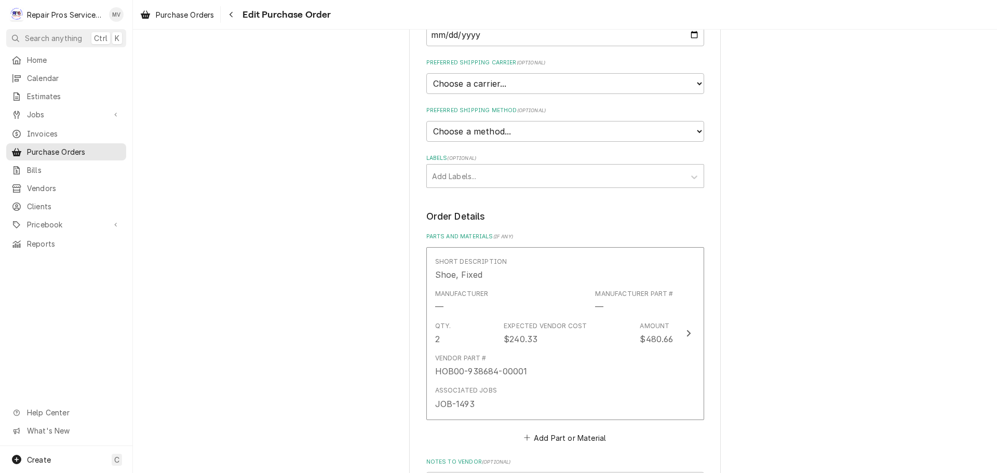
scroll to position [467, 0]
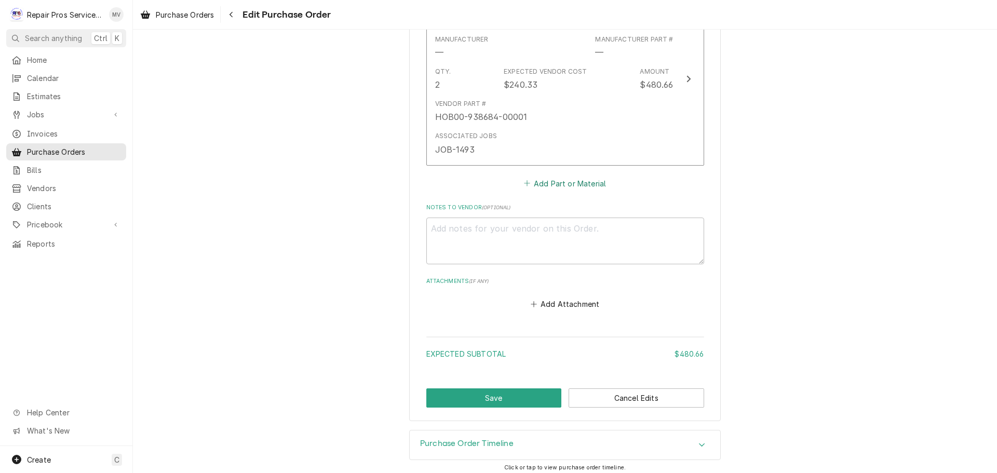
click at [545, 185] on button "Add Part or Material" at bounding box center [565, 183] width 86 height 15
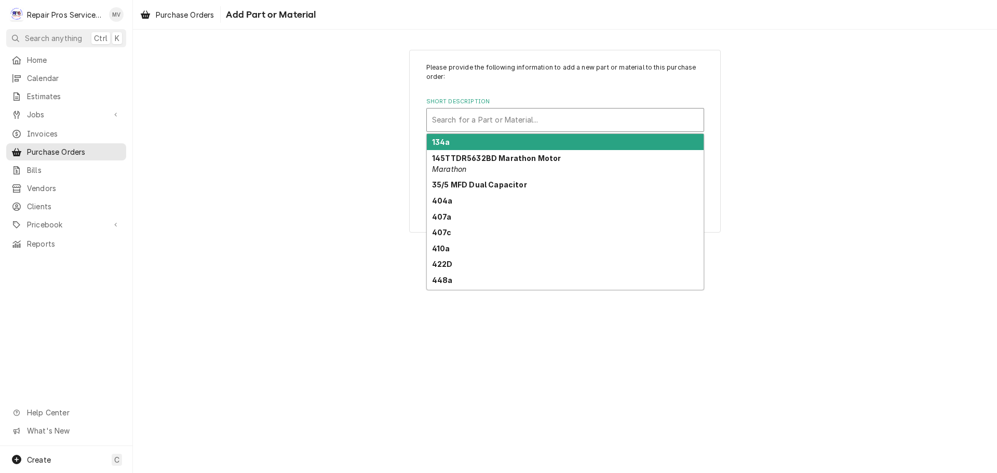
click at [484, 123] on div "Short Description" at bounding box center [565, 120] width 266 height 19
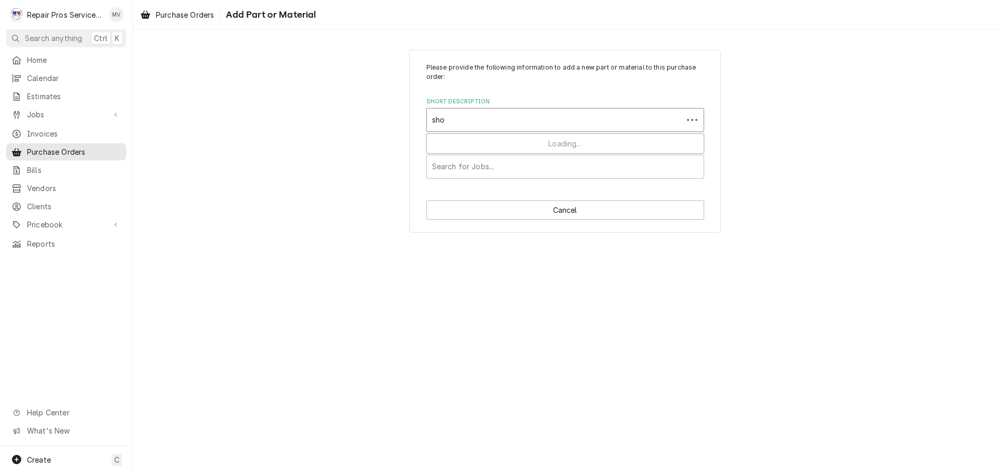
type input "shoe"
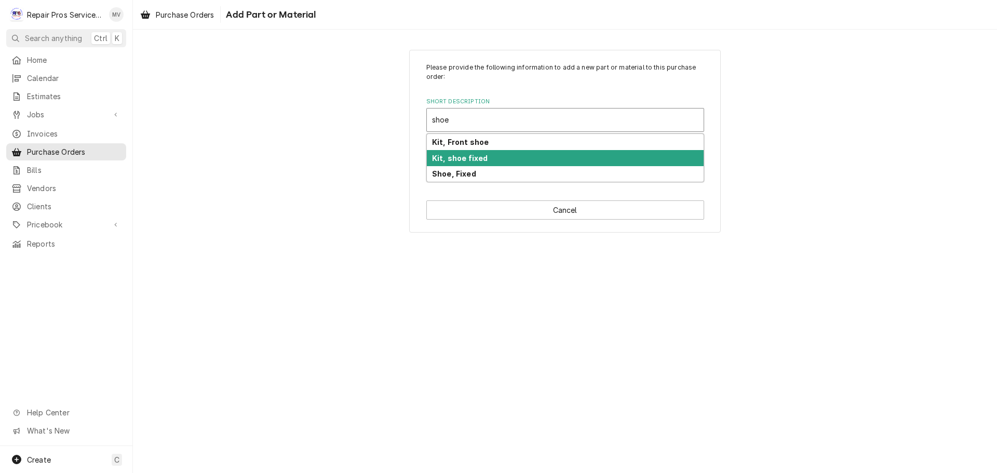
click at [476, 157] on strong "Kit, shoe fixed" at bounding box center [460, 158] width 56 height 9
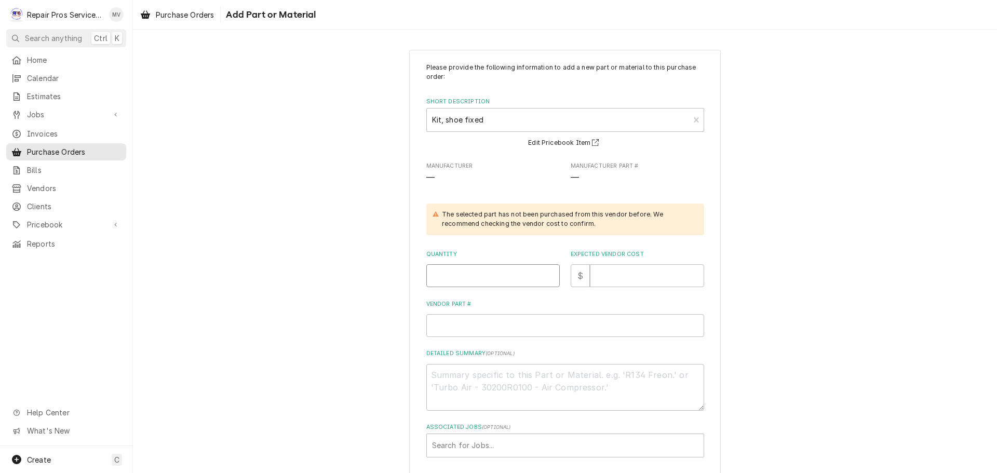
click at [480, 273] on input "Quantity" at bounding box center [492, 275] width 133 height 23
type textarea "x"
type input "2"
click at [619, 277] on input "Expected Vendor Cost" at bounding box center [647, 275] width 114 height 23
type textarea "x"
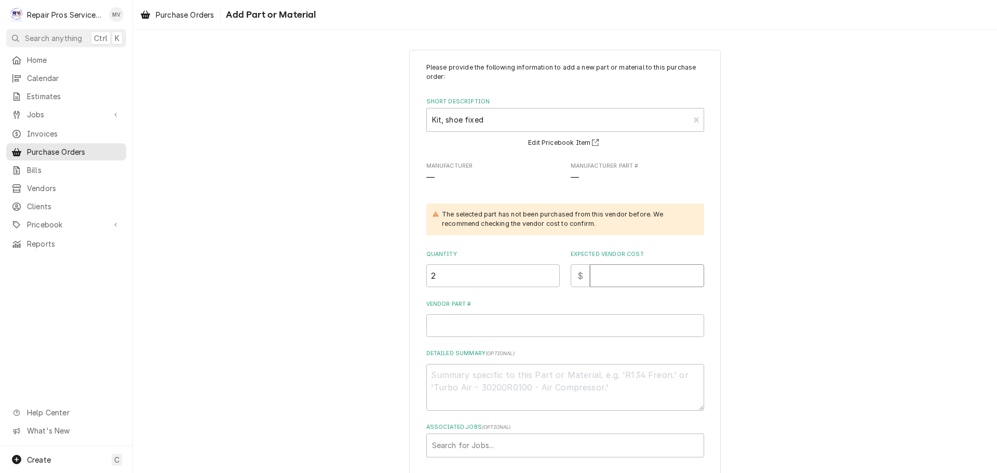
type input "1"
type textarea "x"
type input "11"
type textarea "x"
type input "119"
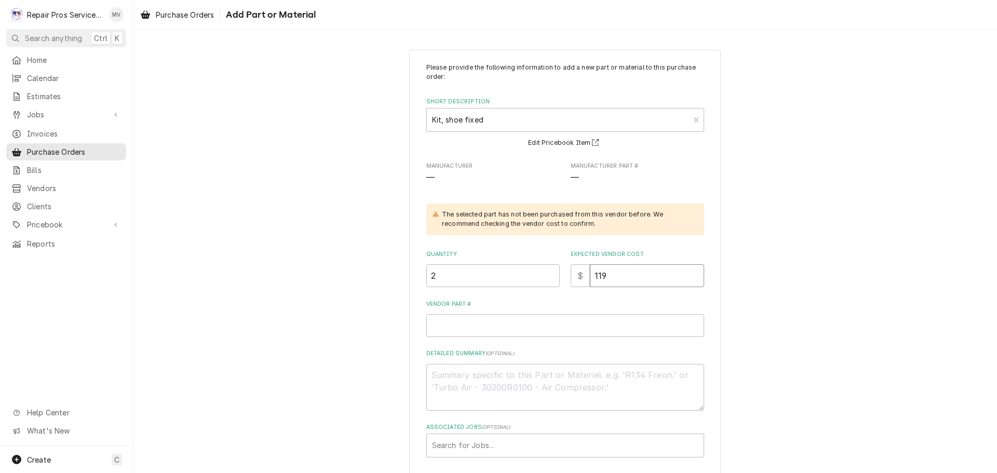
type textarea "x"
type input "119.5"
type textarea "x"
type input "119.56"
click at [455, 328] on input "Vendor Part #" at bounding box center [565, 325] width 278 height 23
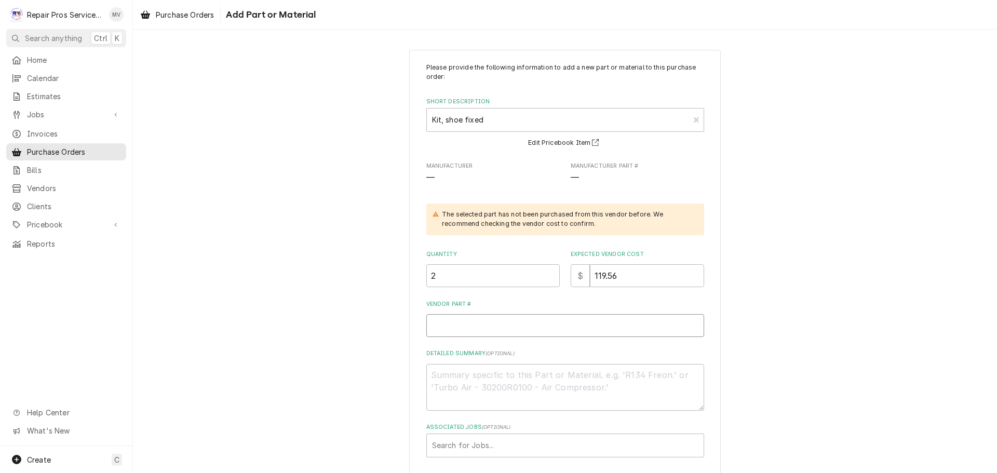
type textarea "x"
type input "H"
type textarea "x"
type input "HO"
type textarea "x"
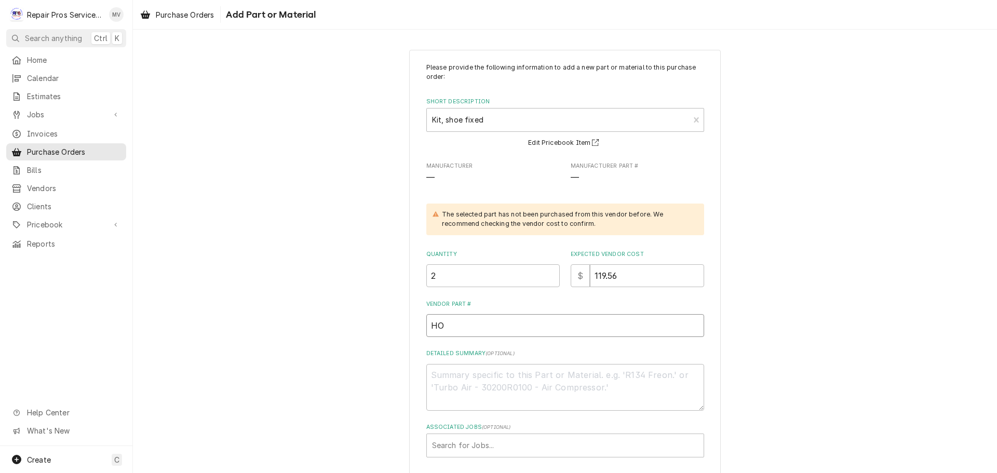
type input "HOB"
type textarea "x"
type input "HOB0"
type textarea "x"
type input "HOB00"
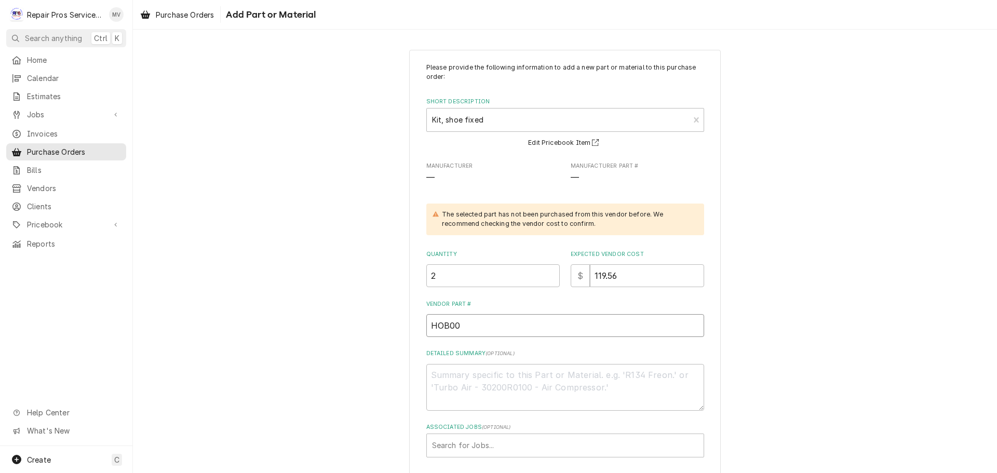
type textarea "x"
type input "HOB00-"
type textarea "x"
type input "HOB00-3"
type textarea "x"
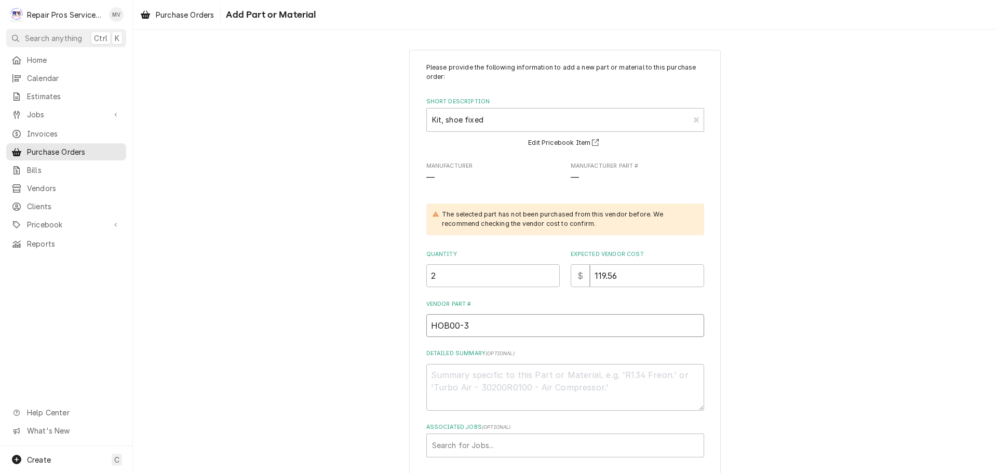
type input "HOB00-38"
type textarea "x"
type input "HOB00-3"
type textarea "x"
type input "HOB00-"
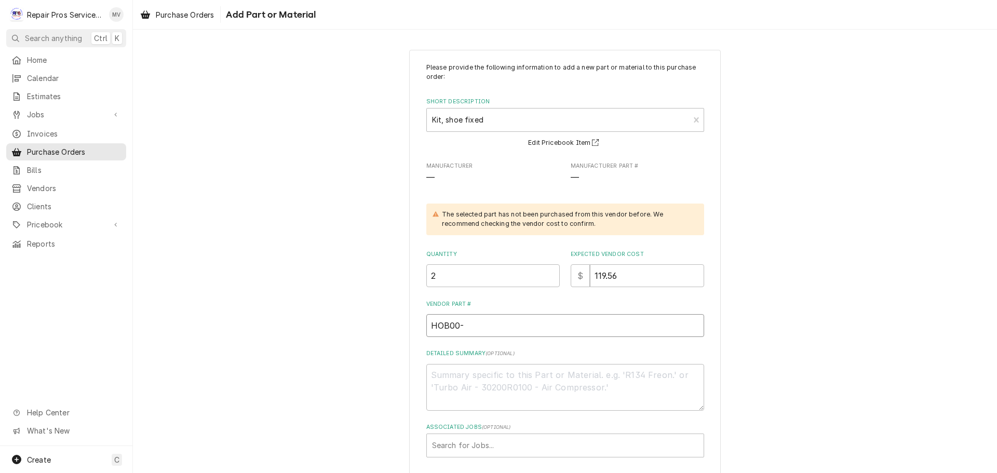
type textarea "x"
type input "HOB00-9"
type textarea "x"
type input "HOB00-93"
type textarea "x"
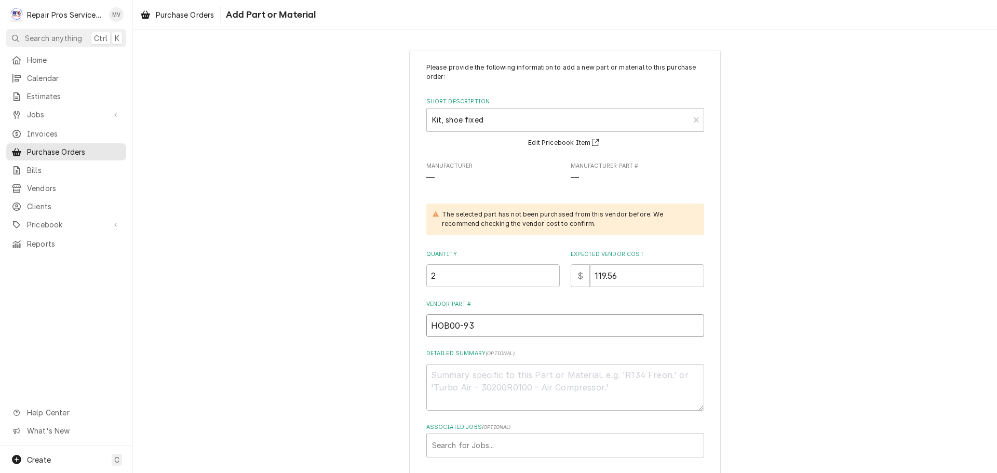
type input "HOB00-938"
type textarea "x"
type input "HOB00-9386"
type textarea "x"
type input "HOB00-93868"
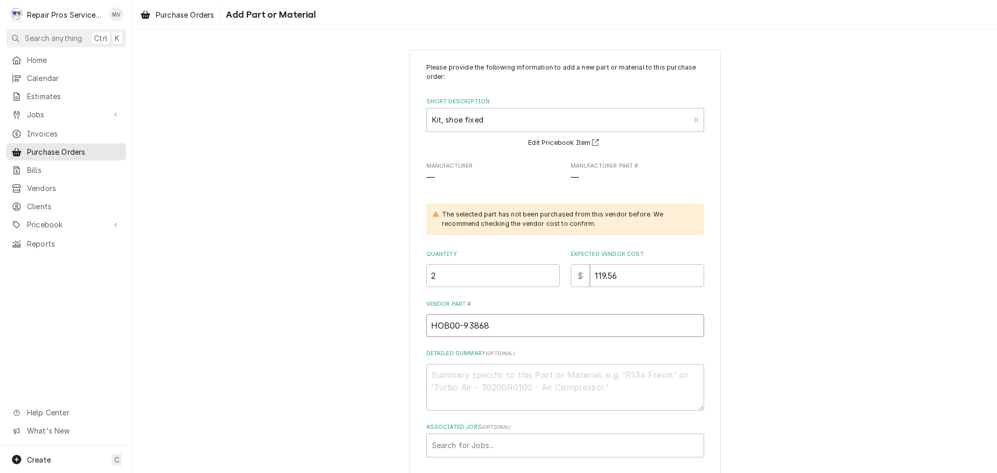
type textarea "x"
type input "HOB00-938684"
type textarea "x"
type input "HOB00-938684-"
type textarea "x"
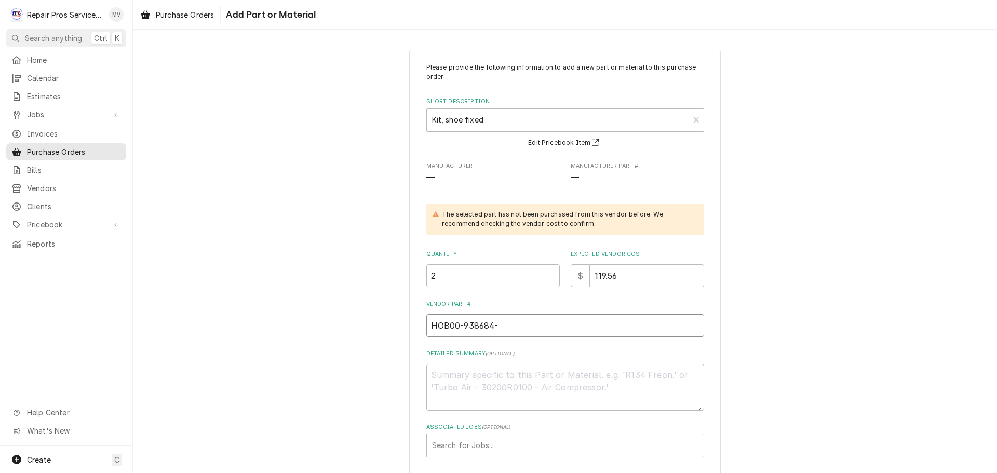
type input "HOB00-938684-0"
type textarea "x"
type input "HOB00-938684-00"
type textarea "x"
type input "HOB00-938684-000"
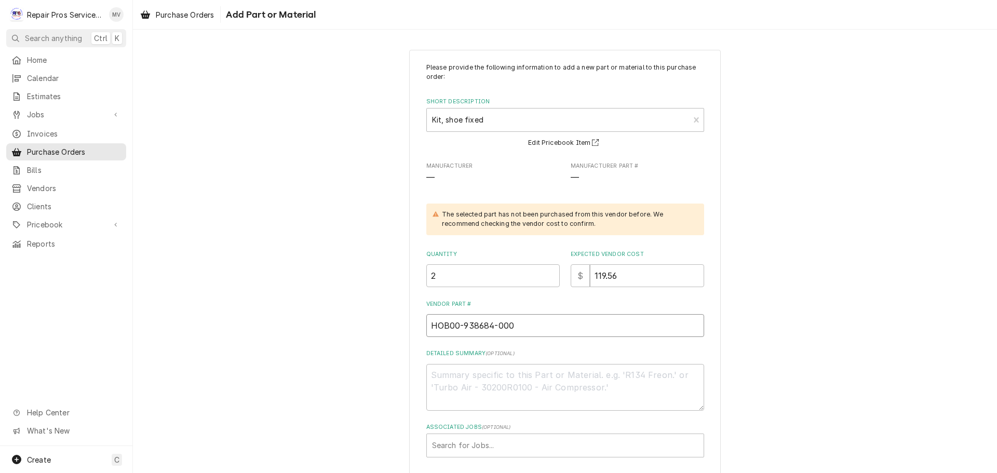
type textarea "x"
type input "HOB00-938684-0001"
type textarea "x"
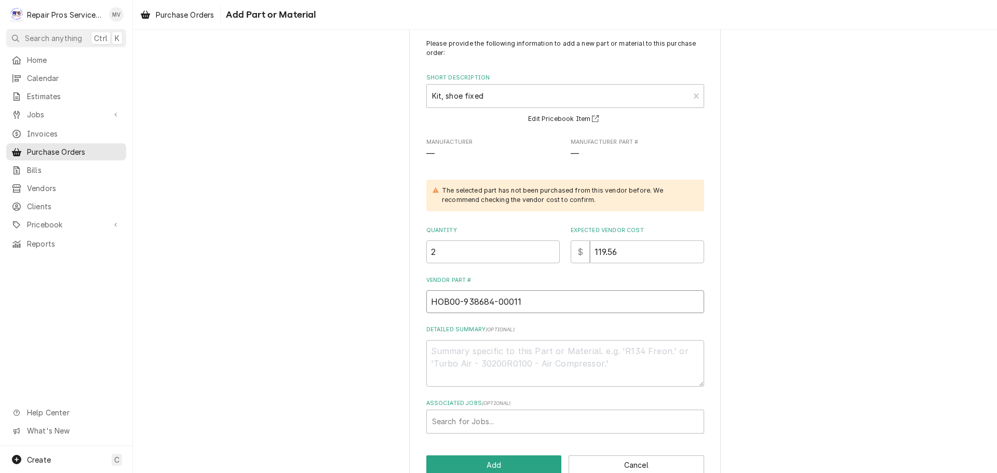
scroll to position [48, 0]
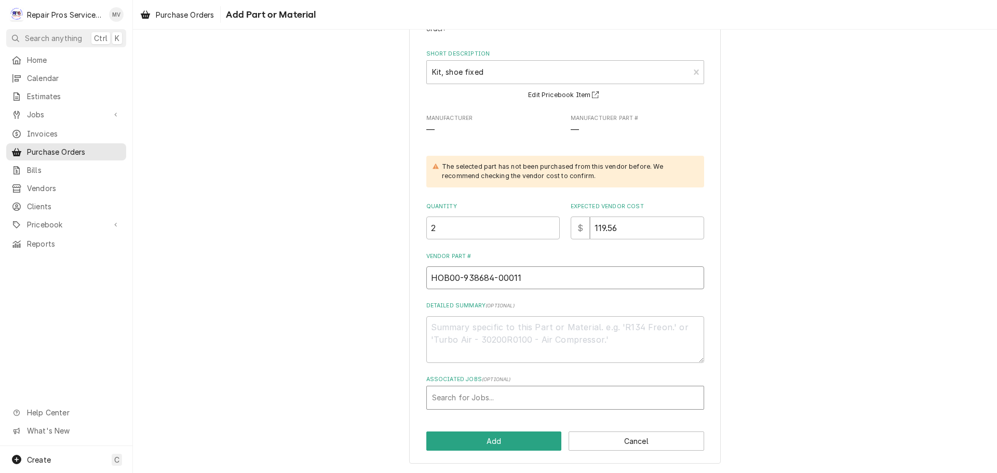
type input "HOB00-938684-00011"
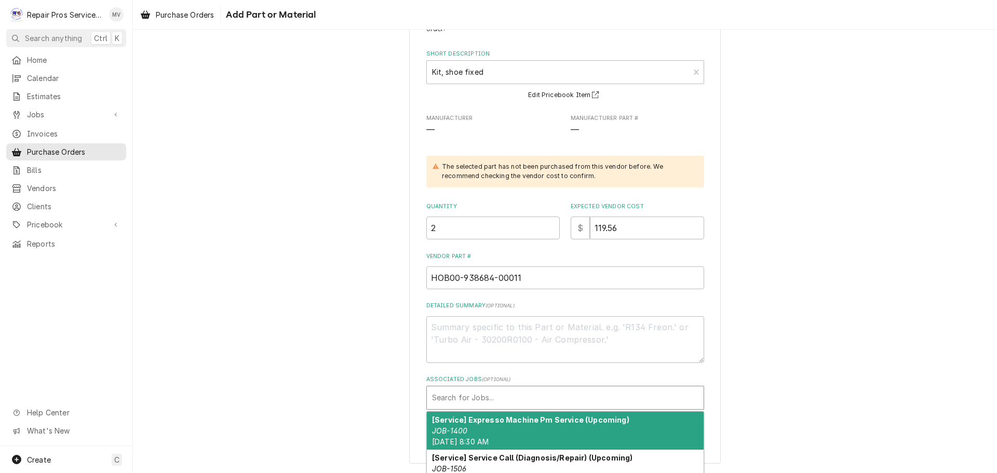
click at [459, 395] on div "Associated Jobs" at bounding box center [565, 397] width 266 height 19
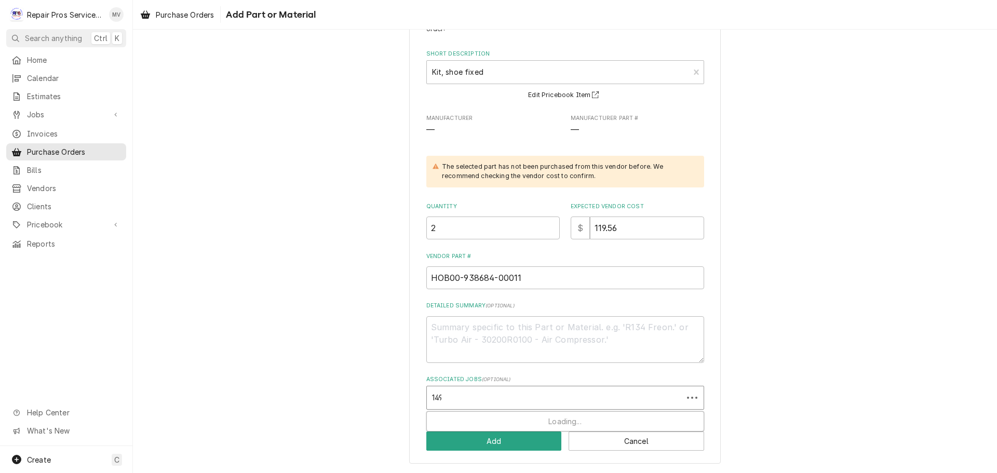
type input "1493"
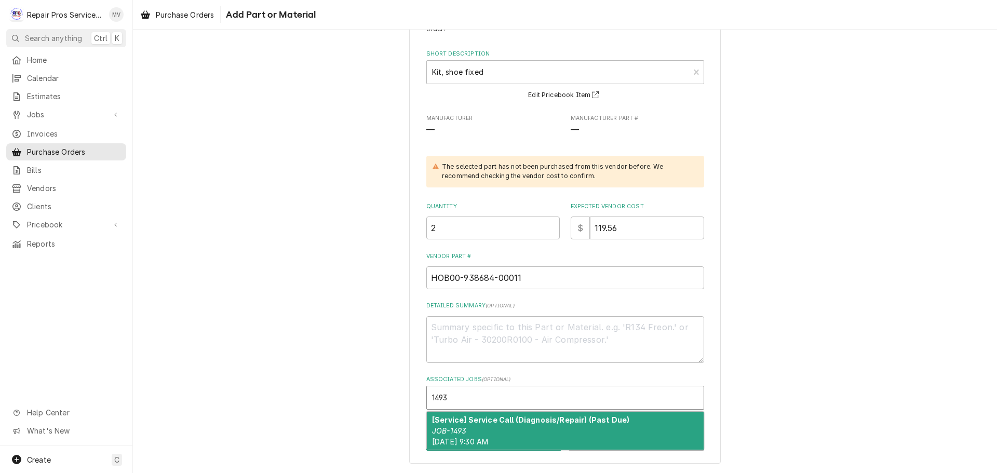
click at [482, 414] on div "[Service] Service Call (Diagnosis/Repair) (Past Due) JOB-1493 Mon, Aug 25th, 20…" at bounding box center [565, 430] width 278 height 39
click at [481, 424] on strong "[Service] Service Call (Diagnosis/Repair) (Past Due)" at bounding box center [530, 419] width 197 height 9
type textarea "x"
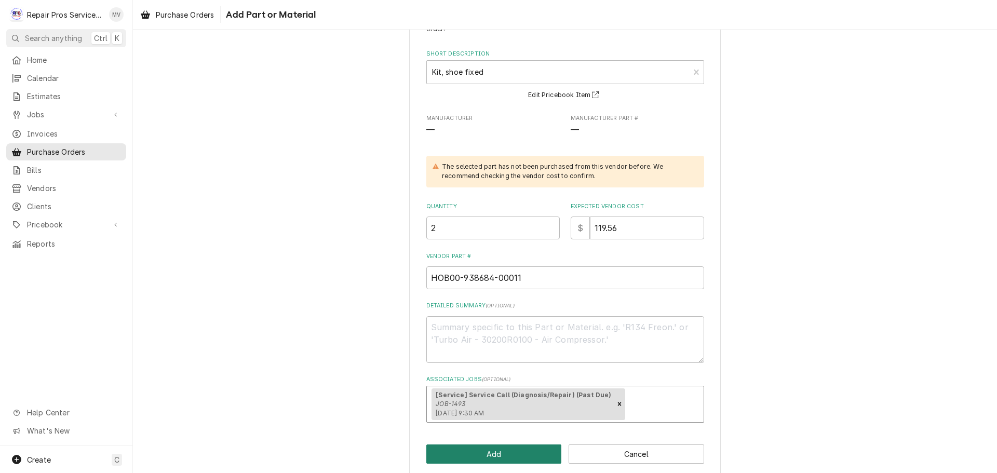
click at [486, 453] on button "Add" at bounding box center [494, 453] width 136 height 19
type textarea "x"
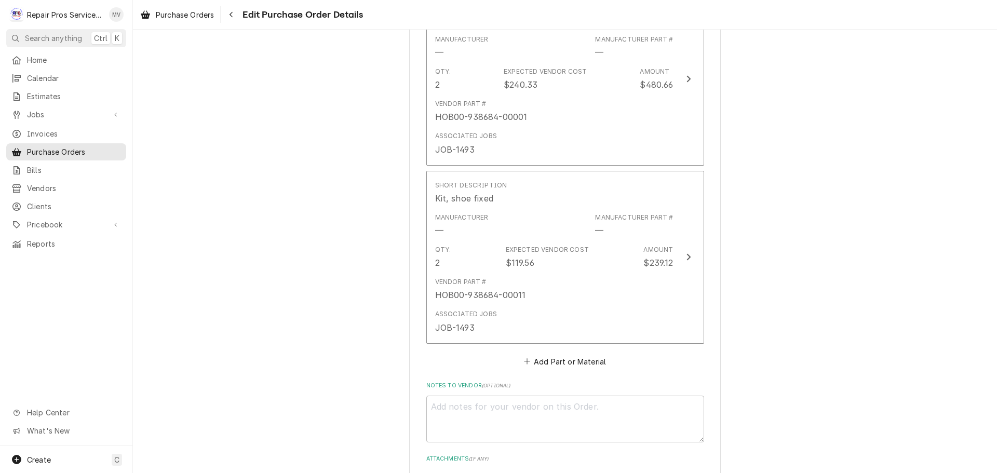
scroll to position [455, 0]
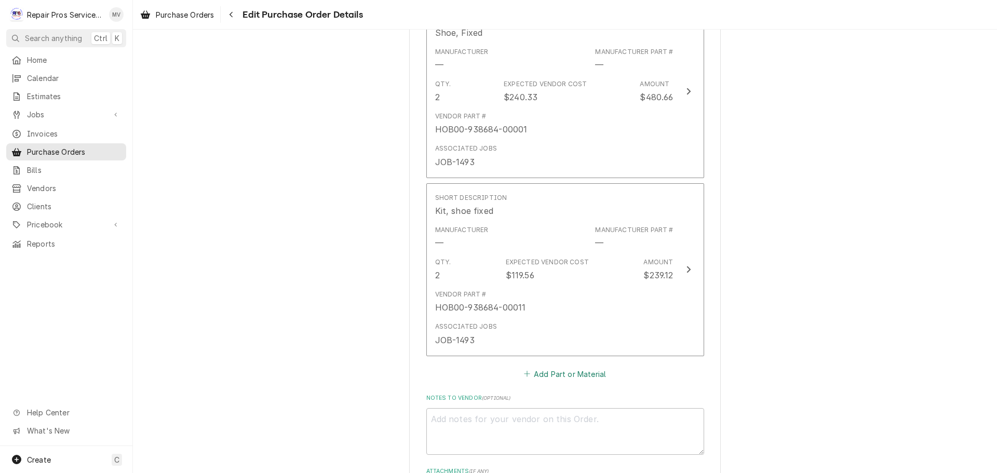
click at [545, 372] on button "Add Part or Material" at bounding box center [565, 374] width 86 height 15
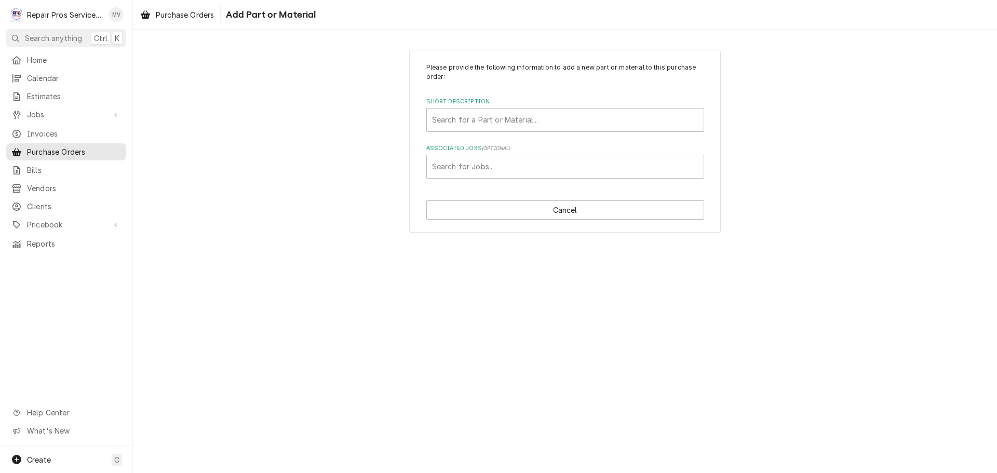
click at [477, 107] on div "Short Description Search for a Part or Material..." at bounding box center [565, 115] width 278 height 34
click at [472, 125] on div "Short Description" at bounding box center [565, 120] width 266 height 19
type input "shoe"
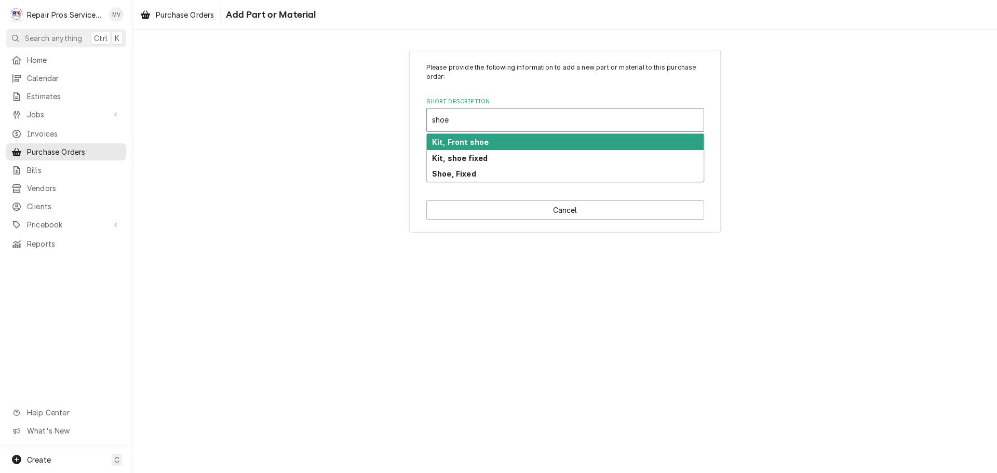
click at [463, 140] on strong "Kit, Front shoe" at bounding box center [460, 142] width 57 height 9
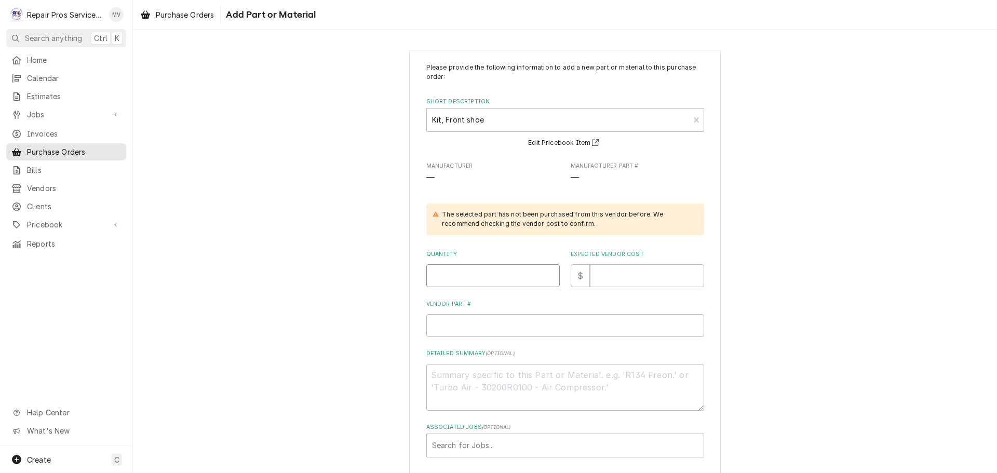
click at [471, 276] on input "Quantity" at bounding box center [492, 275] width 133 height 23
type textarea "x"
type input "2"
click at [606, 267] on input "Expected Vendor Cost" at bounding box center [647, 275] width 114 height 23
type textarea "x"
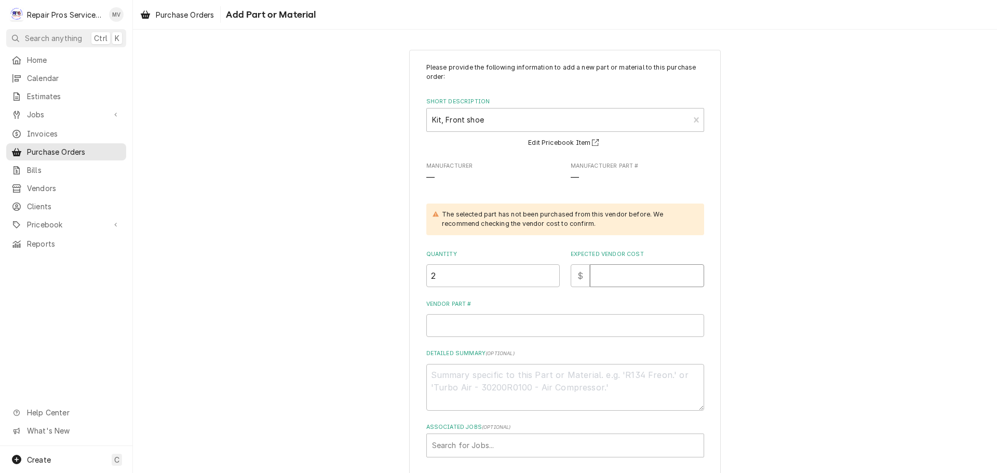
type input "1"
type textarea "x"
type input "13"
type textarea "x"
type input "134"
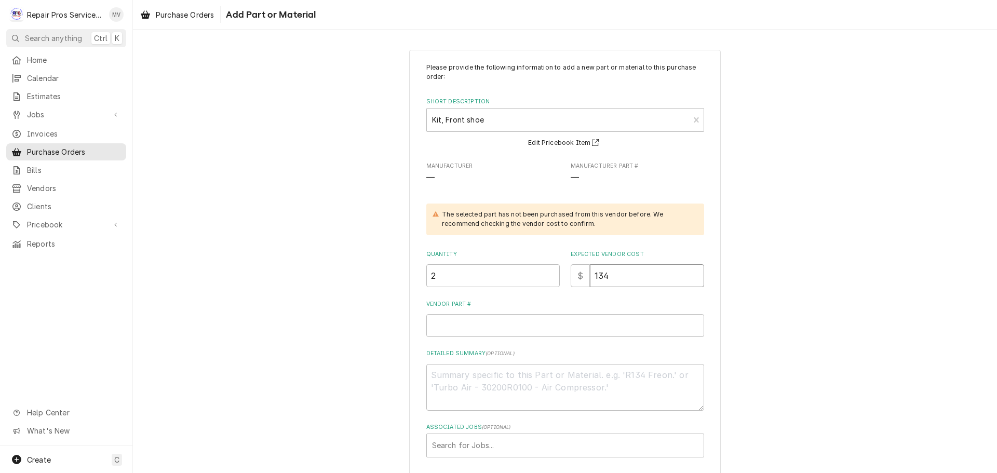
type textarea "x"
type input "1347"
type textarea "x"
type input "134"
type textarea "x"
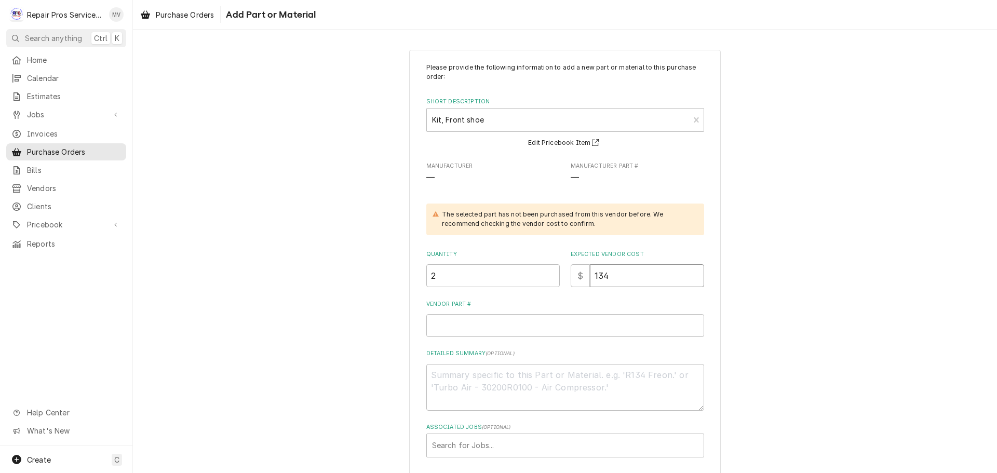
type input "1344"
type textarea "x"
type input "134"
type textarea "x"
type input "134.4"
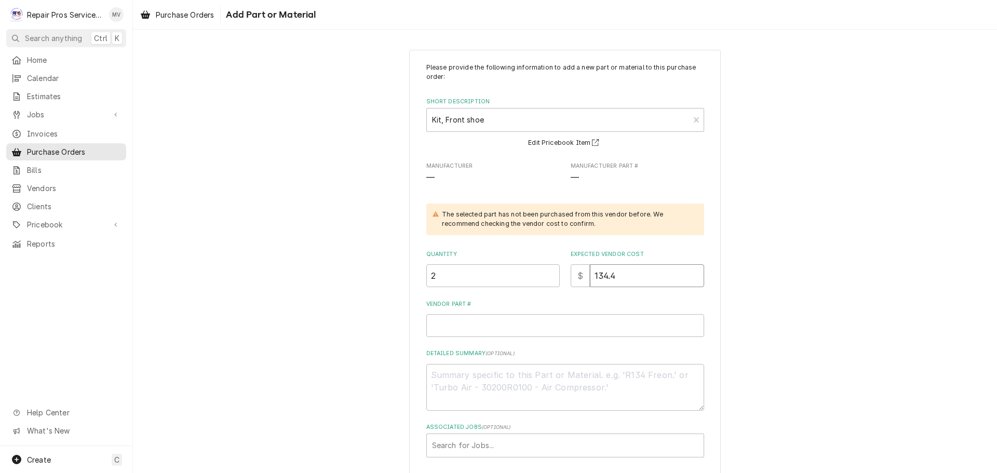
type textarea "x"
type input "134.48"
click at [492, 329] on input "Vendor Part #" at bounding box center [565, 325] width 278 height 23
type textarea "x"
type input "H"
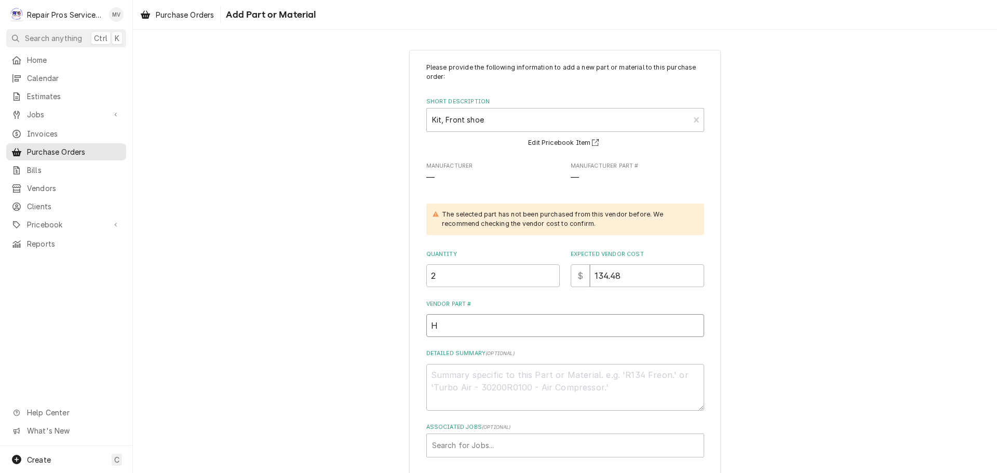
type textarea "x"
type input "HO"
type textarea "x"
type input "HOB"
type textarea "x"
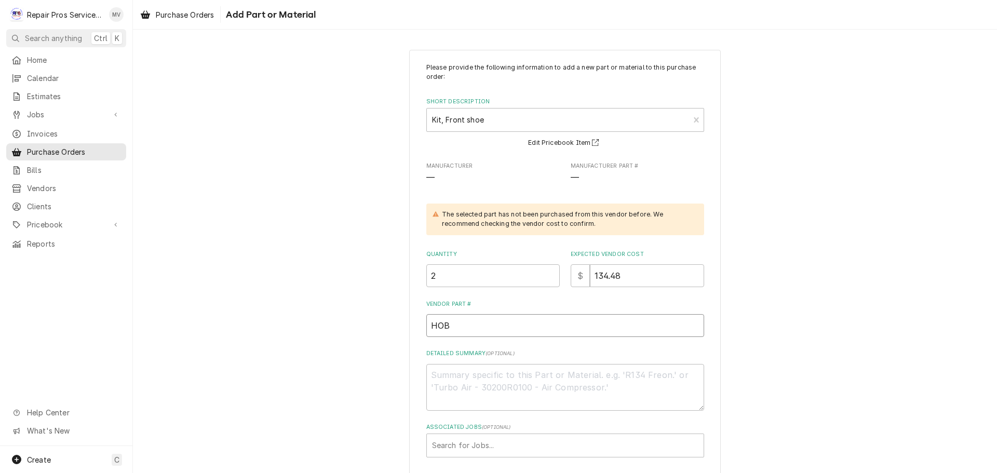
type input "HOB0"
type textarea "x"
type input "HOB00"
type textarea "x"
type input "HOB00-"
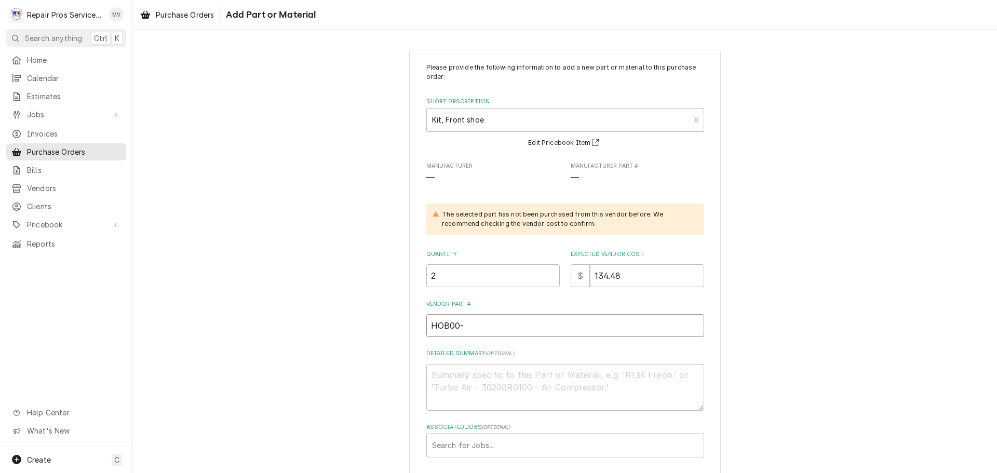
type textarea "x"
type input "HOB00-9"
type textarea "x"
type input "HOB00-93"
type textarea "x"
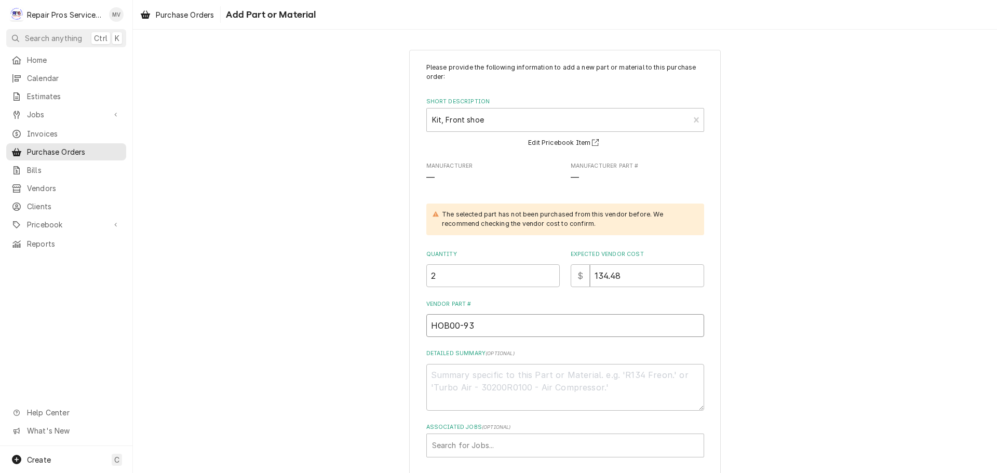
type input "HOB00-938"
type textarea "x"
type input "HOB00-9386"
type textarea "x"
type input "HOB00-93868"
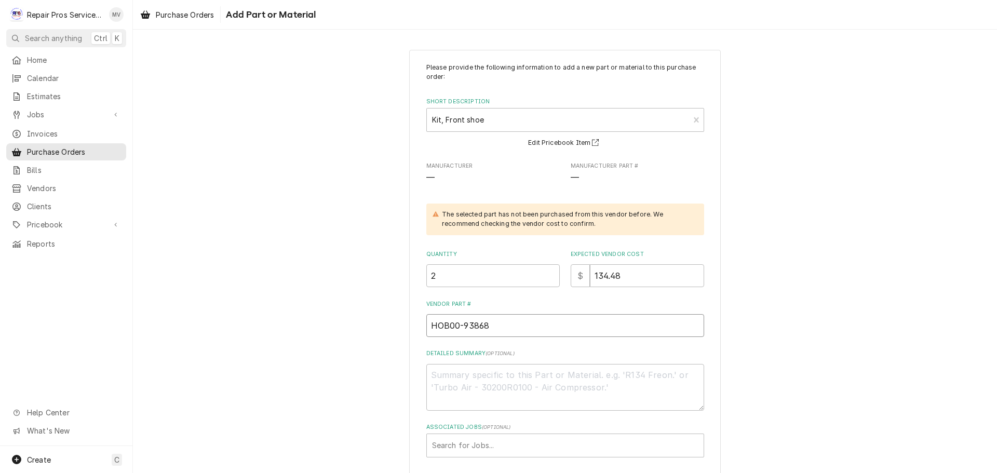
type textarea "x"
type input "HOB00-938684"
type textarea "x"
type input "HOB00-938684-"
type textarea "x"
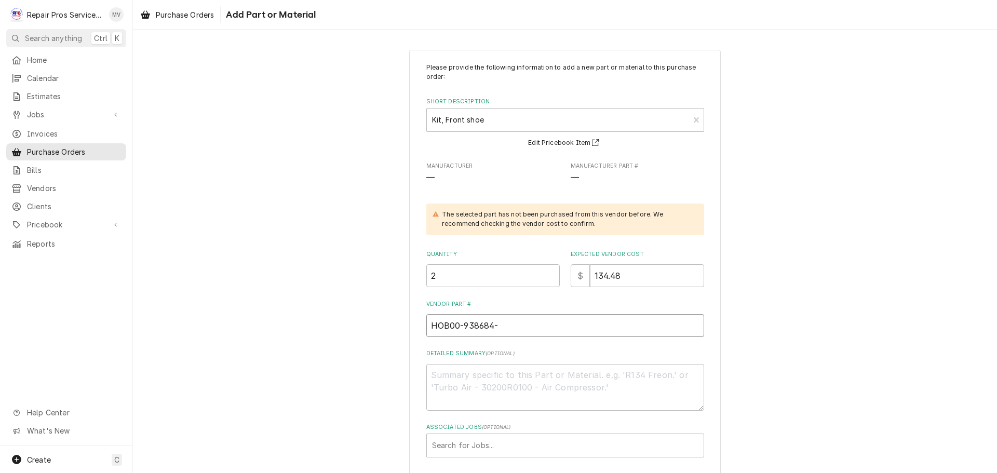
type input "HOB00-938684-0"
type textarea "x"
type input "HOB00-938684-00"
type textarea "x"
type input "HOB00-938684-000"
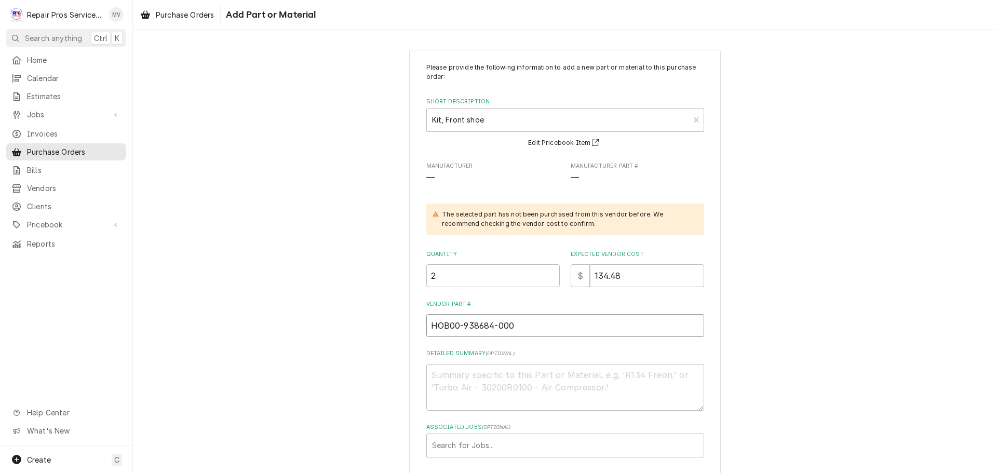
type textarea "x"
type input "HOB00-938684-0000"
type textarea "x"
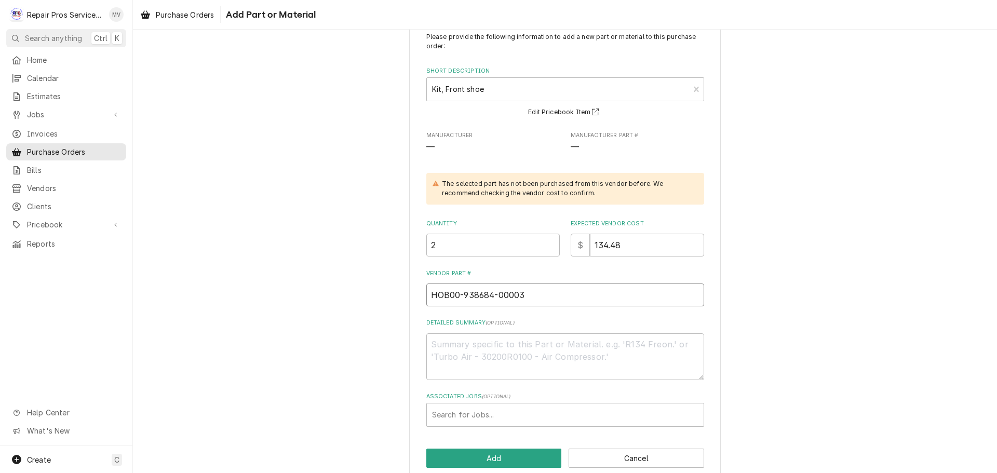
scroll to position [48, 0]
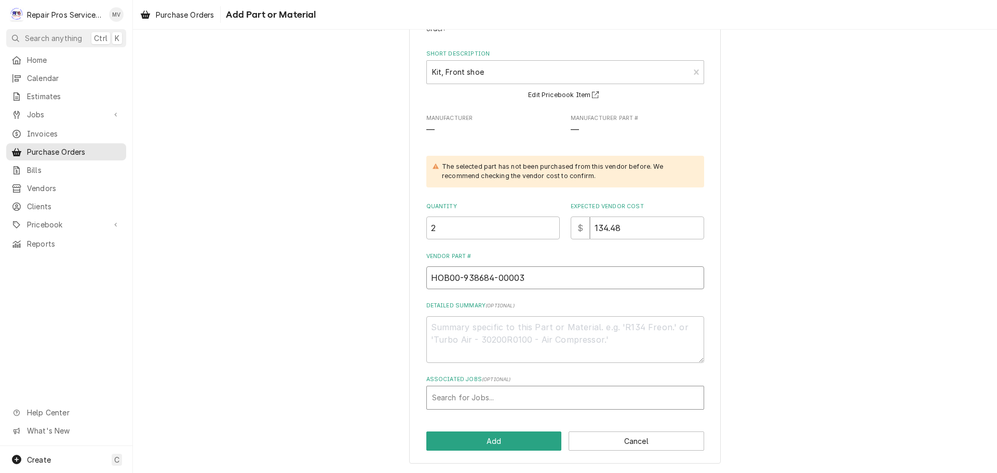
type input "HOB00-938684-00003"
click at [519, 392] on div "Associated Jobs" at bounding box center [565, 397] width 266 height 19
type input "1493"
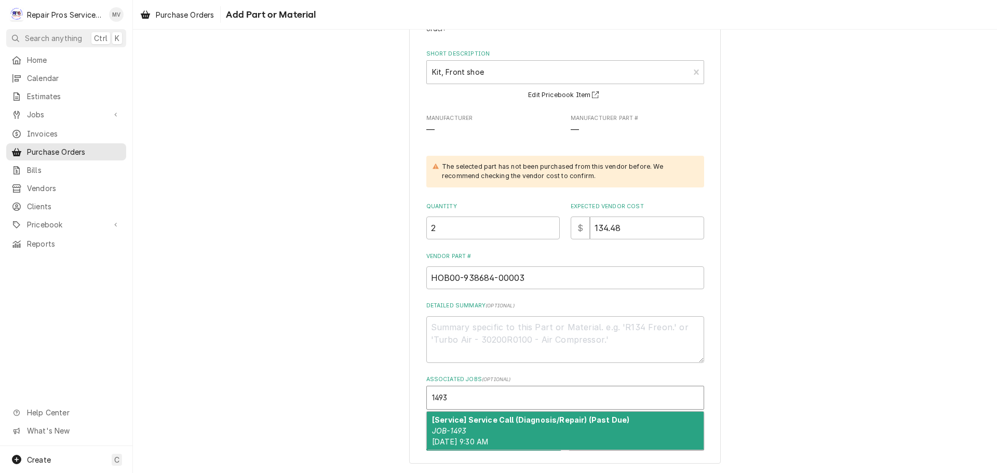
click at [518, 424] on strong "[Service] Service Call (Diagnosis/Repair) (Past Due)" at bounding box center [530, 419] width 197 height 9
type textarea "x"
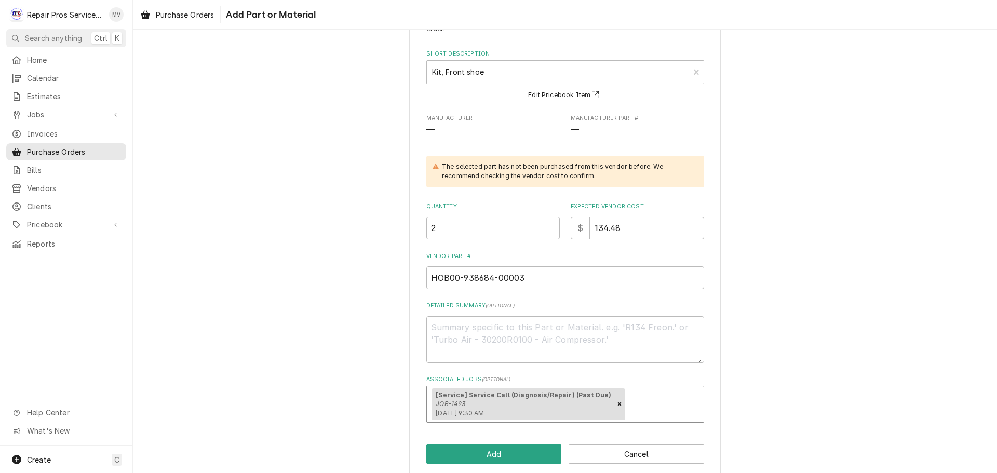
scroll to position [0, 0]
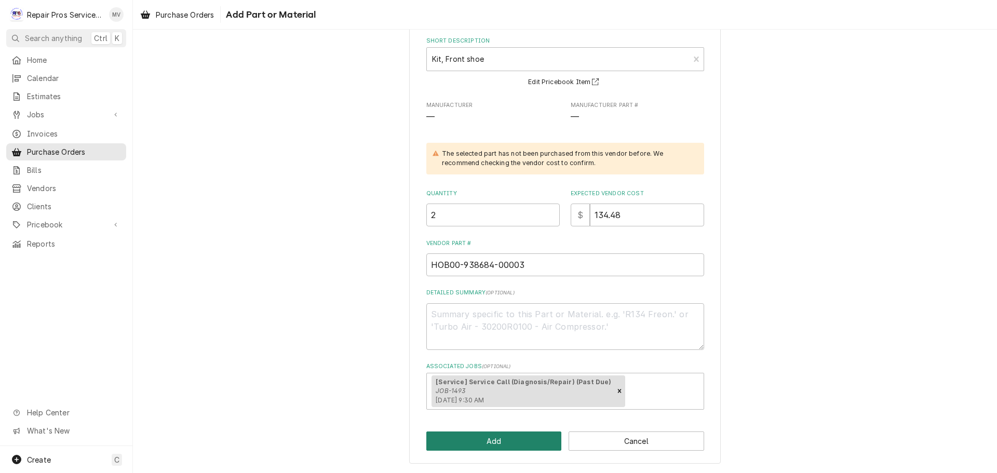
click at [455, 447] on button "Add" at bounding box center [494, 440] width 136 height 19
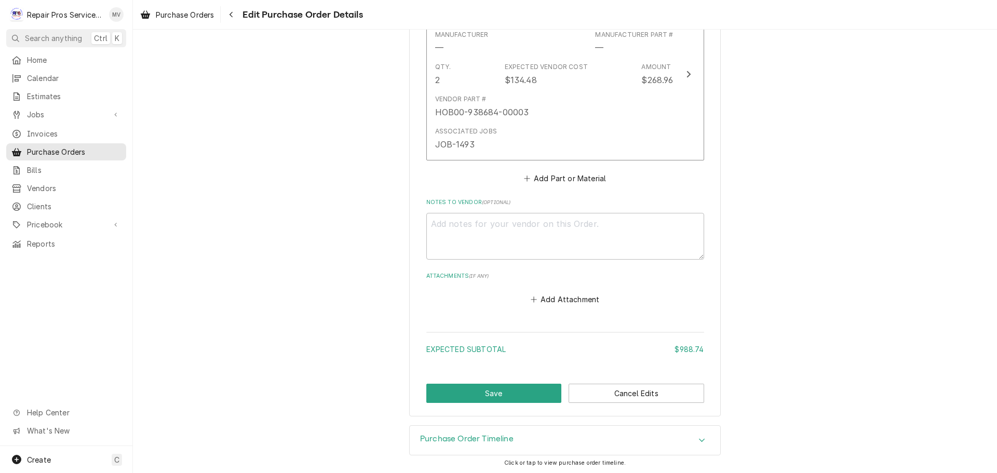
scroll to position [830, 0]
click at [505, 386] on button "Save" at bounding box center [494, 391] width 136 height 19
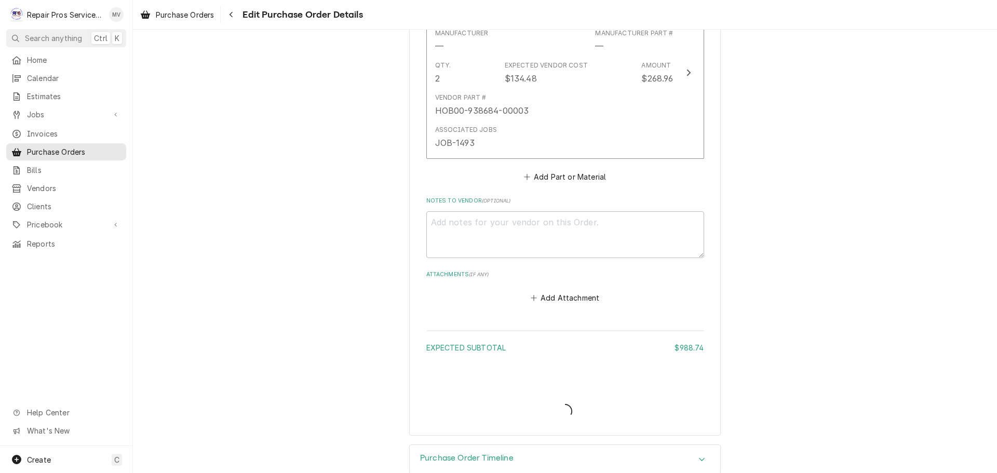
type textarea "x"
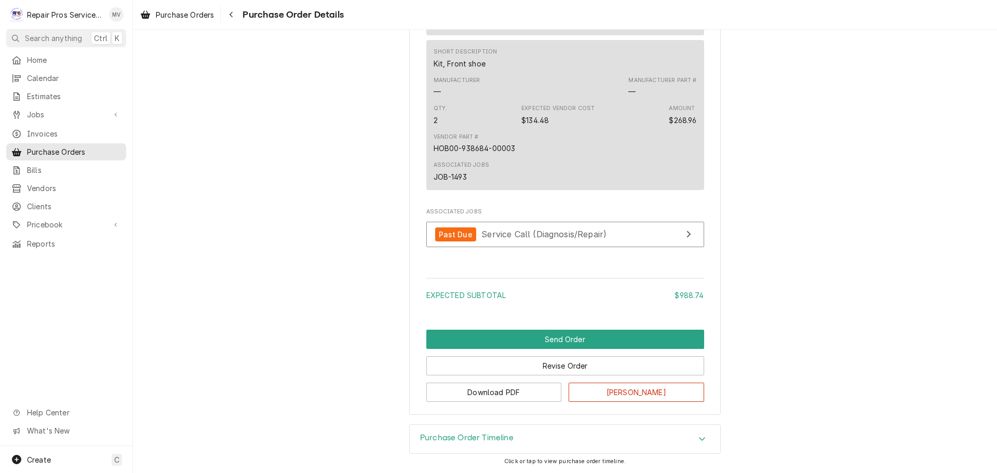
scroll to position [847, 0]
click at [559, 337] on button "Send Order" at bounding box center [565, 339] width 278 height 19
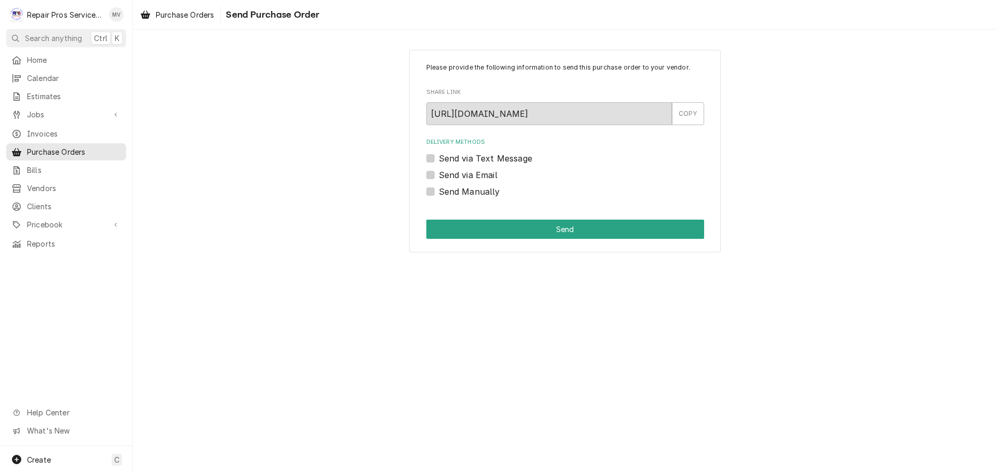
click at [486, 194] on label "Send Manually" at bounding box center [469, 191] width 61 height 12
click at [486, 194] on input "Send Manually" at bounding box center [578, 196] width 278 height 23
checkbox input "true"
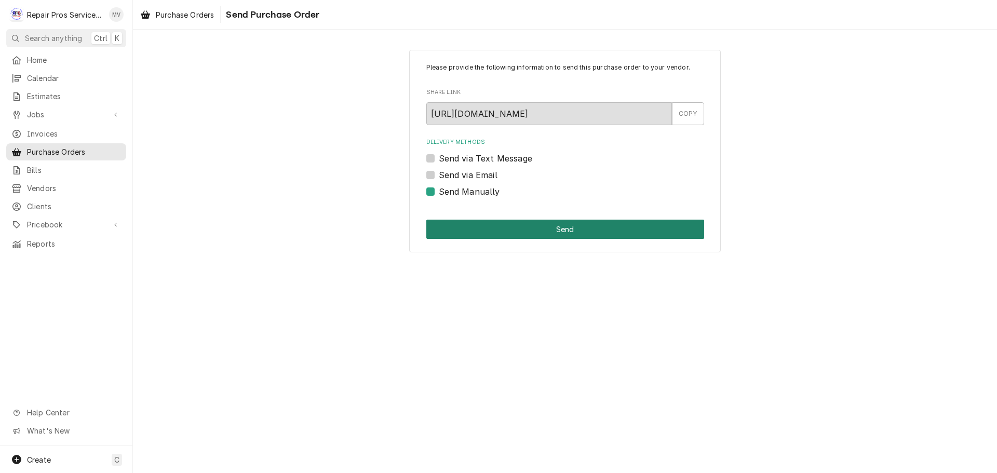
click at [544, 226] on button "Send" at bounding box center [565, 229] width 278 height 19
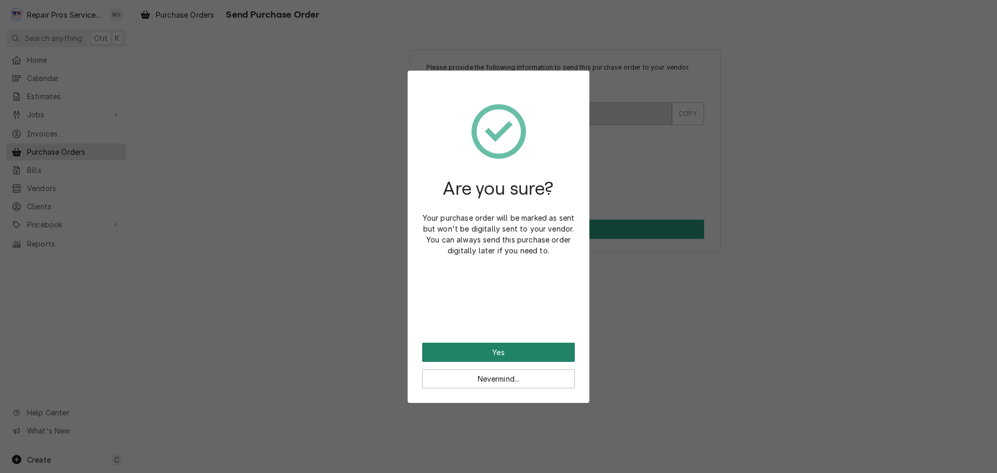
click at [544, 351] on button "Yes" at bounding box center [498, 352] width 153 height 19
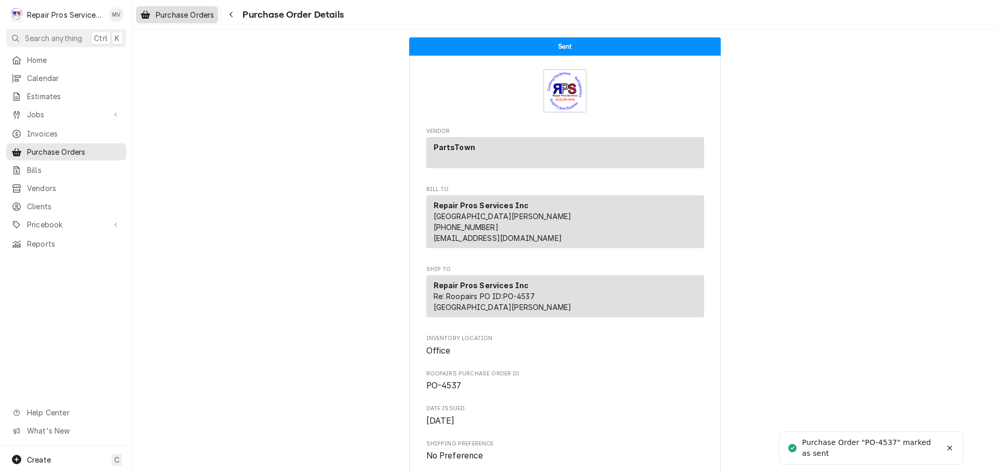
click at [187, 15] on span "Purchase Orders" at bounding box center [185, 14] width 58 height 11
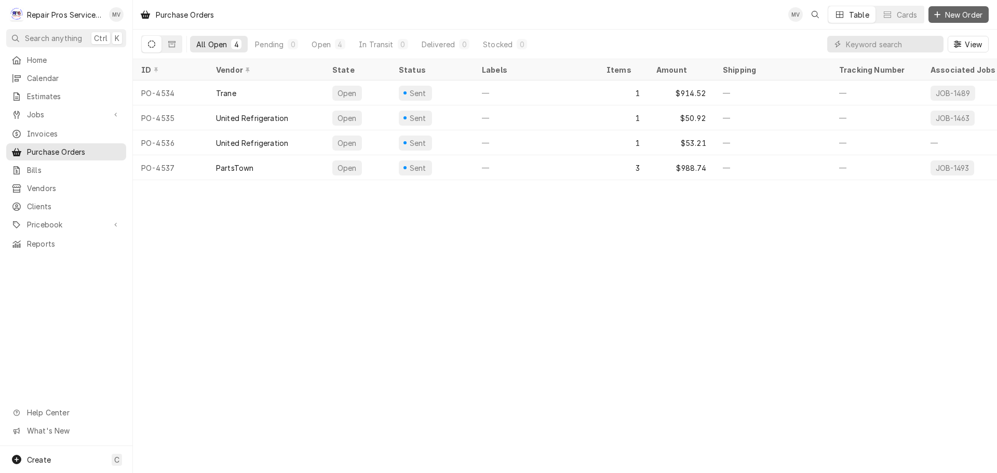
click at [946, 16] on span "New Order" at bounding box center [964, 14] width 42 height 11
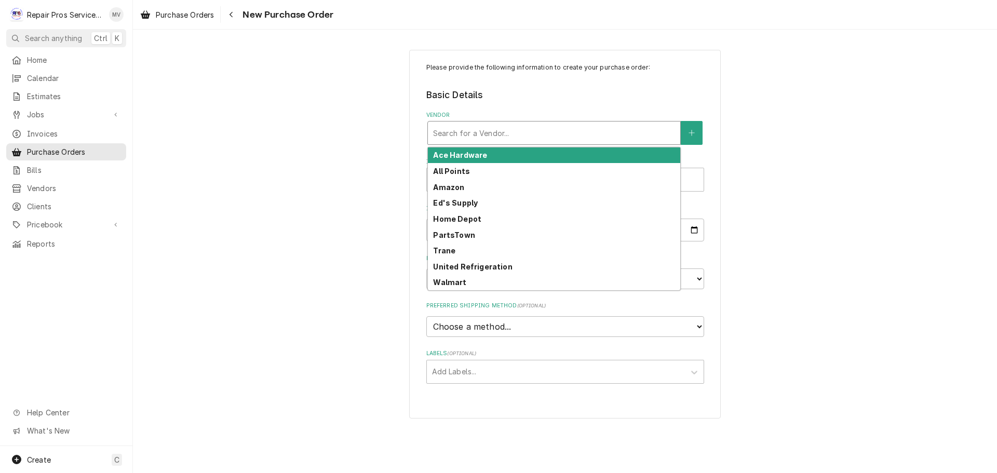
click at [473, 133] on div "Vendor" at bounding box center [554, 133] width 242 height 19
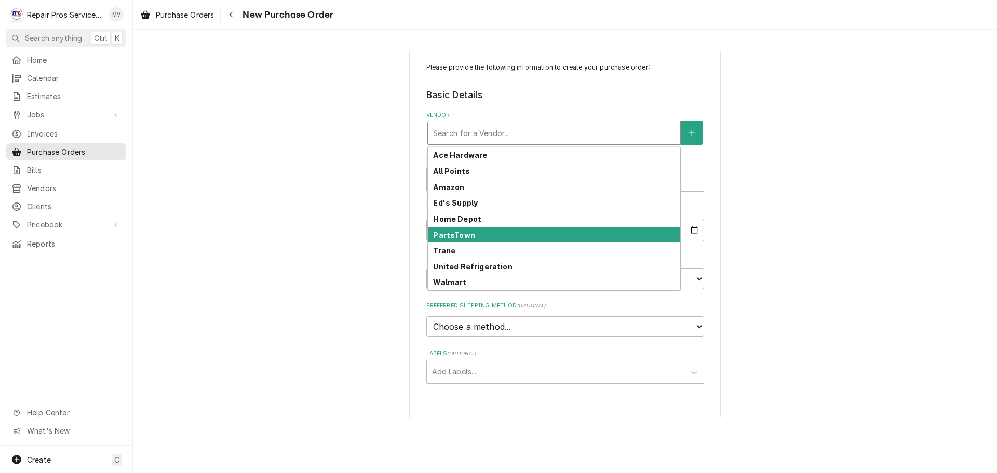
click at [434, 238] on strong "PartsTown" at bounding box center [454, 235] width 42 height 9
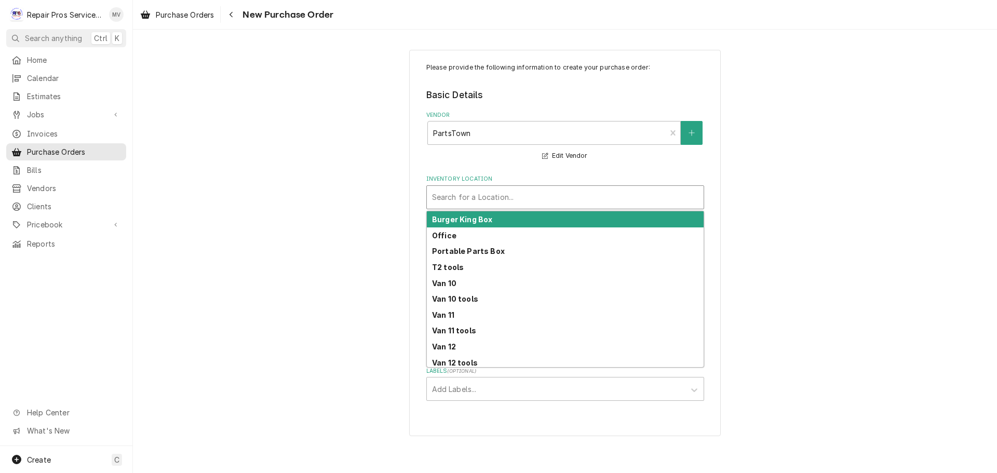
click at [458, 199] on div "Inventory Location" at bounding box center [565, 197] width 266 height 19
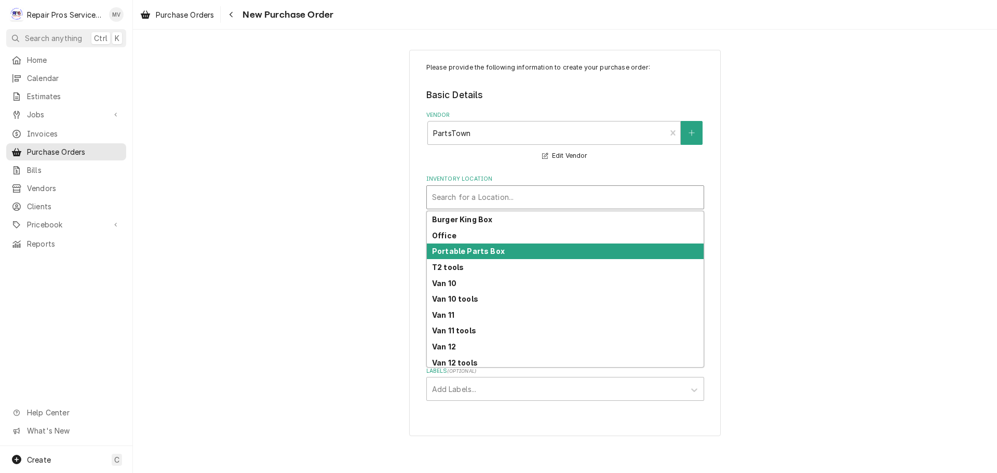
click at [438, 238] on strong "Office" at bounding box center [444, 235] width 24 height 9
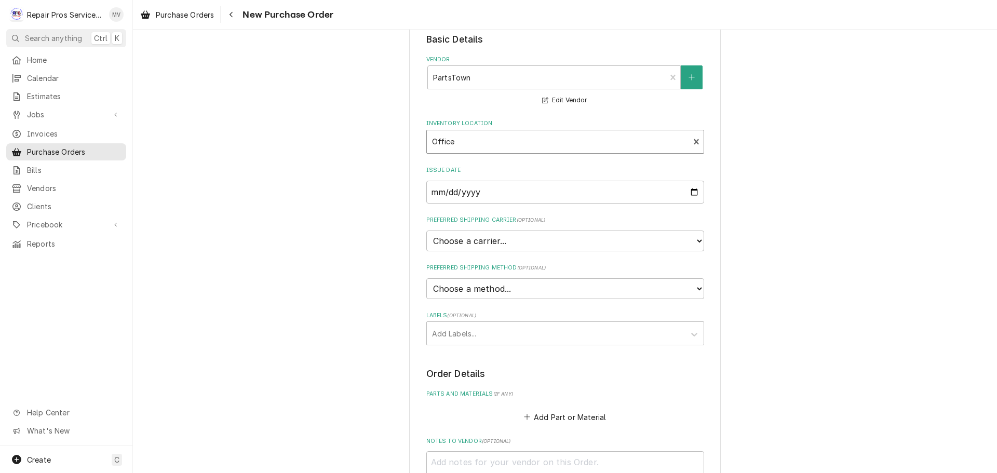
scroll to position [208, 0]
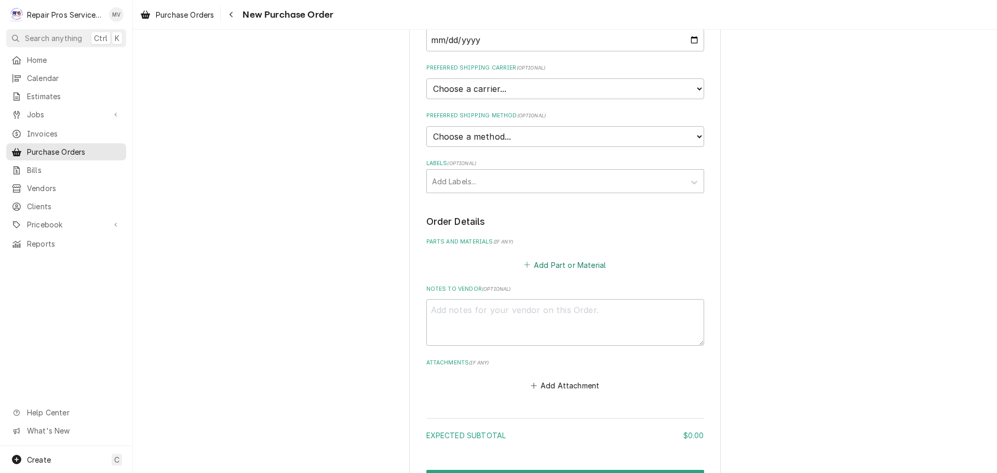
click at [571, 262] on button "Add Part or Material" at bounding box center [565, 265] width 86 height 15
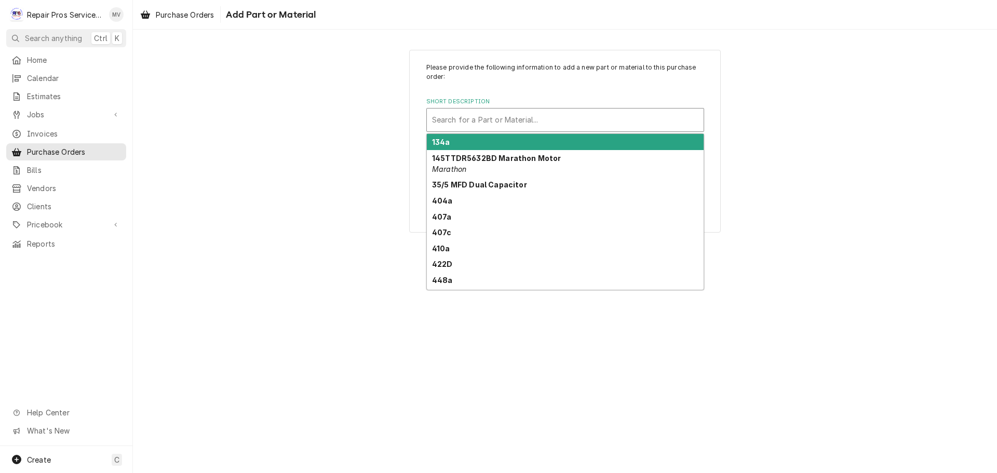
click at [474, 123] on div "Short Description" at bounding box center [565, 120] width 266 height 19
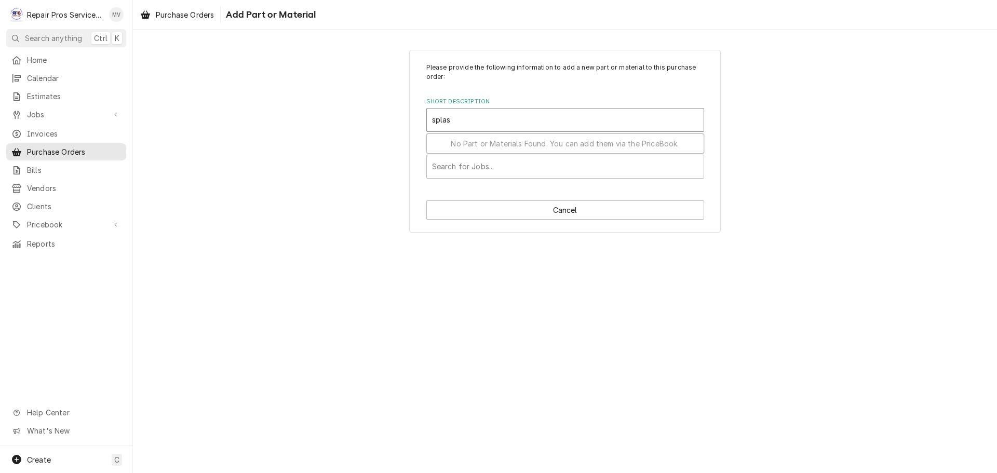
type input "splash"
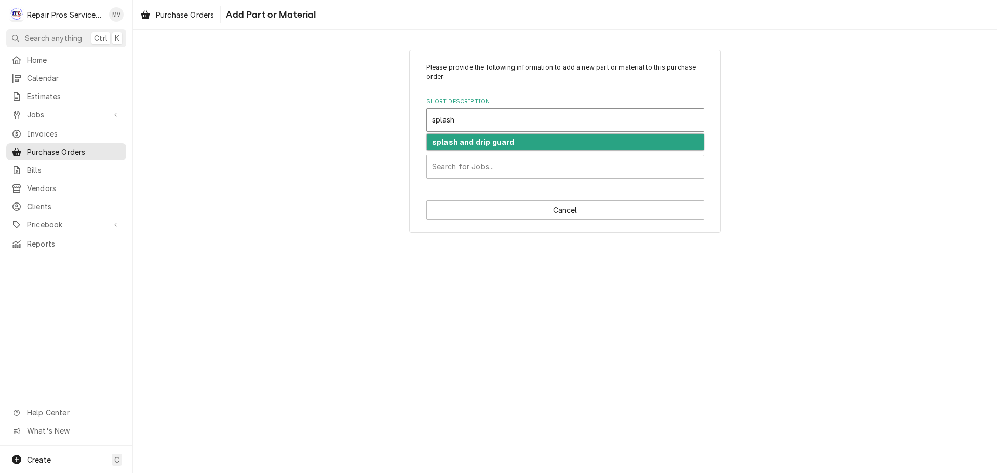
click at [477, 147] on div "splash and drip guard" at bounding box center [565, 142] width 277 height 16
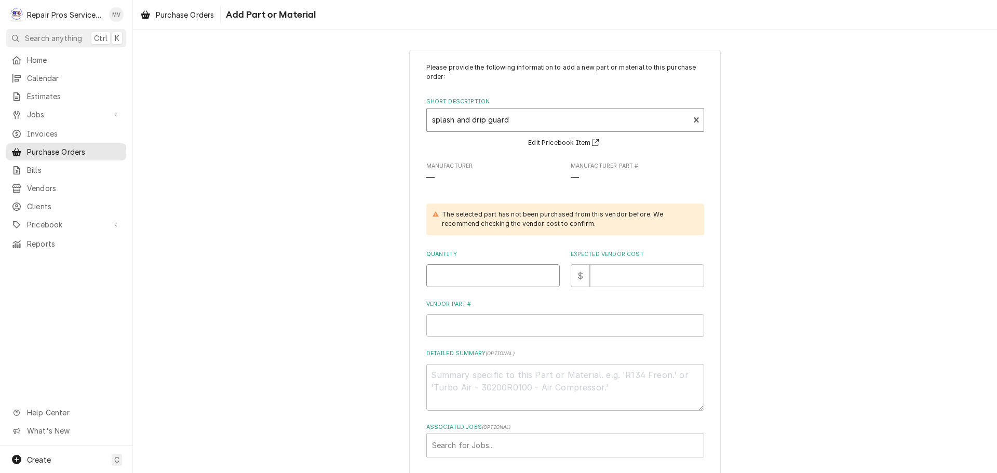
click at [468, 281] on input "Quantity" at bounding box center [492, 275] width 133 height 23
type textarea "x"
type input "1"
click at [619, 275] on input "Expected Vendor Cost" at bounding box center [647, 275] width 114 height 23
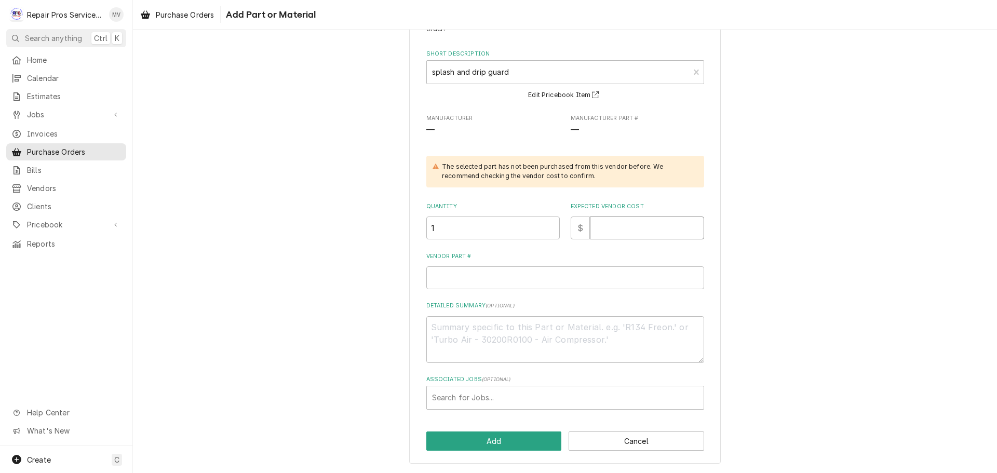
click at [618, 224] on input "Expected Vendor Cost" at bounding box center [647, 227] width 114 height 23
type textarea "x"
type input "1"
type textarea "x"
type input "12"
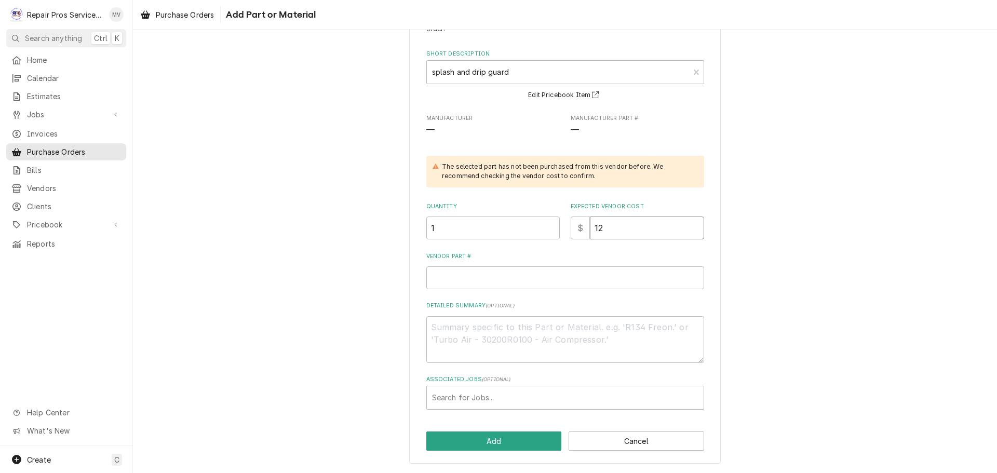
type textarea "x"
type input "129"
type textarea "x"
type input "1290"
type textarea "x"
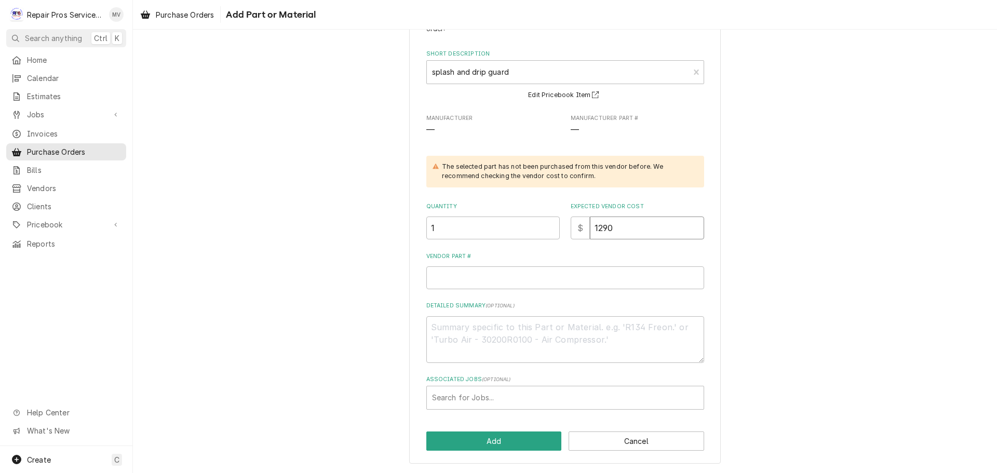
type input "1290.1"
type textarea "x"
type input "1290.14"
click at [448, 280] on input "Vendor Part #" at bounding box center [565, 277] width 278 height 23
click at [459, 277] on input "Vendor Part #" at bounding box center [565, 277] width 278 height 23
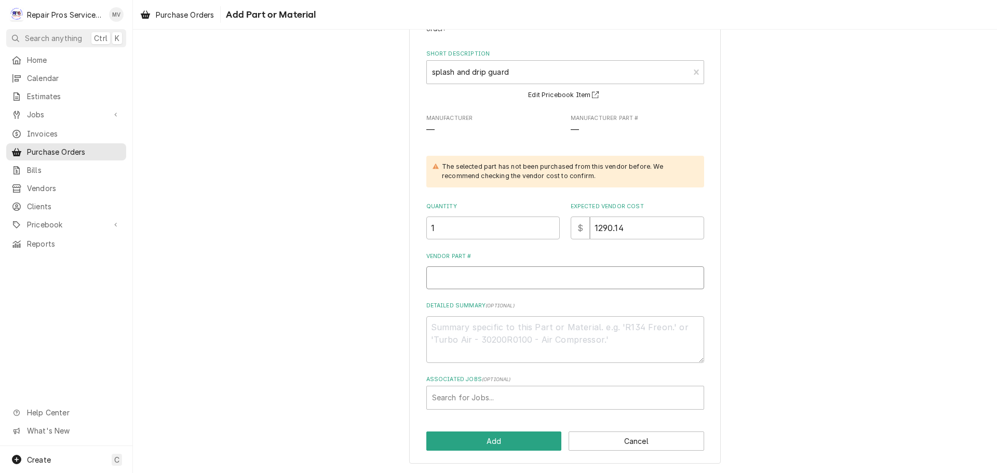
type textarea "x"
type input "H"
type textarea "x"
type input "HO"
type textarea "x"
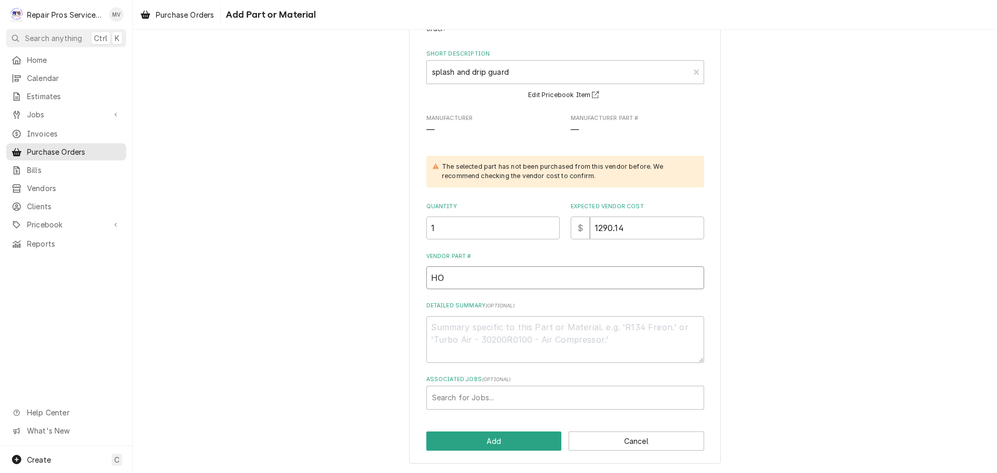
type input "HOB"
type textarea "x"
type input "HOB0"
type textarea "x"
type input "HOB00"
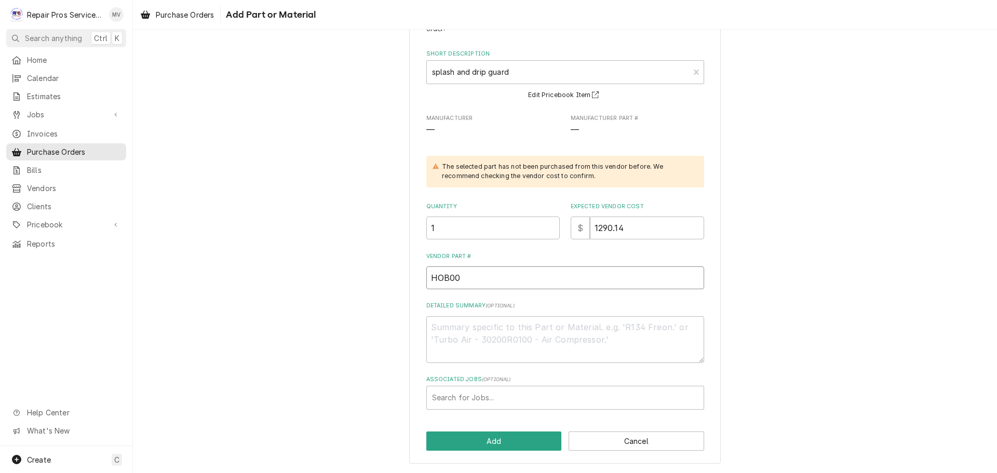
type textarea "x"
type input "HOB00-"
type textarea "x"
type input "HOB00-8"
type textarea "x"
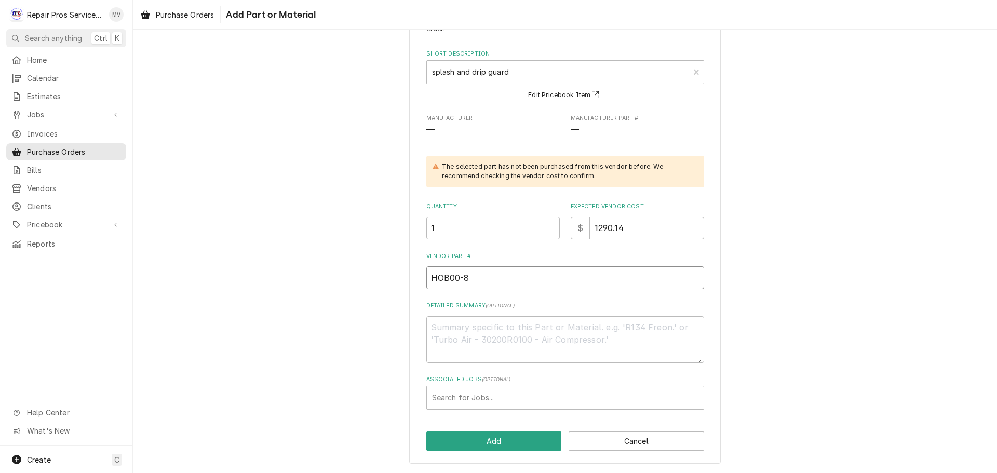
type input "HOB00-87"
type textarea "x"
type input "HOB00-874"
type textarea "x"
type input "HOB00-8741"
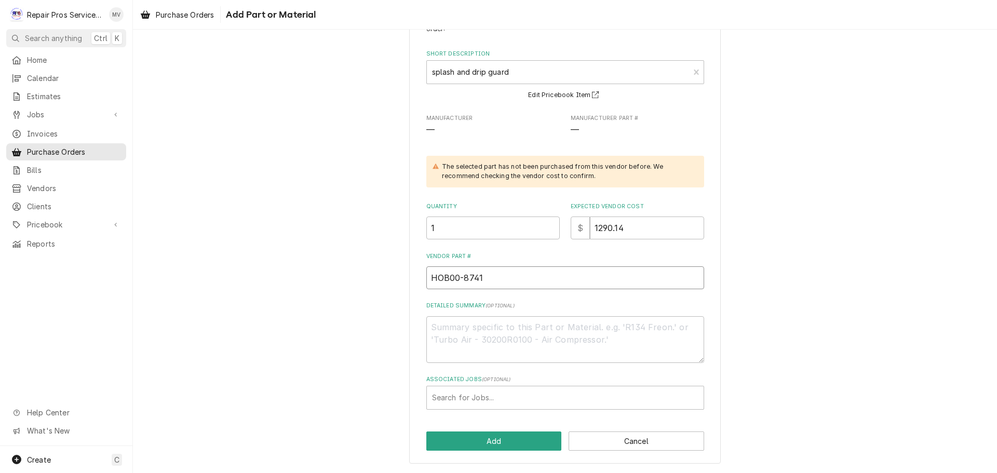
type textarea "x"
type input "HOB00-87412"
type textarea "x"
type input "HOB00-874123"
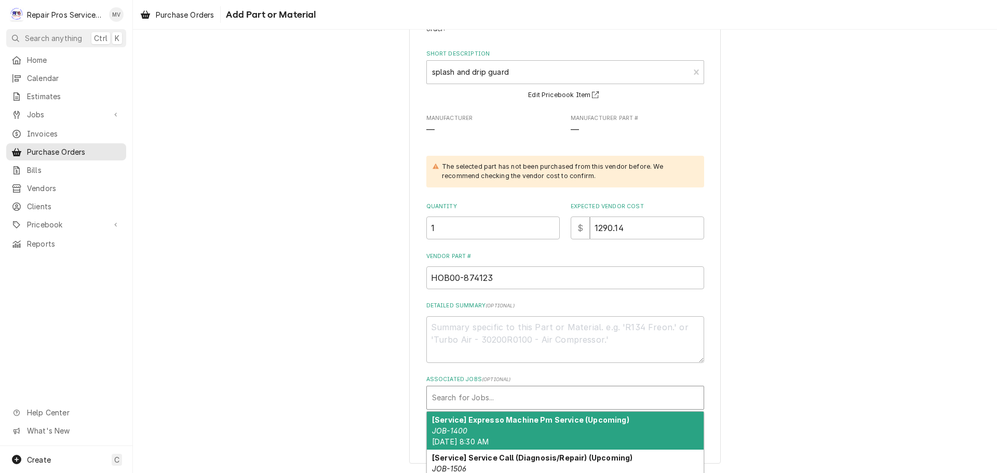
click at [481, 404] on div "Associated Jobs" at bounding box center [565, 397] width 266 height 19
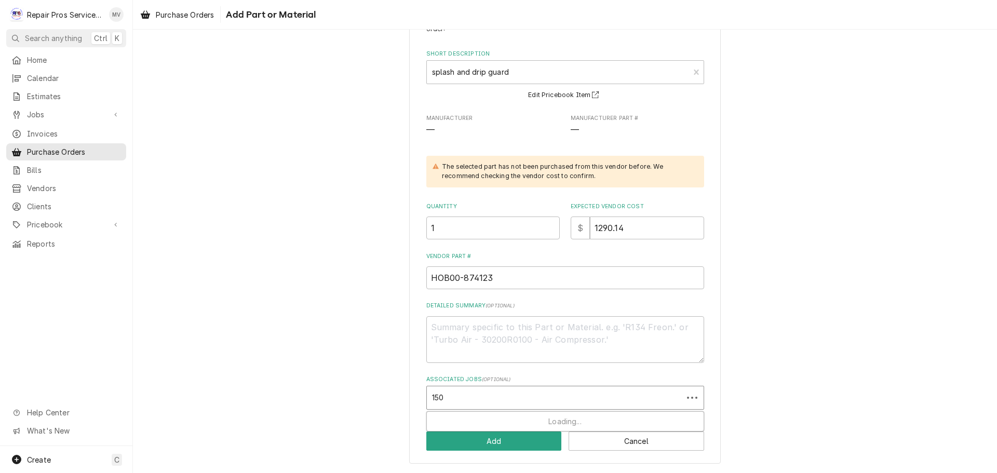
type input "1506"
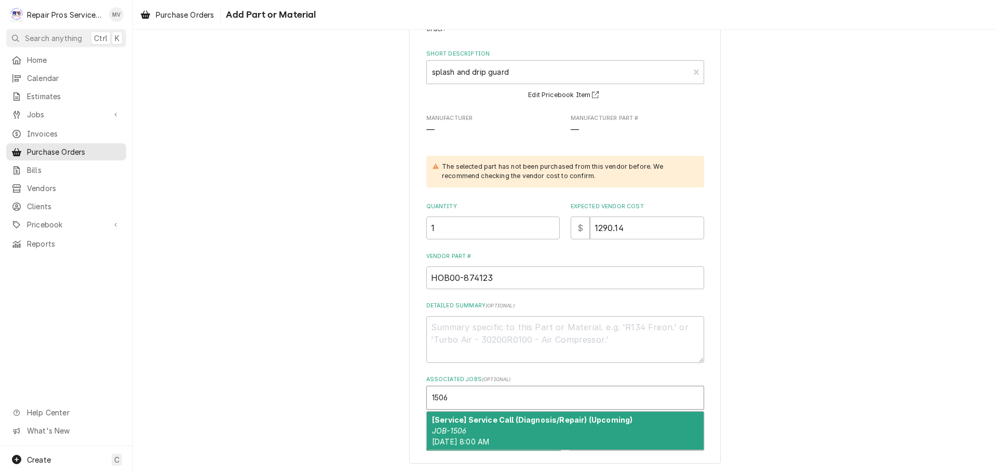
click at [484, 427] on div "[Service] Service Call (Diagnosis/Repair) (Upcoming) JOB-1506 Thu, Sep 25th, 20…" at bounding box center [565, 431] width 277 height 38
type textarea "x"
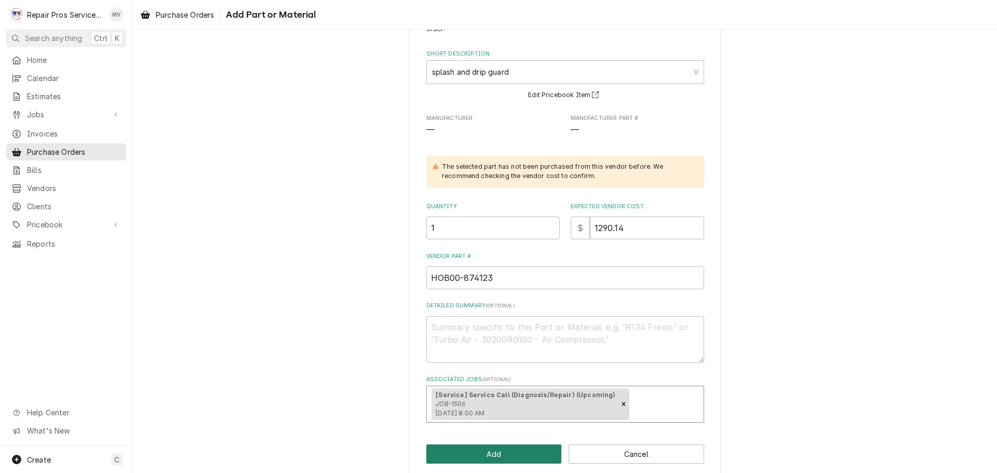
click at [496, 455] on button "Add" at bounding box center [494, 453] width 136 height 19
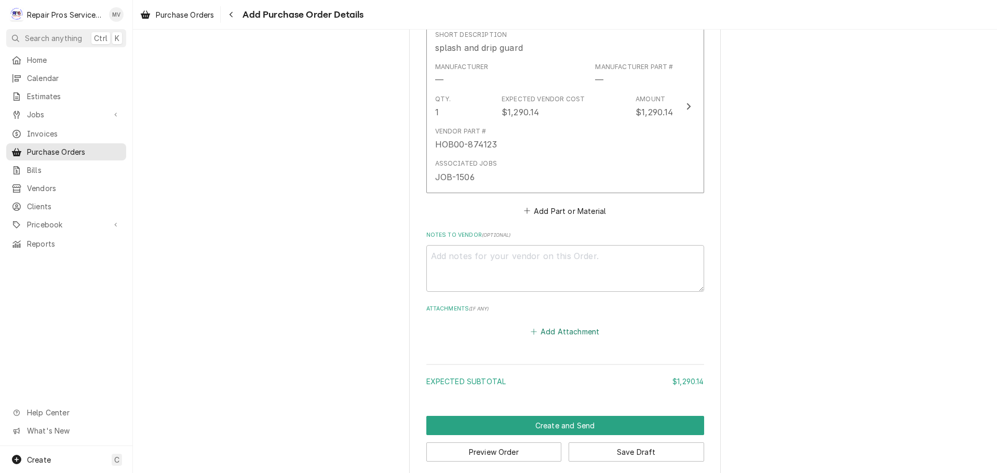
scroll to position [451, 0]
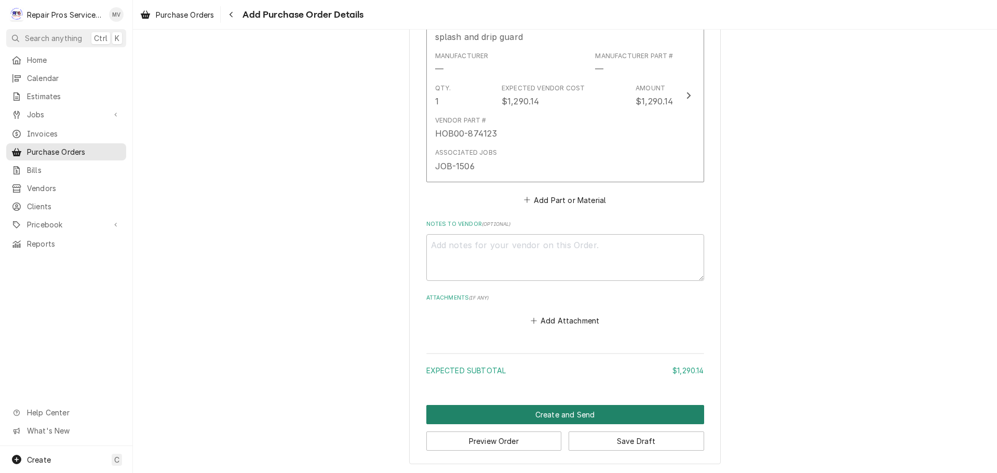
click at [553, 416] on button "Create and Send" at bounding box center [565, 414] width 278 height 19
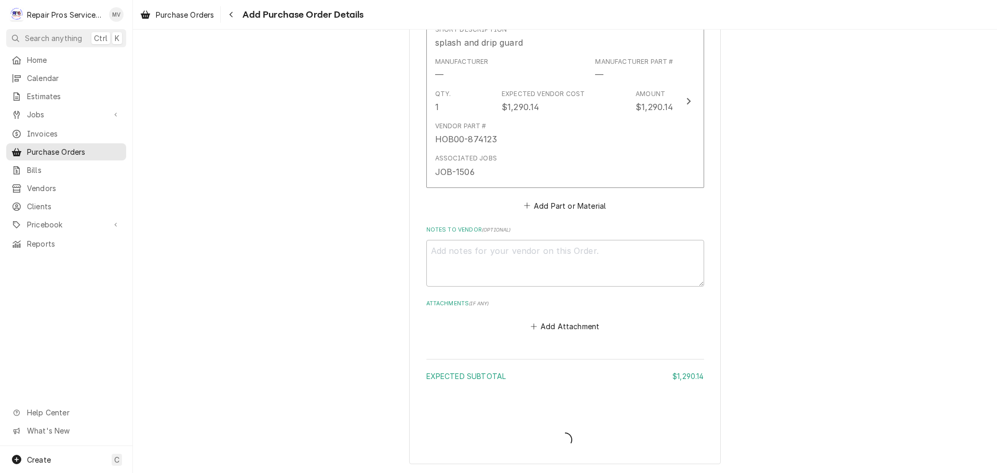
scroll to position [445, 0]
type textarea "x"
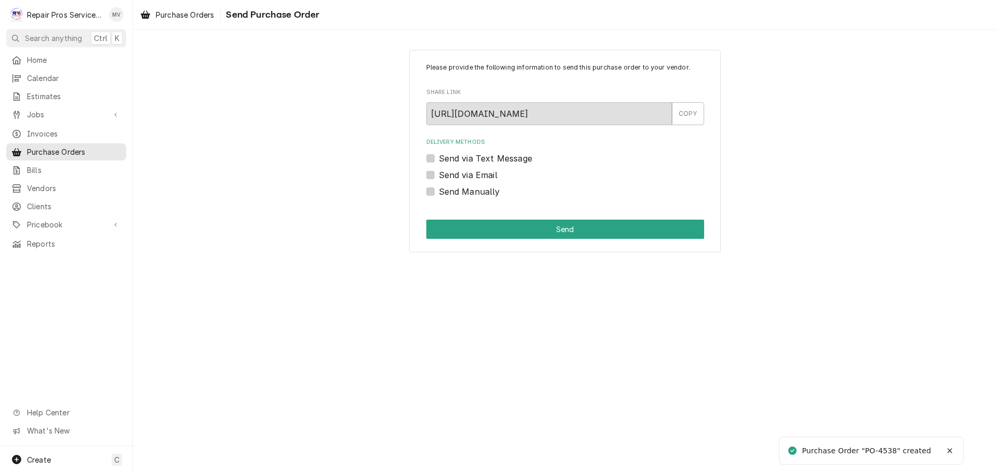
click at [489, 191] on label "Send Manually" at bounding box center [469, 191] width 61 height 12
click at [489, 191] on input "Send Manually" at bounding box center [578, 196] width 278 height 23
checkbox input "true"
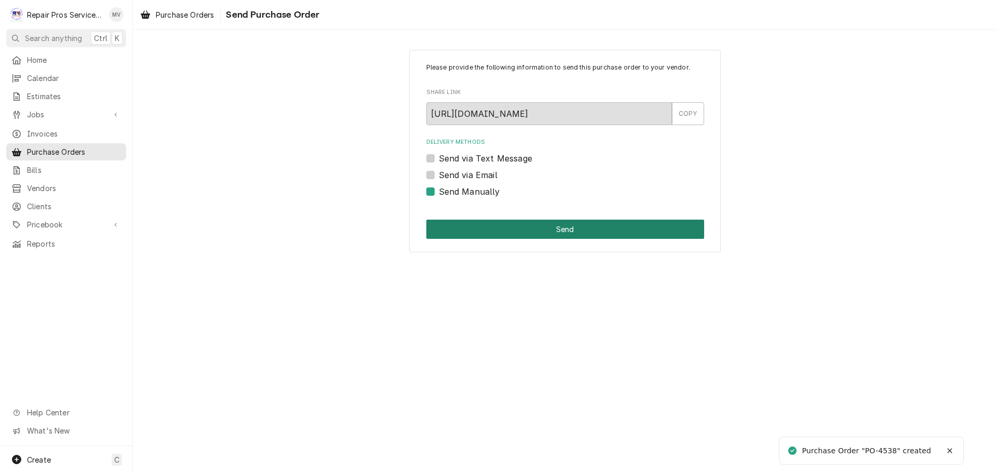
click at [569, 225] on button "Send" at bounding box center [565, 229] width 278 height 19
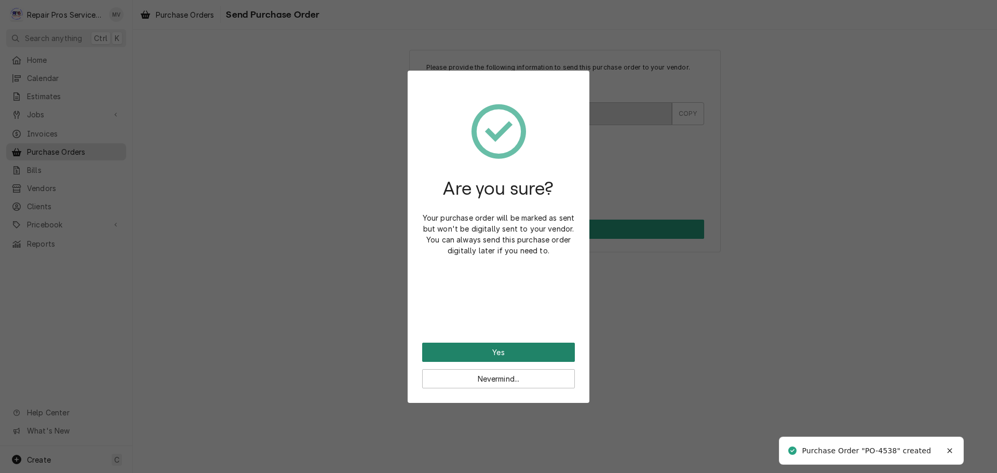
click at [488, 348] on button "Yes" at bounding box center [498, 352] width 153 height 19
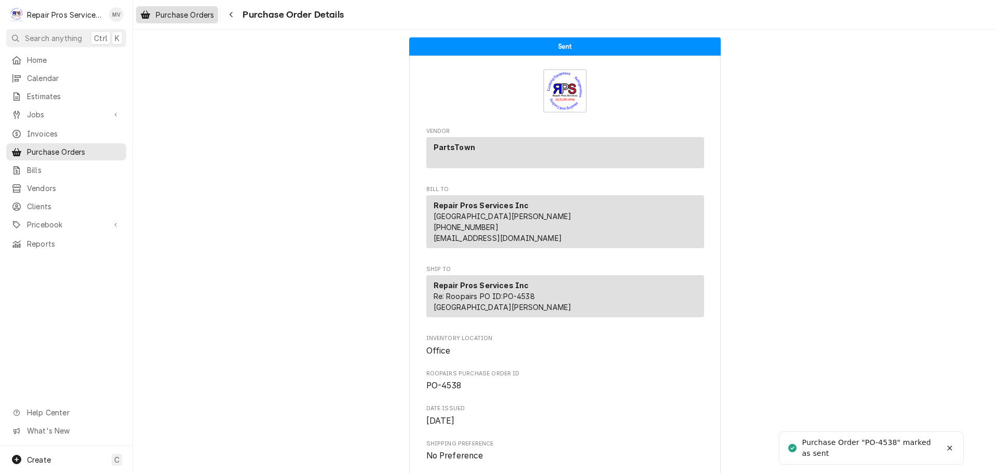
click at [184, 13] on span "Purchase Orders" at bounding box center [185, 14] width 58 height 11
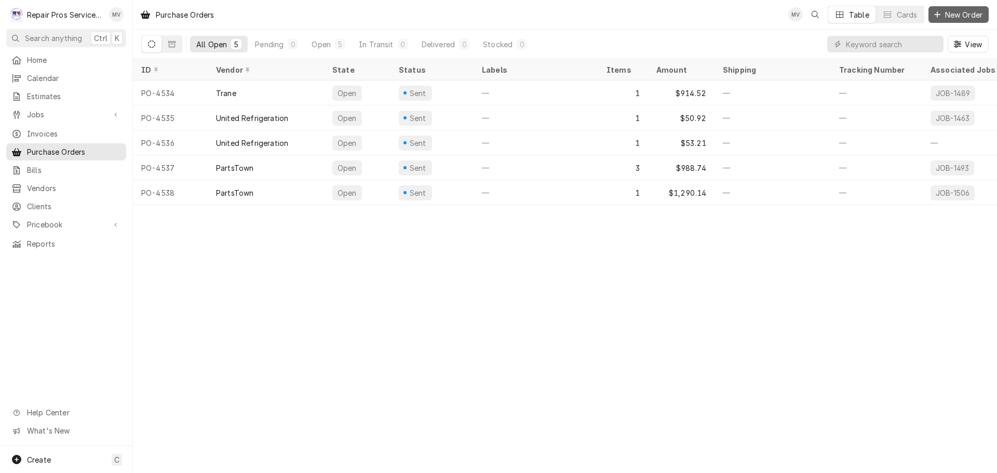
click at [958, 11] on span "New Order" at bounding box center [964, 14] width 42 height 11
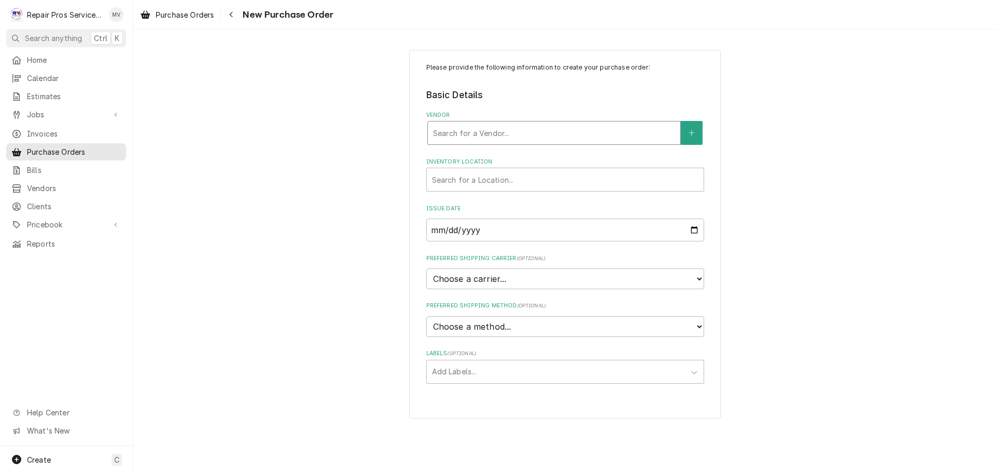
click at [503, 133] on div "Vendor" at bounding box center [554, 133] width 242 height 19
type input "unit"
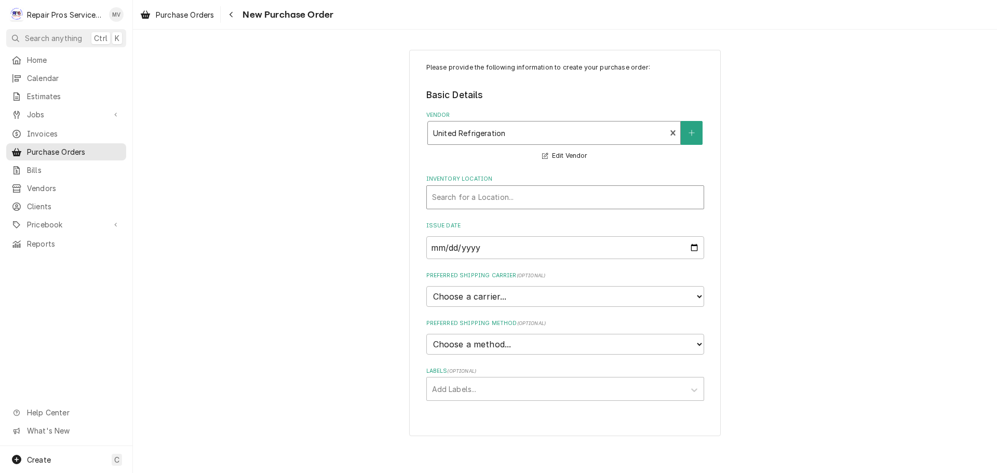
click at [485, 193] on div "Inventory Location" at bounding box center [565, 197] width 266 height 19
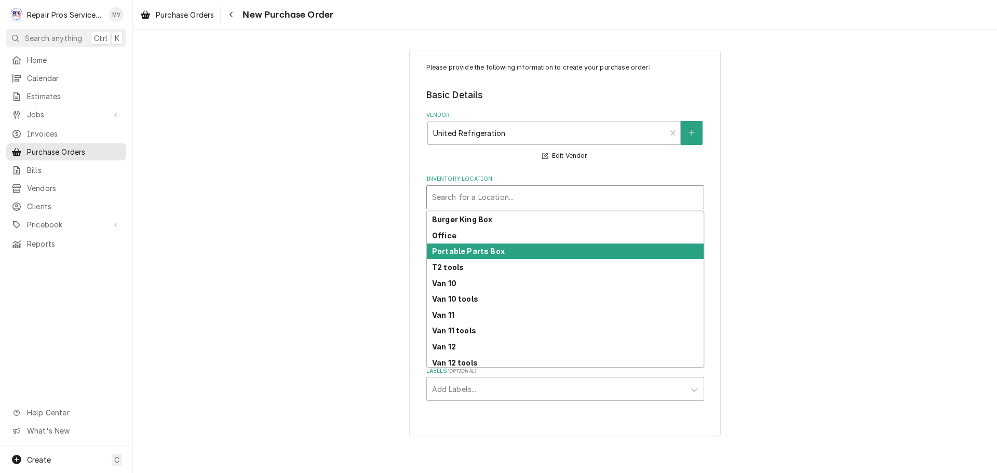
click at [446, 246] on div "Portable Parts Box" at bounding box center [565, 251] width 277 height 16
click at [459, 201] on div "Inventory Location" at bounding box center [558, 197] width 252 height 19
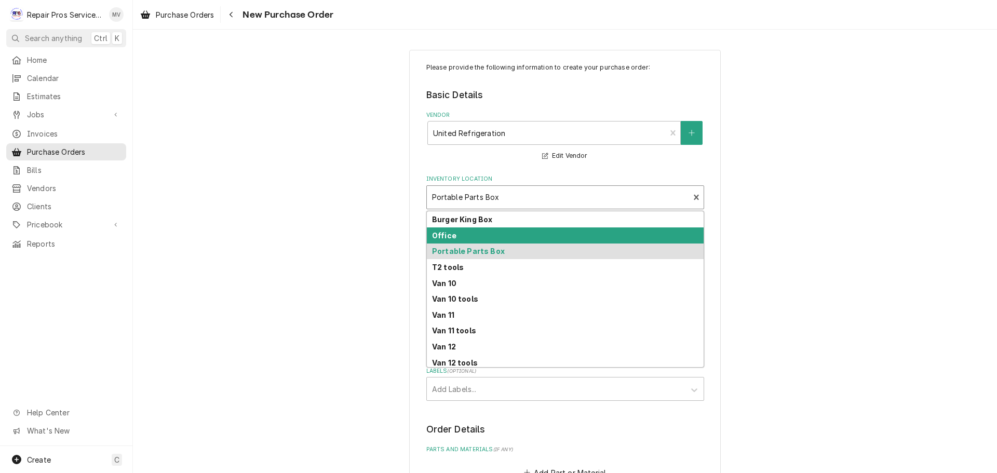
click at [451, 234] on div "Office" at bounding box center [565, 235] width 277 height 16
type textarea "x"
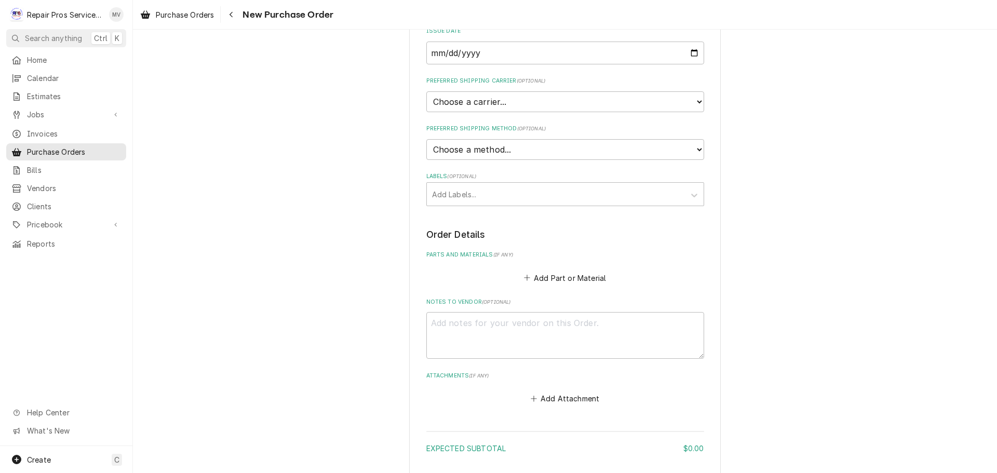
scroll to position [208, 0]
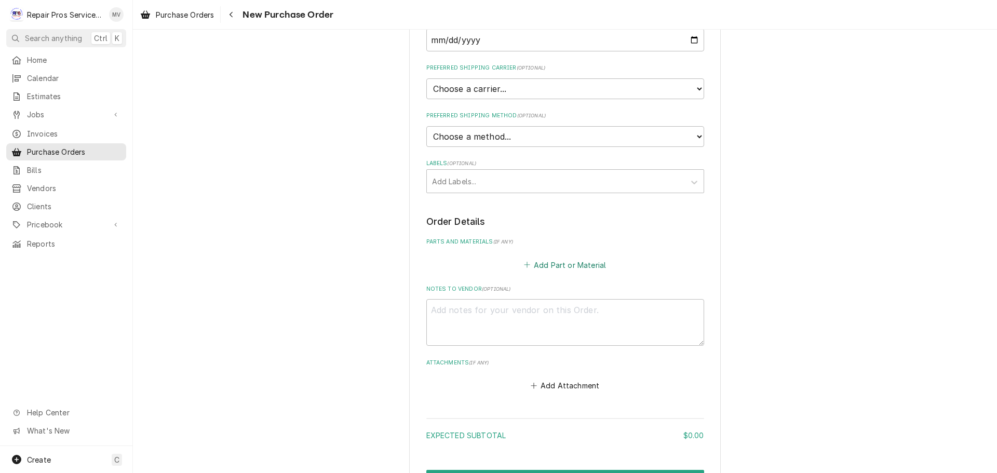
click at [545, 264] on button "Add Part or Material" at bounding box center [565, 265] width 86 height 15
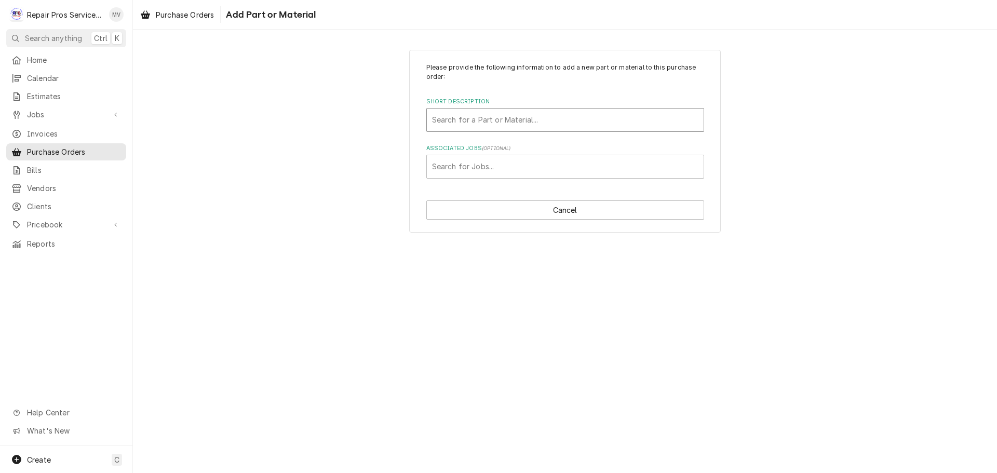
click at [472, 120] on div "Short Description" at bounding box center [565, 120] width 266 height 19
type input "belt"
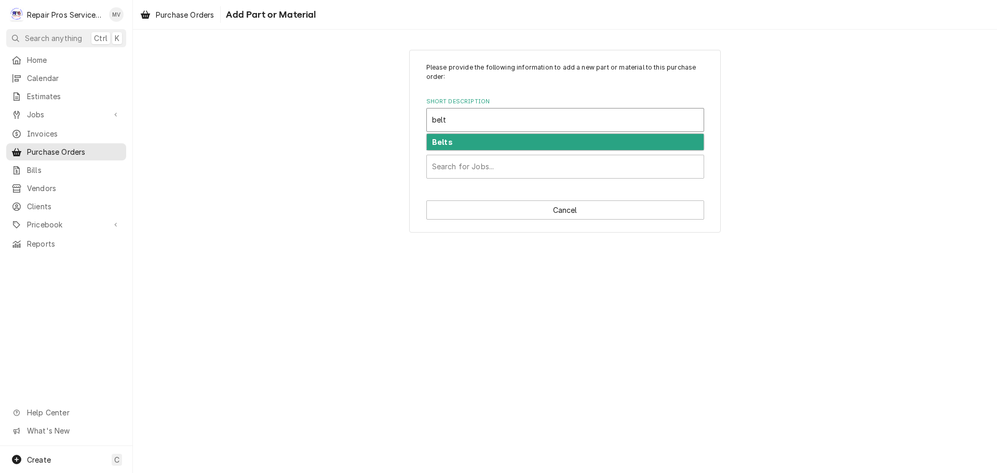
click at [451, 141] on div "Belts" at bounding box center [565, 142] width 277 height 16
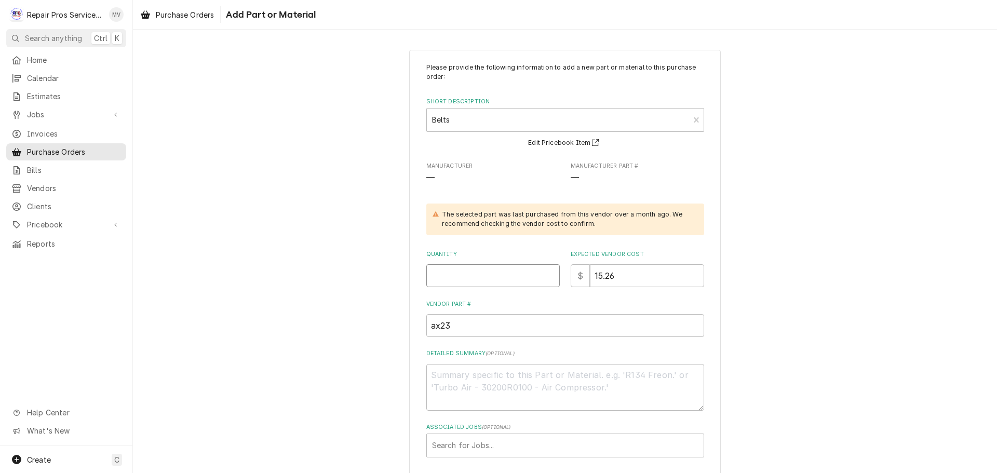
click at [439, 274] on input "Quantity" at bounding box center [492, 275] width 133 height 23
type textarea "x"
type input "1"
drag, startPoint x: 620, startPoint y: 273, endPoint x: 569, endPoint y: 267, distance: 52.3
click at [571, 267] on div "$ 15.26" at bounding box center [637, 275] width 133 height 23
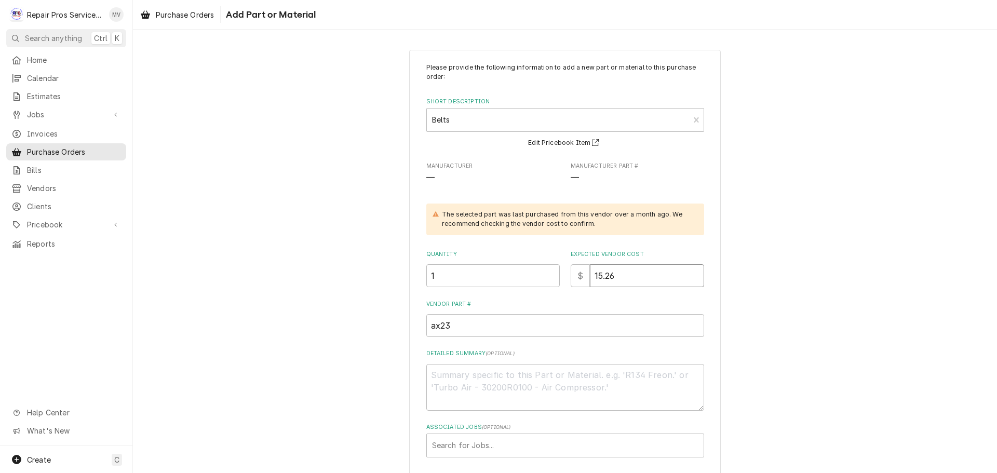
type textarea "x"
type input "1"
type textarea "x"
type input "11"
type textarea "x"
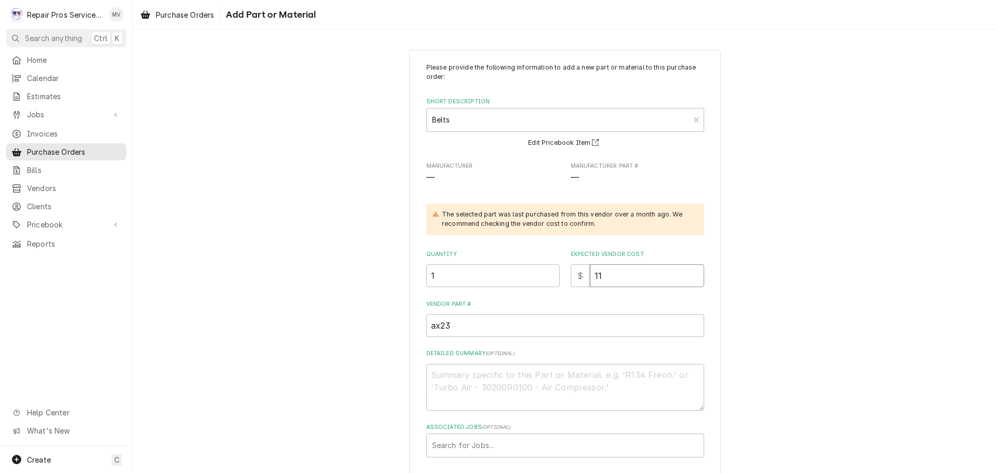
type input "11.2"
type textarea "x"
type input "11.21"
drag, startPoint x: 450, startPoint y: 319, endPoint x: 404, endPoint y: 319, distance: 45.7
click at [404, 319] on div "Please provide the following information to add a new part or material to this …" at bounding box center [565, 280] width 864 height 480
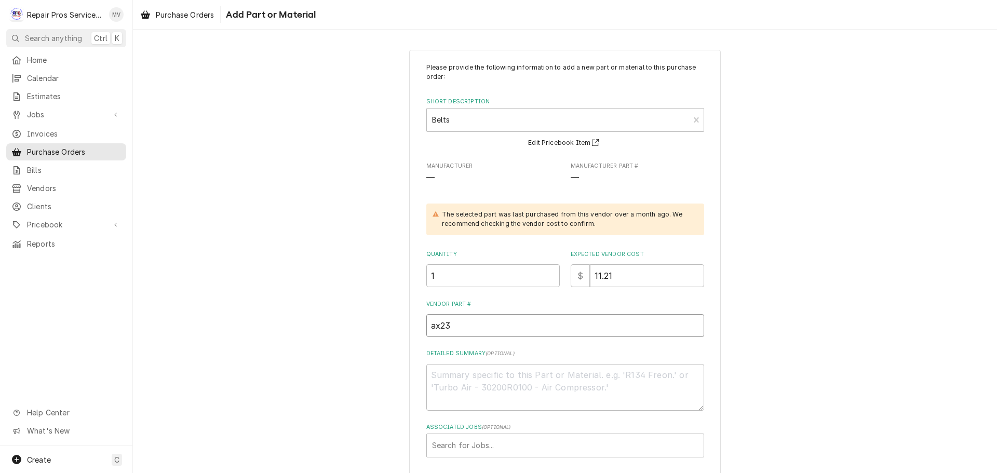
type textarea "x"
type input "4"
type textarea "x"
type input "4L"
type textarea "x"
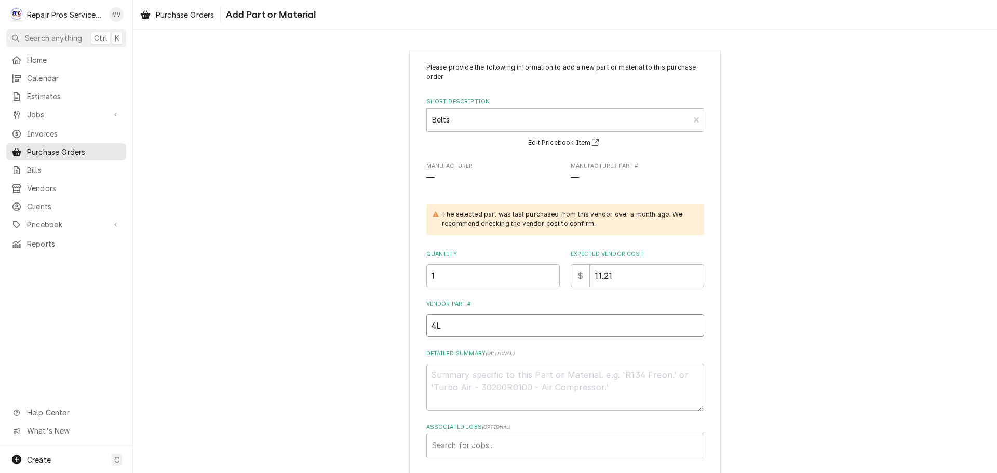
type input "4L2"
type textarea "x"
type input "4L20"
type textarea "x"
type input "4L200"
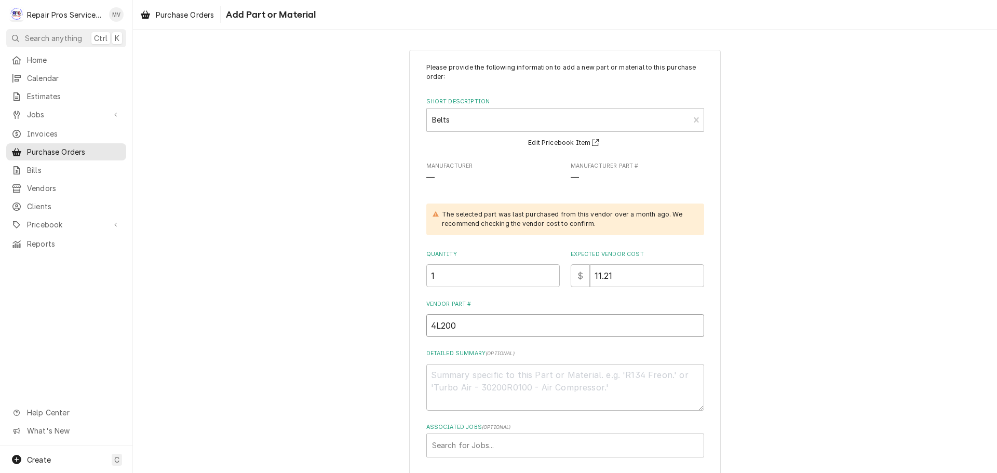
type textarea "x"
type input "4L200-"
type textarea "x"
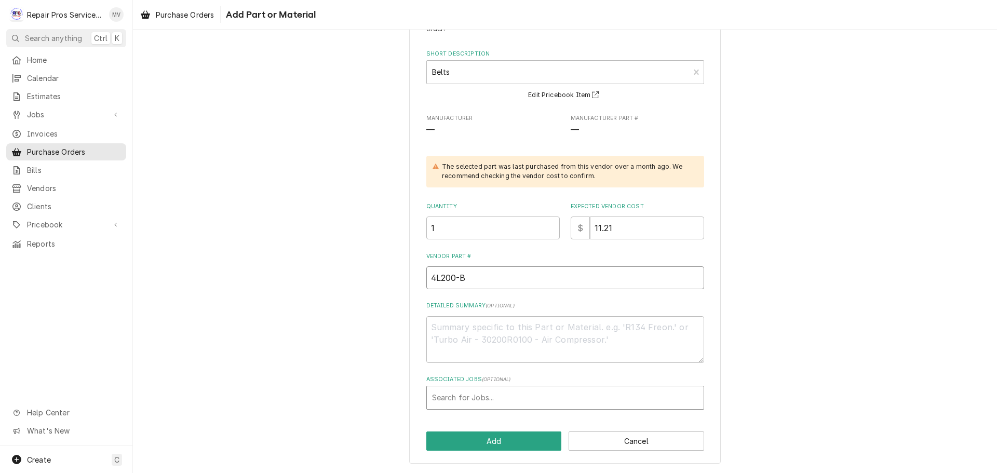
type input "4L200-B"
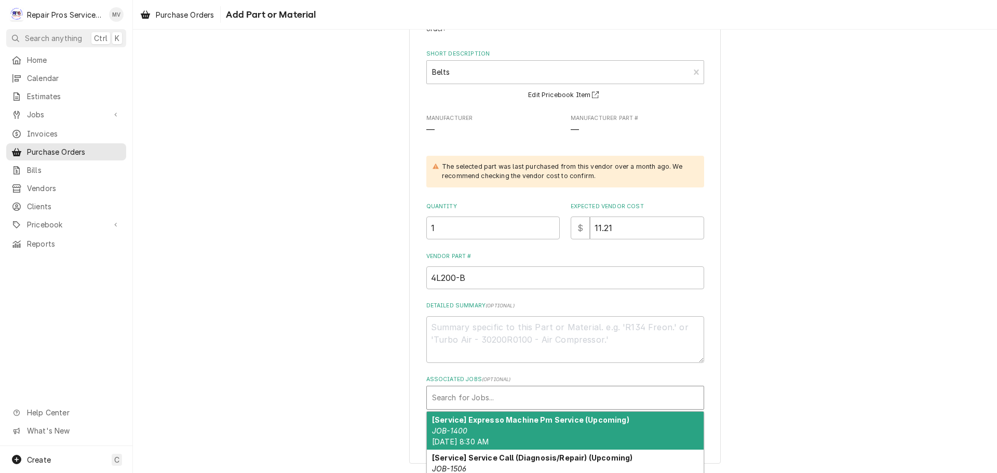
click at [477, 396] on div "Associated Jobs" at bounding box center [565, 397] width 266 height 19
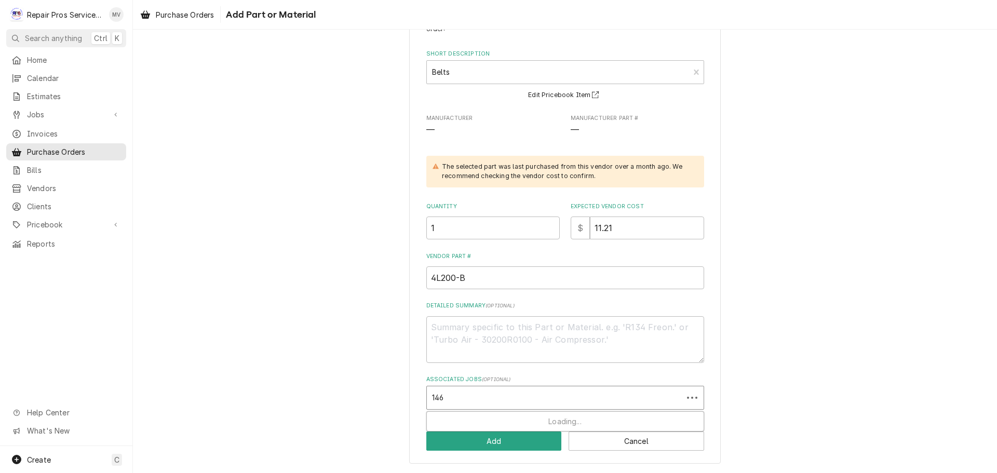
type input "1463"
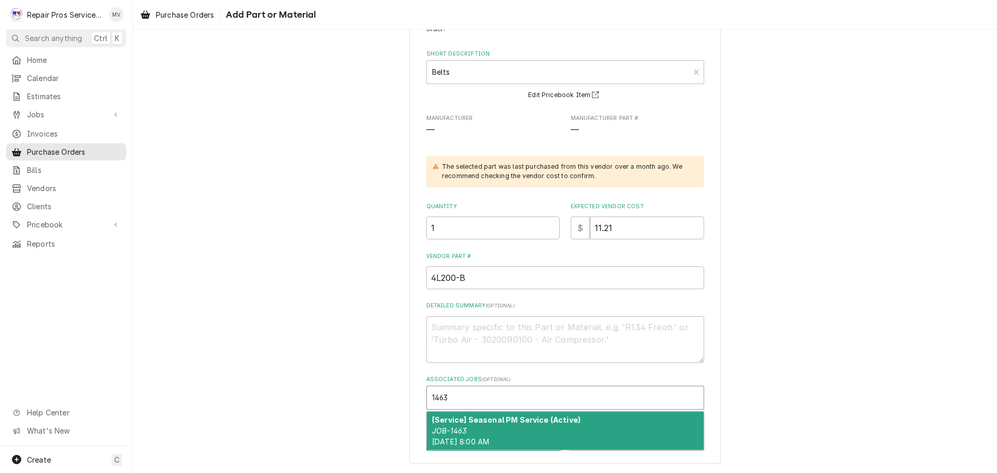
click at [466, 441] on span "Fri, Aug 22nd, 2025 - 8:00 AM" at bounding box center [460, 441] width 57 height 9
type textarea "x"
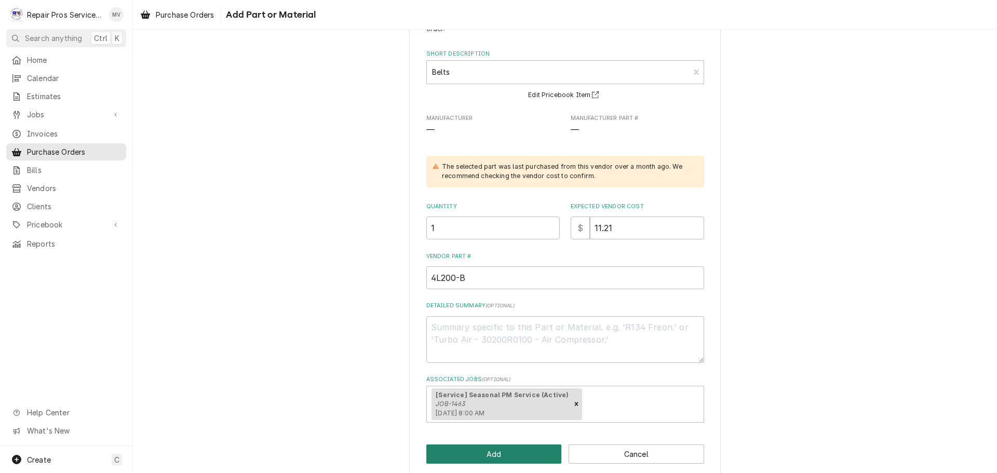
click at [493, 451] on button "Add" at bounding box center [494, 453] width 136 height 19
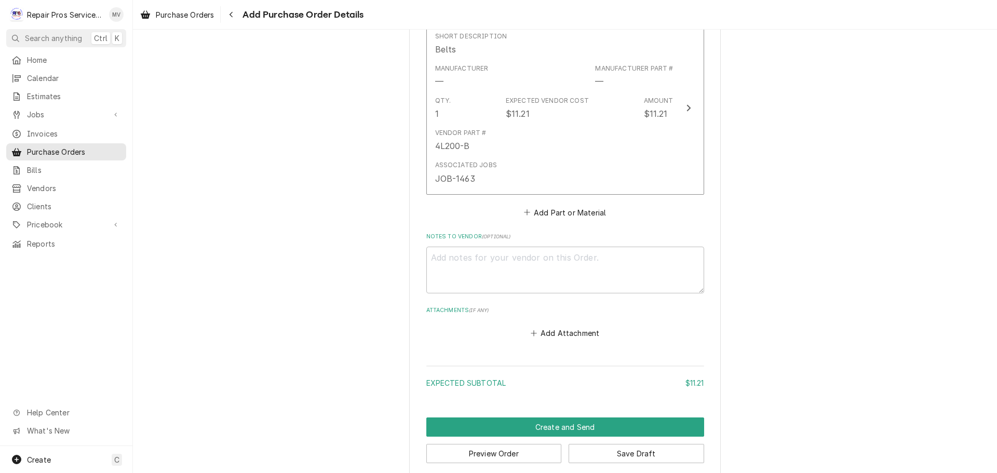
scroll to position [451, 0]
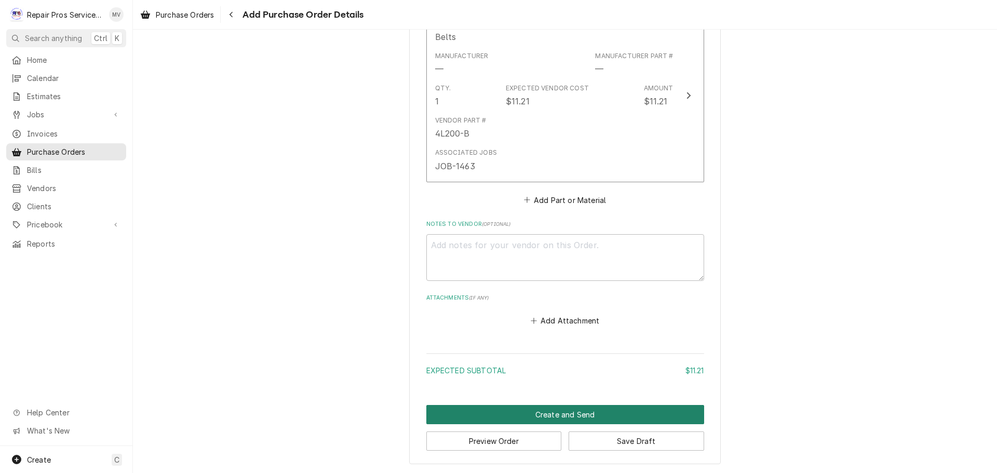
click at [572, 412] on button "Create and Send" at bounding box center [565, 414] width 278 height 19
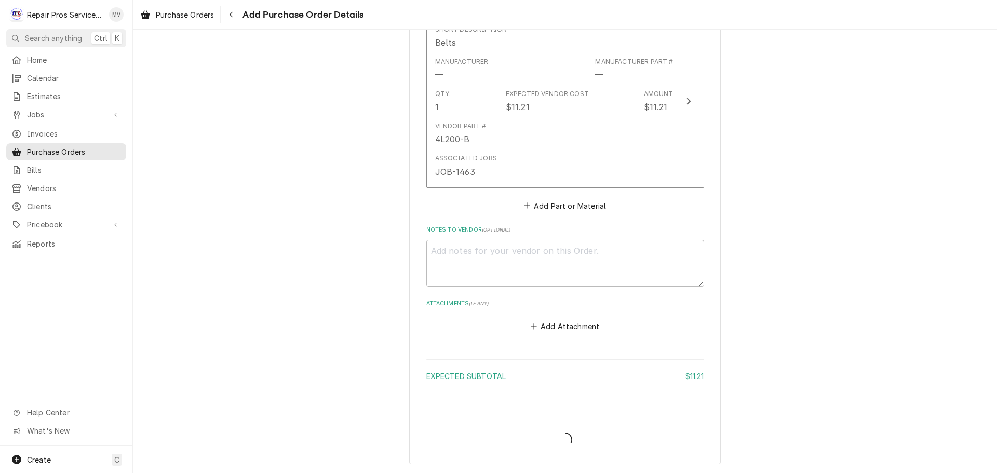
type textarea "x"
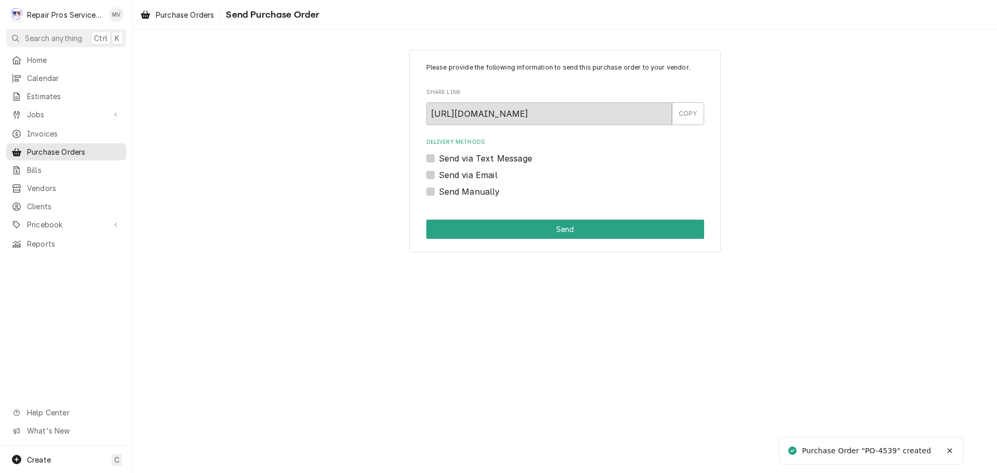
click at [462, 195] on label "Send Manually" at bounding box center [469, 191] width 61 height 12
click at [462, 195] on input "Send Manually" at bounding box center [578, 196] width 278 height 23
checkbox input "true"
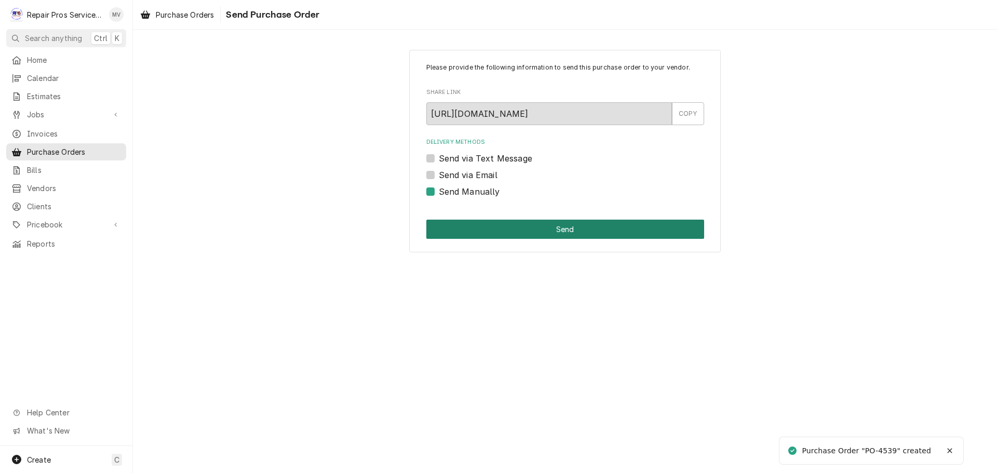
click at [561, 236] on button "Send" at bounding box center [565, 229] width 278 height 19
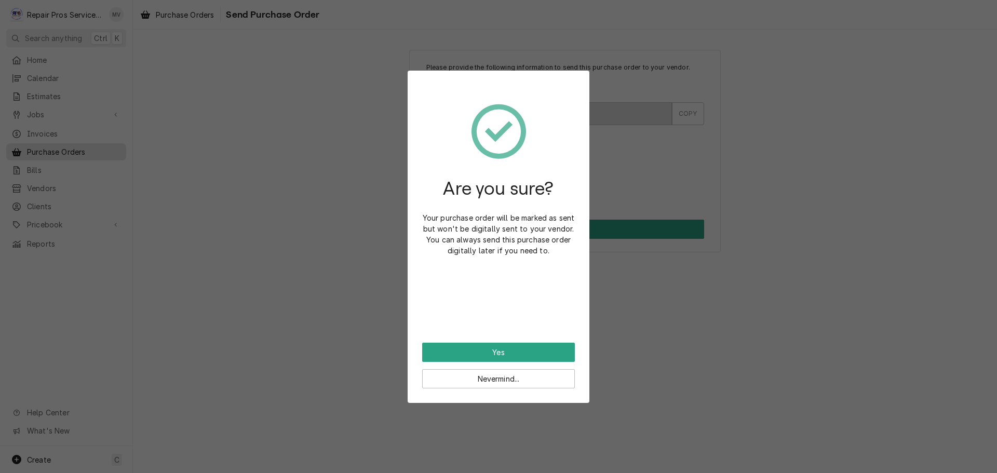
click at [480, 342] on div "Are you sure? Your purchase order will be marked as sent but won't be digitally…" at bounding box center [498, 214] width 153 height 258
click at [478, 351] on button "Yes" at bounding box center [498, 352] width 153 height 19
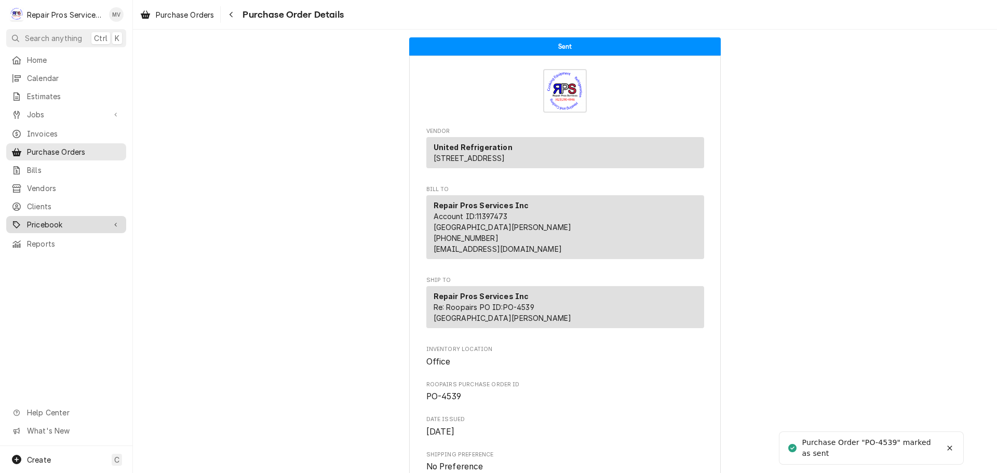
click at [47, 219] on span "Pricebook" at bounding box center [66, 224] width 78 height 11
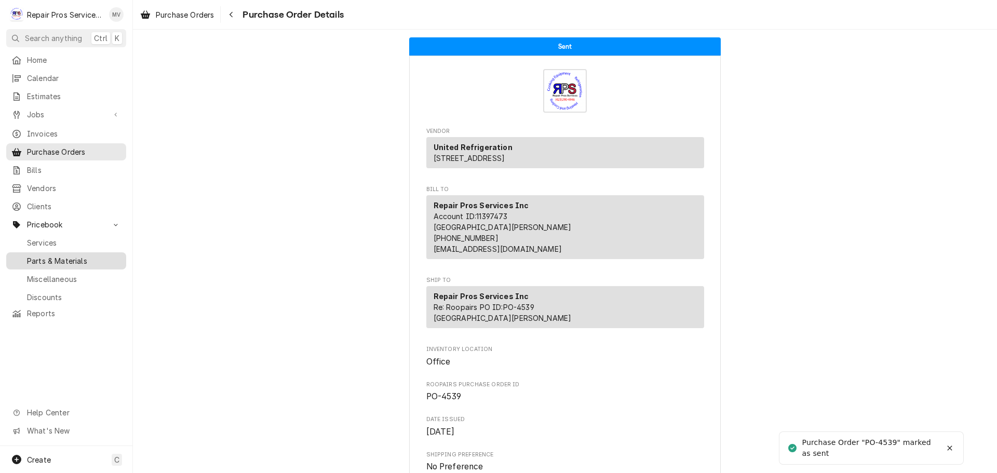
click at [60, 255] on span "Parts & Materials" at bounding box center [74, 260] width 94 height 11
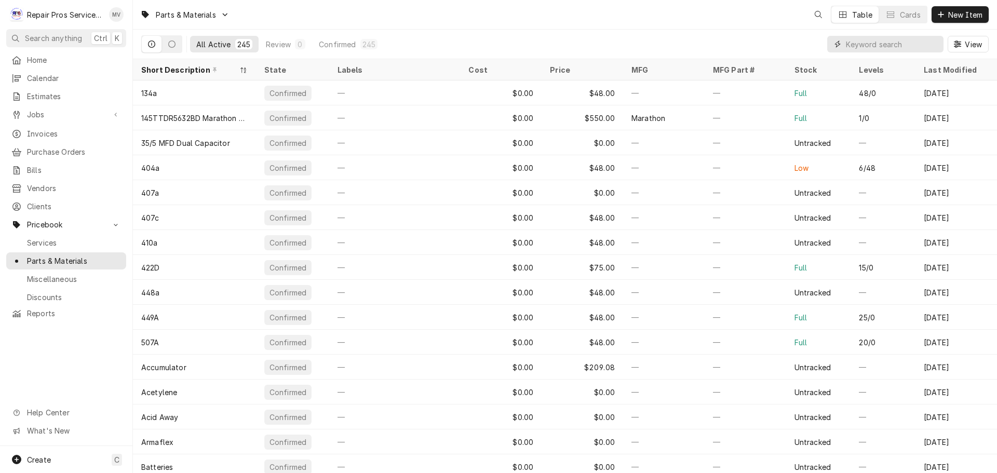
click at [884, 37] on input "Dynamic Content Wrapper" at bounding box center [892, 44] width 92 height 17
type input "belts"
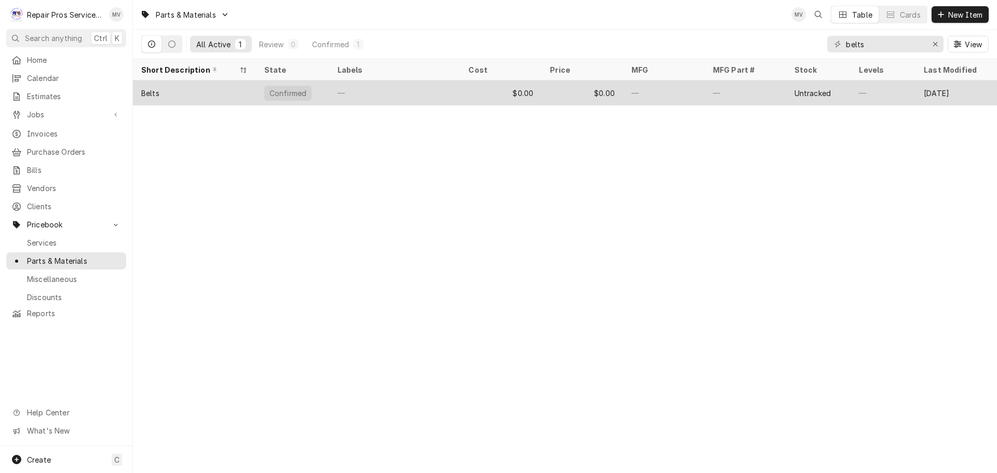
click at [430, 84] on div "—" at bounding box center [394, 92] width 131 height 25
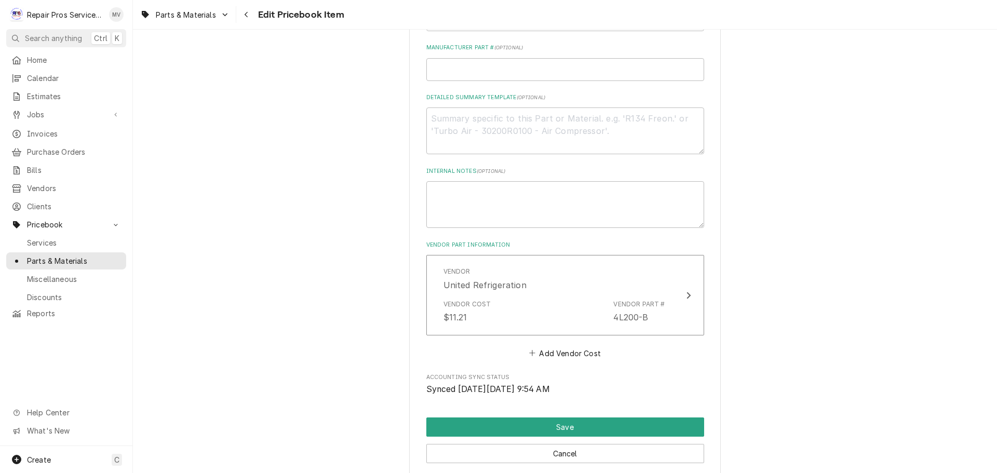
scroll to position [467, 0]
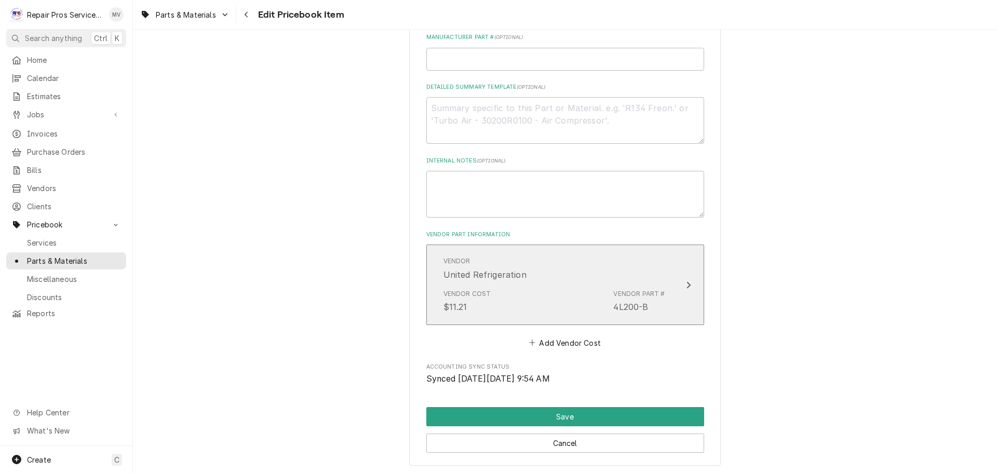
click at [686, 285] on icon "Update Vendor Part Cost" at bounding box center [688, 285] width 5 height 8
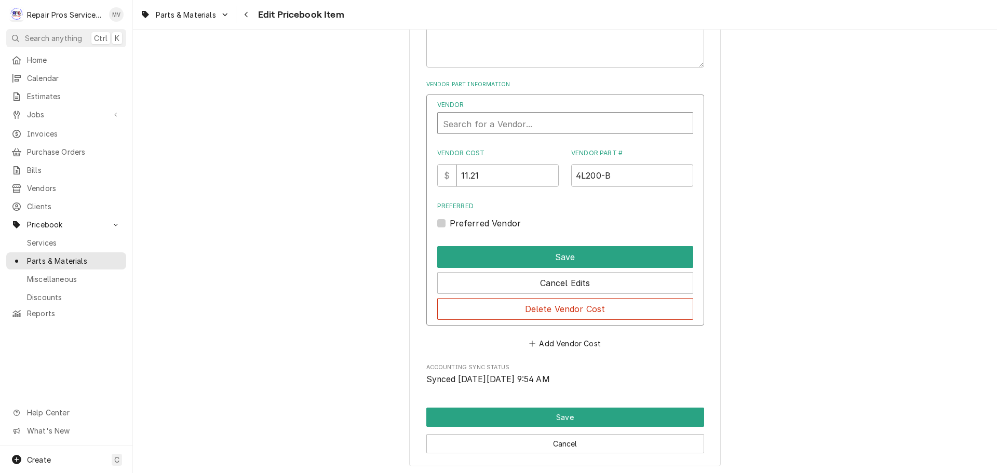
scroll to position [623, 0]
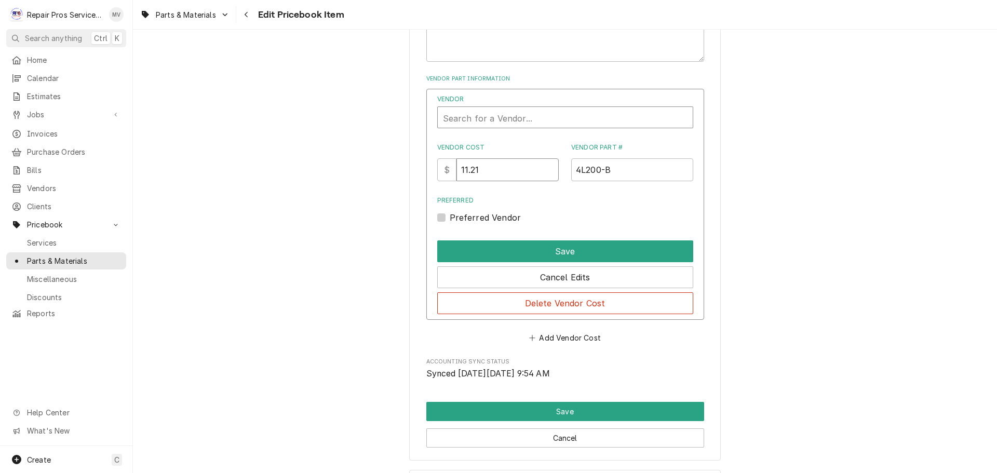
drag, startPoint x: 492, startPoint y: 168, endPoint x: 439, endPoint y: 174, distance: 53.9
click at [429, 170] on div "Vendor Search for a Vendor... Vendor Cost $ 11.21 Vendor Part # 4L200-B Preferr…" at bounding box center [565, 204] width 278 height 231
drag, startPoint x: 628, startPoint y: 176, endPoint x: 504, endPoint y: 164, distance: 124.7
click at [504, 164] on div "Vendor Cost $ Vendor Part # 4L200-B" at bounding box center [565, 162] width 256 height 38
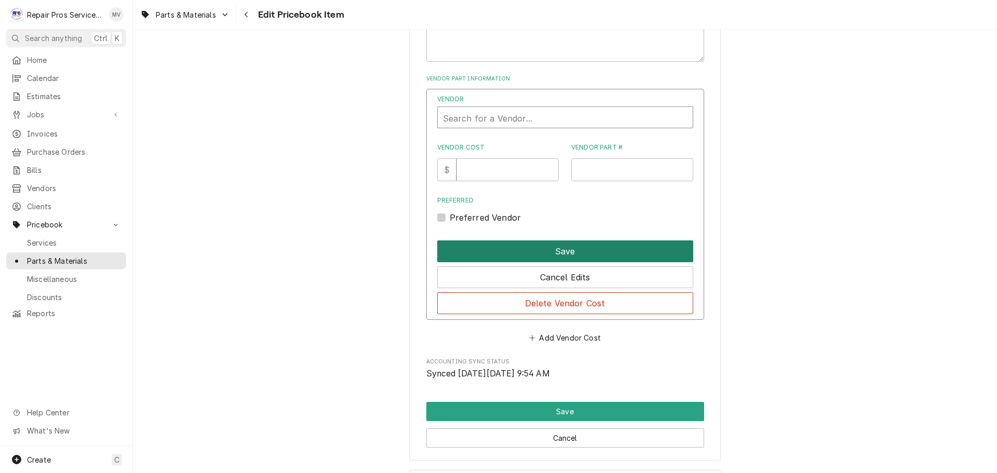
click at [554, 245] on button "Save" at bounding box center [565, 251] width 256 height 22
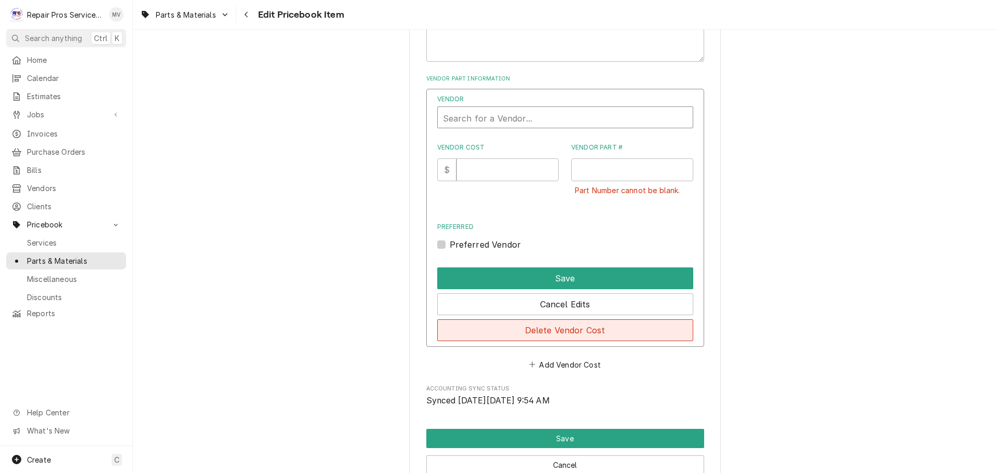
click at [564, 331] on button "Delete Vendor Cost" at bounding box center [565, 330] width 256 height 22
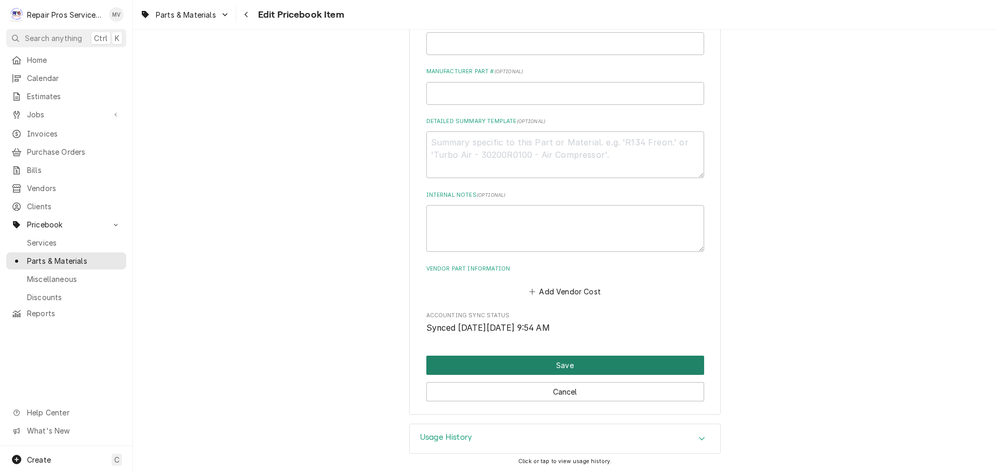
click at [522, 367] on button "Save" at bounding box center [565, 365] width 278 height 19
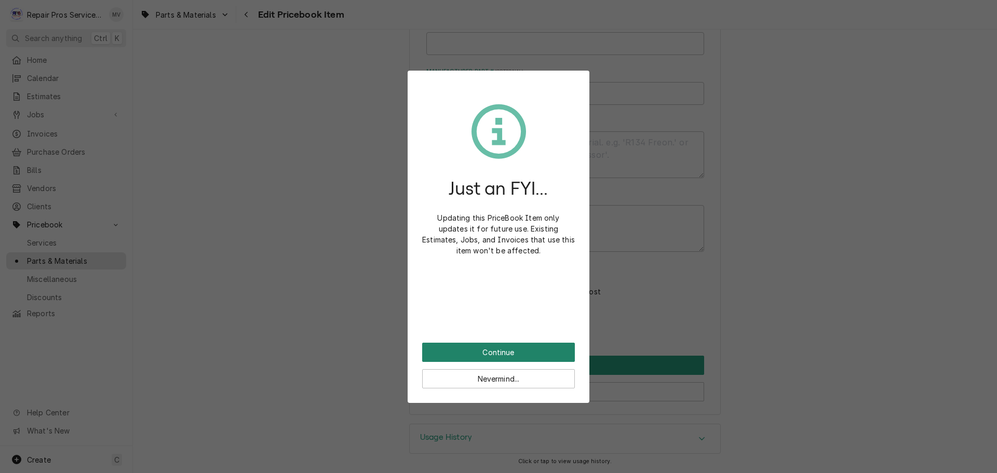
click at [455, 344] on button "Continue" at bounding box center [498, 352] width 153 height 19
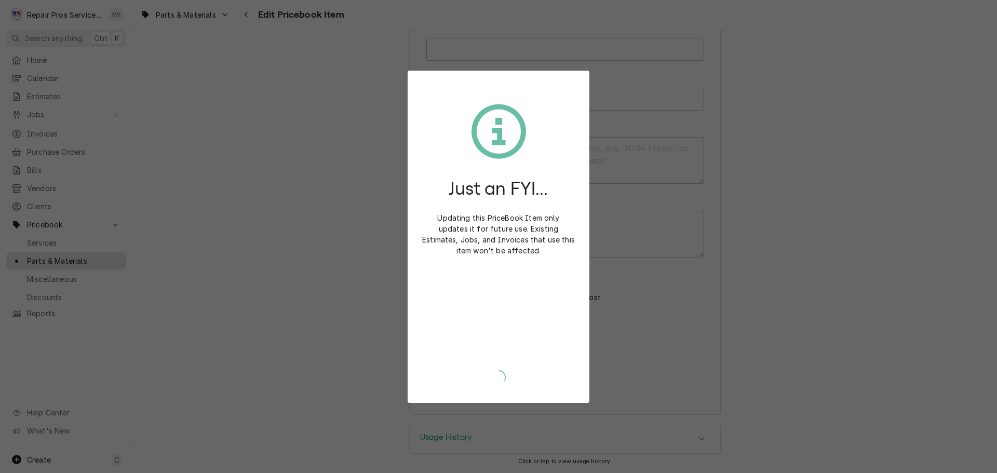
type textarea "x"
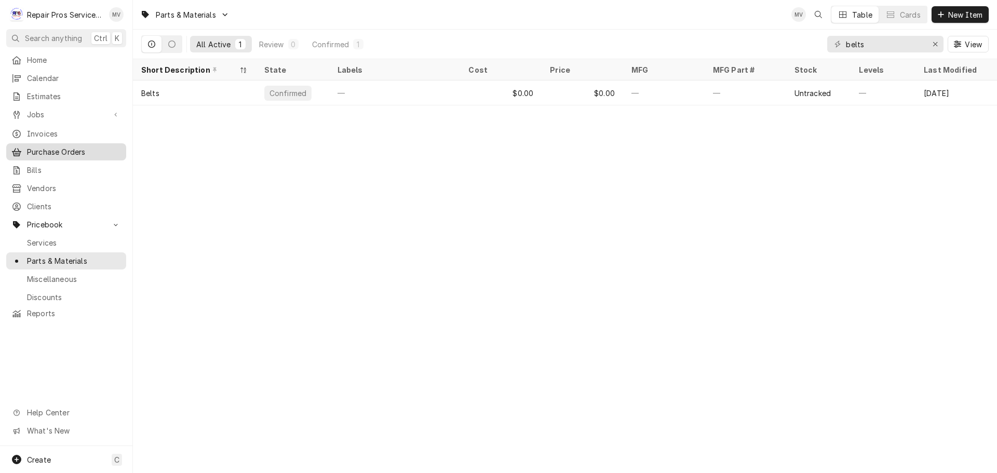
click at [43, 147] on span "Purchase Orders" at bounding box center [74, 151] width 94 height 11
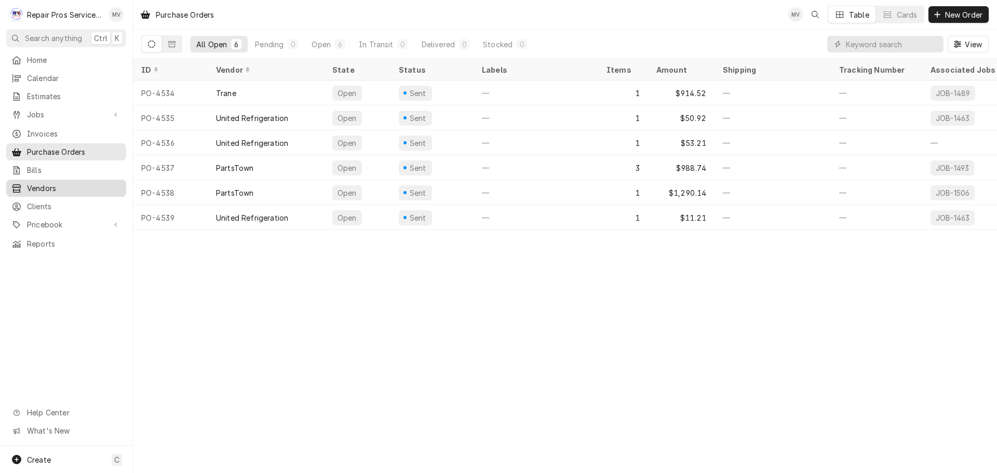
click at [52, 185] on span "Vendors" at bounding box center [74, 188] width 94 height 11
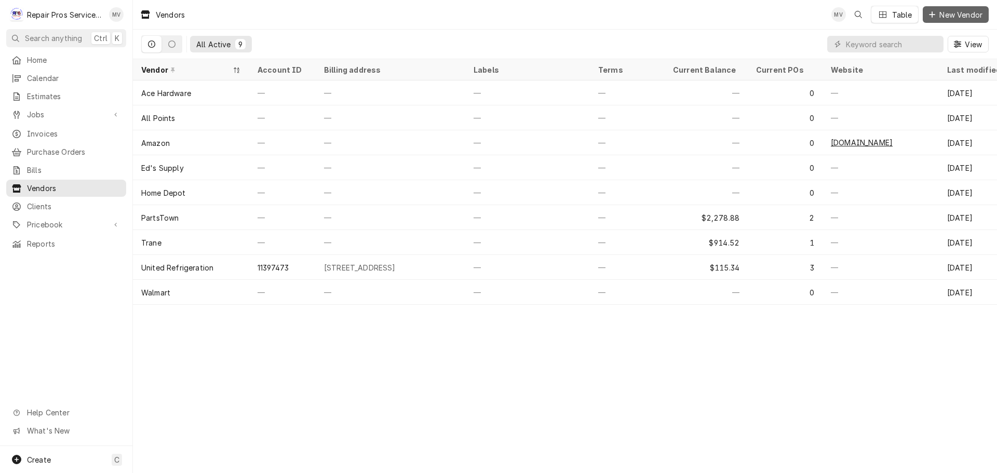
click at [970, 11] on span "New Vendor" at bounding box center [960, 14] width 47 height 11
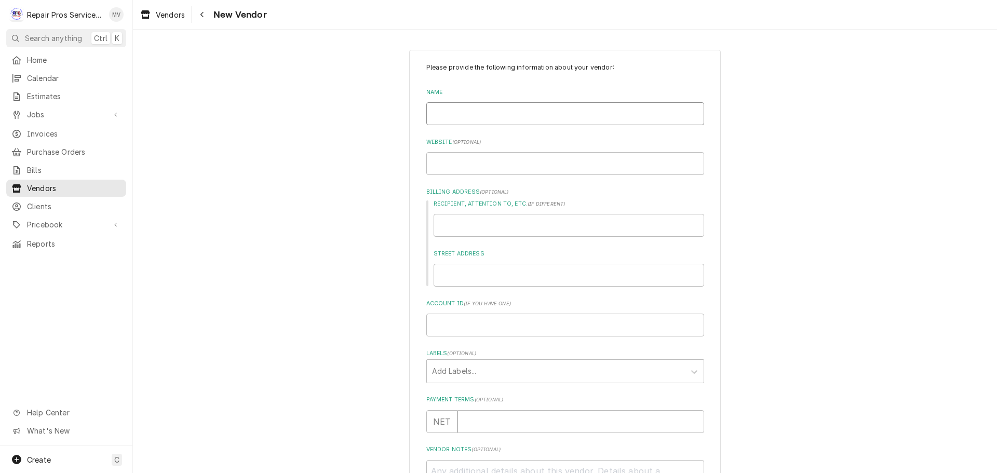
click at [450, 115] on input "Name" at bounding box center [565, 113] width 278 height 23
type textarea "x"
type input "W"
type textarea "x"
type input "We"
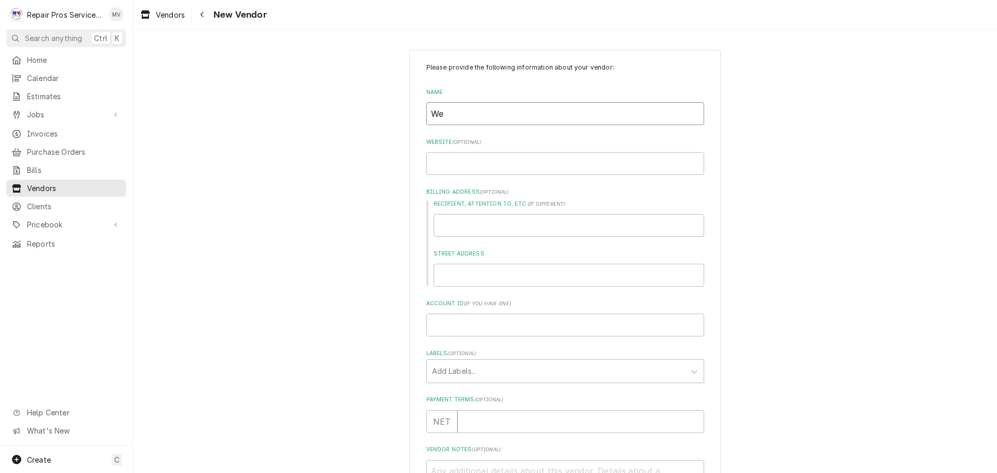
type textarea "x"
type input "Web"
type textarea "x"
type input "Webs"
type textarea "x"
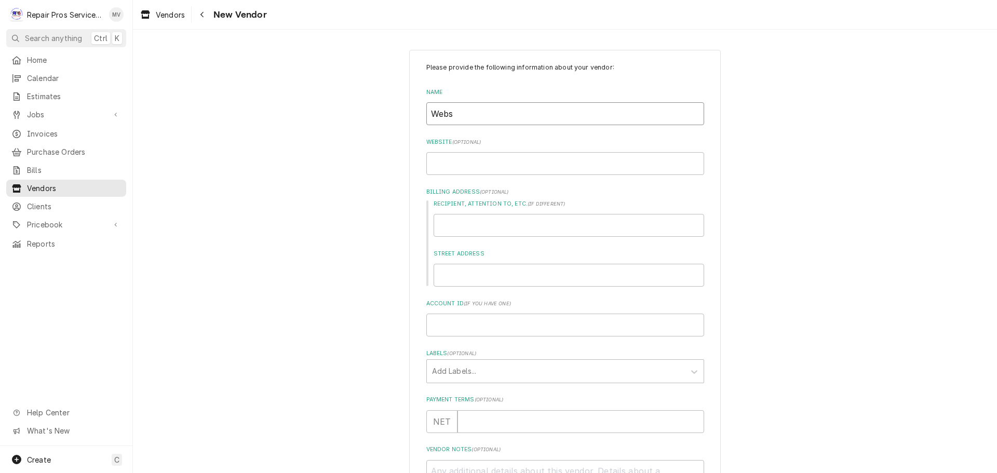
type input "Webst"
type textarea "x"
type input "Websta"
type textarea "x"
type input "Webstau"
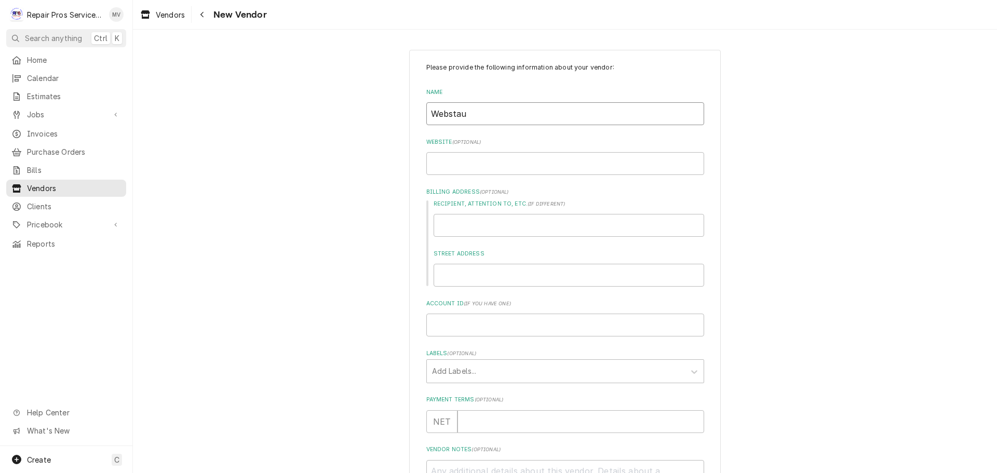
type textarea "x"
type input "Webstaur"
type textarea "x"
type input "Webstaura"
type textarea "x"
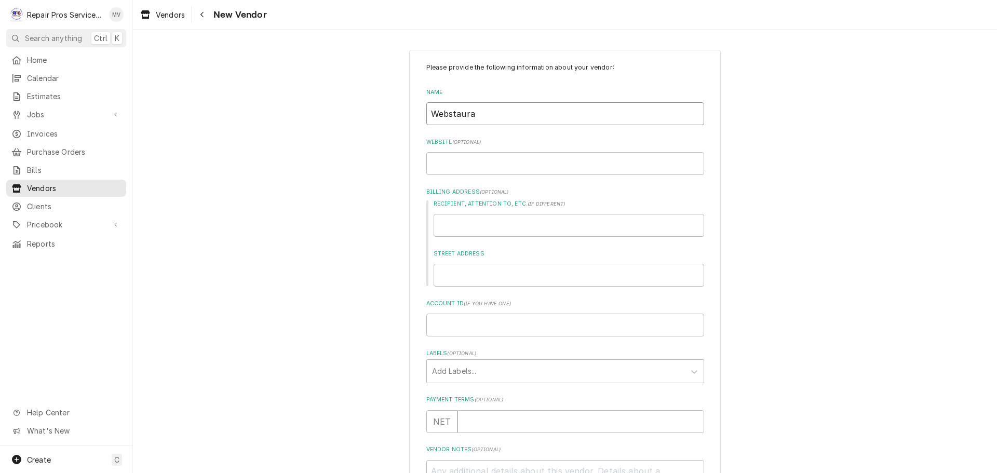
type input "Webstauran"
type textarea "x"
type input "Webstaurant"
type textarea "x"
type input "Webstaurant"
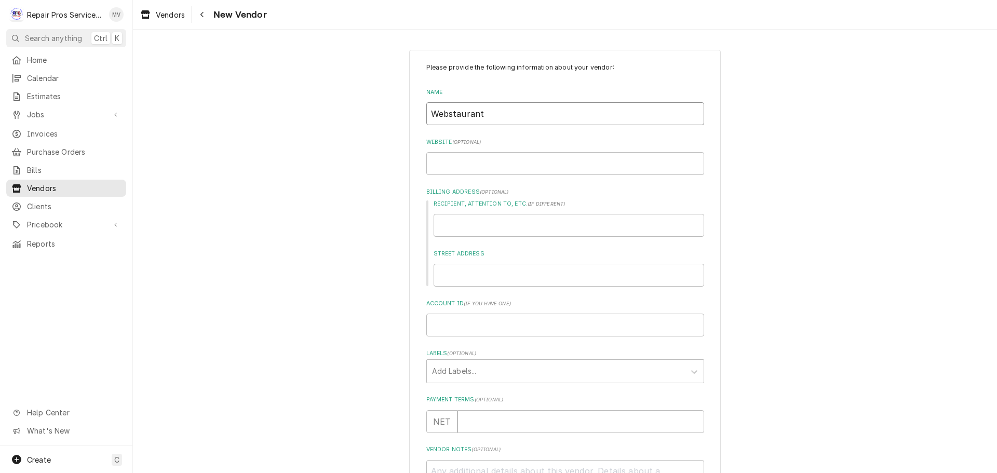
type textarea "x"
type input "Webstaurant S"
type textarea "x"
type input "Webstaurant St"
type textarea "x"
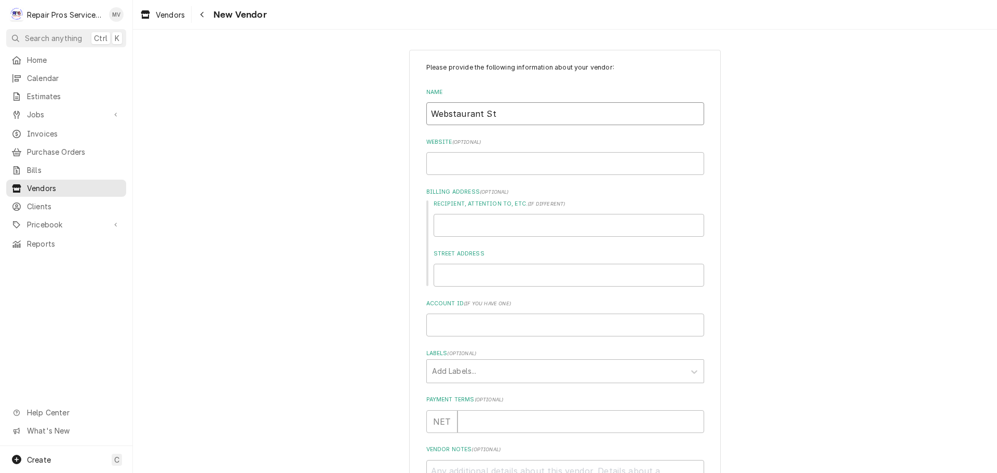
type input "Webstaurant Sto"
type textarea "x"
type input "Webstaurant Stor"
type textarea "x"
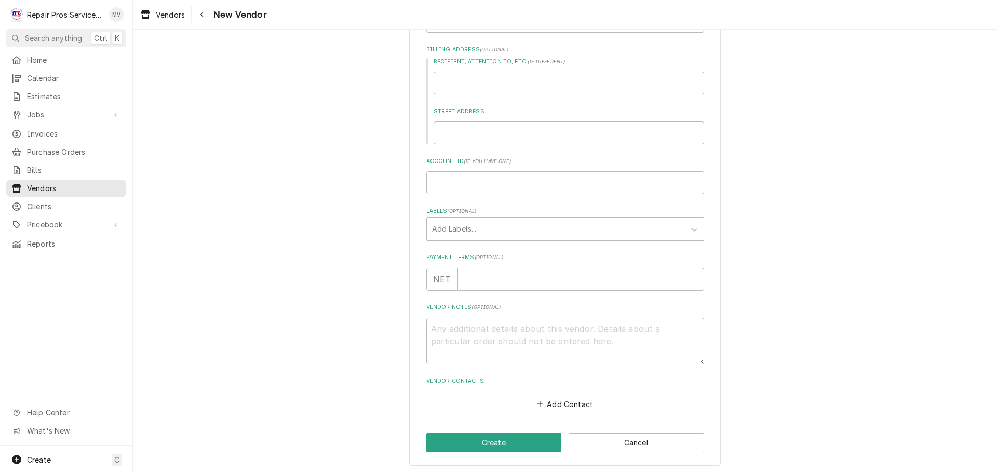
scroll to position [144, 0]
type input "Webstaurant Store"
click at [503, 436] on button "Create" at bounding box center [494, 440] width 136 height 19
type textarea "x"
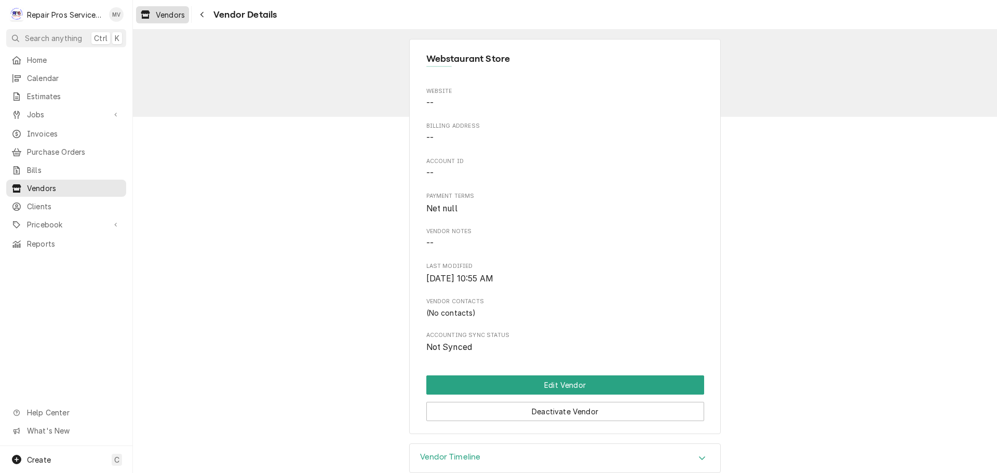
click at [180, 11] on span "Vendors" at bounding box center [170, 14] width 29 height 11
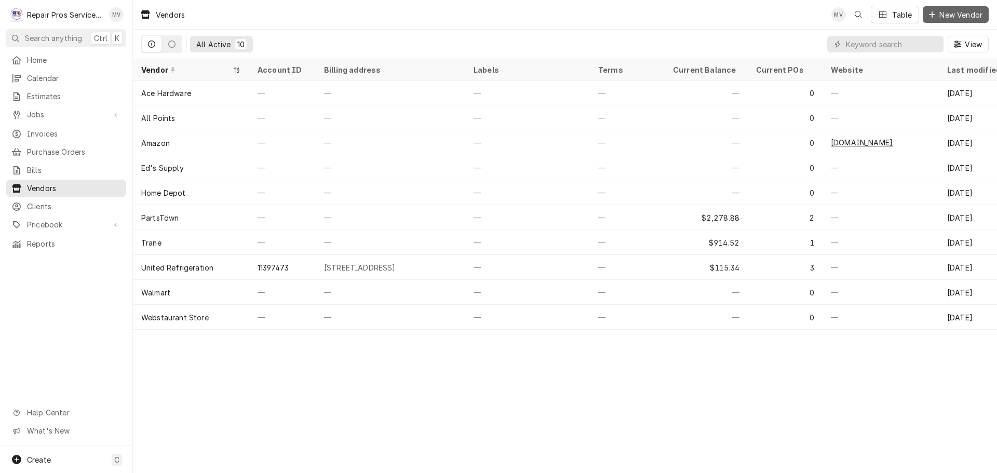
click at [958, 12] on span "New Vendor" at bounding box center [960, 14] width 47 height 11
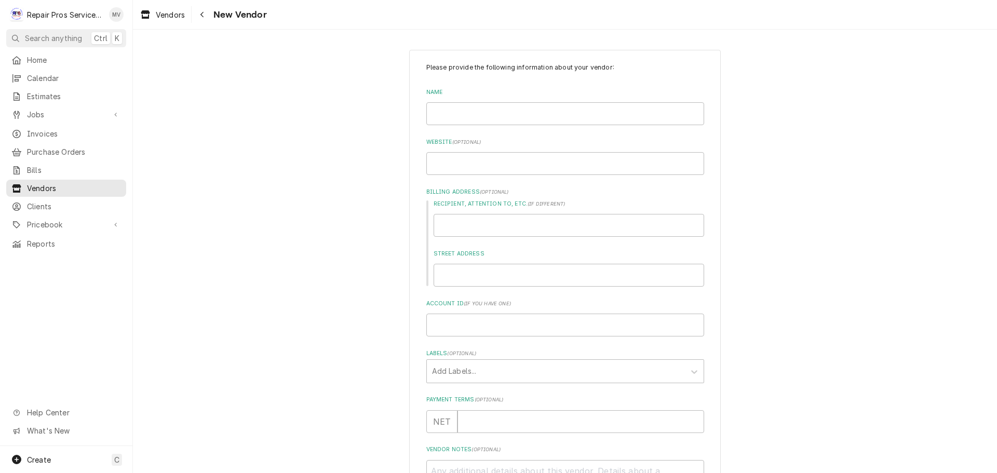
drag, startPoint x: 0, startPoint y: 0, endPoint x: 956, endPoint y: 13, distance: 956.4
drag, startPoint x: 956, startPoint y: 13, endPoint x: 538, endPoint y: 117, distance: 431.0
click at [538, 117] on input "Name" at bounding box center [565, 113] width 278 height 23
type textarea "x"
type input "J"
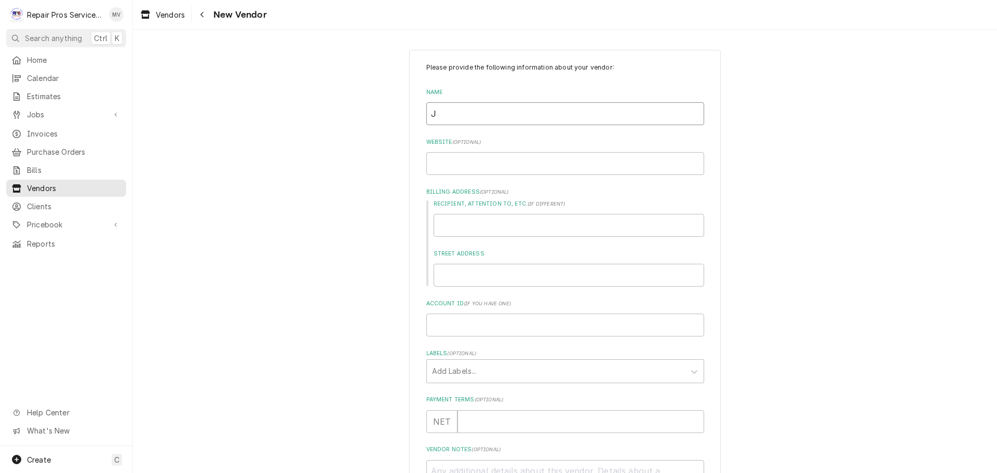
type textarea "x"
type input "Je"
type textarea "x"
type input "Jer"
type textarea "x"
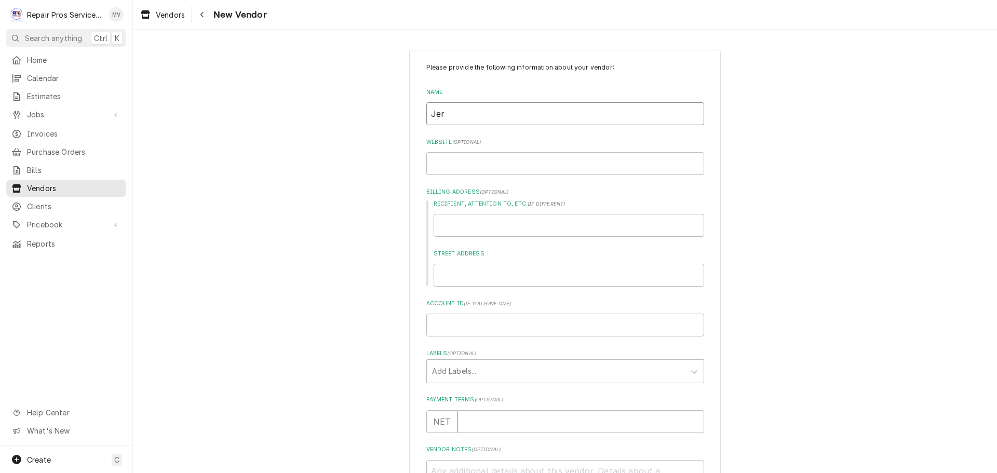
type input "Jerr"
type textarea "x"
type input "Jerry"
type textarea "x"
type input "Jerrys"
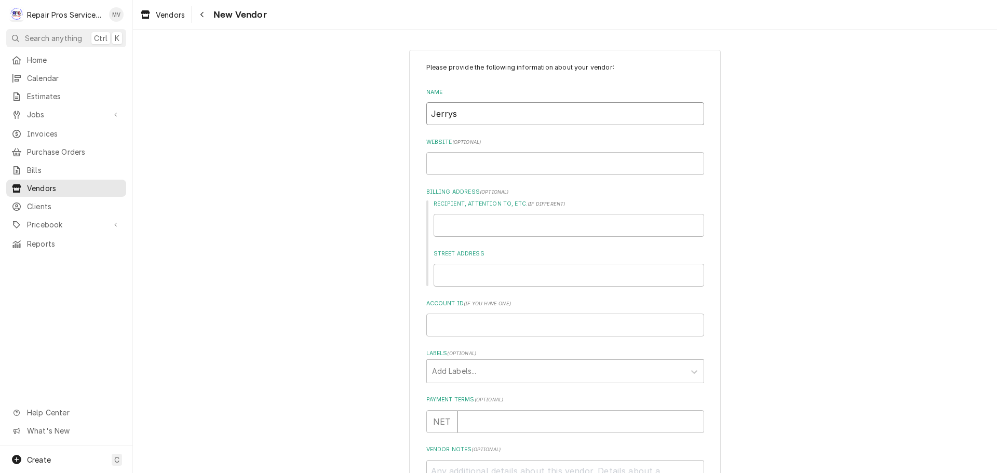
type textarea "x"
type input "Jerrys"
type textarea "x"
type input "Jerrys"
type textarea "x"
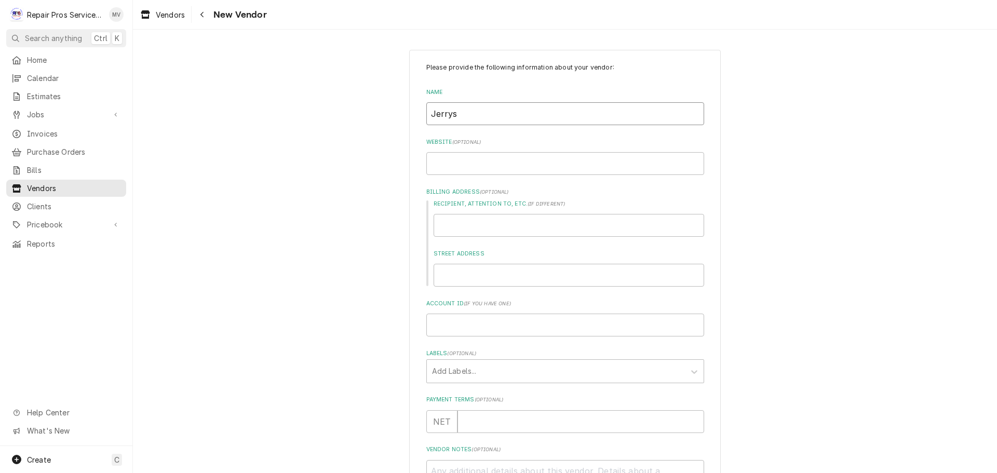
type input "Jerry"
type textarea "x"
type input "Jerry'"
type textarea "x"
type input "Jerry's"
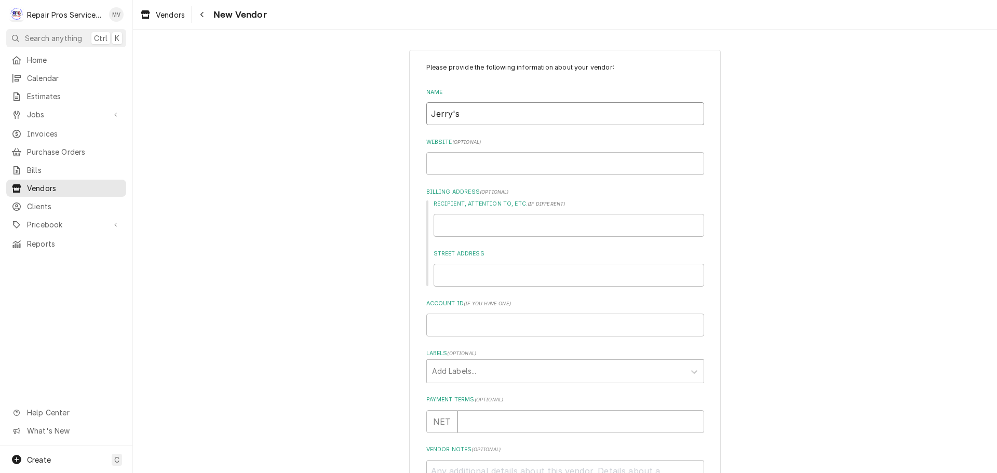
type textarea "x"
type input "Jerry's"
type textarea "x"
type input "Jerry's E"
type textarea "x"
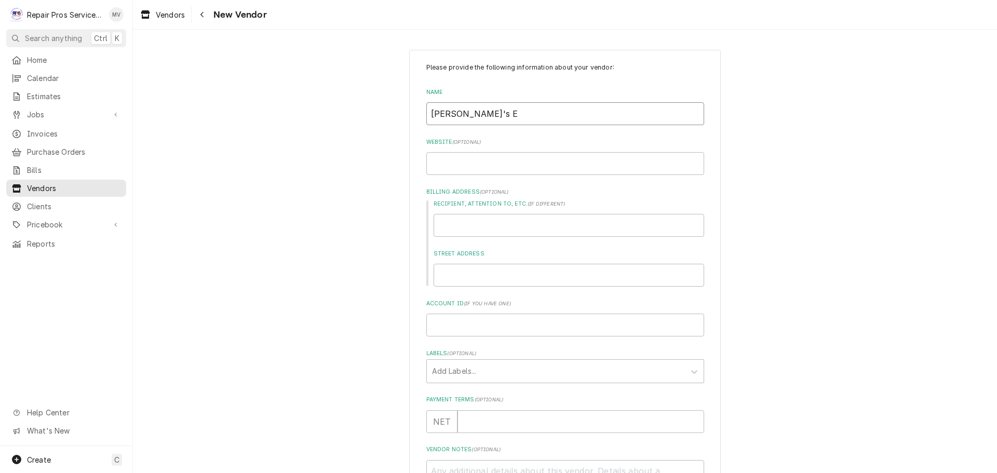
type input "Jerry's El"
type textarea "x"
type input "Jerry's Ele"
type textarea "x"
type input "Jerry's Elec"
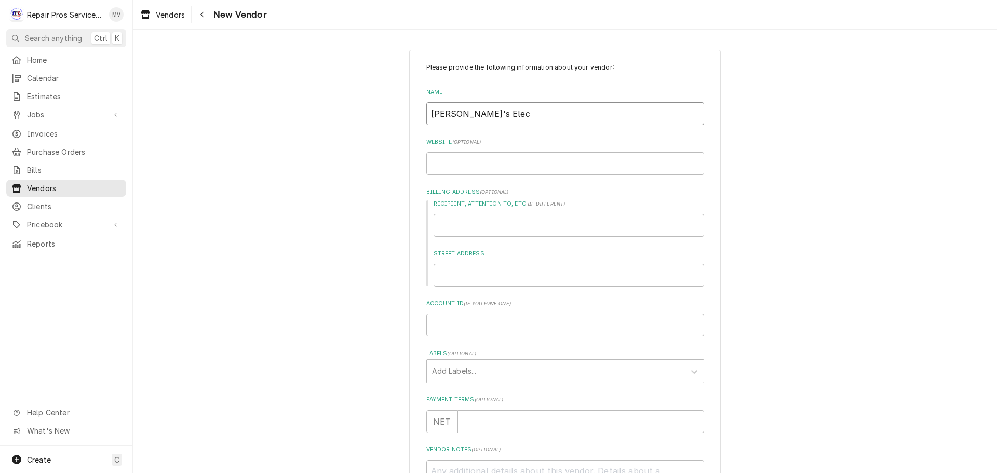
type textarea "x"
type input "Jerry's Elect"
type textarea "x"
type input "Jerry's Electr"
type textarea "x"
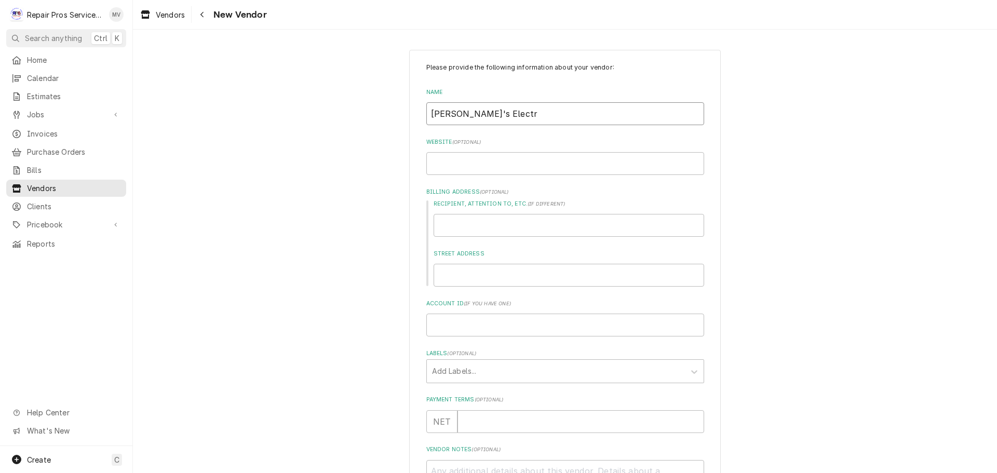
type input "Jerry's Electri"
type textarea "x"
type input "Jerry's Electric"
type textarea "x"
type input "Jerry's Electric"
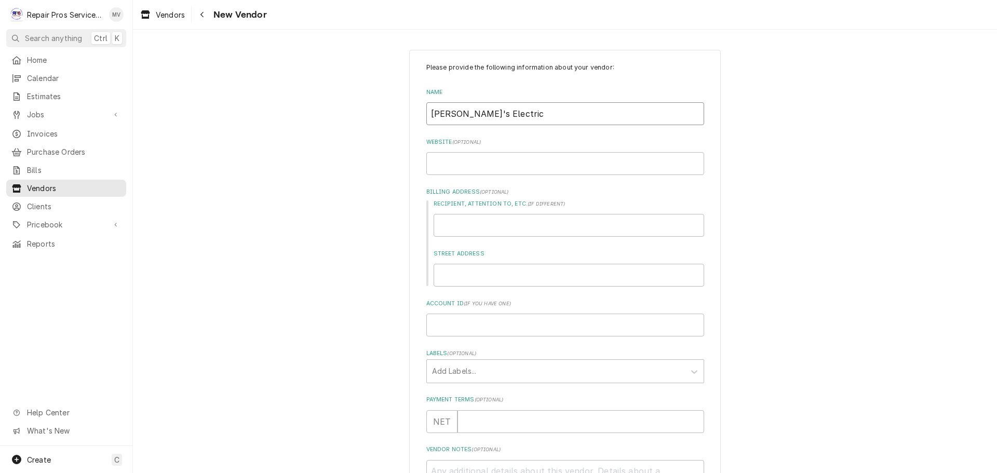
type textarea "x"
type input "Jerry's Electric M"
type textarea "x"
type input "Jerry's Electric Mo"
type textarea "x"
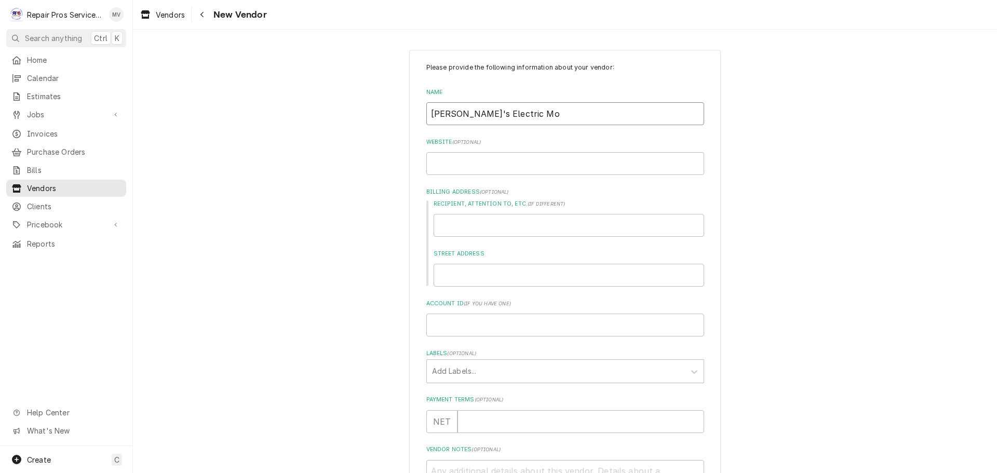
type input "Jerry's Electric Mot"
type textarea "x"
type input "Jerry's Electric Moto"
type textarea "x"
type input "Jerry's Electric Motor"
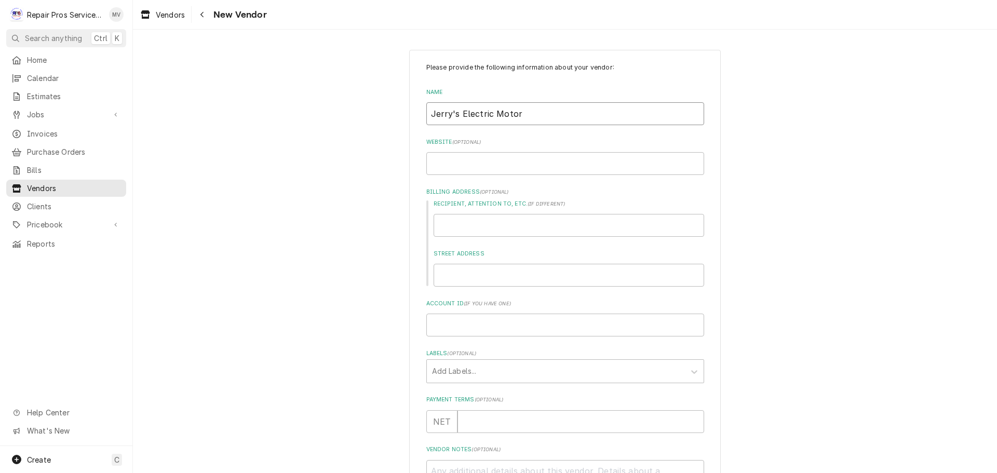
type textarea "x"
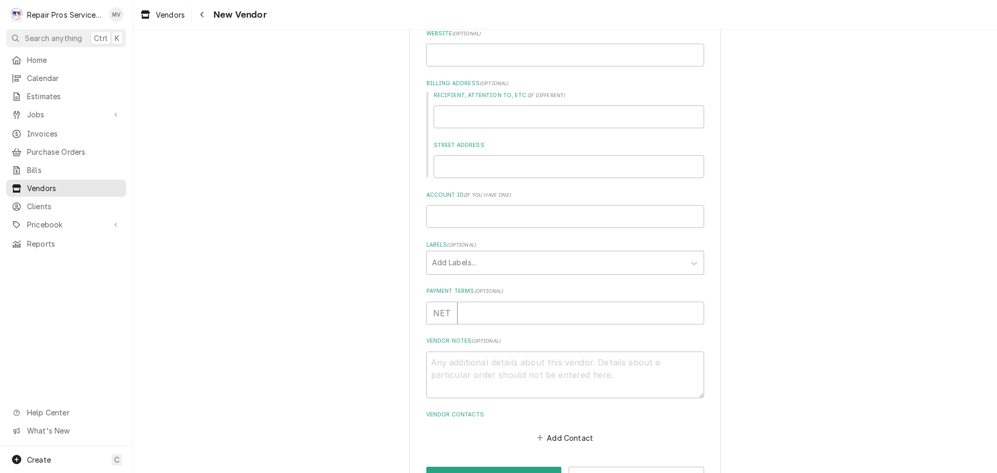
scroll to position [144, 0]
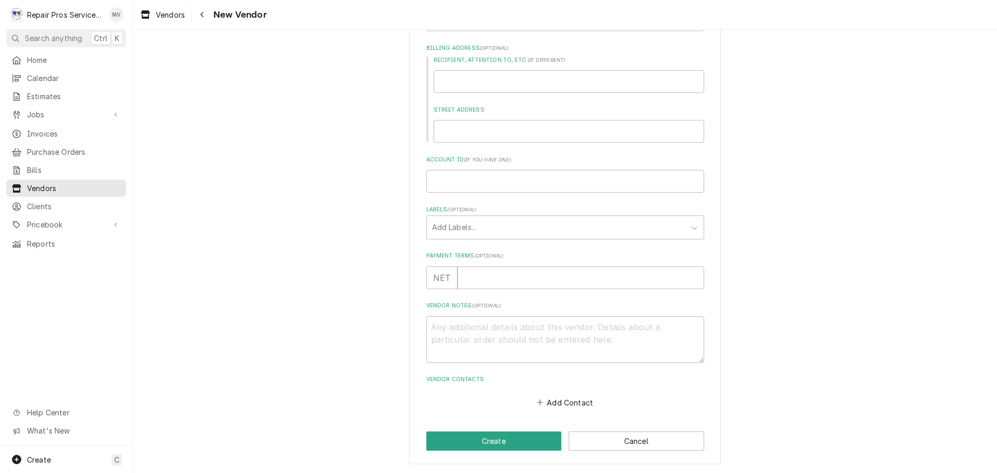
type input "Jerry's Electric Motors"
click at [473, 431] on div "Please provide the following information about your vendor: Name Jerry's Electr…" at bounding box center [565, 185] width 312 height 558
click at [484, 443] on button "Create" at bounding box center [494, 440] width 136 height 19
type textarea "x"
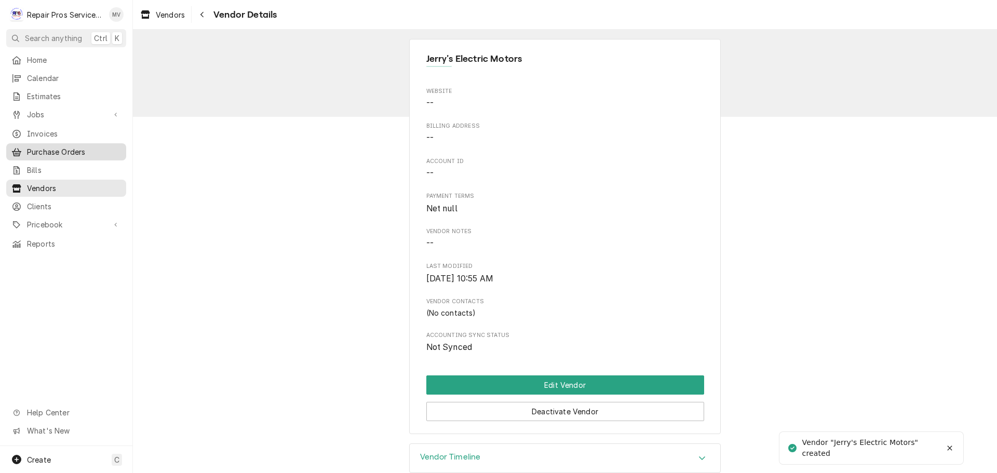
click at [56, 146] on span "Purchase Orders" at bounding box center [74, 151] width 94 height 11
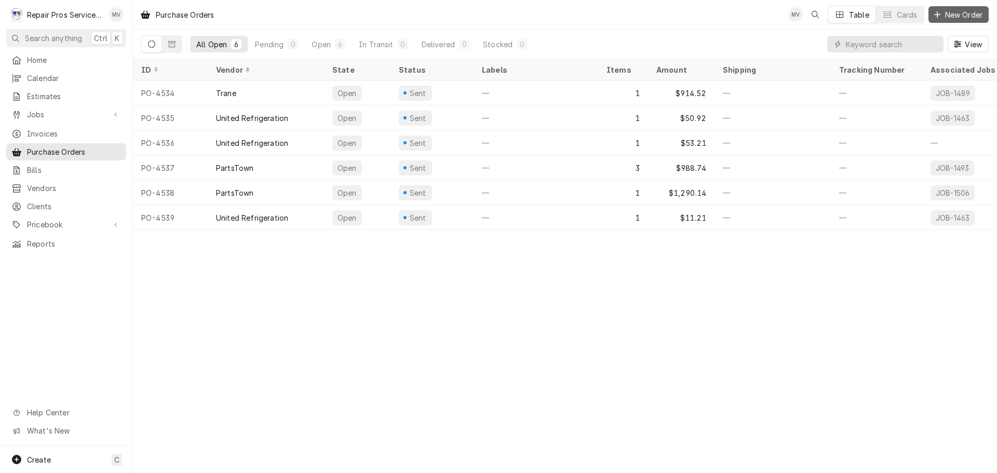
click at [953, 13] on span "New Order" at bounding box center [964, 14] width 42 height 11
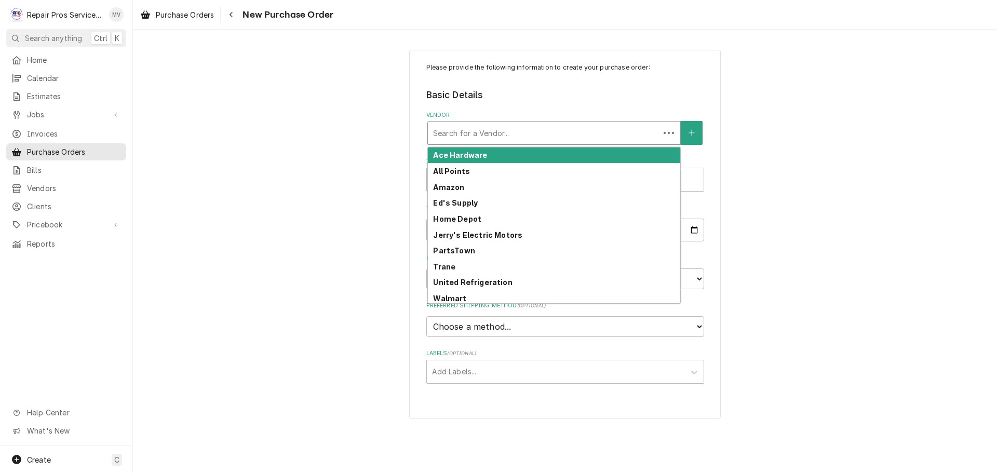
click at [482, 132] on div "Vendor" at bounding box center [543, 133] width 221 height 19
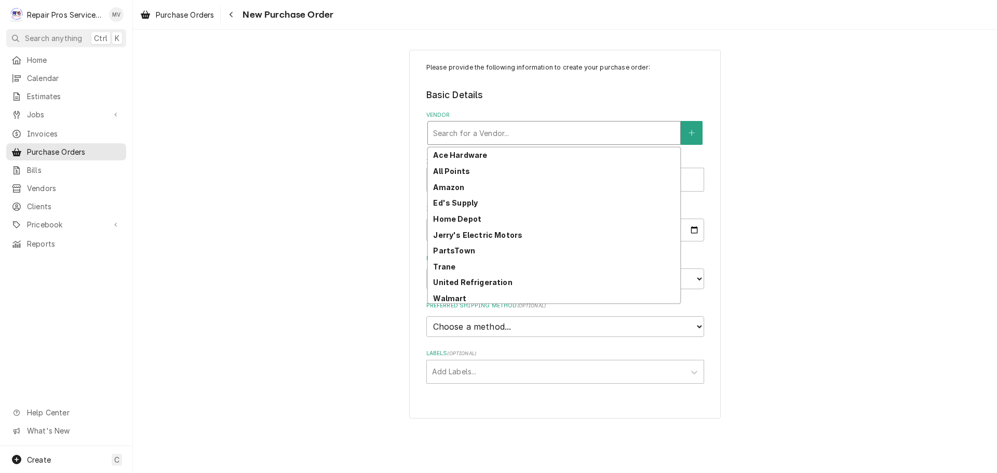
scroll to position [19, 0]
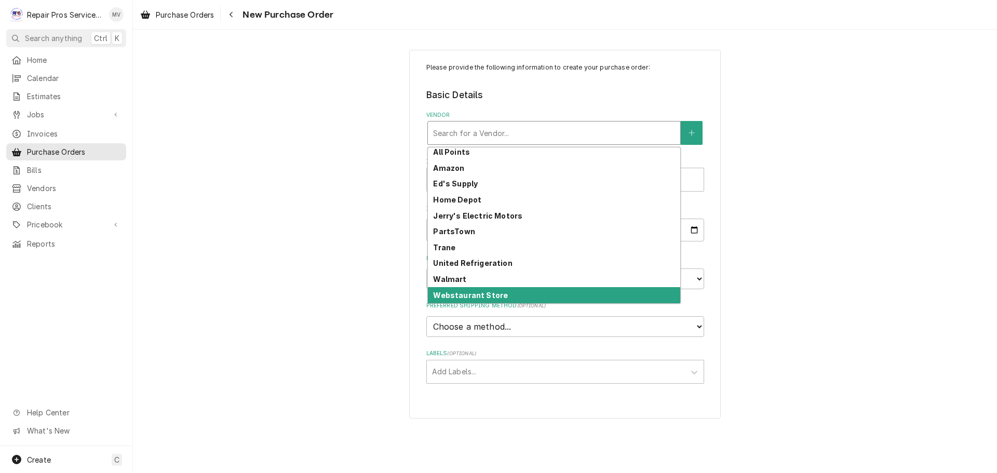
click at [458, 297] on strong "Webstaurant Store" at bounding box center [470, 295] width 75 height 9
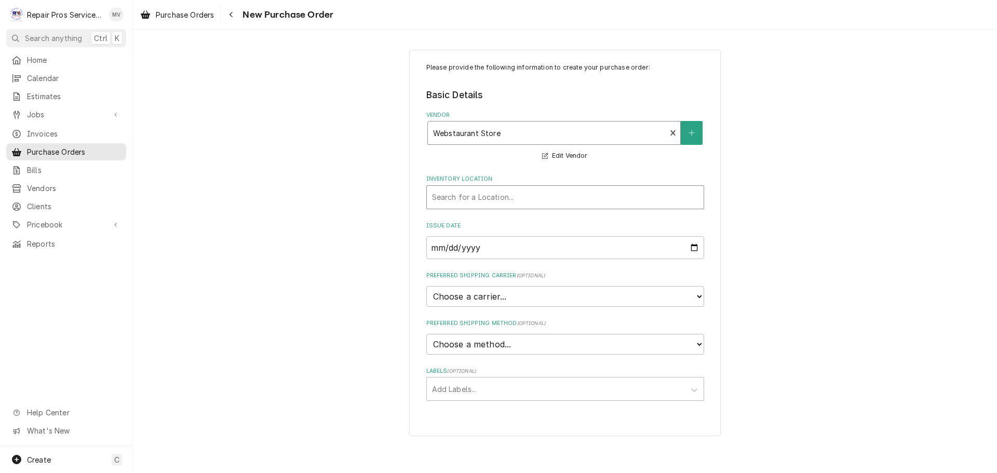
click at [456, 196] on div "Inventory Location" at bounding box center [565, 197] width 266 height 19
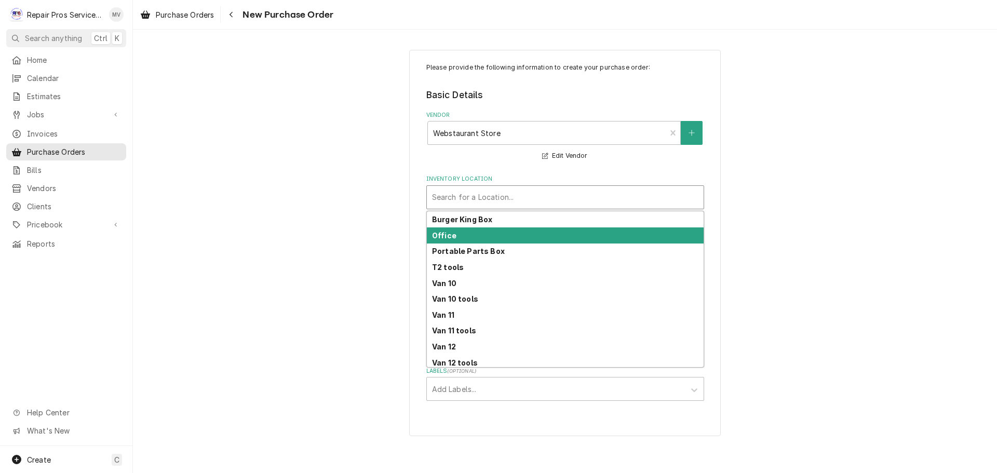
click at [451, 239] on strong "Office" at bounding box center [444, 235] width 24 height 9
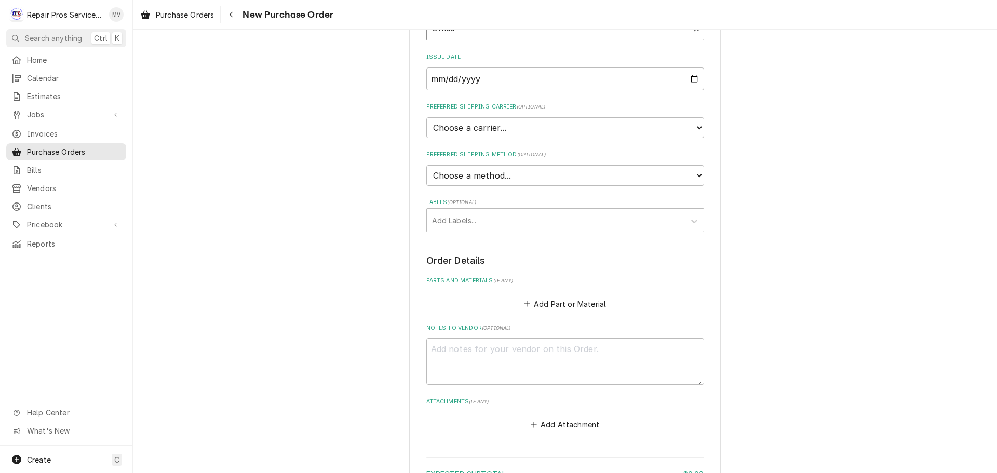
scroll to position [208, 0]
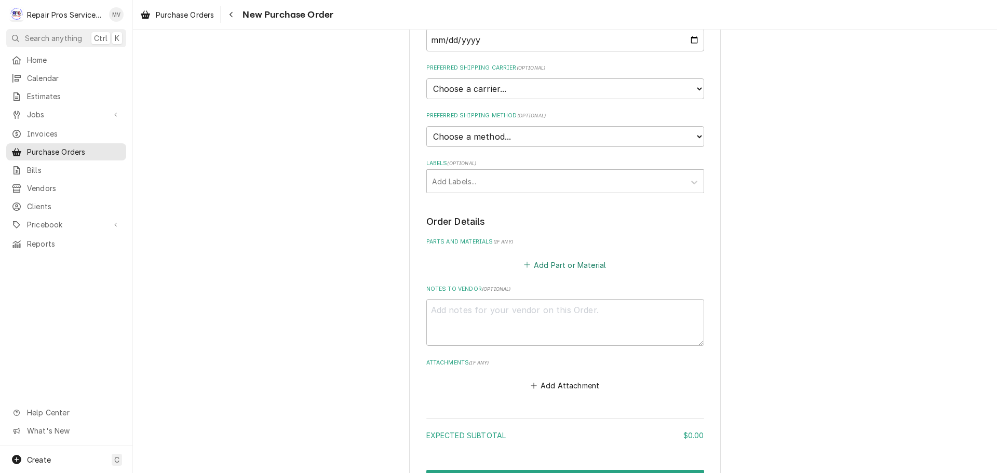
click at [568, 263] on button "Add Part or Material" at bounding box center [565, 265] width 86 height 15
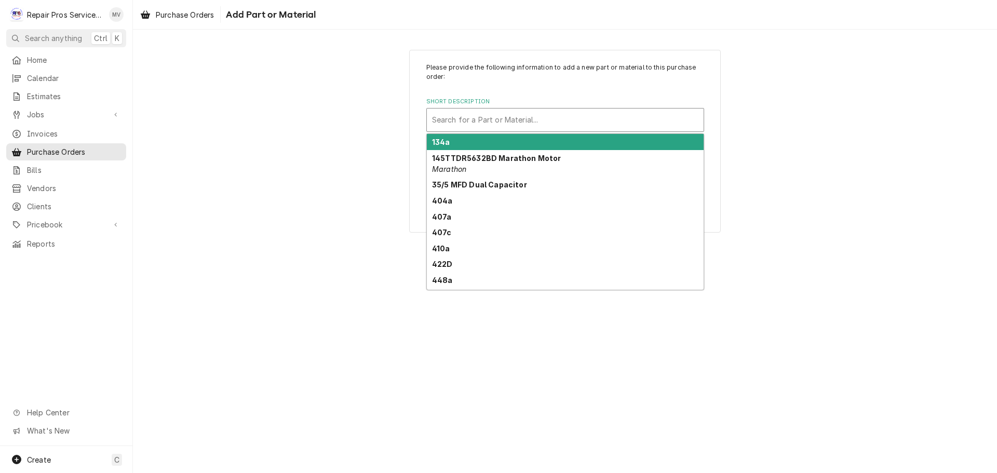
click at [468, 124] on div "Short Description" at bounding box center [565, 120] width 266 height 19
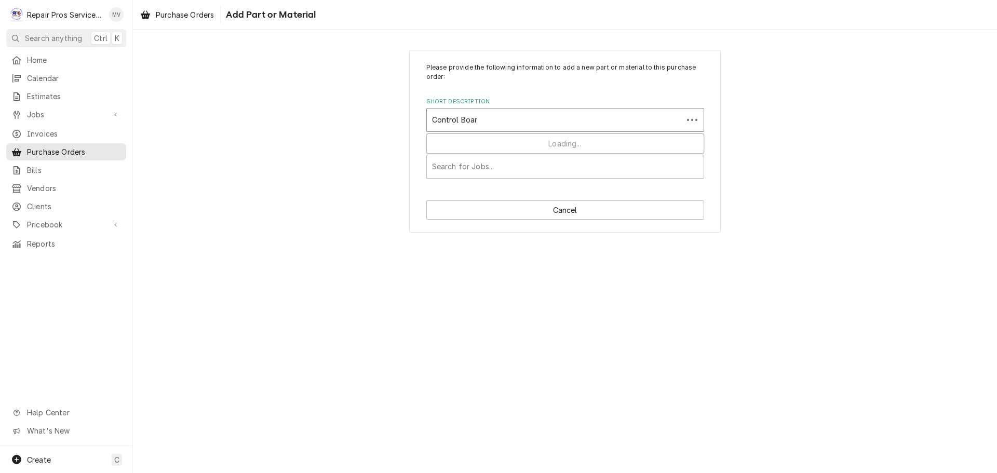
type input "Control Board"
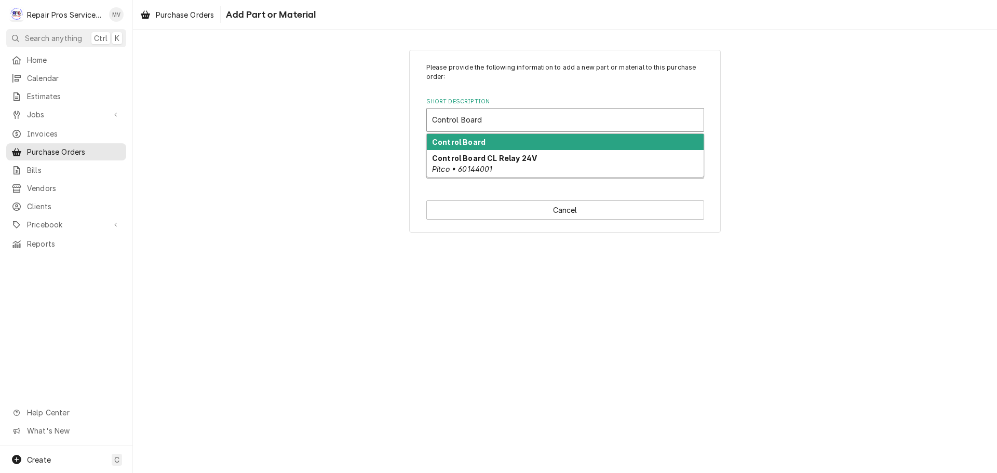
click at [453, 141] on strong "Control Board" at bounding box center [458, 142] width 53 height 9
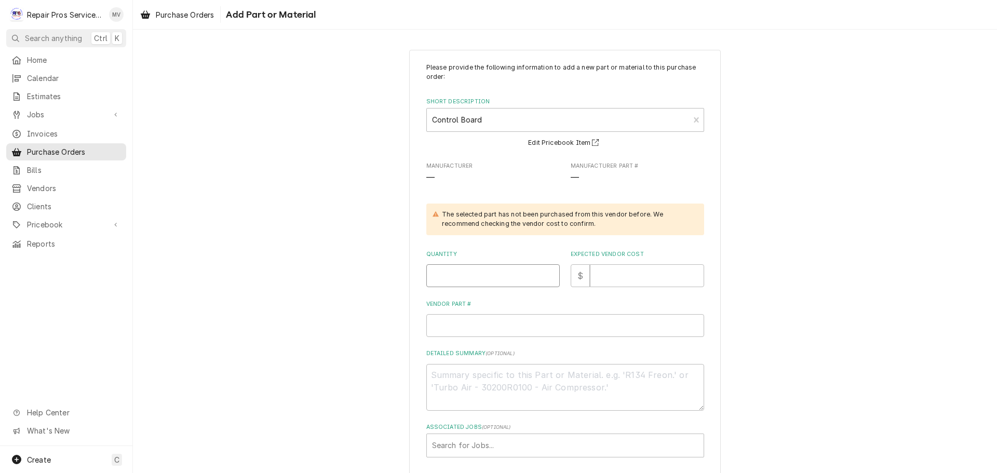
click at [471, 278] on input "Quantity" at bounding box center [492, 275] width 133 height 23
type textarea "x"
type input "1"
click at [608, 270] on input "Expected Vendor Cost" at bounding box center [647, 275] width 114 height 23
click at [616, 281] on input "Expected Vendor Cost" at bounding box center [647, 275] width 114 height 23
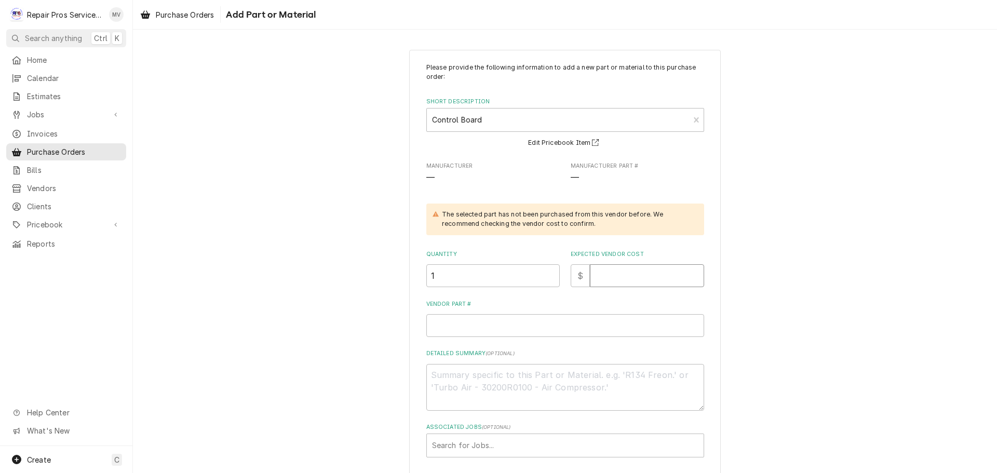
type textarea "x"
type input "2"
type textarea "x"
type input "25"
type textarea "x"
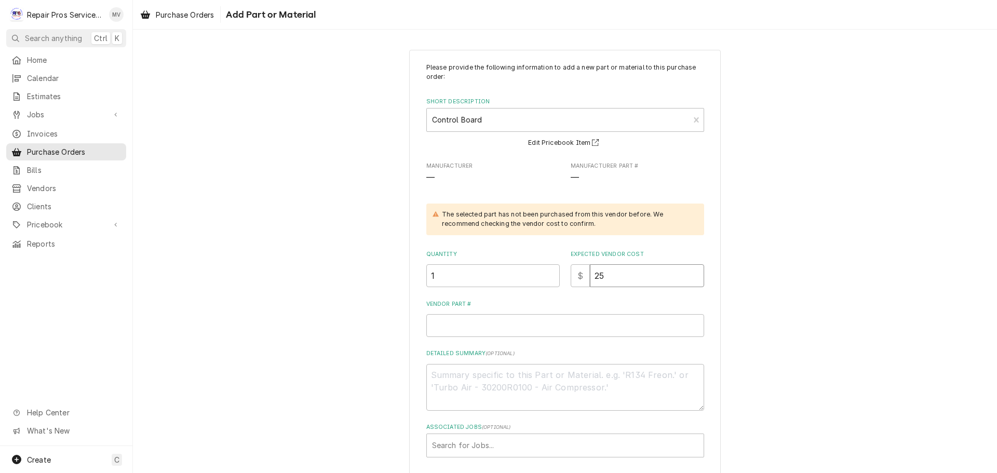
type input "252"
type textarea "x"
type input "252.1"
type textarea "x"
type input "252.18"
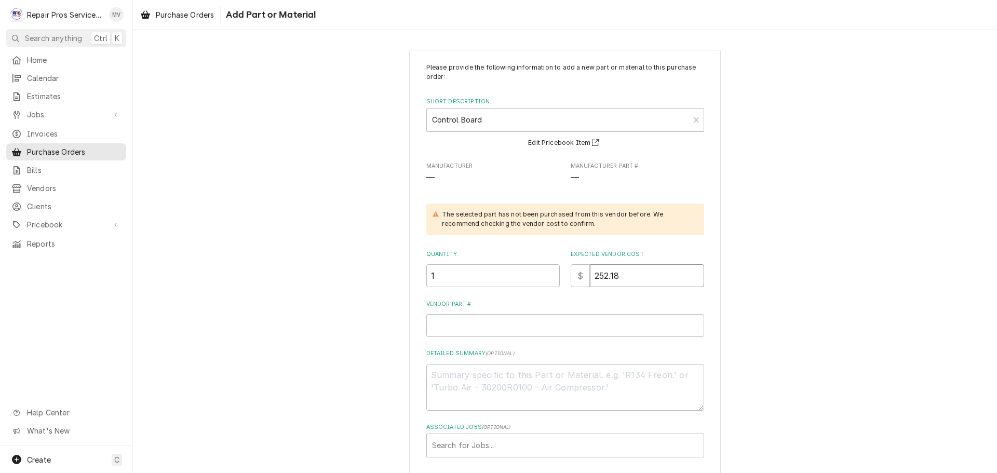
type textarea "x"
type input "252.1"
type textarea "x"
type input "252"
type textarea "x"
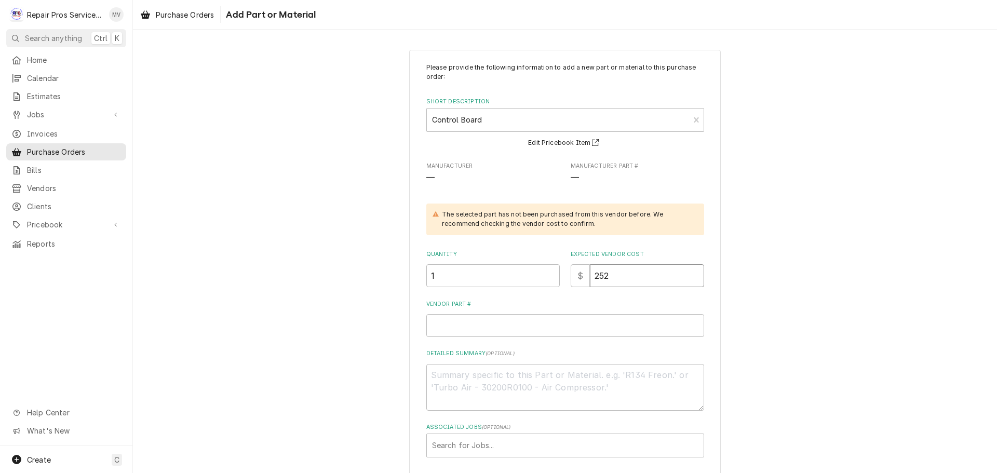
type input "252.4"
type textarea "x"
type input "252.48"
click at [464, 330] on input "Vendor Part #" at bounding box center [565, 325] width 278 height 23
type textarea "x"
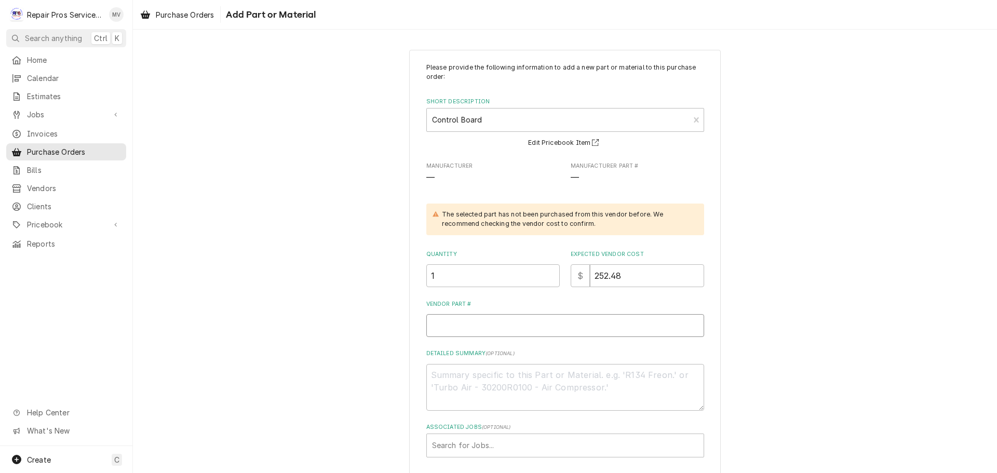
type input "2"
type textarea "x"
type input "23"
type textarea "x"
type input "236"
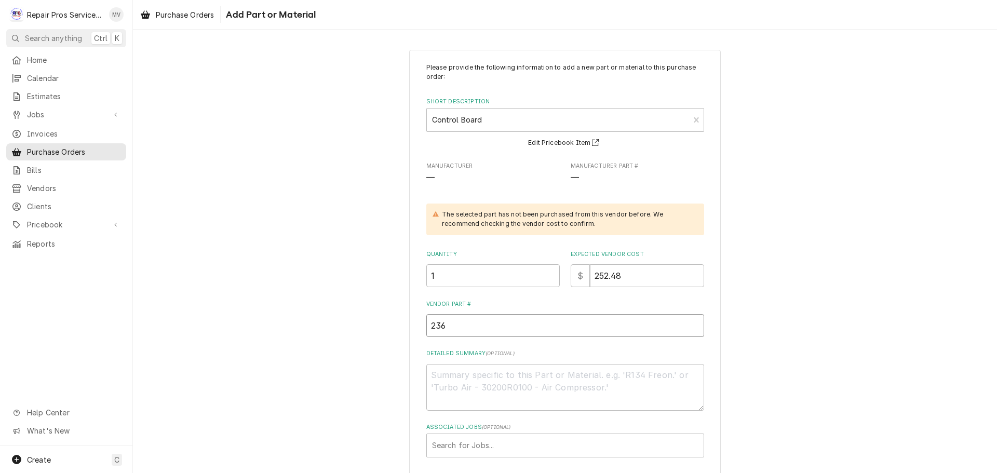
type textarea "x"
type input "236P"
type textarea "x"
type input "236PE"
type textarea "x"
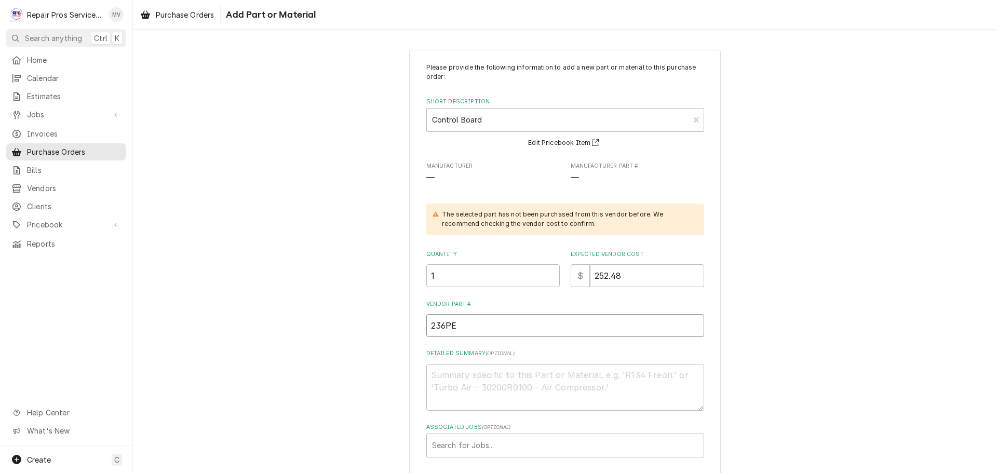
type input "236PEC"
type textarea "x"
type input "236PECE"
type textarea "x"
type input "236PECEM"
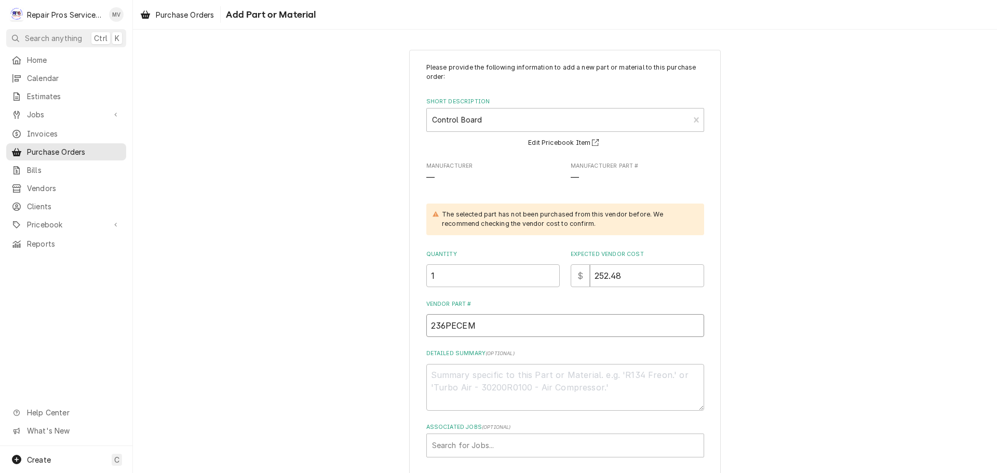
type textarea "x"
type input "236PECEM4"
click at [439, 385] on textarea "Detailed Summary ( optional )" at bounding box center [565, 387] width 278 height 47
type textarea "x"
type textarea "E"
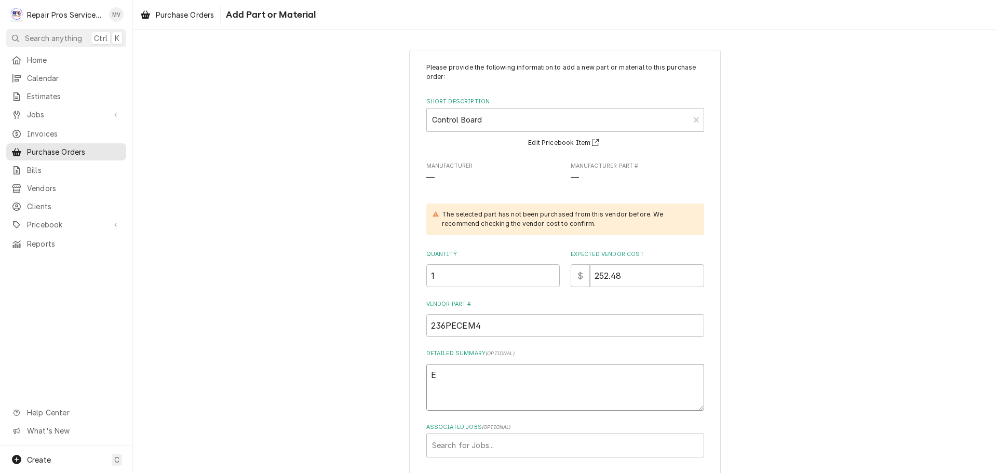
type textarea "x"
type textarea "Es"
type textarea "x"
type textarea "Est"
type textarea "x"
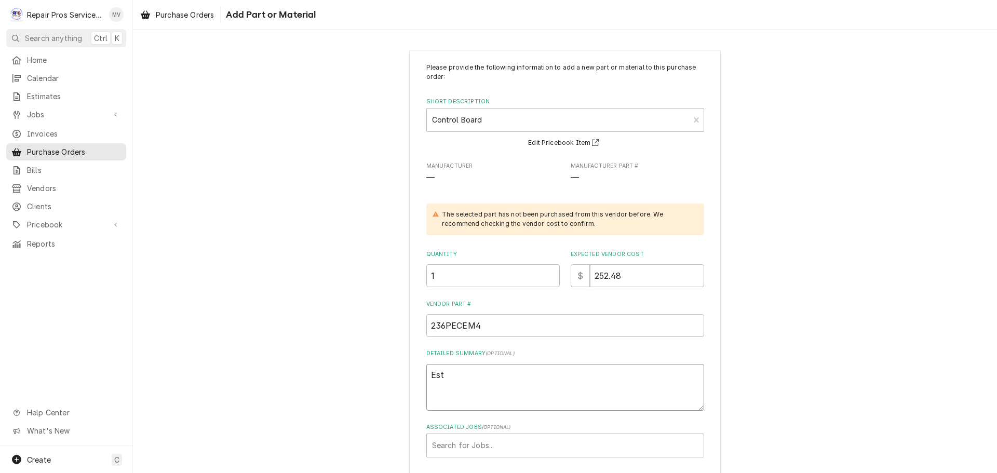
type textarea "Este"
type textarea "x"
type textarea "Estel"
type textarea "x"
type textarea "Estell"
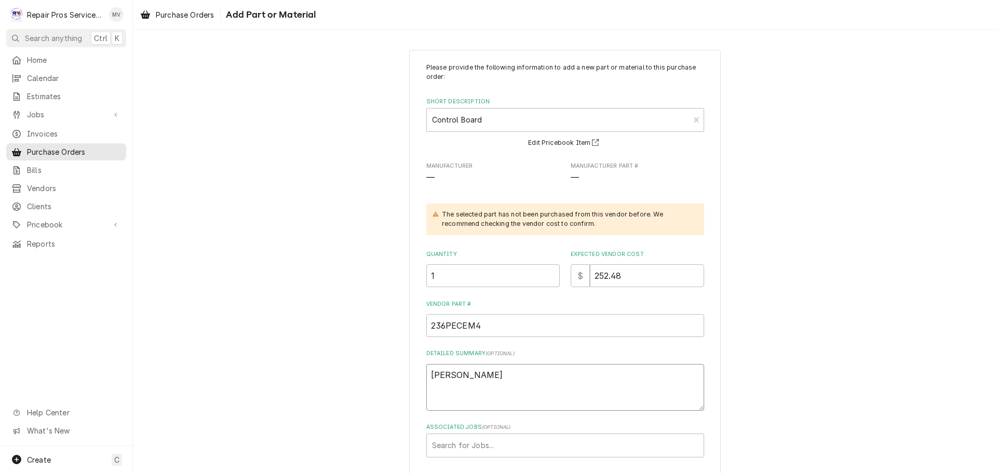
type textarea "x"
type textarea "Estella"
type textarea "x"
type textarea "Estella"
type textarea "x"
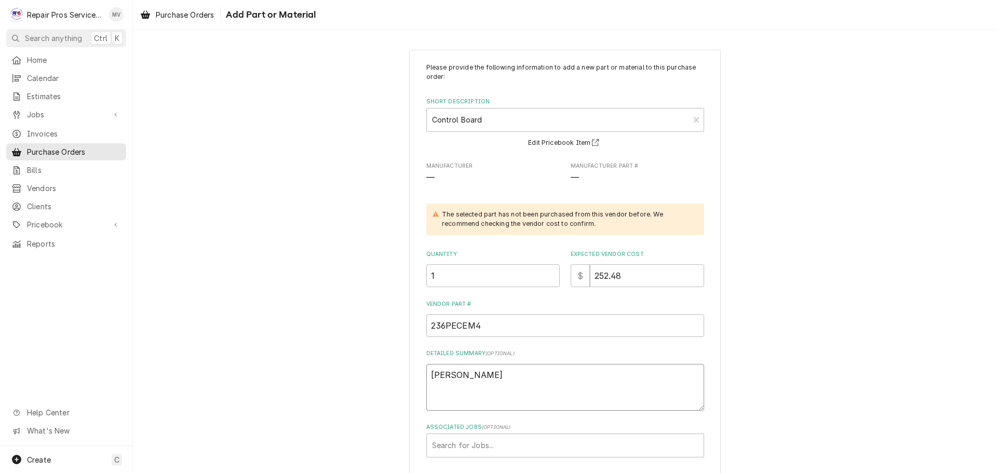
type textarea "Estella C"
type textarea "x"
type textarea "Estella Ca"
type textarea "x"
type textarea "Estella Caf"
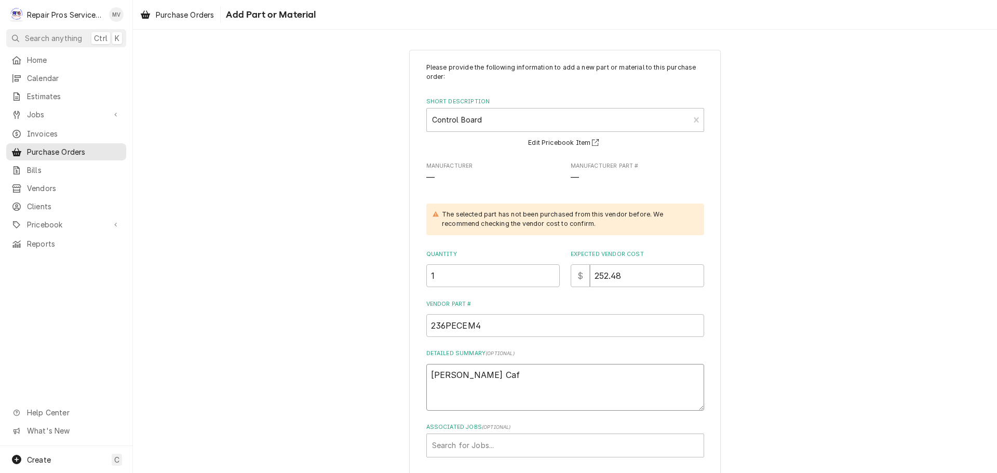
type textarea "x"
type textarea "Estella Caff"
type textarea "x"
type textarea "Estella Caffe"
type textarea "x"
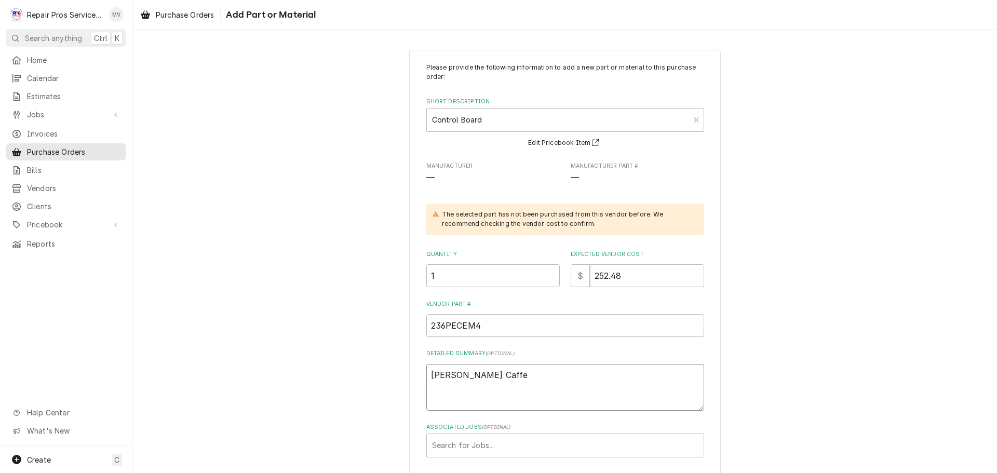
type textarea "Estella Caffe"
type textarea "x"
type textarea "Estella Caffe C"
type textarea "x"
type textarea "Estella Caffe Co"
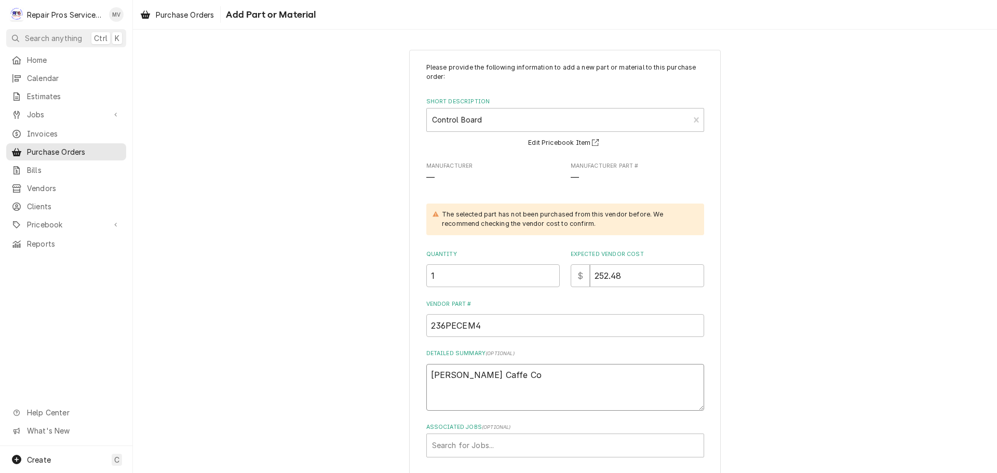
type textarea "x"
type textarea "Estella Caffe Con"
type textarea "x"
type textarea "Estella Caffe Cont"
type textarea "x"
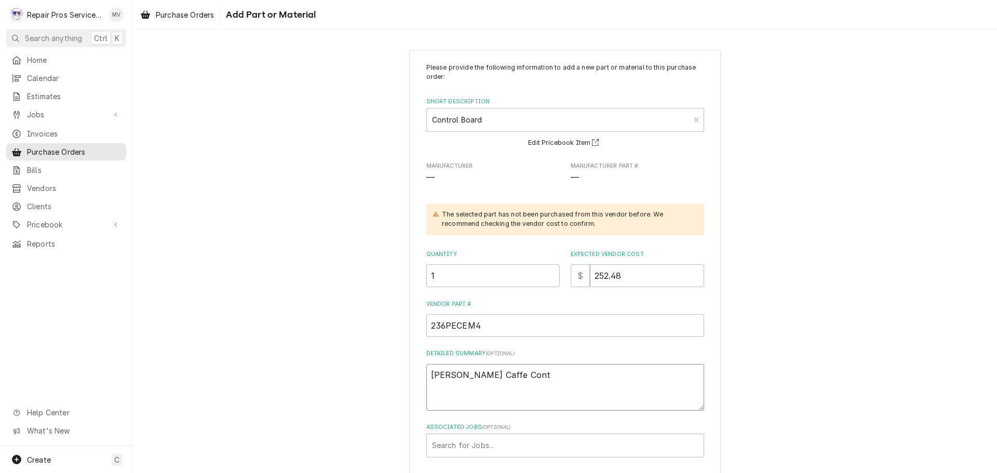
type textarea "Estella Caffe Contr"
type textarea "x"
type textarea "Estella Caffe Contro"
type textarea "x"
type textarea "Estella Caffe Control"
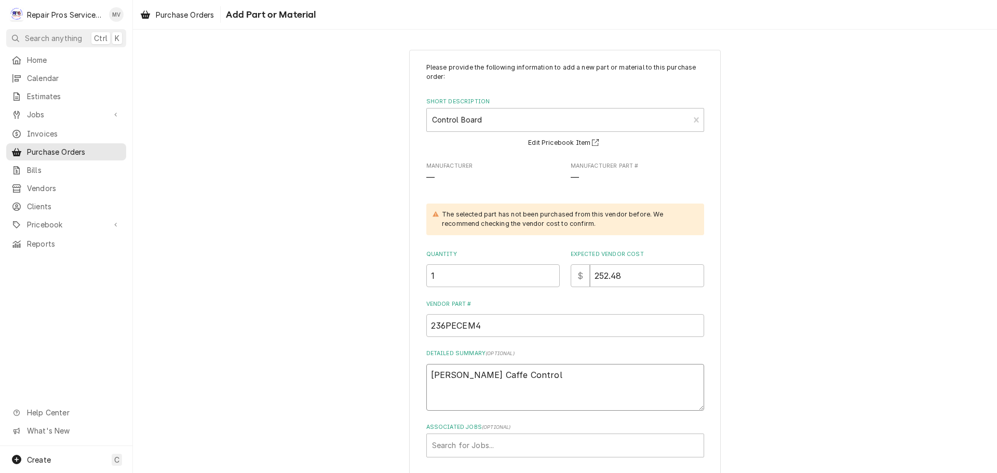
type textarea "x"
type textarea "Estella Caffe Control"
type textarea "x"
type textarea "Estella Caffe Control M"
type textarea "x"
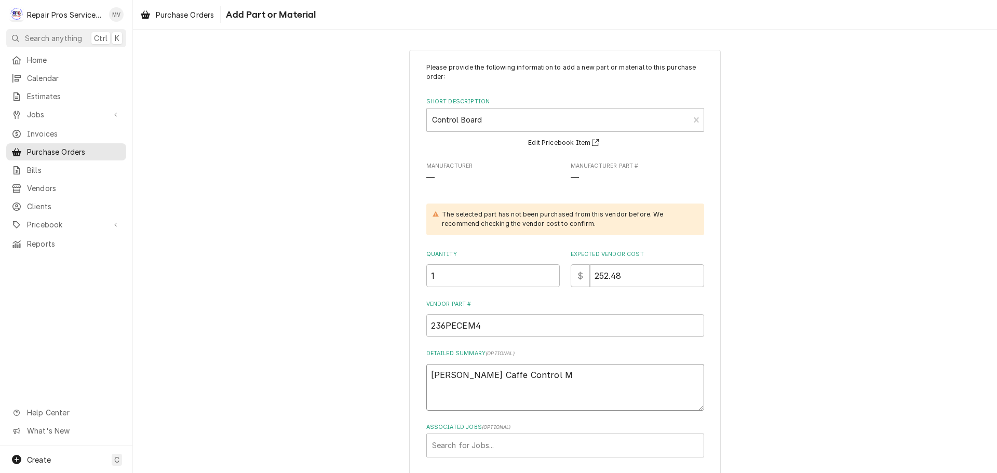
type textarea "Estella Caffe Control Ma"
type textarea "x"
type textarea "Estella Caffe Control Mai"
type textarea "x"
type textarea "Estella Caffe Control Main"
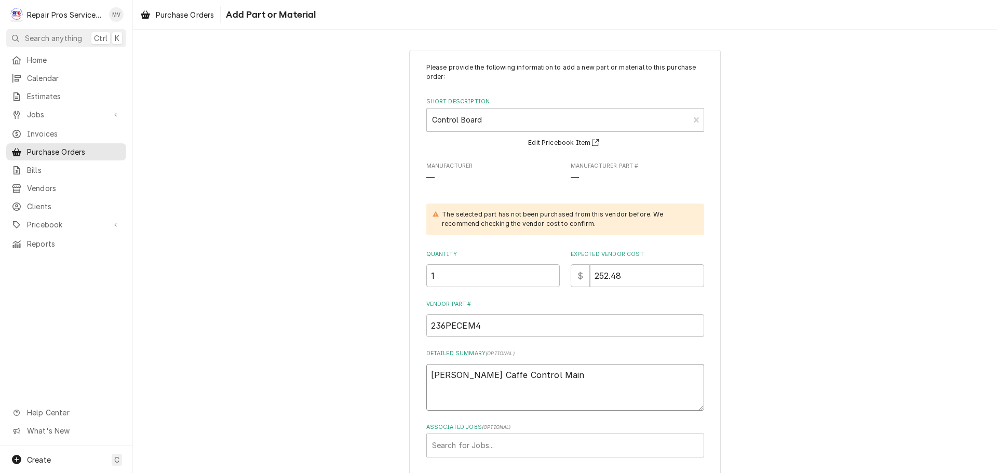
type textarea "x"
type textarea "Estella Caffe Control Mainb"
type textarea "x"
type textarea "Estella Caffe Control Mainbo"
type textarea "x"
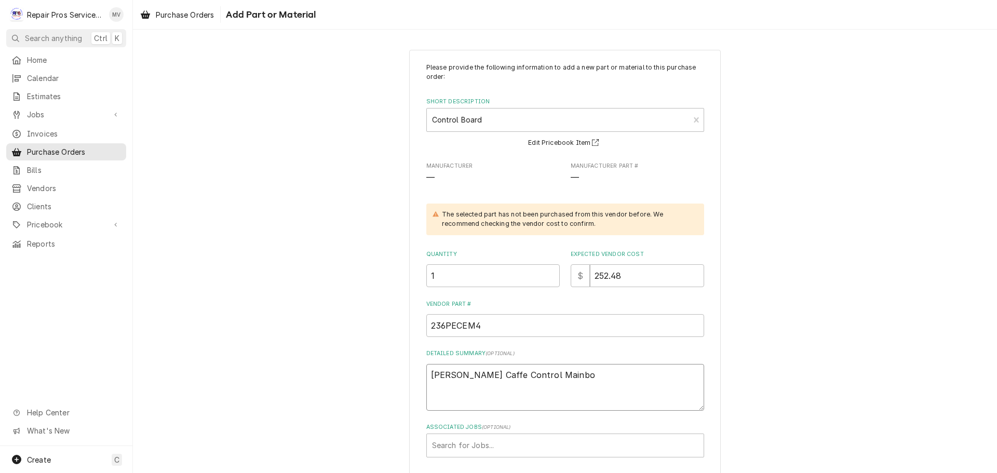
type textarea "Estella Caffe Control Mainboa"
type textarea "x"
type textarea "Estella Caffe Control Mainboar"
type textarea "x"
type textarea "Estella Caffe Control Mainboard"
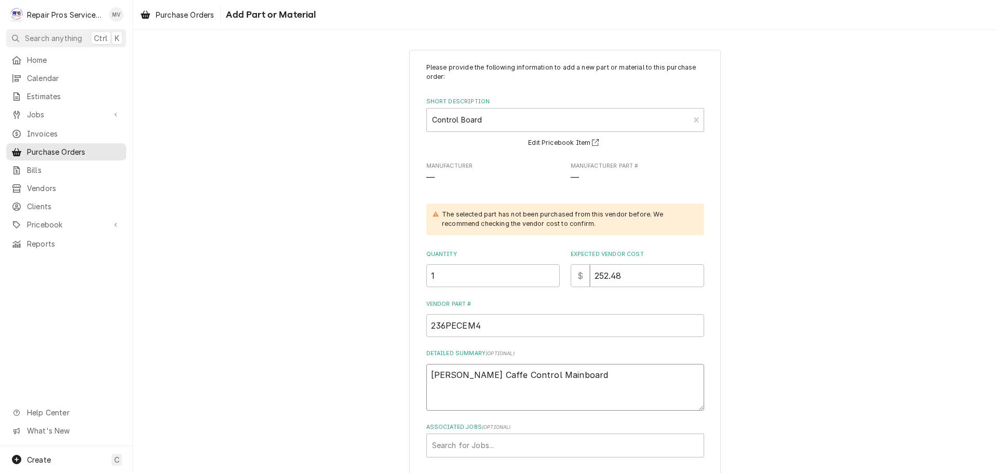
type textarea "x"
type textarea "Estella Caffe Control Mainboard"
type textarea "x"
type textarea "Estella Caffe Control Mainboard f"
type textarea "x"
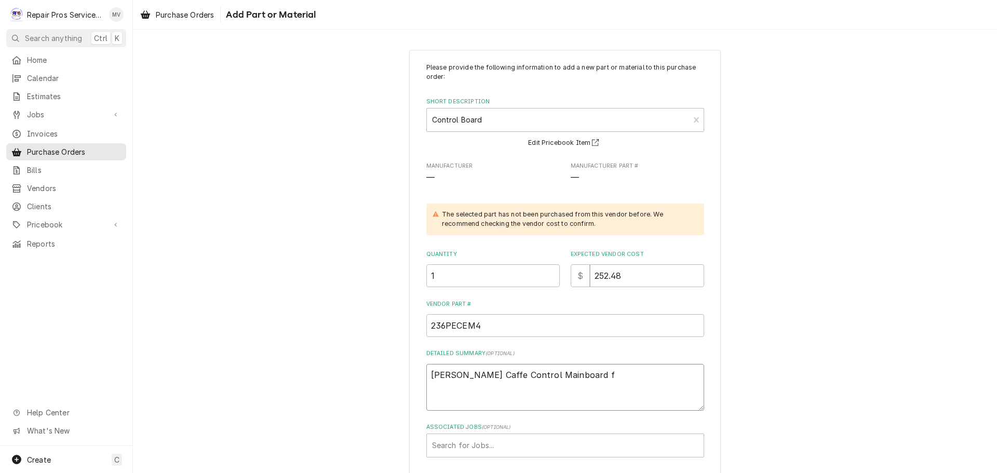
type textarea "Estella Caffe Control Mainboard fo"
type textarea "x"
type textarea "Estella Caffe Control Mainboard for"
type textarea "x"
type textarea "Estella Caffe Control Mainboard for"
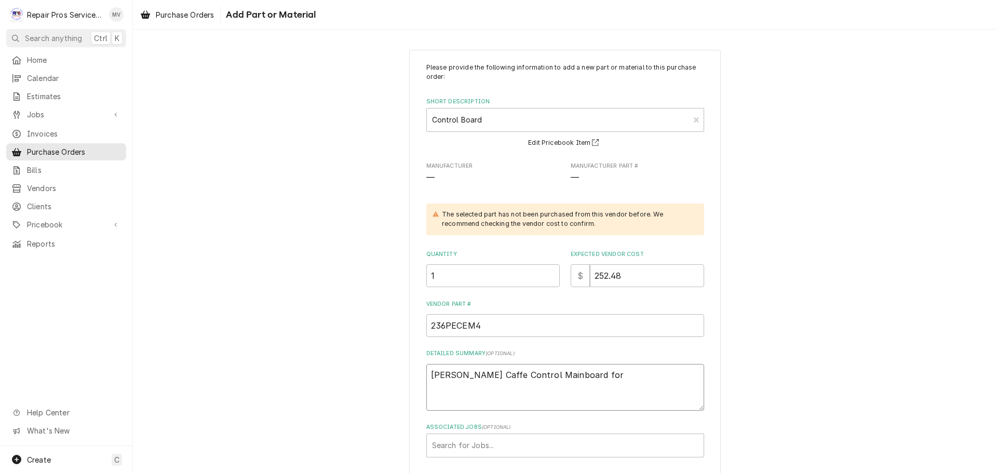
type textarea "x"
type textarea "Estella Caffe Control Mainboard for E"
type textarea "x"
type textarea "Estella Caffe Control Mainboard for EC"
type textarea "x"
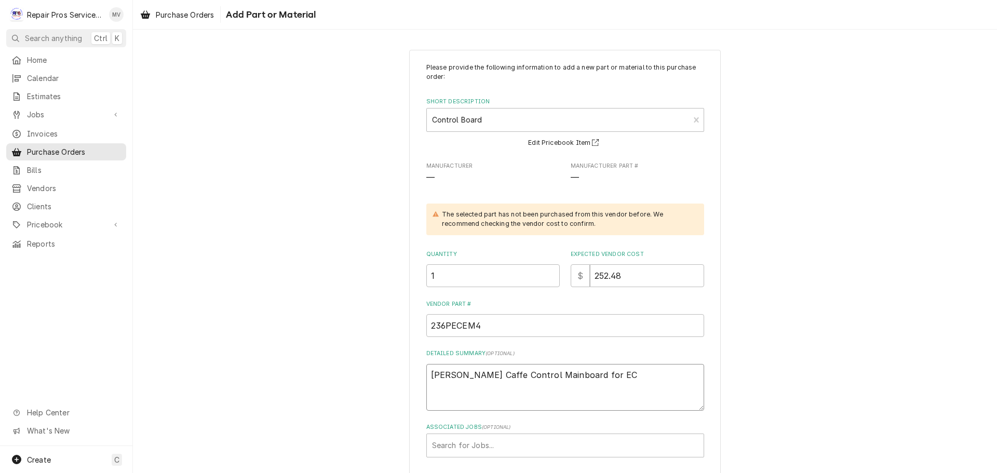
type textarea "Estella Caffe Control Mainboard for ECE"
type textarea "x"
type textarea "Estella Caffe Control Mainboard for ECEM"
type textarea "x"
type textarea "Estella Caffe Control Mainboard for ECEM2"
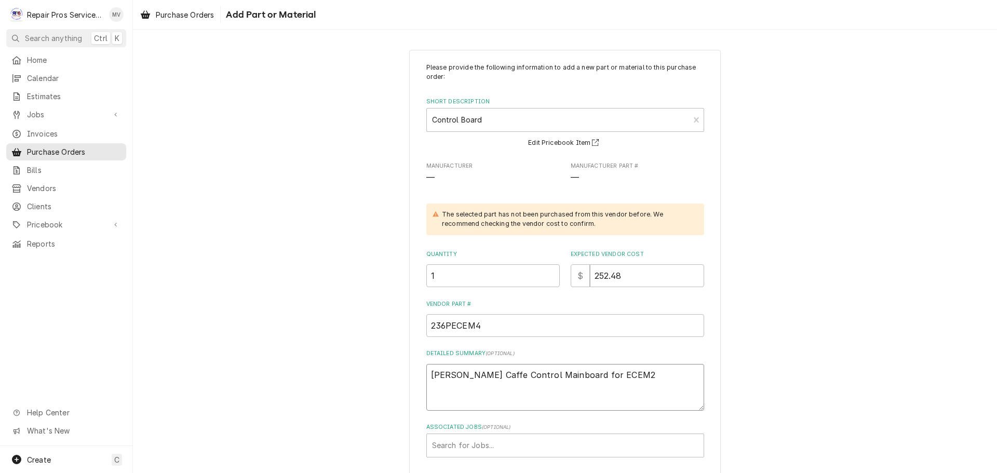
type textarea "x"
type textarea "Estella Caffe Control Mainboard for ECEM2"
type textarea "x"
type textarea "Estella Caffe Control Mainboard for ECEM2 a"
type textarea "x"
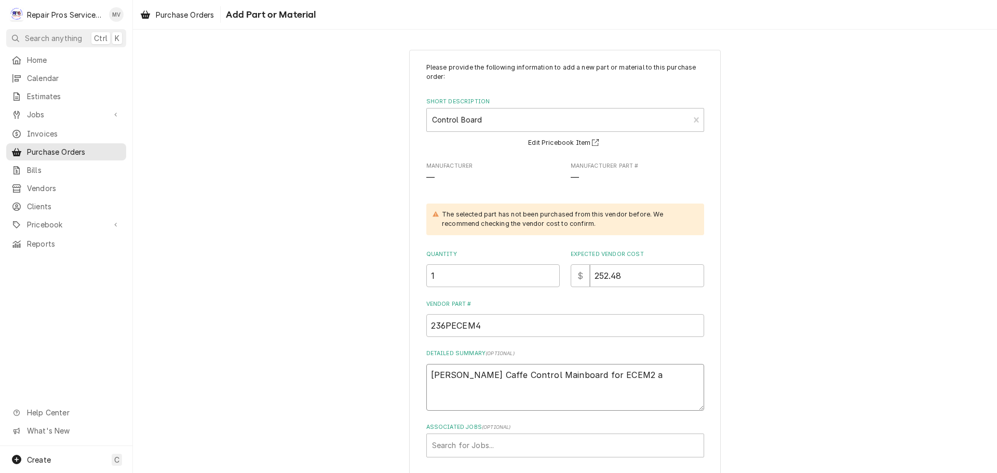
type textarea "Estella Caffe Control Mainboard for ECEM2 an"
type textarea "x"
type textarea "Estella Caffe Control Mainboard for ECEM2 and"
type textarea "x"
type textarea "Estella Caffe Control Mainboard for ECEM2 and"
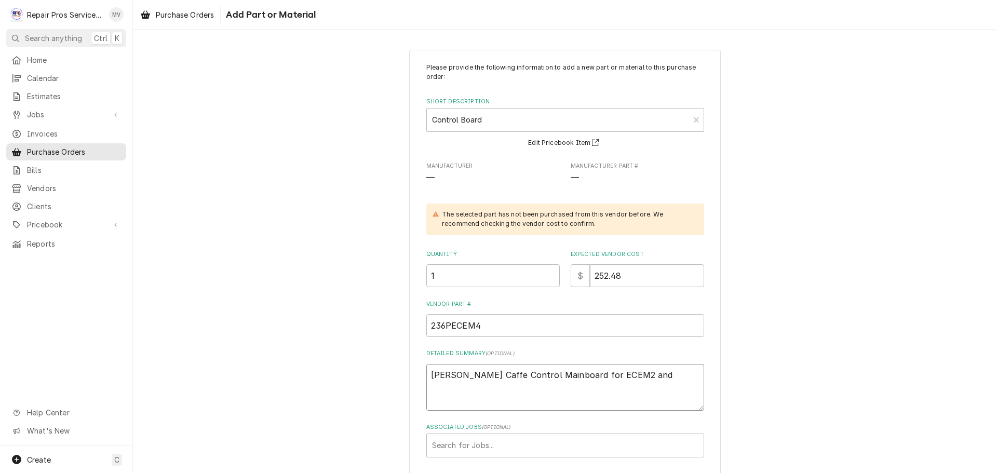
type textarea "x"
type textarea "Estella Caffe Control Mainboard for ECEM2 and E"
type textarea "x"
type textarea "Estella Caffe Control Mainboard for ECEM2 and EC"
type textarea "x"
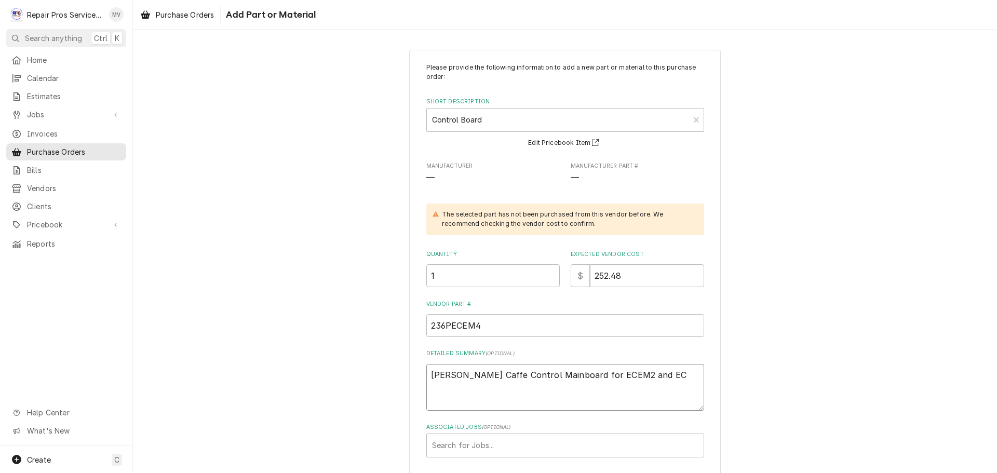
type textarea "Estella Caffe Control Mainboard for ECEM2 and ECE"
type textarea "x"
type textarea "Estella Caffe Control Mainboard for ECEM2 and ECEM"
type textarea "x"
type textarea "Estella Caffe Control Mainboard for ECEM2 and ECEM3"
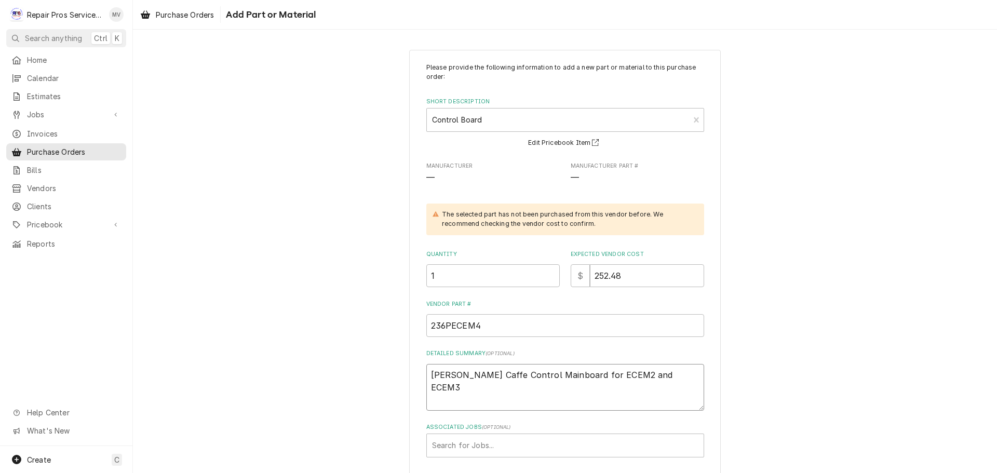
type textarea "x"
type textarea "Estella Caffe Control Mainboard for ECEM2 and ECEM3"
type textarea "x"
type textarea "Estella Caffe Control Mainboard for ECEM2 and ECEM3 E"
type textarea "x"
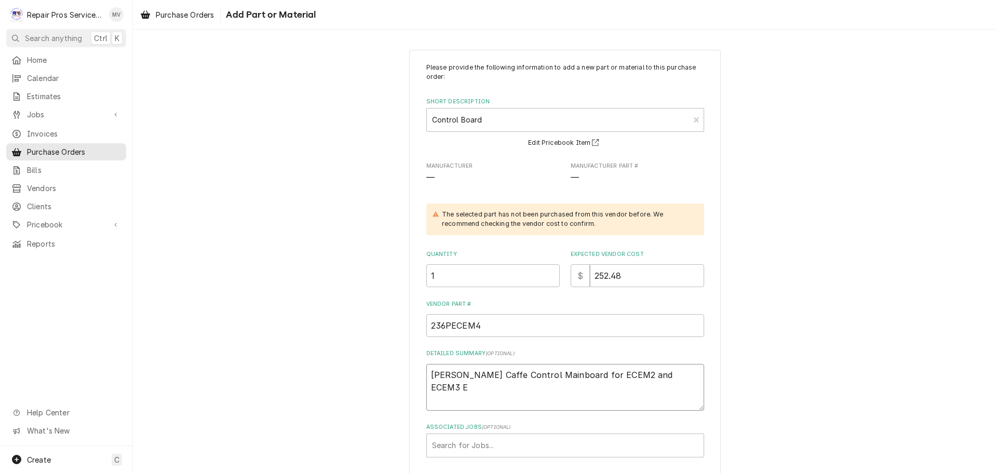
type textarea "Estella Caffe Control Mainboard for ECEM2 and ECEM3 Es"
type textarea "x"
type textarea "Estella Caffe Control Mainboard for ECEM2 and ECEM3 Esp"
type textarea "x"
type textarea "Estella Caffe Control Mainboard for ECEM2 and ECEM3 Espr"
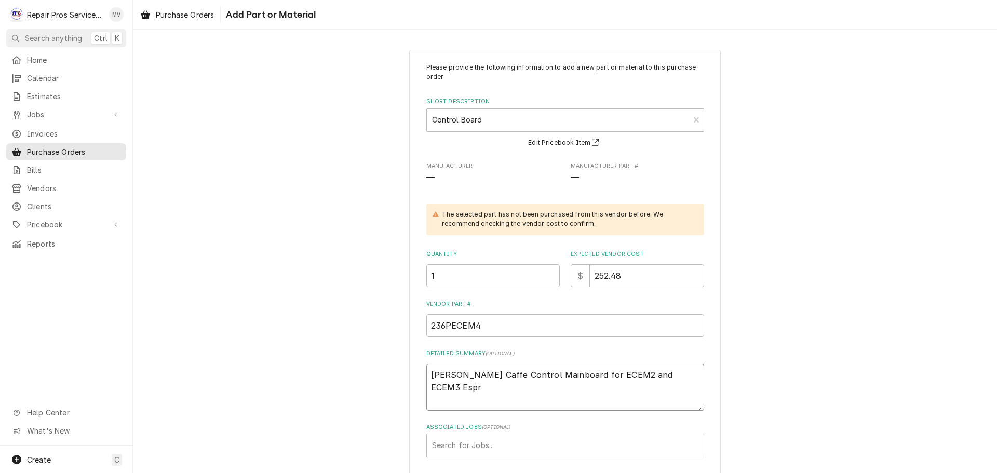
type textarea "x"
type textarea "Estella Caffe Control Mainboard for ECEM2 and ECEM3 Espre"
type textarea "x"
type textarea "Estella Caffe Control Mainboard for ECEM2 and ECEM3 Espres"
type textarea "x"
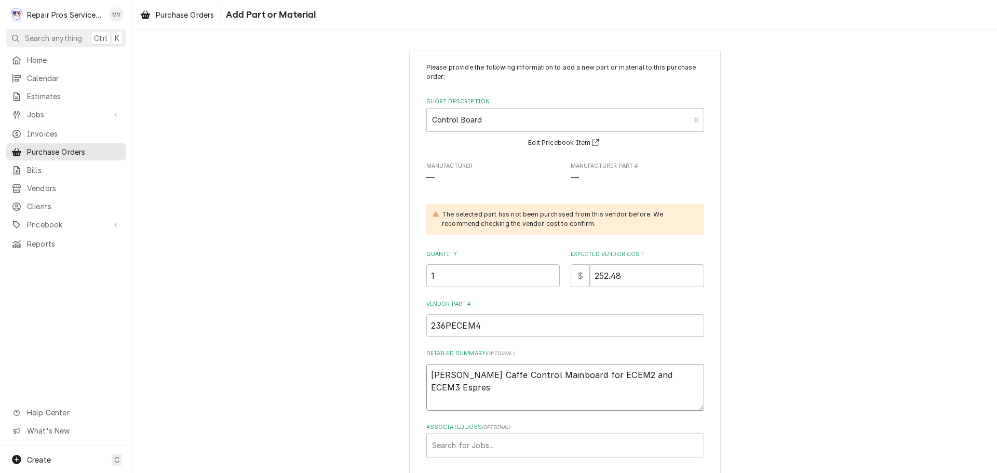
type textarea "Estella Caffe Control Mainboard for ECEM2 and ECEM3 Espress"
type textarea "x"
type textarea "Estella Caffe Control Mainboard for ECEM2 and ECEM3 Espresso"
type textarea "x"
type textarea "Estella Caffe Control Mainboard for ECEM2 and ECEM3 Espresso"
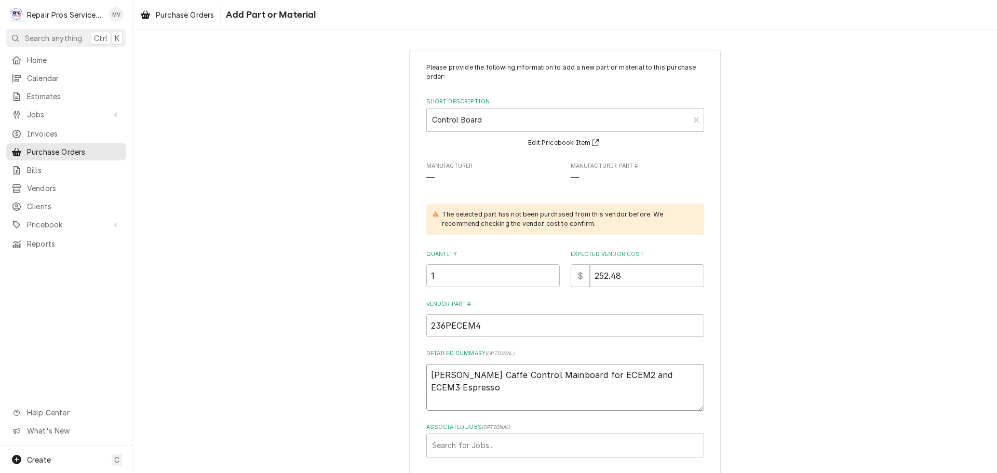
type textarea "x"
type textarea "Estella Caffe Control Mainboard for ECEM2 and ECEM3 Espresso M"
type textarea "x"
type textarea "Estella Caffe Control Mainboard for ECEM2 and ECEM3 Espresso Ma"
type textarea "x"
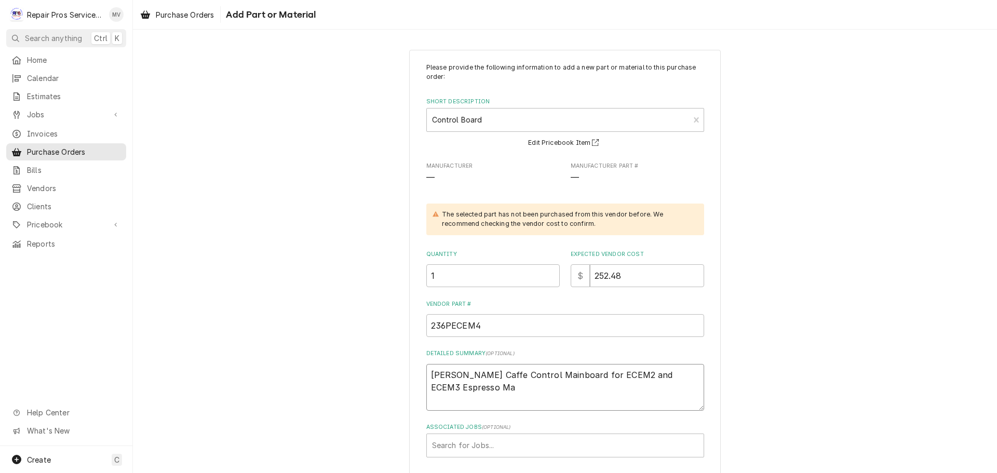
type textarea "Estella Caffe Control Mainboard for ECEM2 and ECEM3 Espresso Mac"
type textarea "x"
type textarea "Estella Caffe Control Mainboard for ECEM2 and ECEM3 Espresso Mach"
type textarea "x"
type textarea "Estella Caffe Control Mainboard for ECEM2 and ECEM3 Espresso Machi"
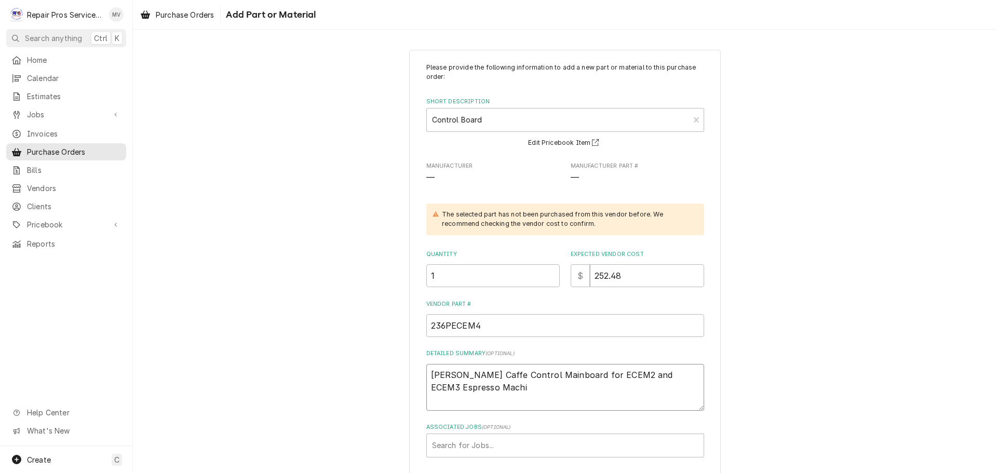
type textarea "x"
type textarea "Estella Caffe Control Mainboard for ECEM2 and ECEM3 Espresso Machin"
type textarea "x"
type textarea "Estella Caffe Control Mainboard for ECEM2 and ECEM3 Espresso Machine"
type textarea "x"
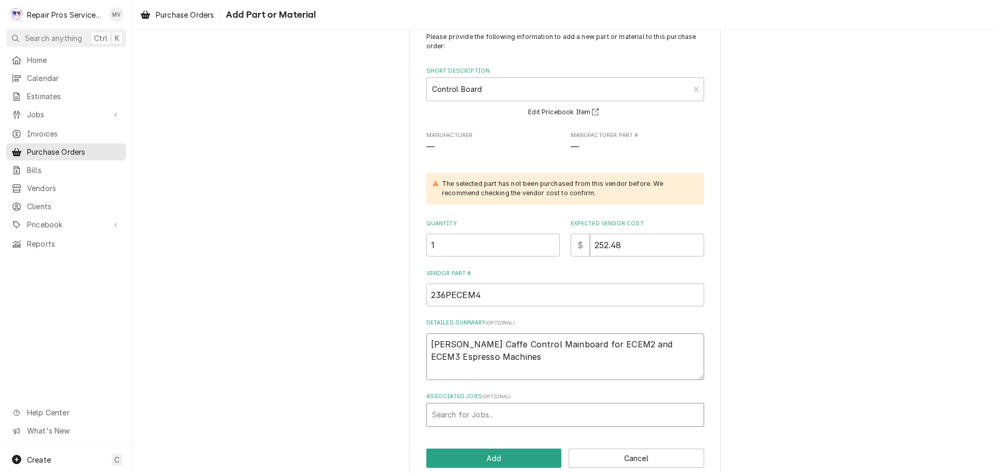
scroll to position [48, 0]
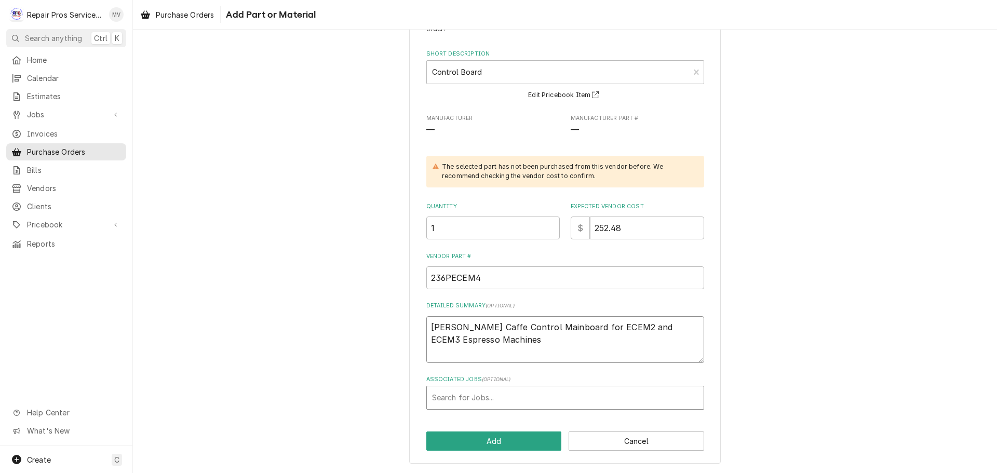
type textarea "[PERSON_NAME] Caffe Control Mainboard for ECEM2 and ECEM3 Espresso Machines"
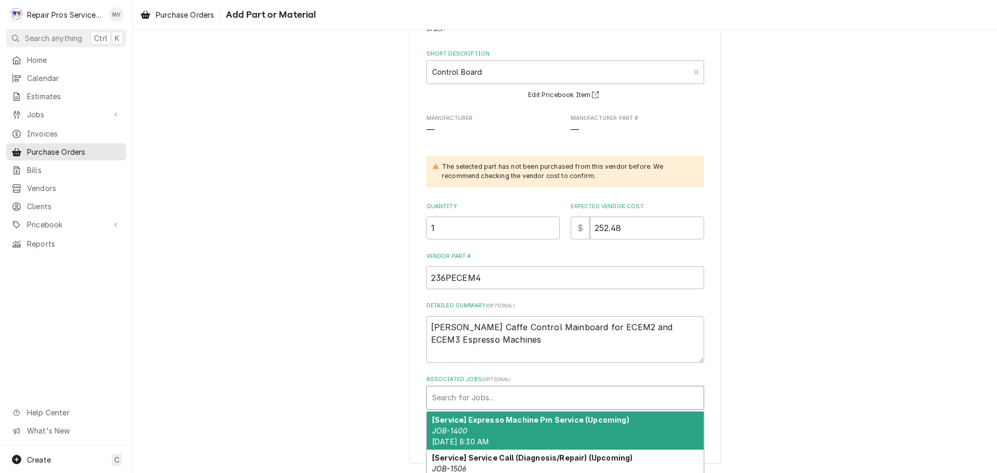
click at [462, 402] on div "Associated Jobs" at bounding box center [565, 397] width 266 height 19
click at [486, 402] on div "Associated Jobs" at bounding box center [565, 397] width 266 height 19
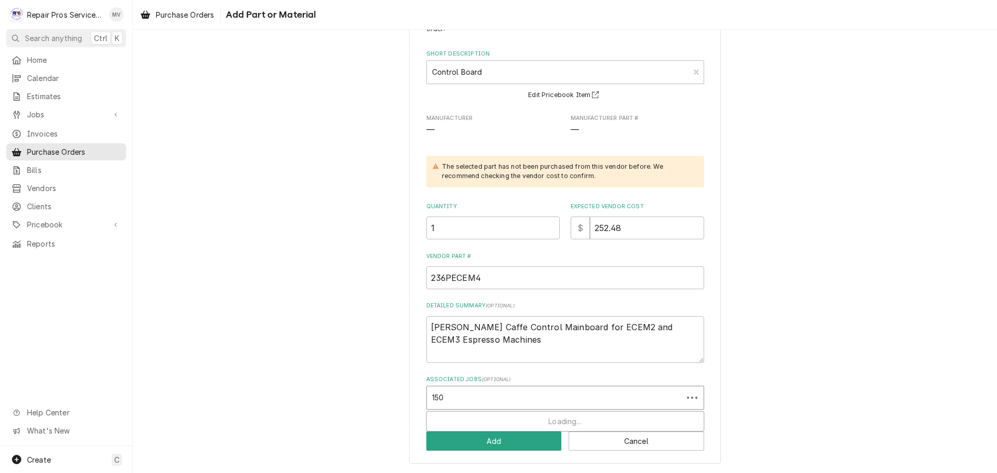
type input "1501"
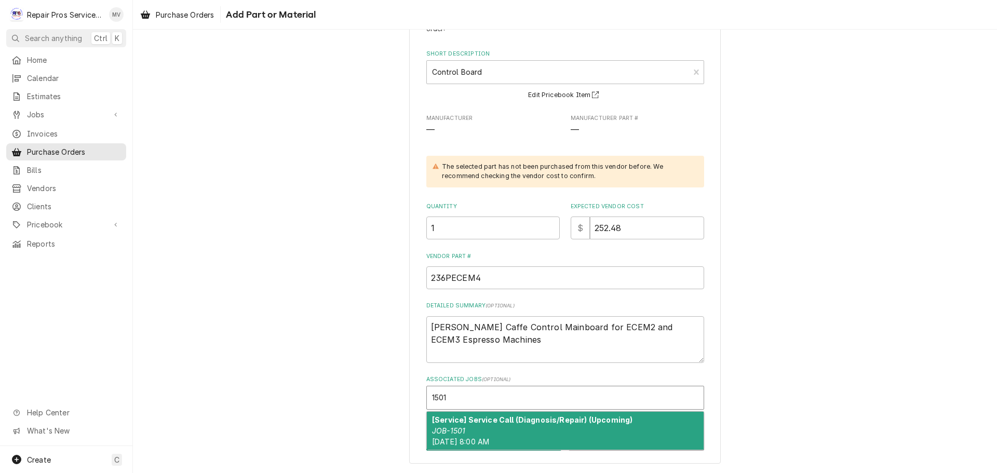
click at [487, 437] on span "Wed, Aug 27th, 2025 - 8:00 AM" at bounding box center [460, 441] width 57 height 9
type textarea "x"
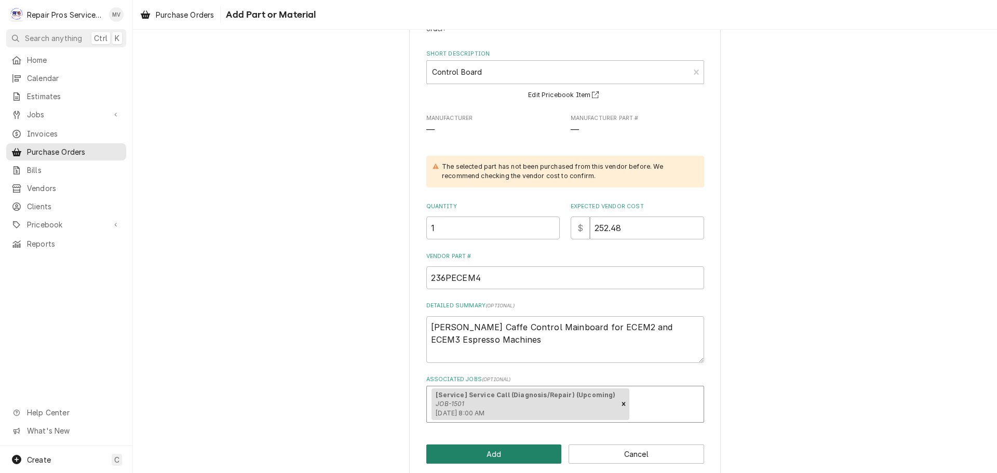
click at [485, 458] on button "Add" at bounding box center [494, 453] width 136 height 19
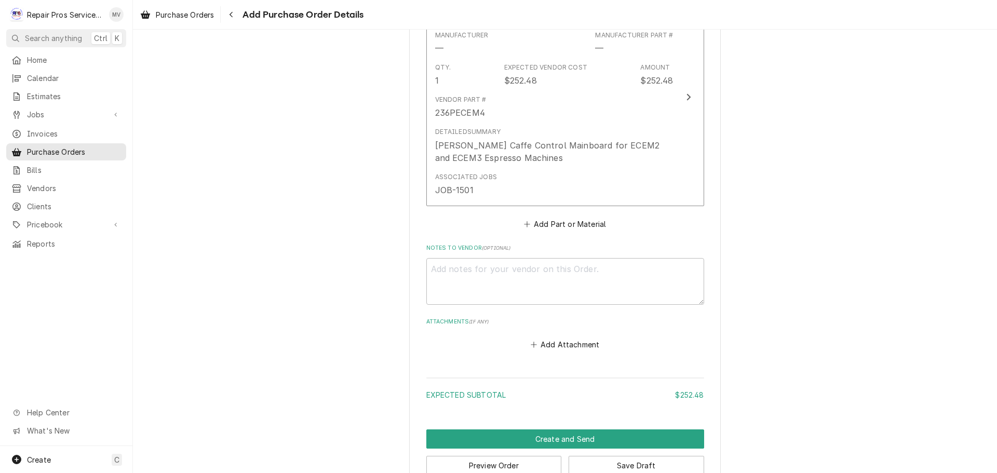
scroll to position [496, 0]
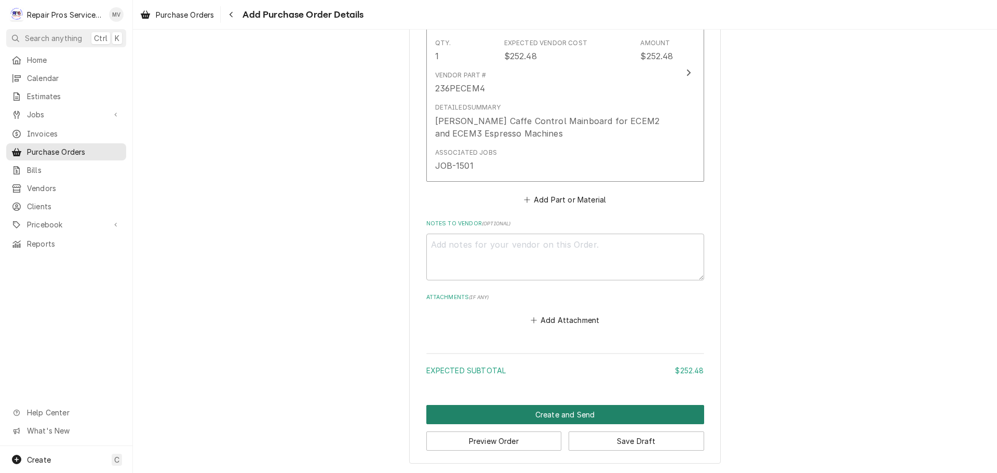
click at [538, 412] on button "Create and Send" at bounding box center [565, 414] width 278 height 19
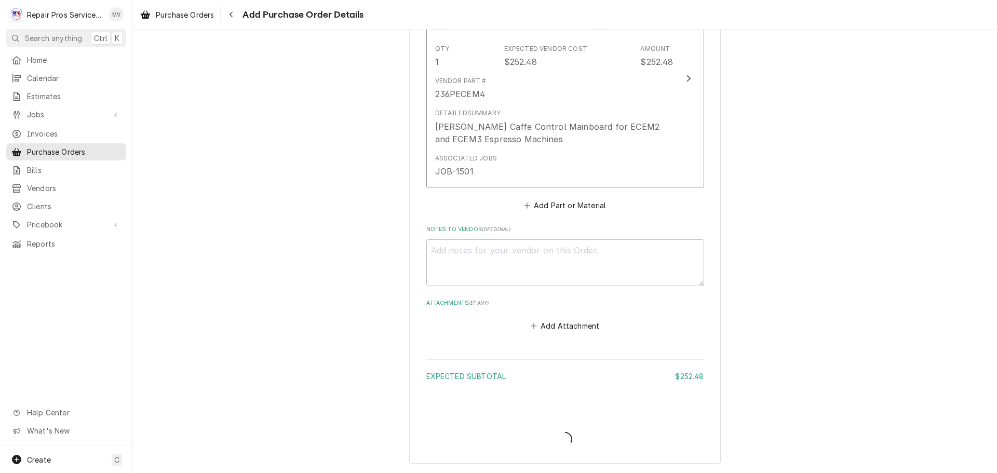
type textarea "x"
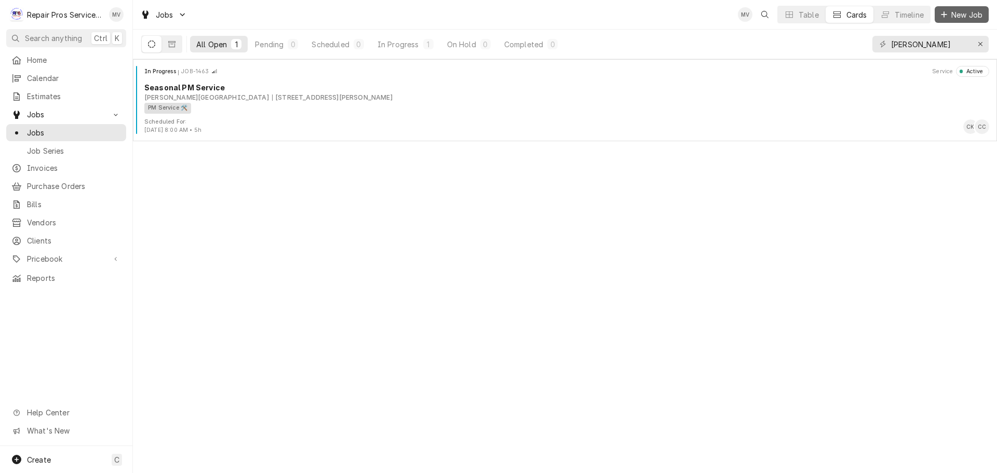
click at [962, 12] on span "New Job" at bounding box center [966, 14] width 35 height 11
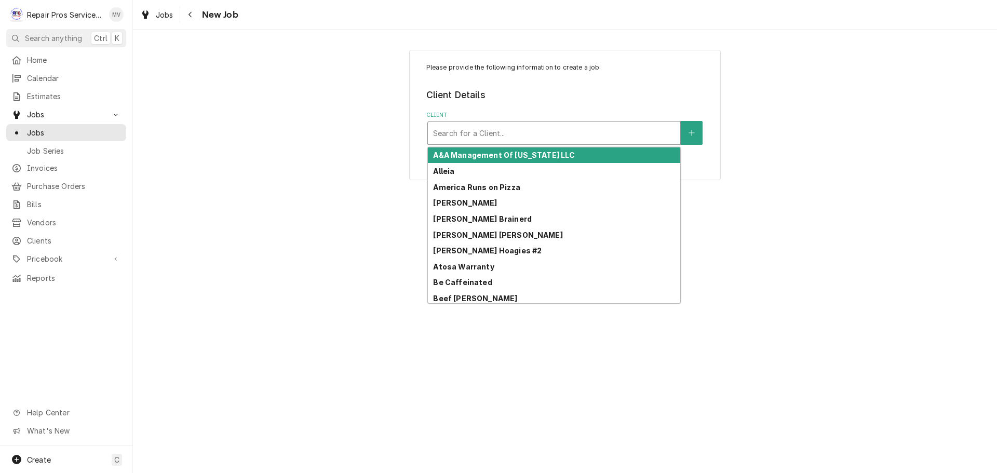
click at [485, 138] on div "Client" at bounding box center [554, 133] width 242 height 19
drag, startPoint x: 518, startPoint y: 135, endPoint x: 515, endPoint y: 128, distance: 7.4
click at [517, 131] on div "Client" at bounding box center [554, 133] width 242 height 19
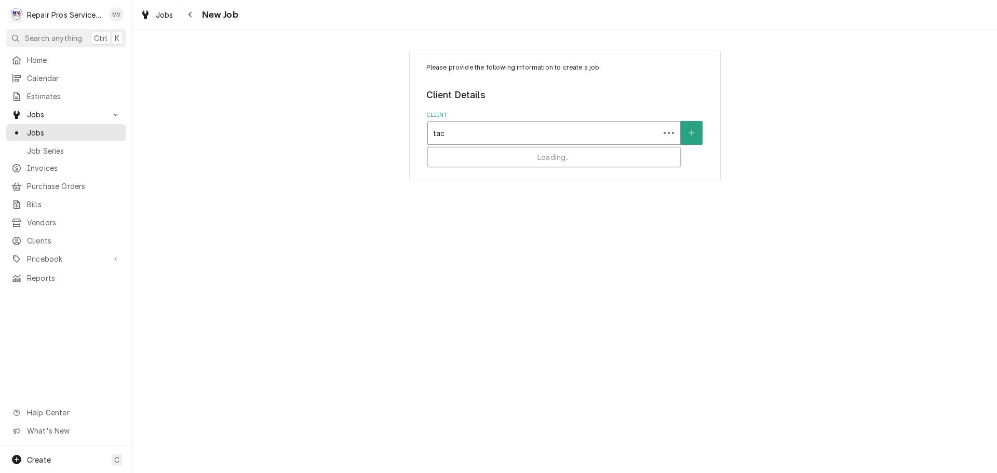
type input "taca"
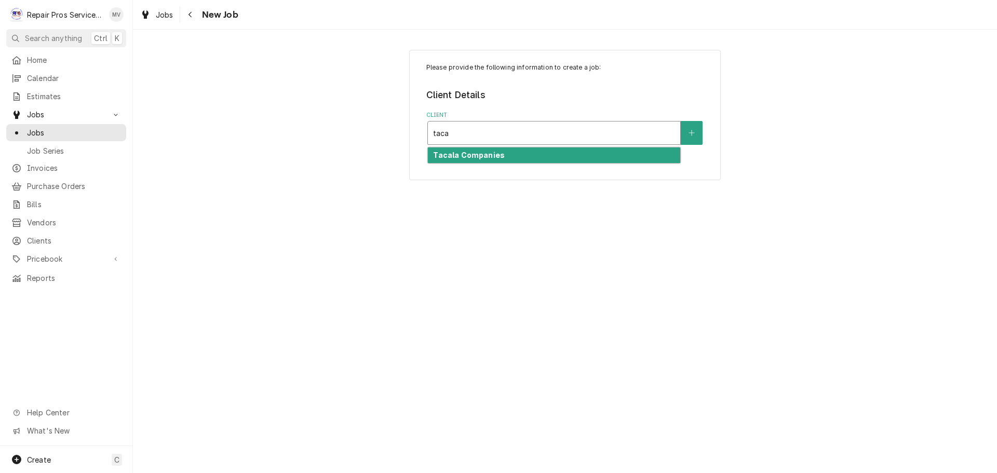
click at [496, 153] on strong "Tacala Companies" at bounding box center [469, 155] width 72 height 9
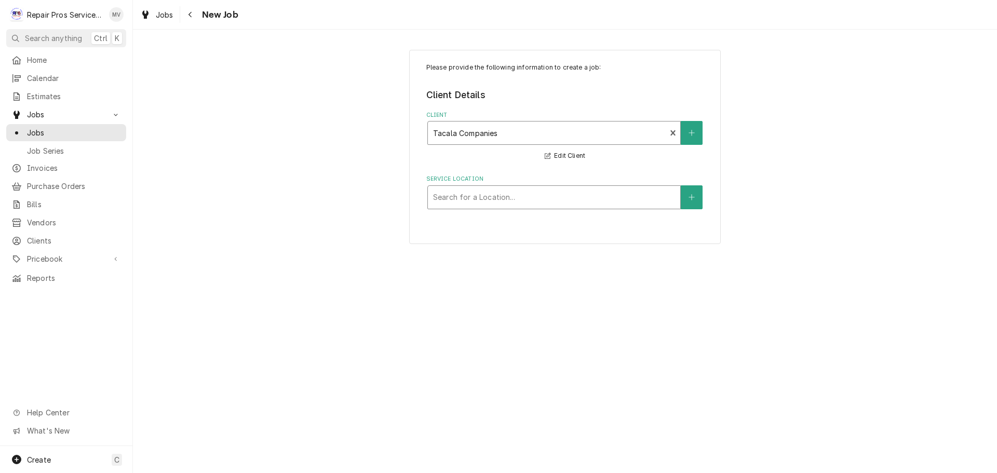
click at [468, 196] on div "Service Location" at bounding box center [554, 197] width 242 height 19
type input "lee"
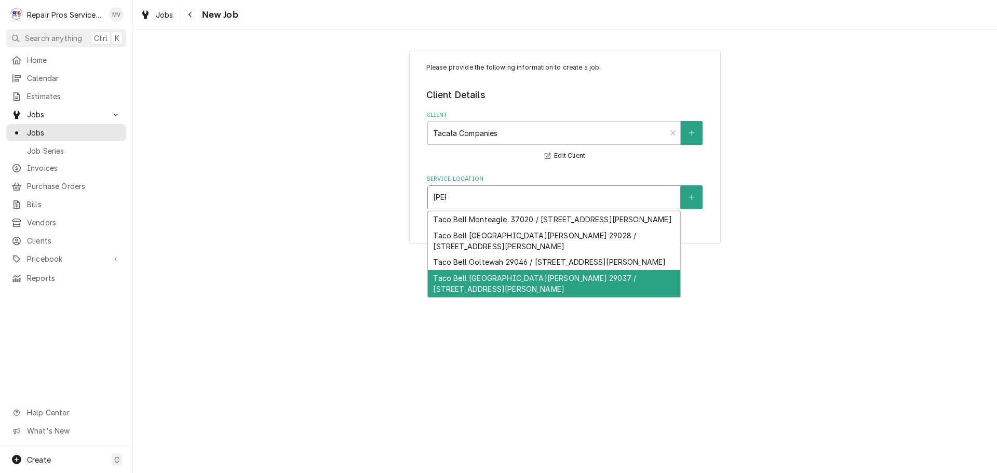
click at [538, 292] on div "Taco Bell South Lee Hwy. 29037 / 6210 Lee Hwy, Chattanooga, TN 37421" at bounding box center [554, 283] width 252 height 27
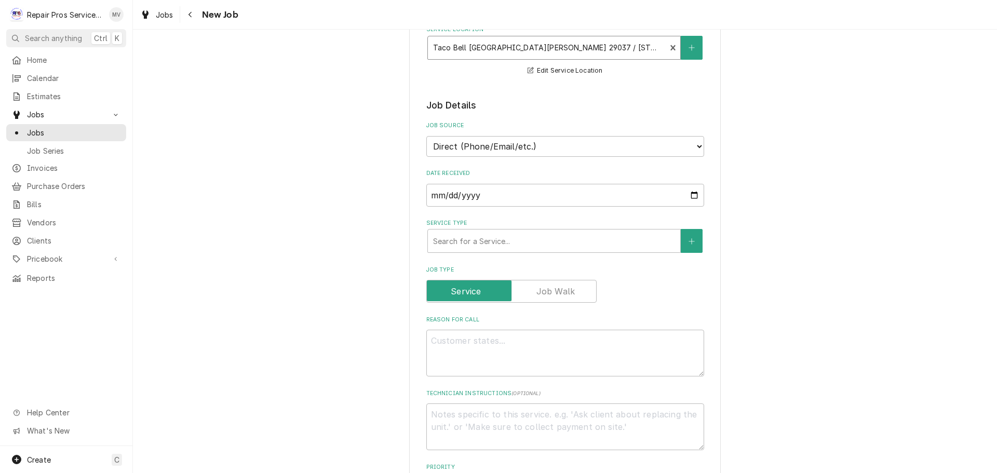
scroll to position [156, 0]
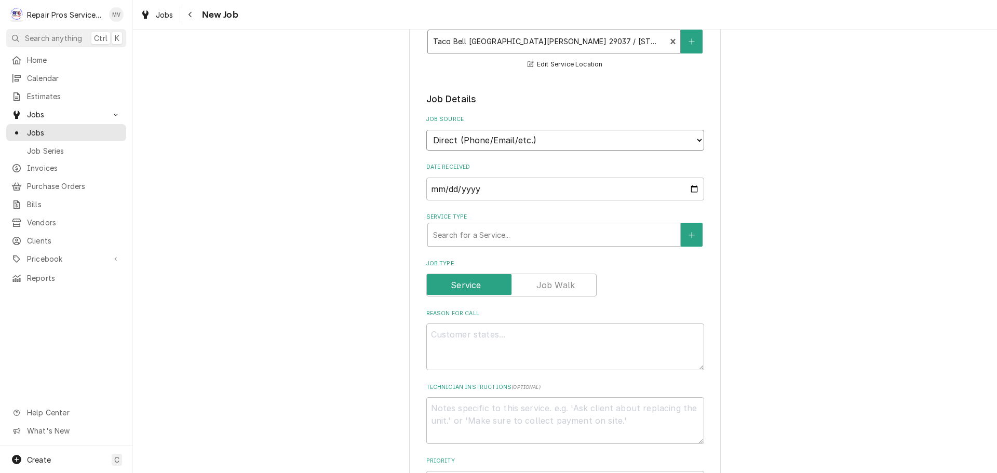
click at [458, 141] on select "Direct (Phone/Email/etc.) Other" at bounding box center [565, 140] width 278 height 21
select select "100"
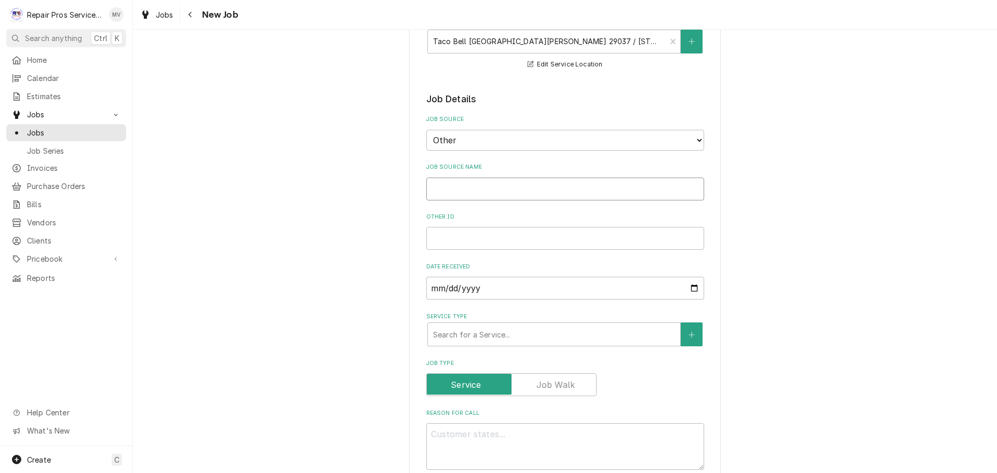
click at [466, 194] on input "Job Source Name" at bounding box center [565, 189] width 278 height 23
type textarea "x"
type input "I"
type textarea "x"
type input "Is"
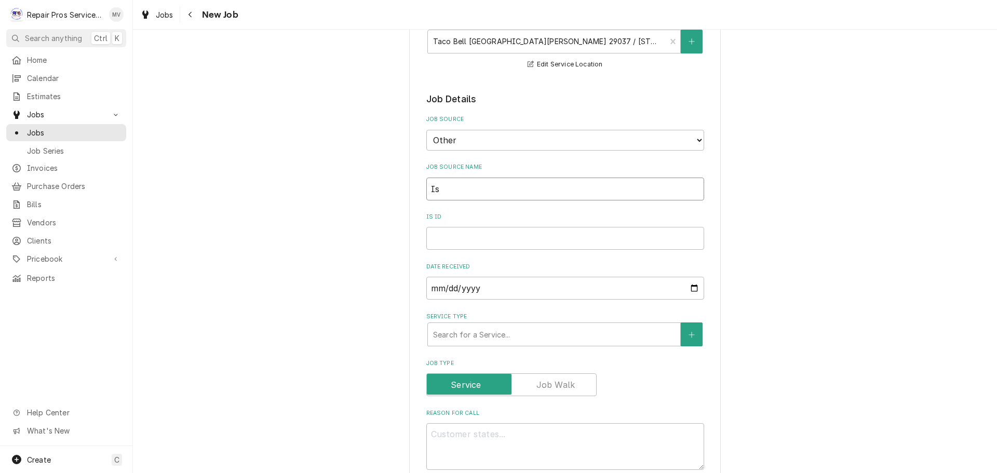
type textarea "x"
type input "Iss"
type textarea "x"
type input "Issu"
type textarea "x"
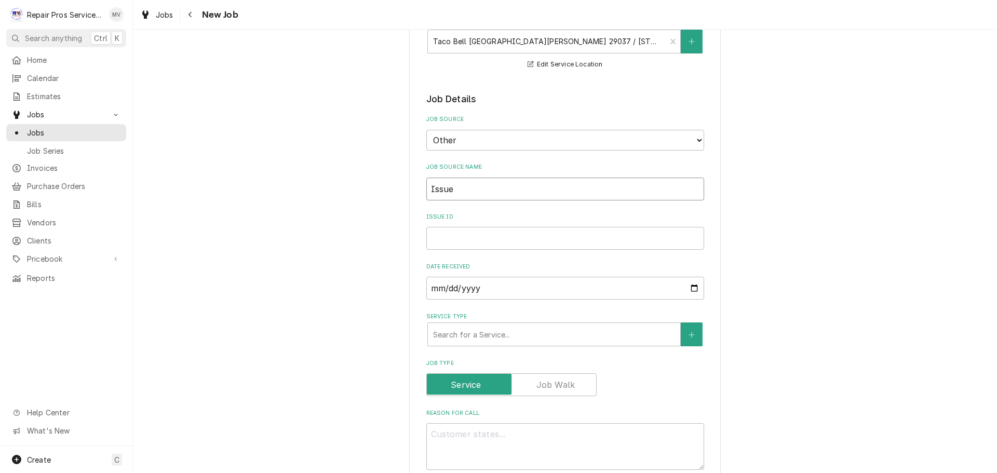
type input "Issue"
type textarea "x"
type input "4"
type textarea "x"
type input "46"
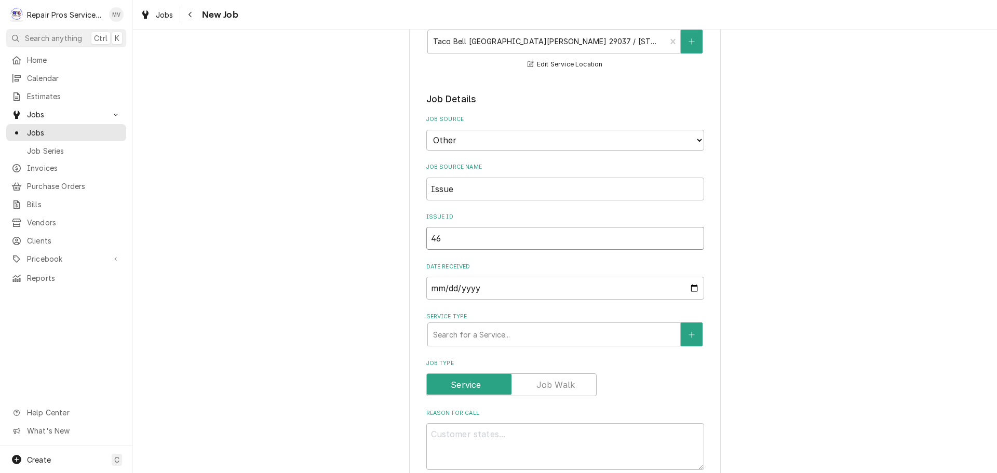
type textarea "x"
type input "463"
type textarea "x"
type input "4630"
type textarea "x"
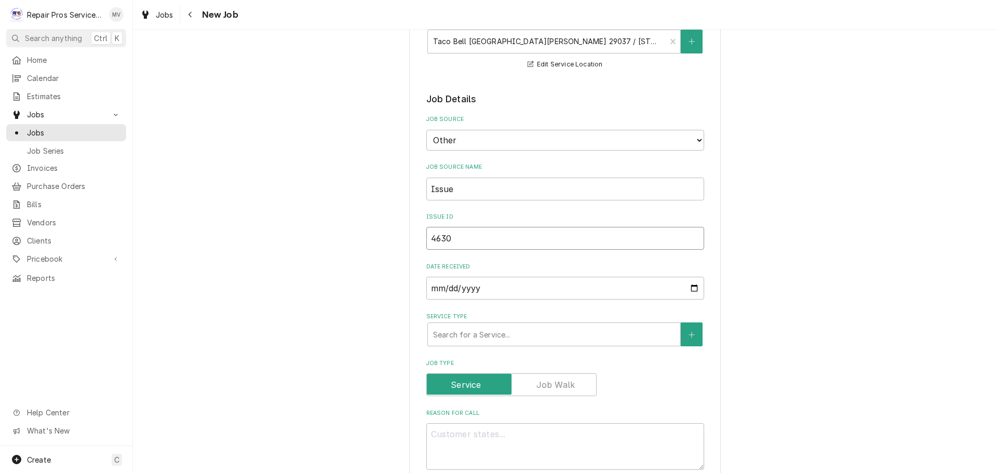
type input "46301"
type textarea "x"
type input "463016"
type textarea "x"
type input "463016"
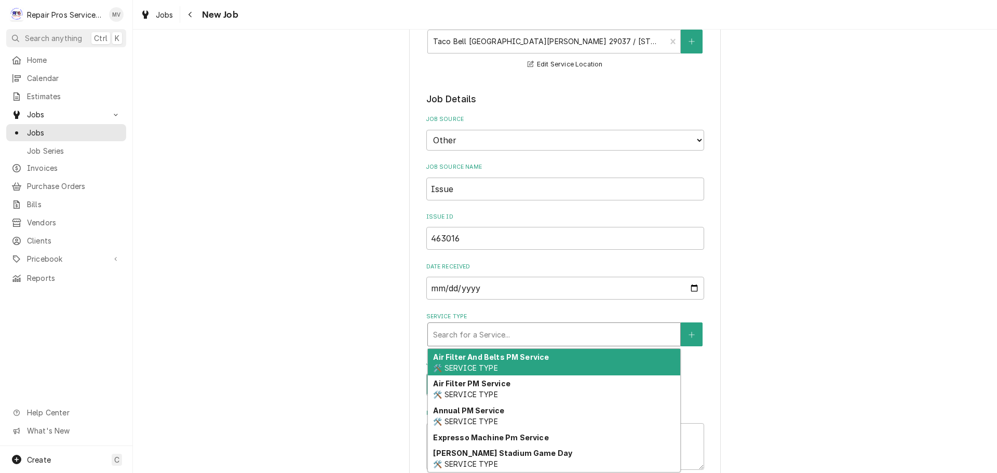
click at [454, 334] on div "Service Type" at bounding box center [554, 334] width 242 height 19
type textarea "x"
type input "d"
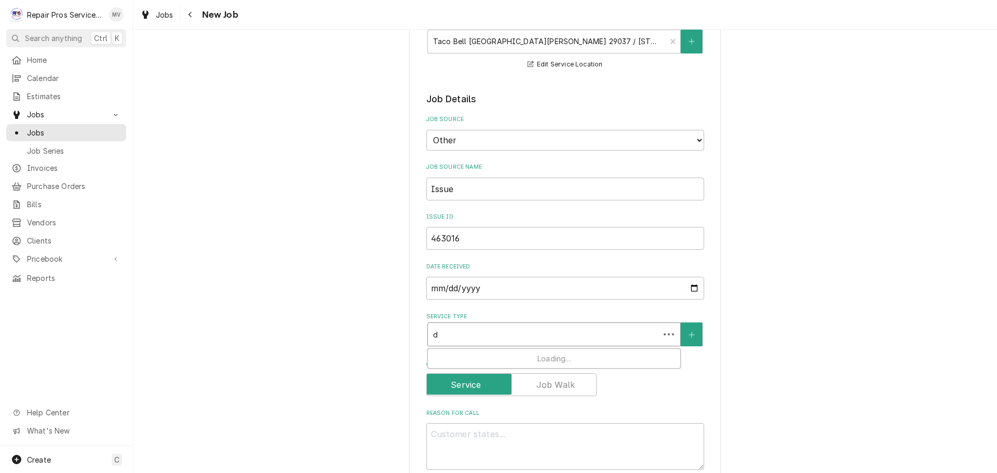
type textarea "x"
type input "di"
type textarea "x"
type input "dia"
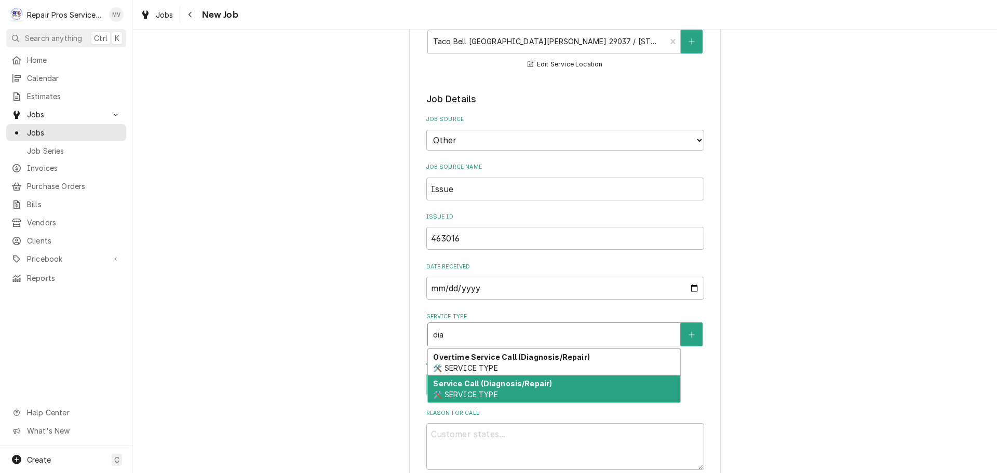
click at [458, 398] on span "🛠️ SERVICE TYPE" at bounding box center [465, 394] width 64 height 9
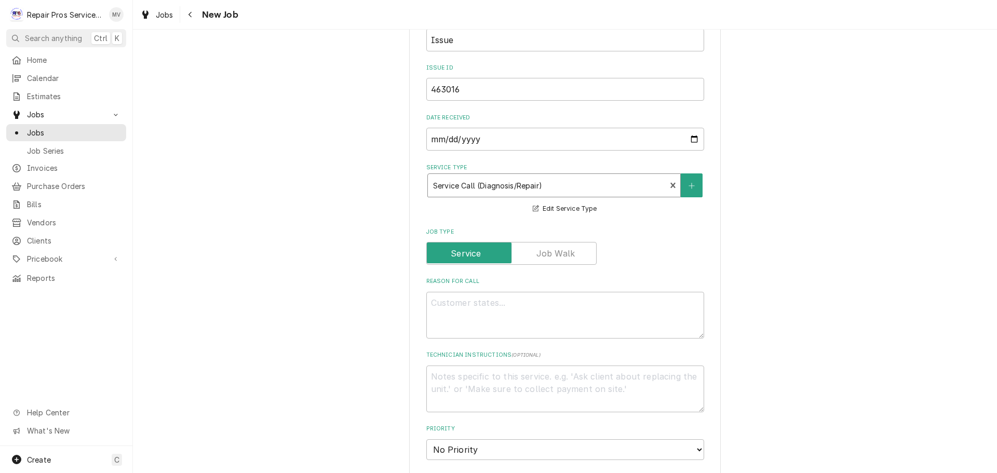
scroll to position [312, 0]
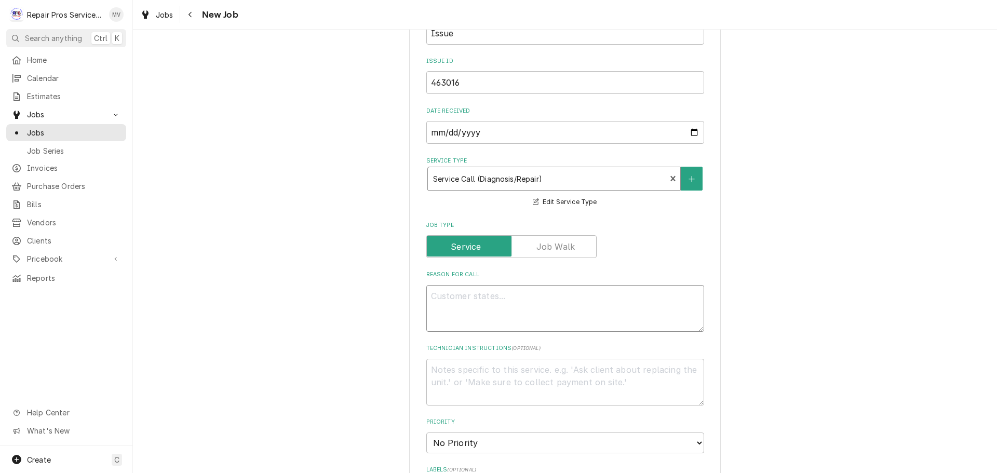
click at [434, 296] on textarea "Reason For Call" at bounding box center [565, 308] width 278 height 47
click at [434, 297] on textarea "Reason For Call" at bounding box center [565, 308] width 278 height 47
paste textarea "Cold line not frosting over been on since opening"
type textarea "x"
type textarea "Cold line not frosting over been on since opening"
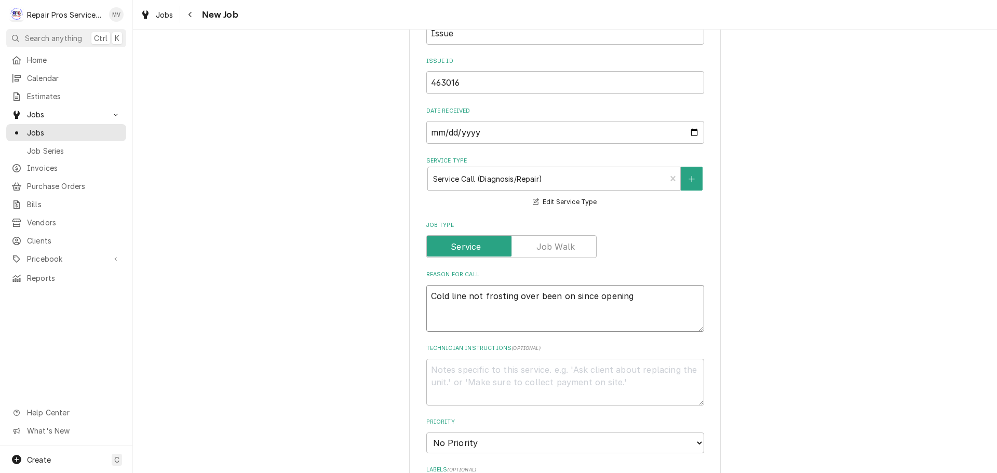
click at [532, 297] on textarea "Cold line not frosting over been on since opening" at bounding box center [565, 308] width 278 height 47
type textarea "x"
type textarea "Cold line not frosting over een on since opening"
type textarea "x"
type textarea "Cold line not frosting overeen on since opening"
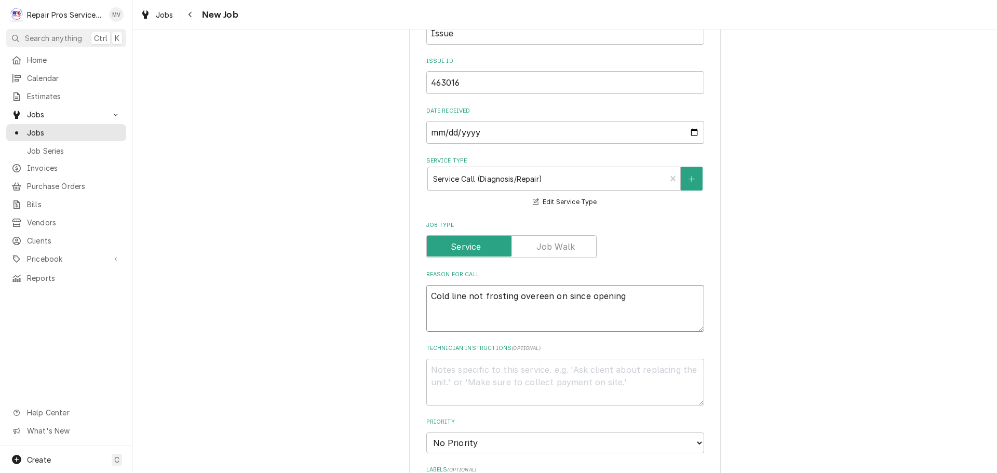
type textarea "x"
type textarea "Cold line not frosting over.een on since opening"
type textarea "x"
type textarea "Cold line not frosting over. een on since opening"
type textarea "x"
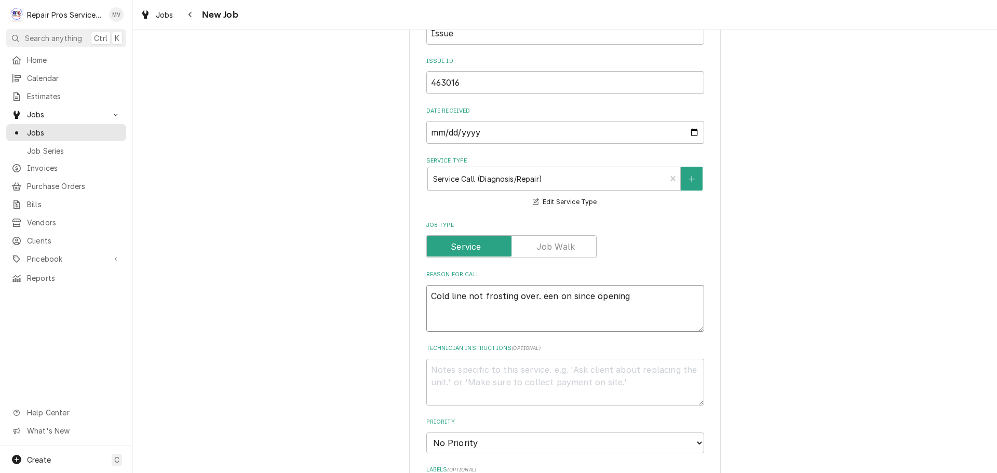
type textarea "Cold line not frosting over. Been on since opening"
click at [627, 296] on textarea "Cold line not frosting over. Been on since opening" at bounding box center [565, 308] width 278 height 47
type textarea "x"
type textarea "Cold line not frosting over. Been on since opening."
click at [427, 294] on textarea "Cold line not frosting over. Been on since opening." at bounding box center [565, 308] width 278 height 47
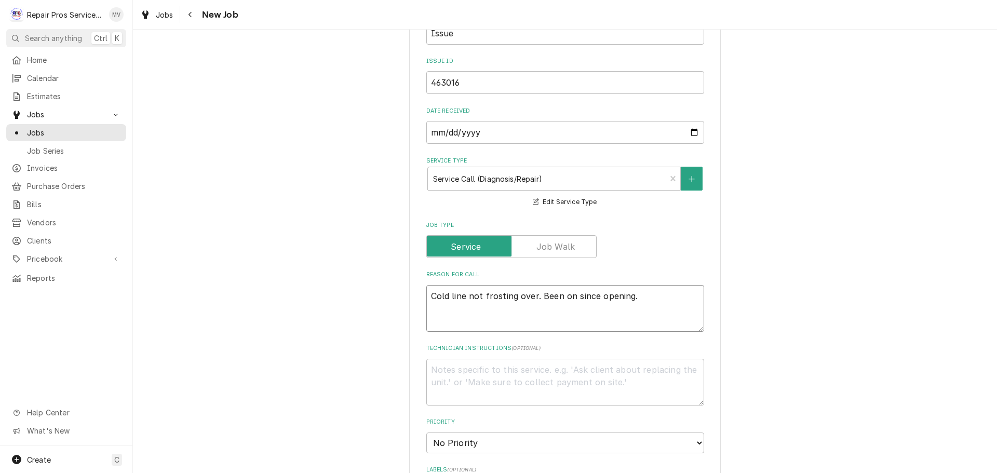
click at [624, 296] on textarea "Cold line not frosting over. Been on since opening." at bounding box center [565, 308] width 278 height 47
click at [636, 295] on textarea "Cold line not frosting over. Been on since opening." at bounding box center [565, 308] width 278 height 47
type textarea "x"
type textarea "Cold line not frosting over. Been on since opening"
type textarea "x"
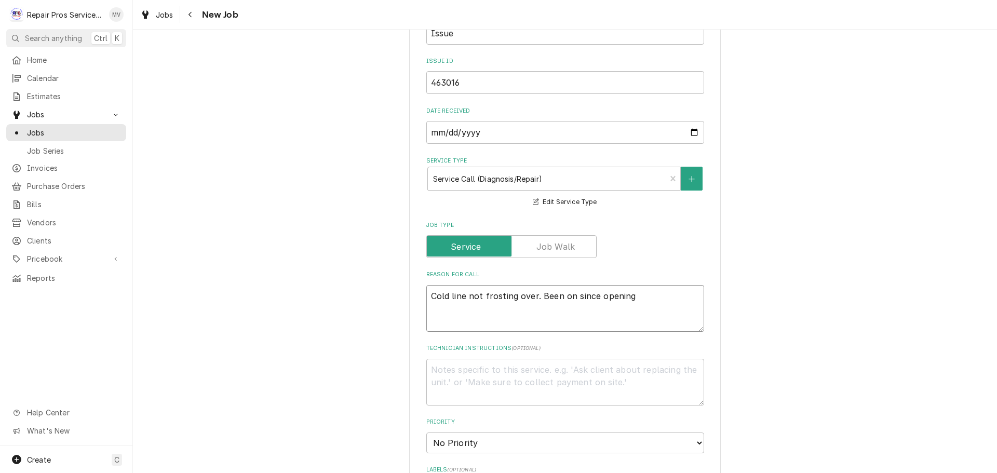
type textarea "Cold line not frosting over. Been on since opening"
type textarea "x"
type textarea "Cold line not frosting over. Been on since opening M"
type textarea "x"
type textarea "Cold line not frosting over. Been on since opening Mo"
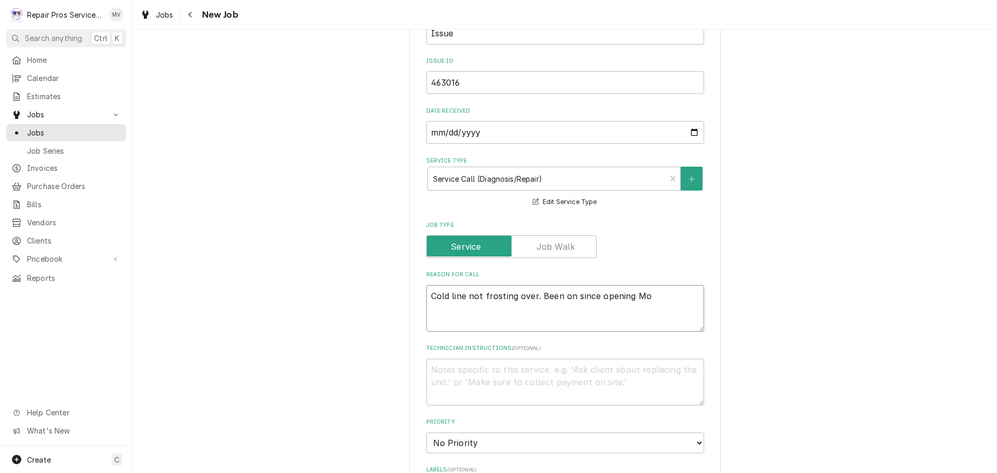
type textarea "x"
type textarea "Cold line not frosting over. Been on since opening Mon"
type textarea "x"
type textarea "Cold line not frosting over. Been on since opening Mond"
type textarea "x"
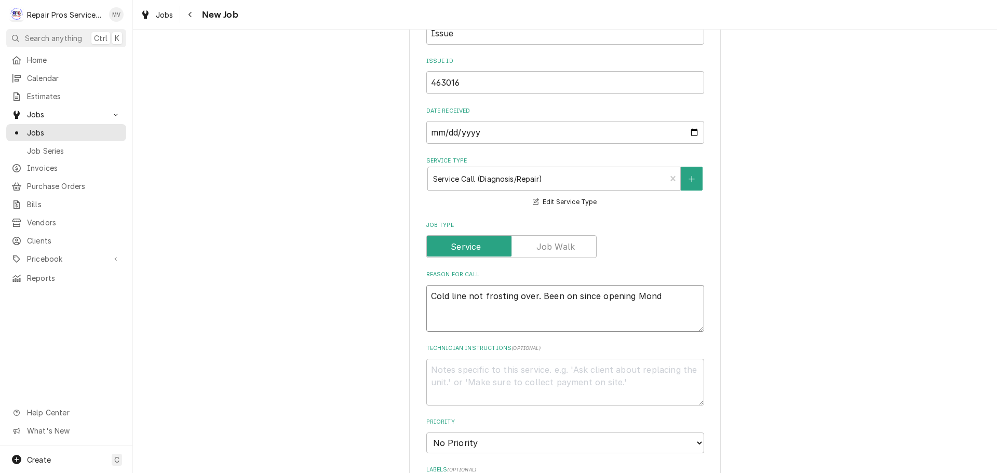
type textarea "Cold line not frosting over. Been on since opening Monda"
type textarea "x"
type textarea "Cold line not frosting over. Been on since opening Monday"
type textarea "x"
type textarea "Cold line not frosting over. Been on since opening Monday."
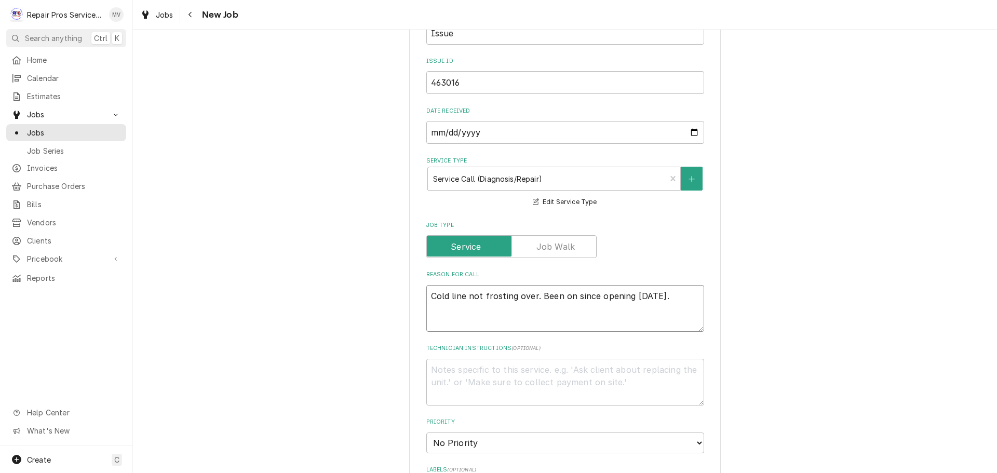
click at [659, 294] on textarea "Cold line not frosting over. Been on since opening Monday." at bounding box center [565, 308] width 278 height 47
type textarea "x"
type textarea "Cold line not frosting over. Been on since opening Monday ."
type textarea "x"
type textarea "Cold line not frosting over. Been on since opening Monday (."
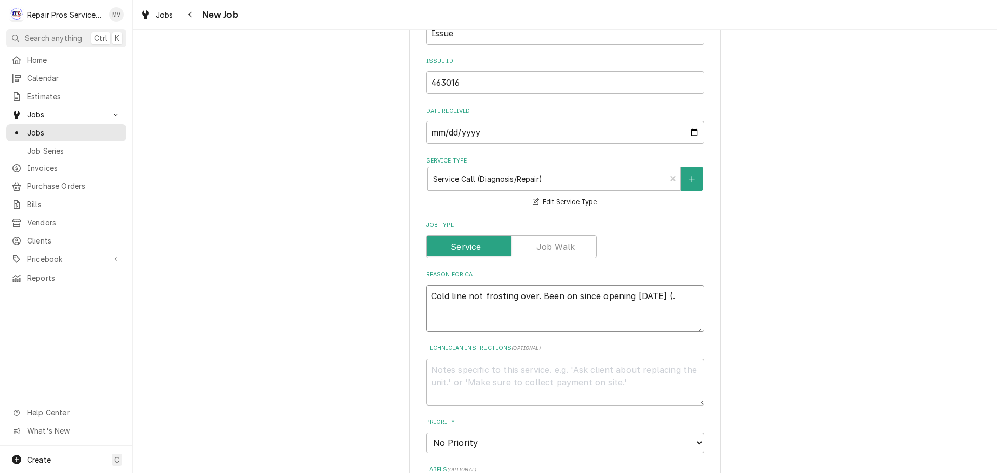
type textarea "x"
type textarea "Cold line not frosting over. Been on since opening Monday (8."
type textarea "x"
type textarea "Cold line not frosting over. Been on since opening Monday (8/."
type textarea "x"
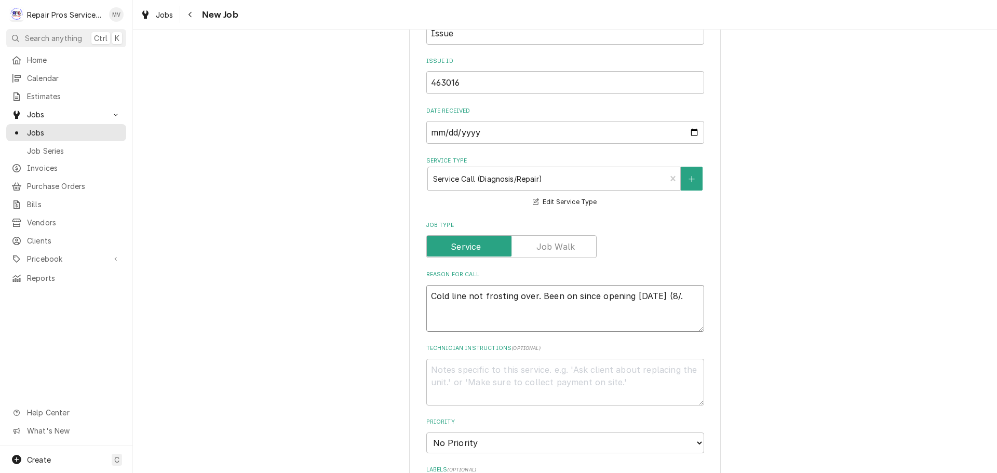
type textarea "Cold line not frosting over. Been on since opening Monday (8/2."
type textarea "x"
type textarea "Cold line not frosting over. Been on since opening Monday (8/25."
type textarea "x"
type textarea "Cold line not frosting over. Been on since opening Monday (8/25)."
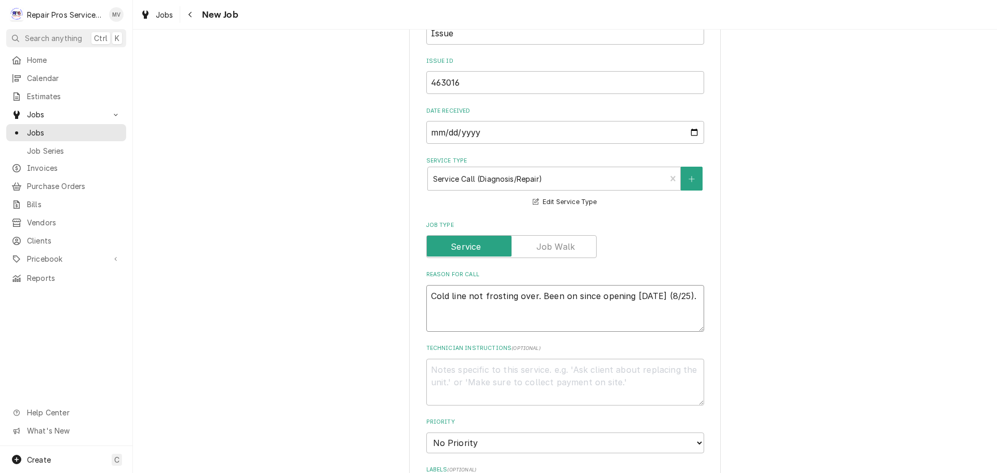
type textarea "x"
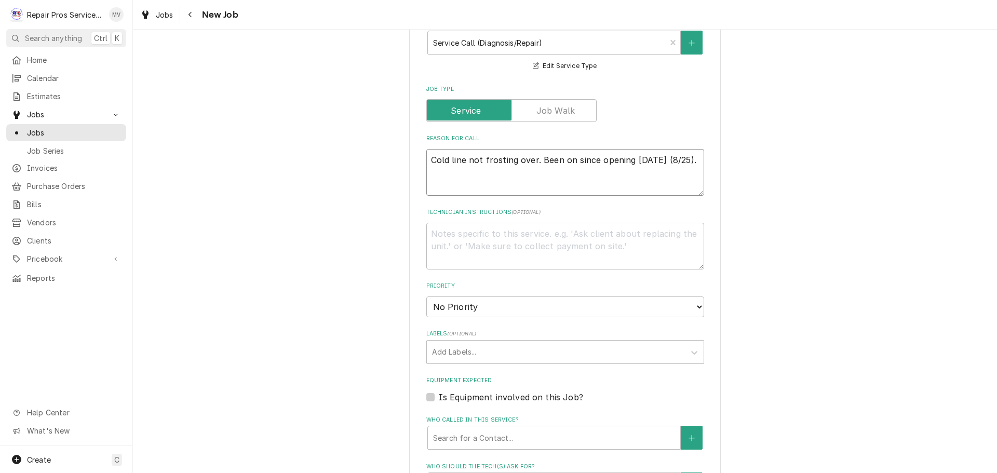
scroll to position [467, 0]
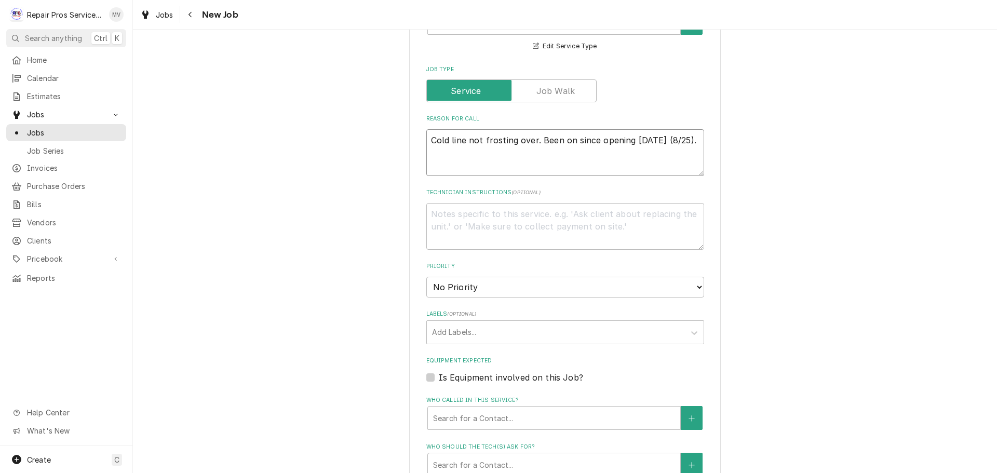
type textarea "Cold line not frosting over. Been on since opening Monday (8/25)."
click at [475, 285] on select "No Priority Urgent High Medium Low" at bounding box center [565, 287] width 278 height 21
select select "3"
click at [426, 277] on select "No Priority Urgent High Medium Low" at bounding box center [565, 287] width 278 height 21
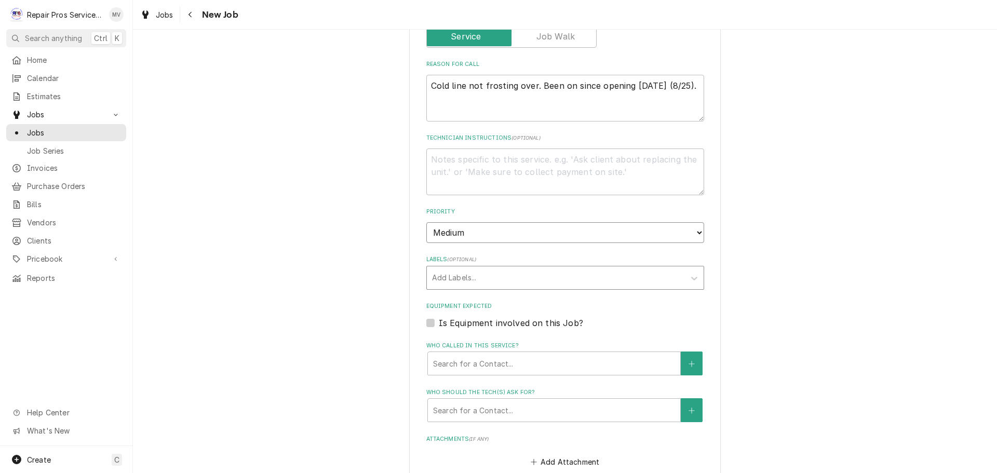
scroll to position [571, 0]
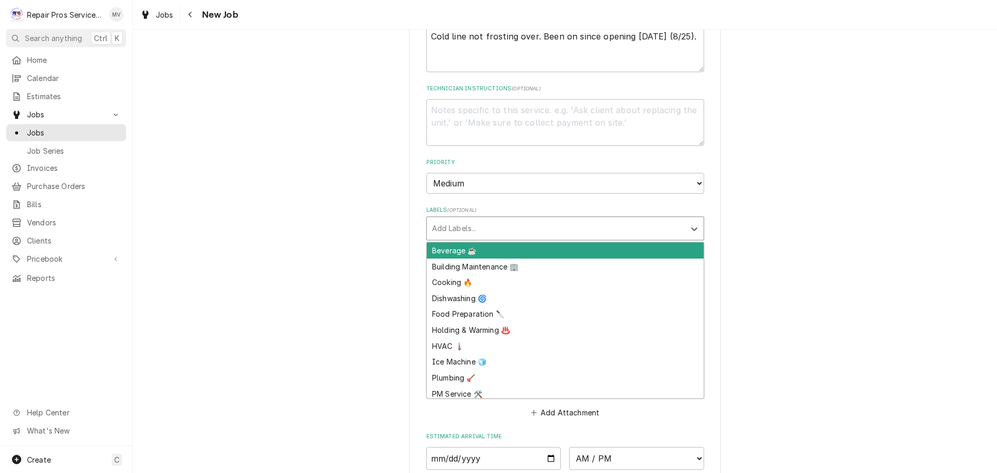
click at [473, 220] on div "Labels" at bounding box center [556, 228] width 248 height 19
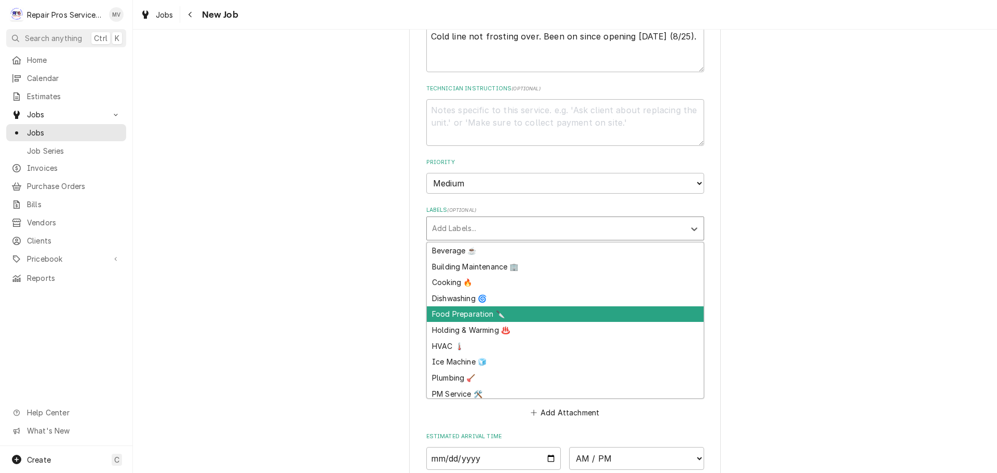
click at [445, 317] on div "Food Preparation 🔪" at bounding box center [565, 314] width 277 height 16
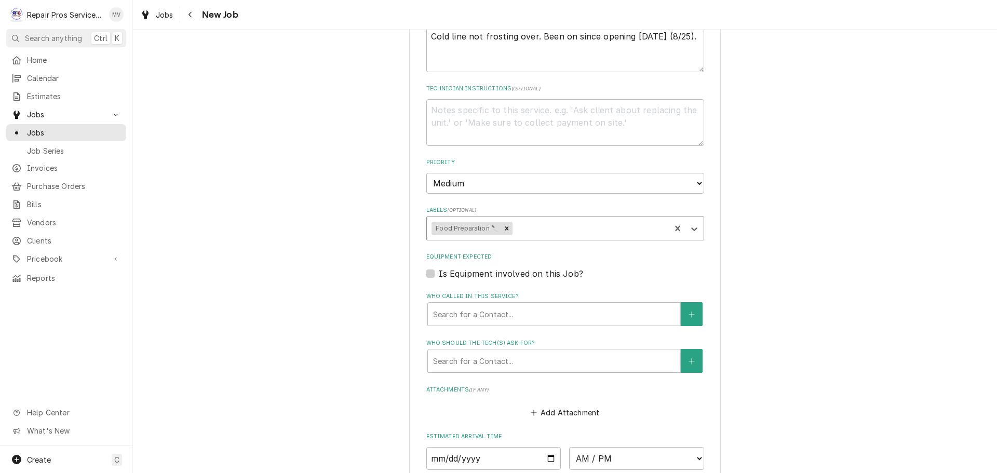
type textarea "x"
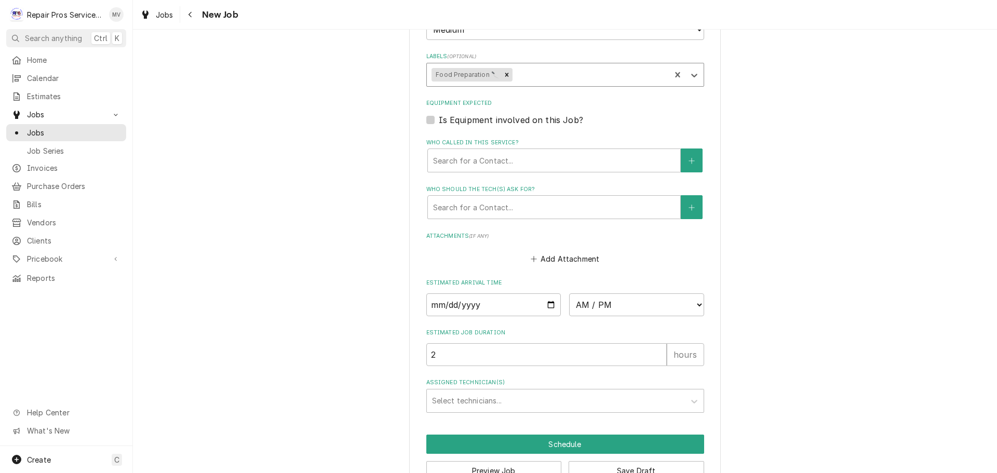
scroll to position [727, 0]
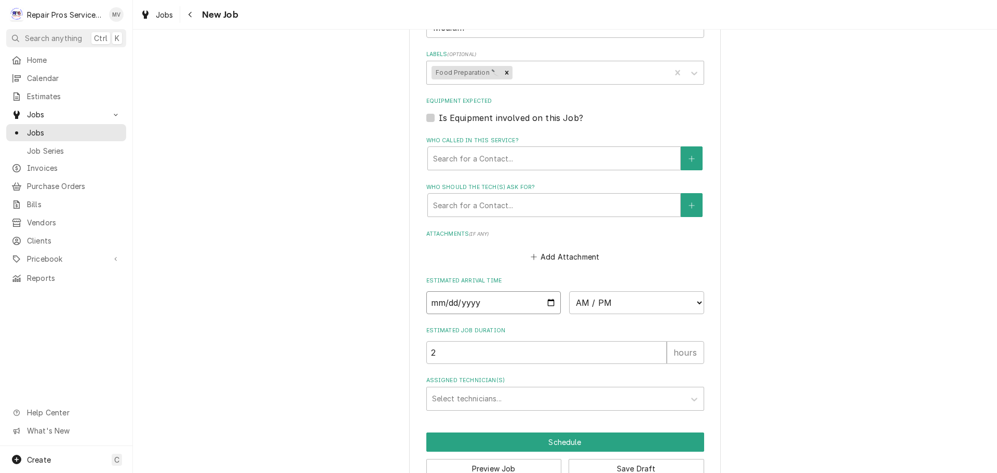
click at [547, 303] on input "Date" at bounding box center [493, 302] width 135 height 23
type input "2025-08-26"
type textarea "x"
click at [573, 305] on select "AM / PM 6:00 AM 6:15 AM 6:30 AM 6:45 AM 7:00 AM 7:15 AM 7:30 AM 7:45 AM 8:00 AM…" at bounding box center [636, 302] width 135 height 23
select select "08:00:00"
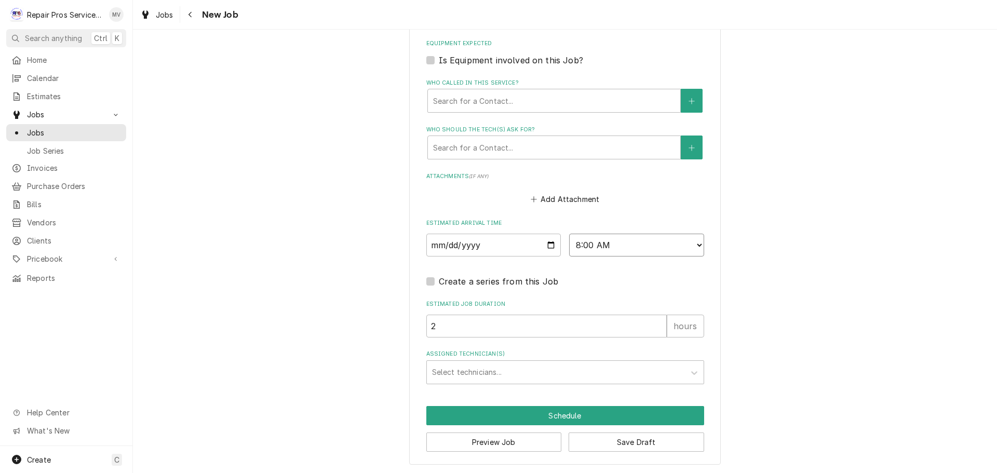
scroll to position [786, 0]
click at [480, 369] on div "Assigned Technician(s)" at bounding box center [556, 371] width 248 height 19
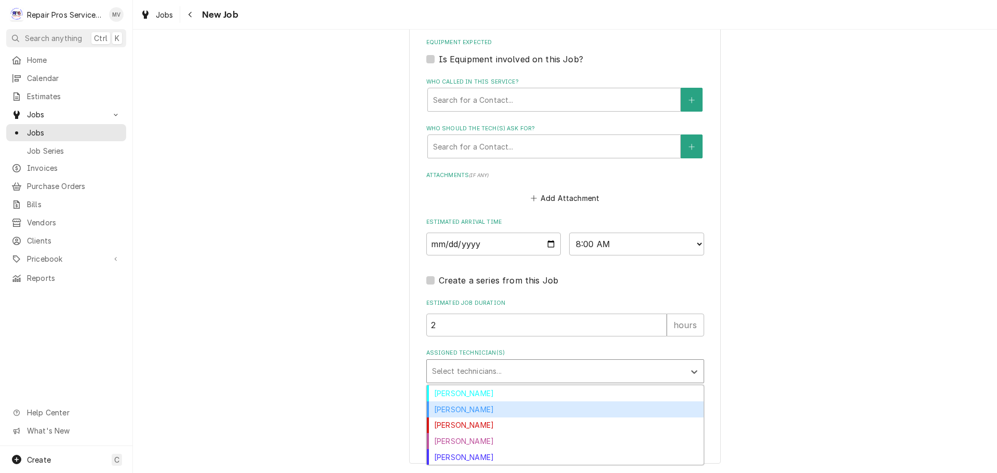
click at [456, 407] on div "Caleb Kvale" at bounding box center [565, 409] width 277 height 16
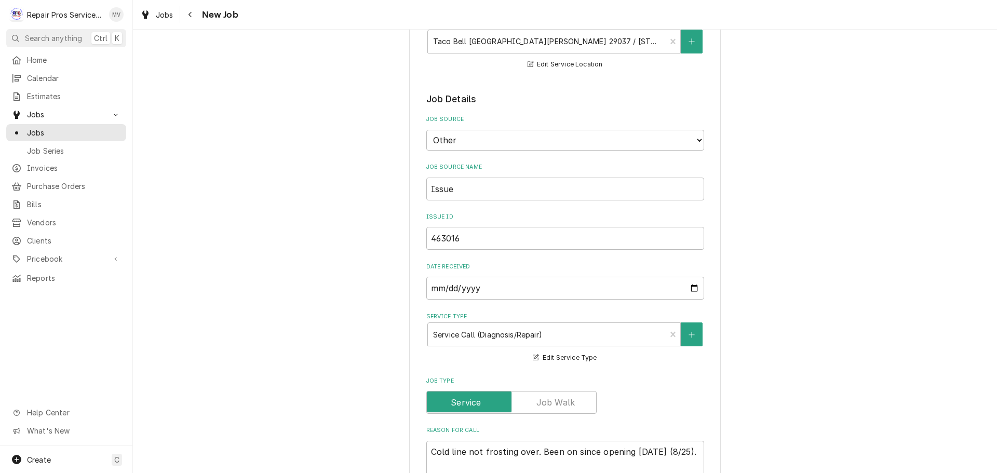
scroll to position [208, 0]
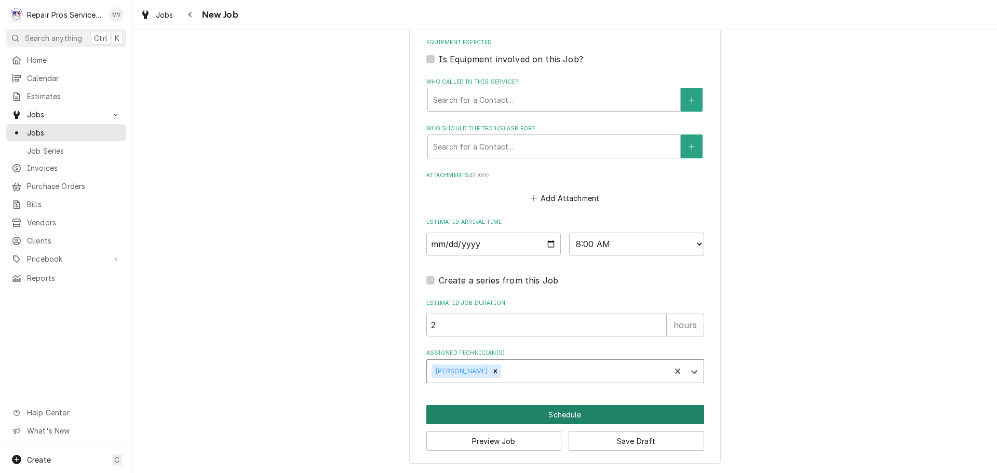
click at [573, 414] on button "Schedule" at bounding box center [565, 414] width 278 height 19
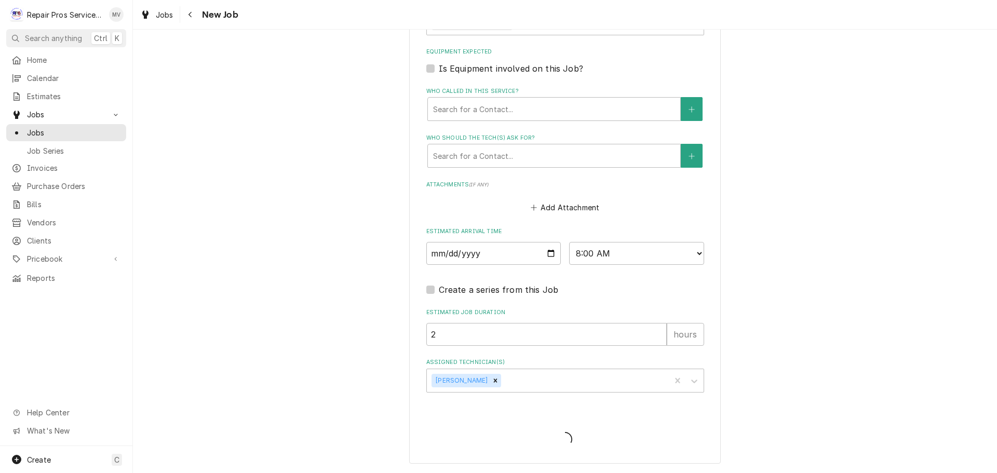
scroll to position [776, 0]
type textarea "x"
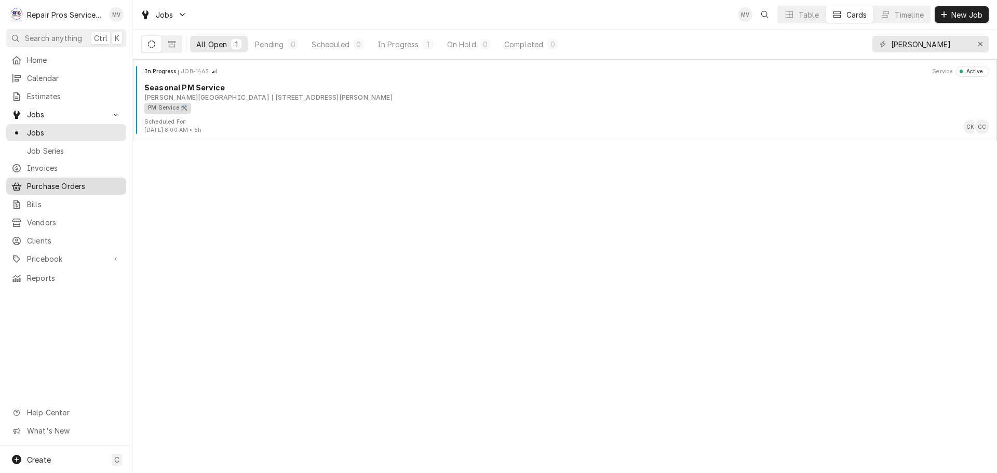
click at [44, 181] on span "Purchase Orders" at bounding box center [74, 186] width 94 height 11
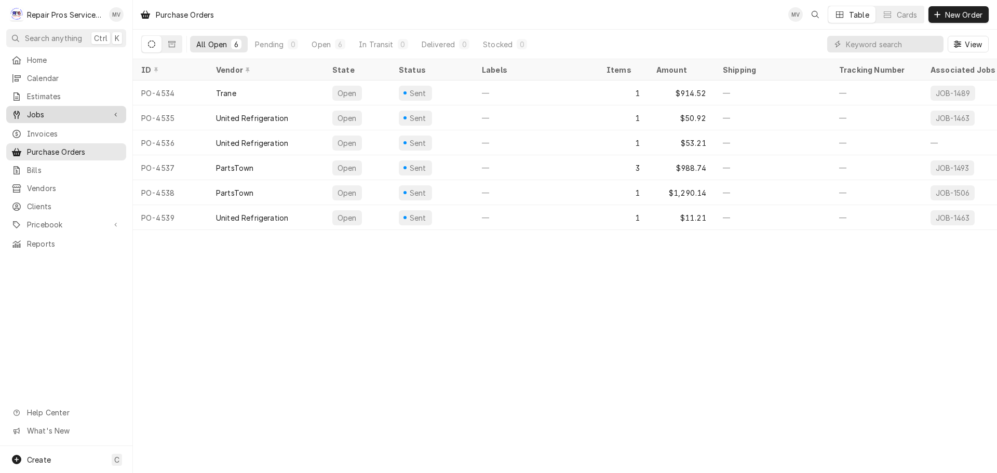
click at [40, 109] on span "Jobs" at bounding box center [66, 114] width 78 height 11
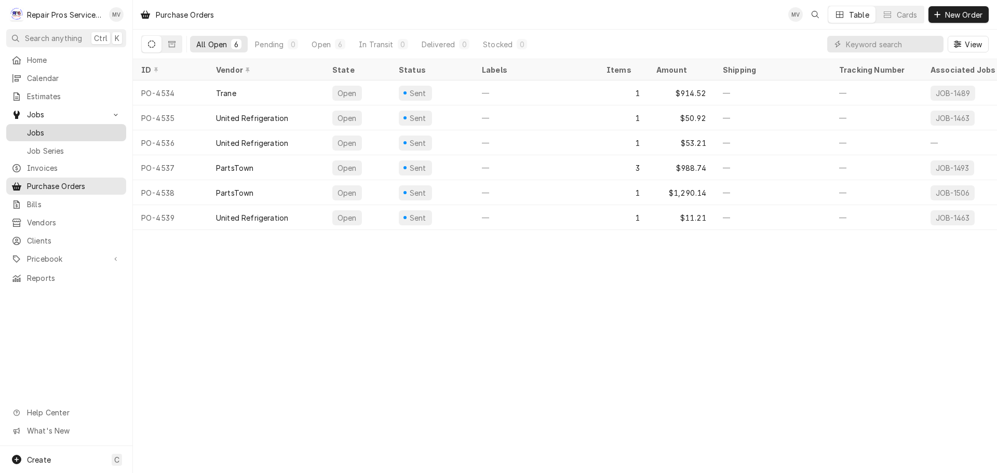
click at [43, 127] on span "Jobs" at bounding box center [74, 132] width 94 height 11
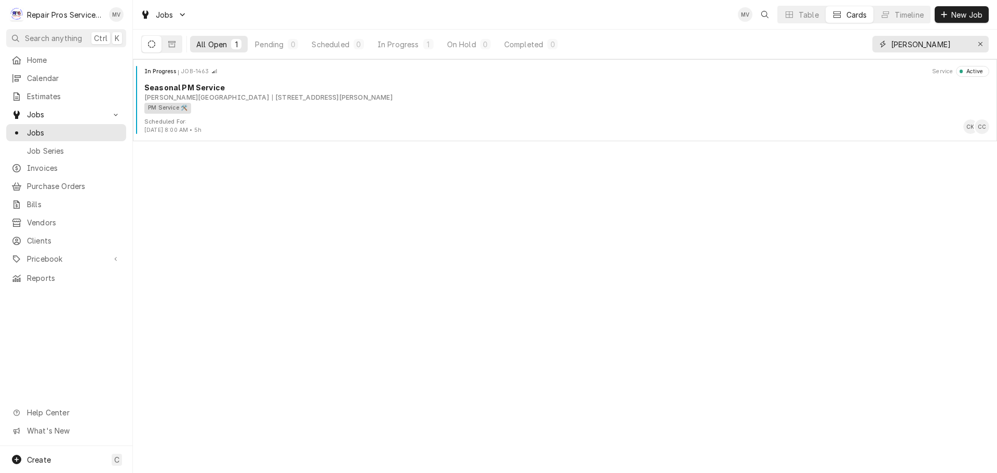
drag, startPoint x: 924, startPoint y: 44, endPoint x: 853, endPoint y: 32, distance: 72.2
click at [856, 37] on div "All Open 1 Pending 0 Scheduled 0 In Progress 1 On Hold 0 Completed 0 finley" at bounding box center [564, 44] width 847 height 29
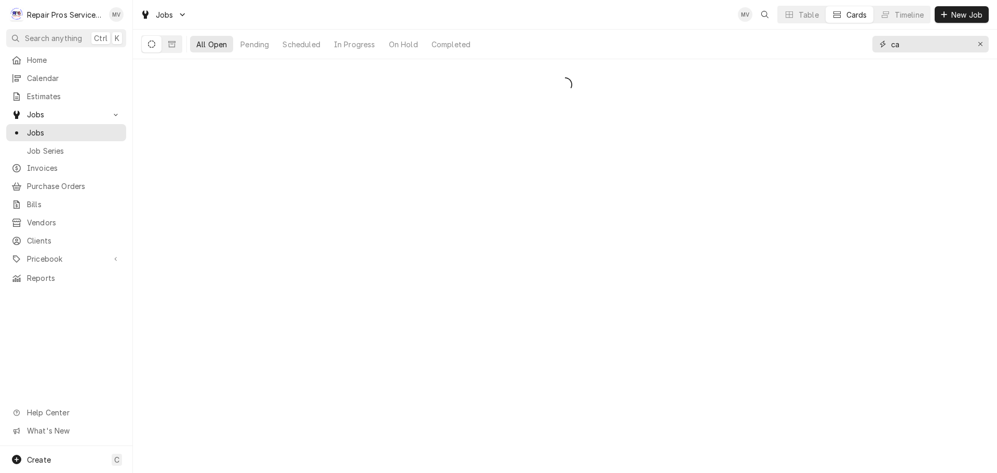
type input "c"
type input "e"
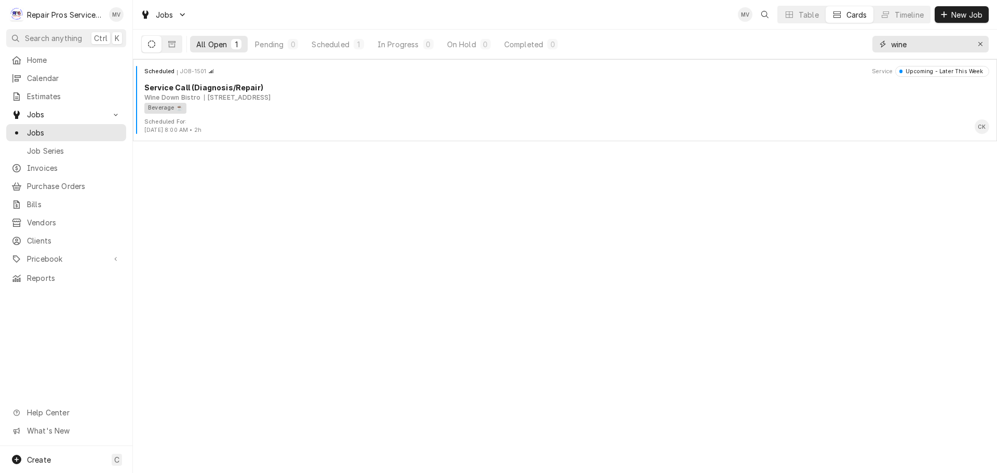
type input "wine"
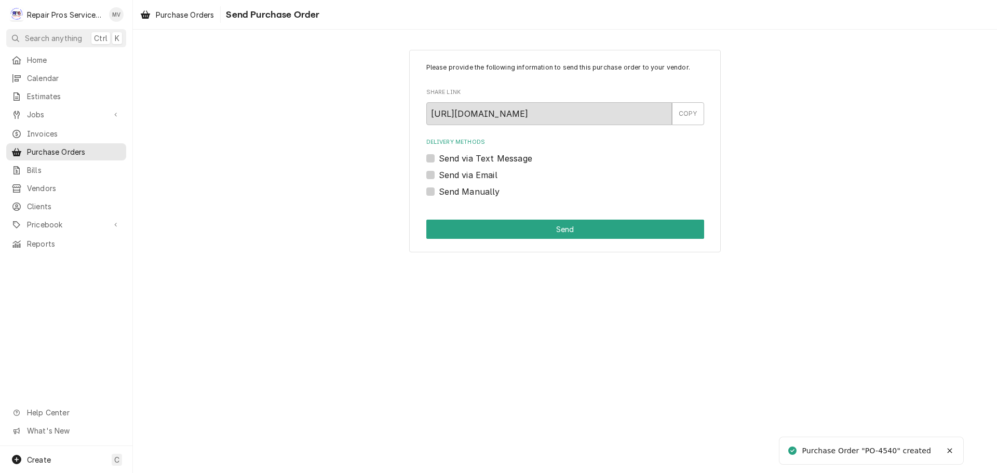
click at [472, 191] on label "Send Manually" at bounding box center [469, 191] width 61 height 12
click at [472, 191] on input "Send Manually" at bounding box center [578, 196] width 278 height 23
checkbox input "true"
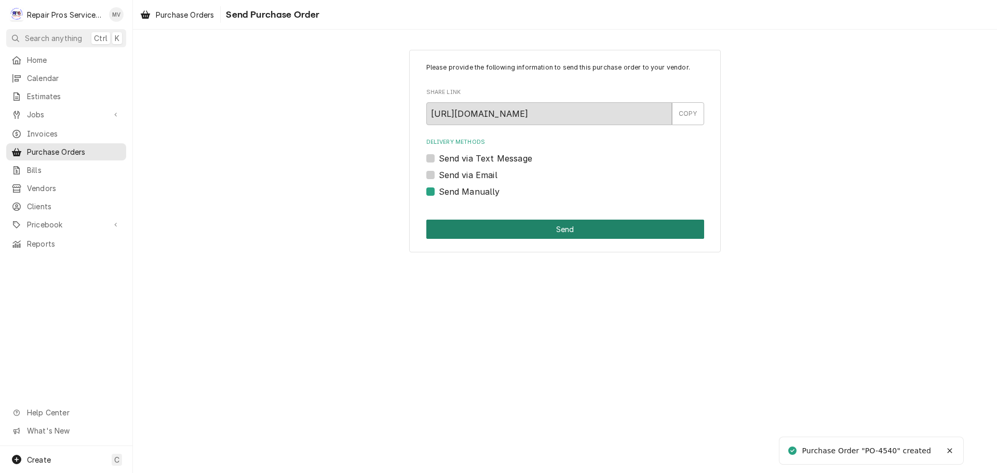
click at [560, 223] on button "Send" at bounding box center [565, 229] width 278 height 19
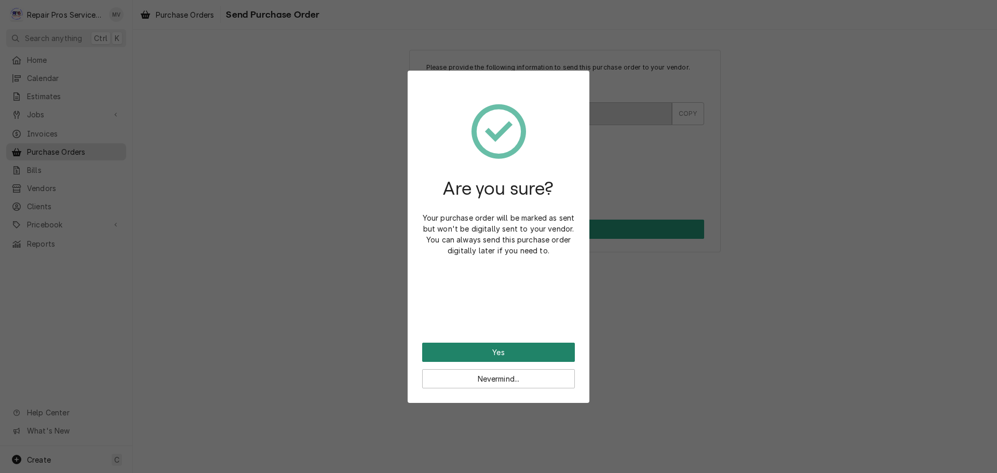
click at [492, 355] on button "Yes" at bounding box center [498, 352] width 153 height 19
